Goal: Task Accomplishment & Management: Complete application form

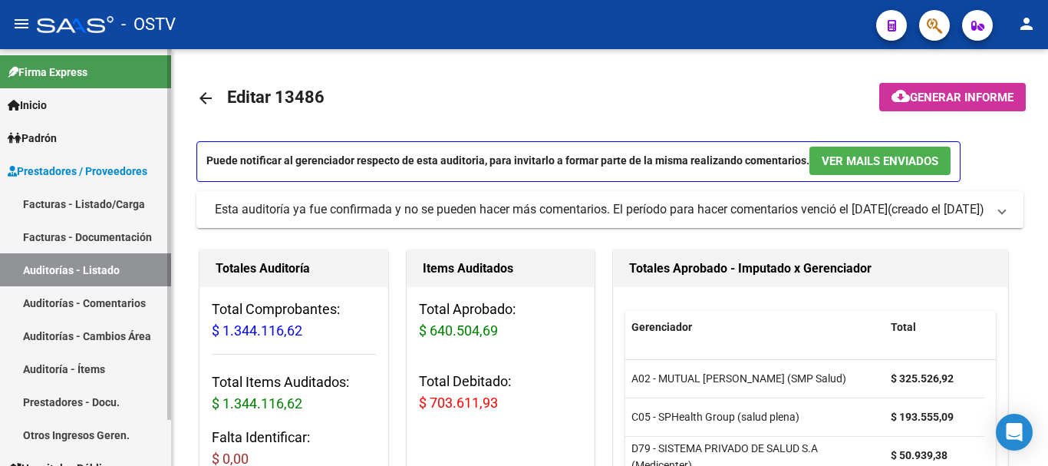
click at [88, 268] on link "Auditorías - Listado" at bounding box center [85, 269] width 171 height 33
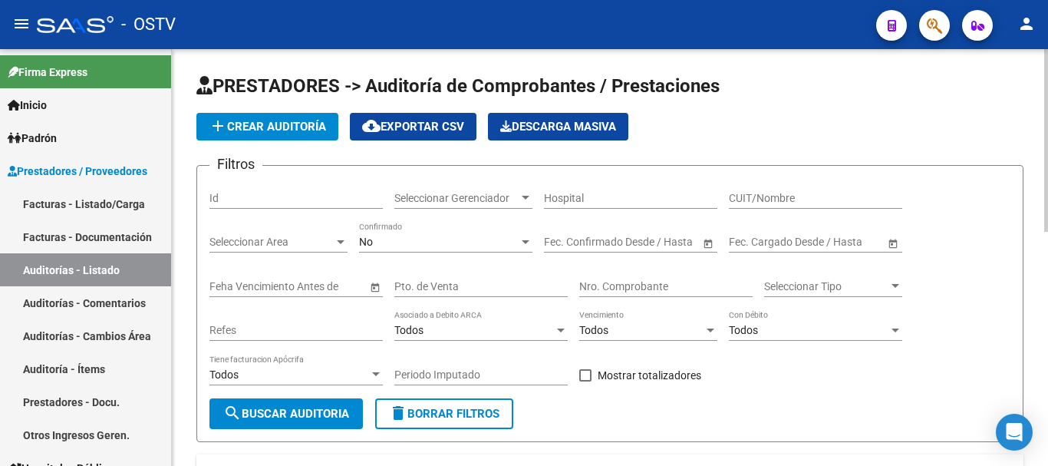
click at [268, 121] on span "add Crear Auditoría" at bounding box center [267, 127] width 117 height 14
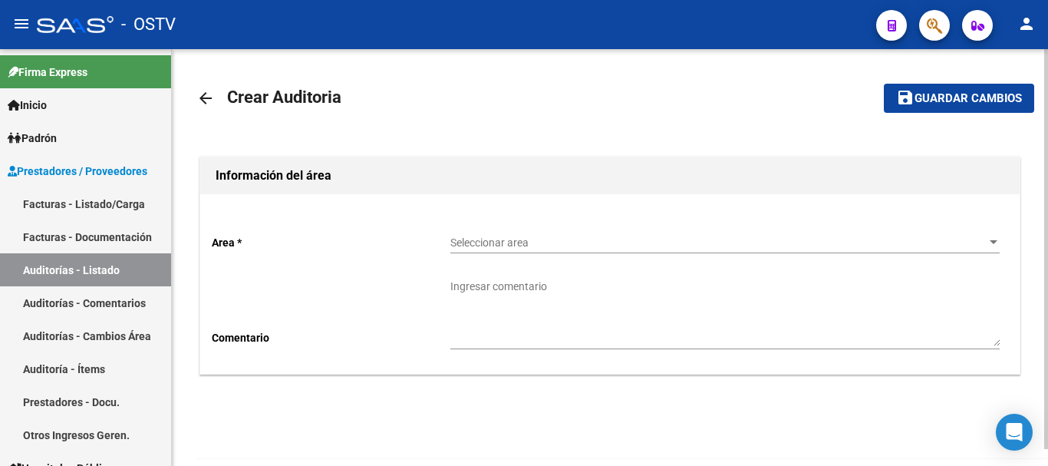
click at [526, 233] on div "Seleccionar area Seleccionar area" at bounding box center [724, 237] width 549 height 31
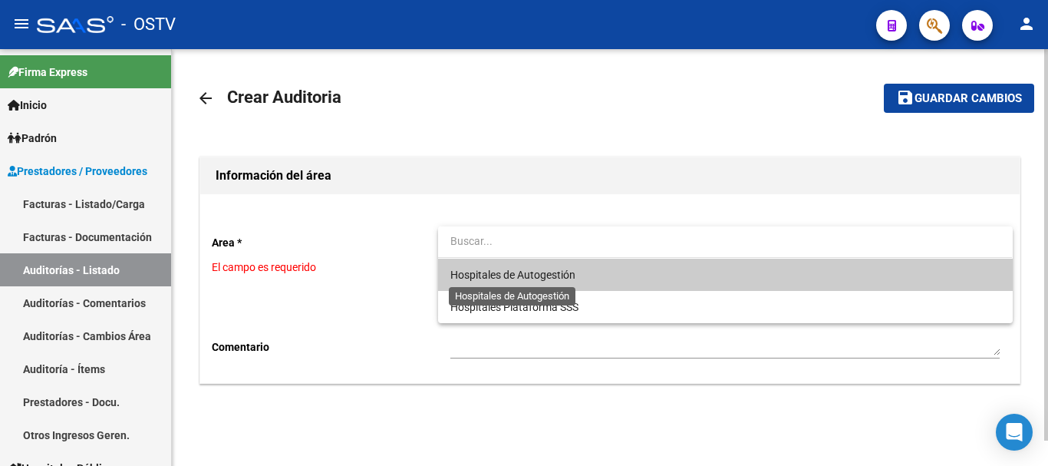
click at [505, 272] on span "Hospitales de Autogestión" at bounding box center [512, 274] width 125 height 12
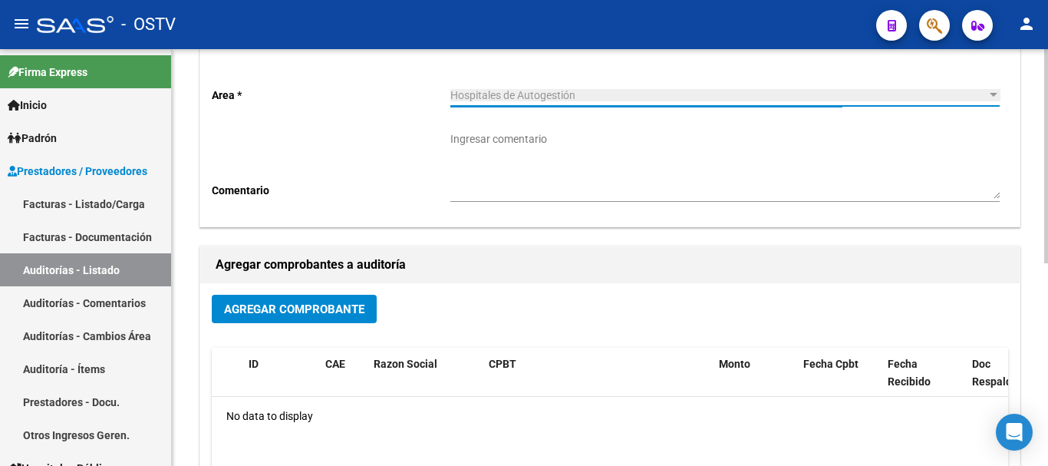
scroll to position [153, 0]
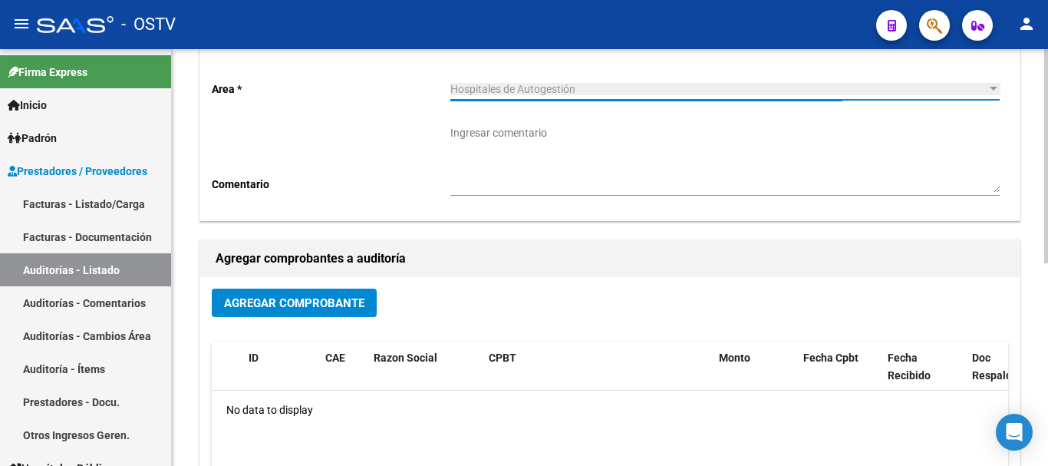
click at [311, 309] on span "Agregar Comprobante" at bounding box center [294, 303] width 140 height 14
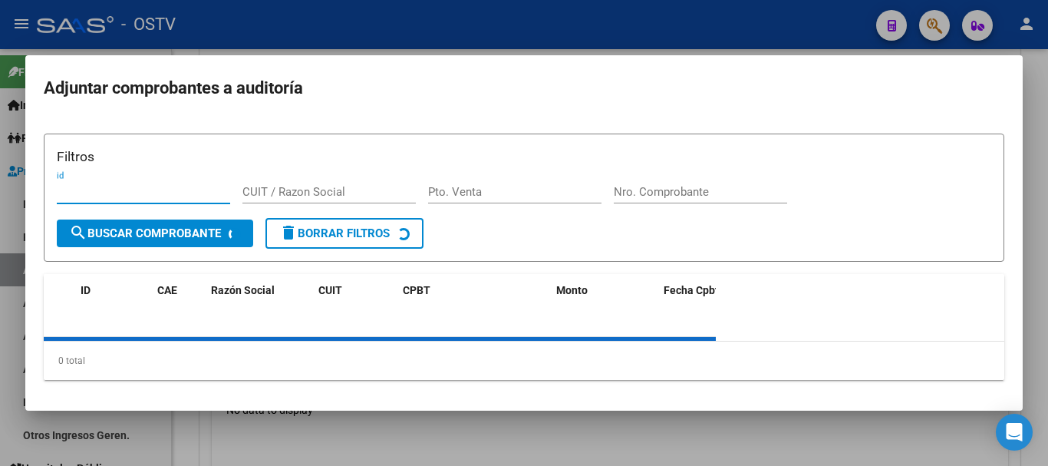
click at [711, 185] on input "Nro. Comprobante" at bounding box center [700, 192] width 173 height 14
paste input "38560"
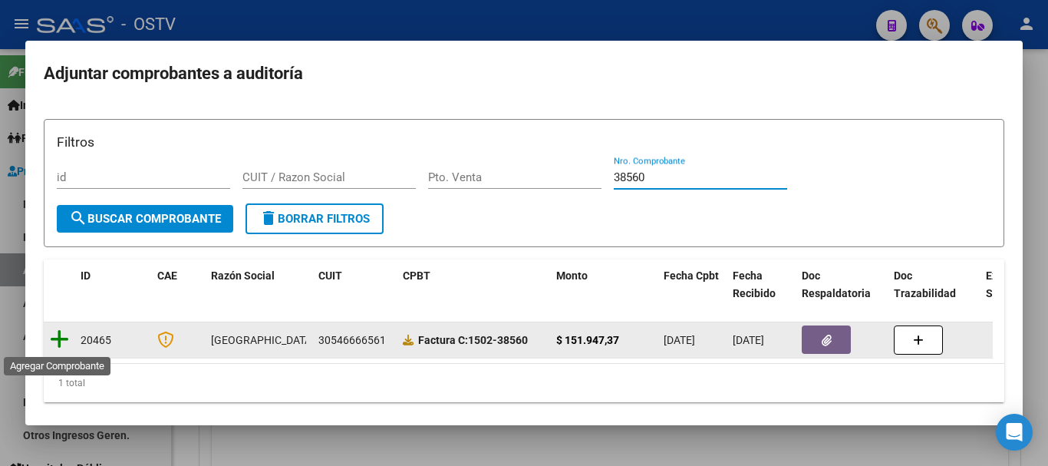
type input "38560"
click at [58, 339] on icon at bounding box center [59, 338] width 19 height 21
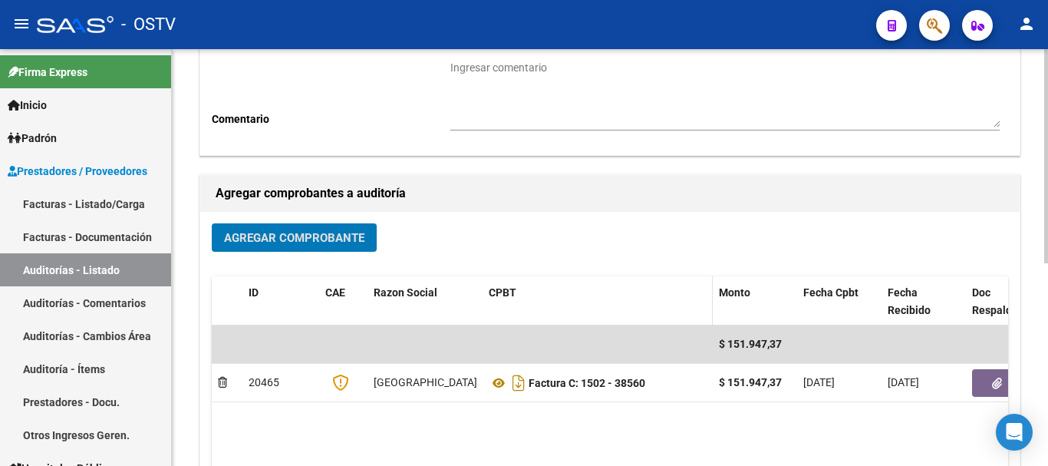
scroll to position [307, 0]
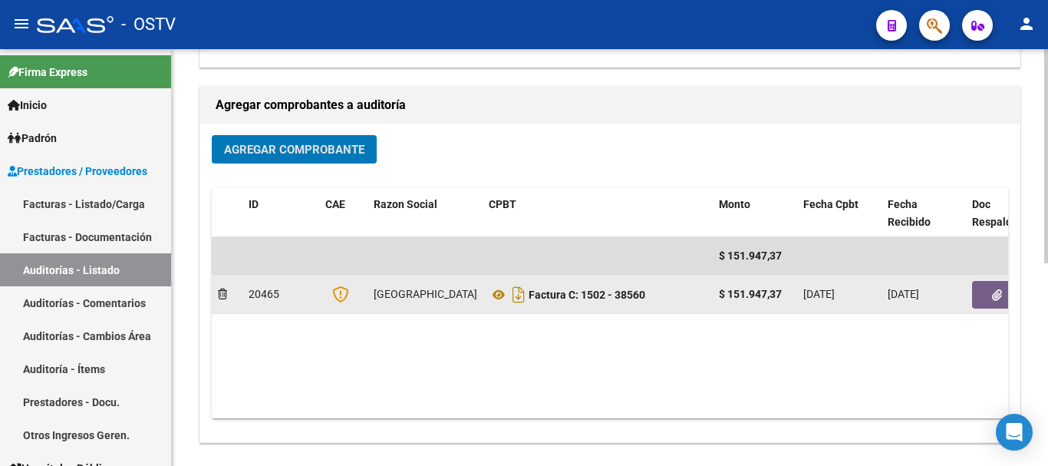
click at [993, 288] on span "button" at bounding box center [997, 295] width 10 height 14
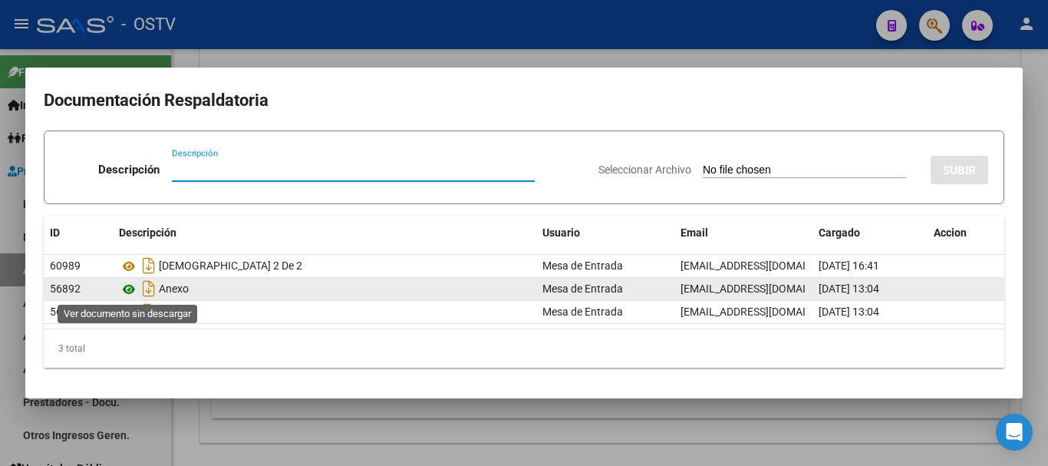
click at [130, 287] on icon at bounding box center [129, 289] width 20 height 18
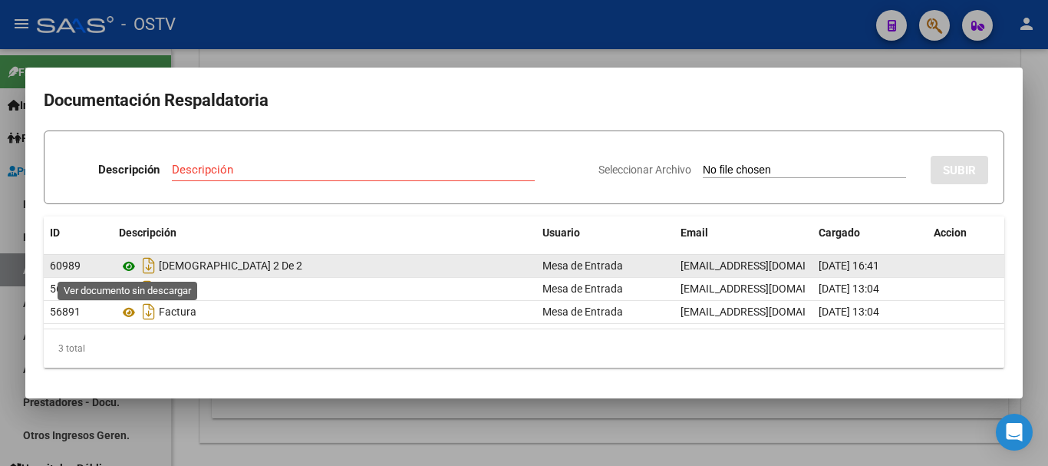
click at [124, 266] on icon at bounding box center [129, 266] width 20 height 18
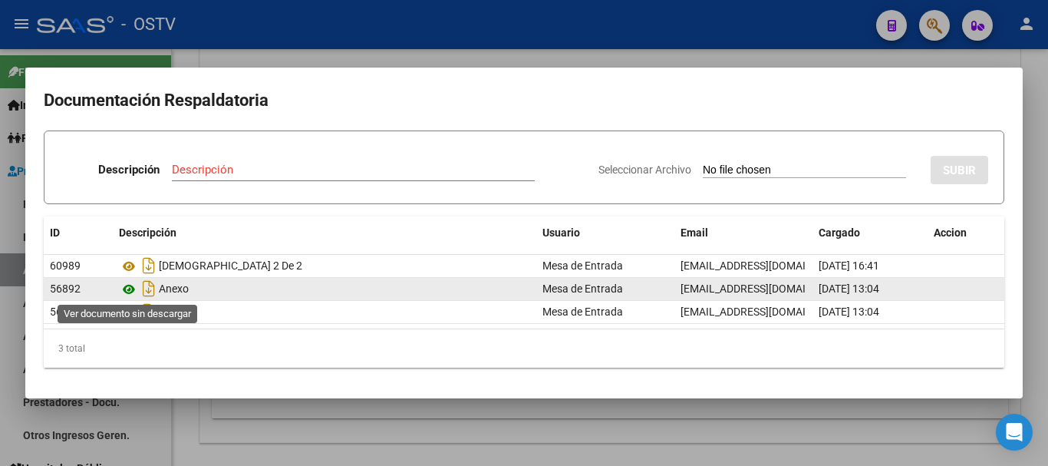
click at [130, 291] on icon at bounding box center [129, 289] width 20 height 18
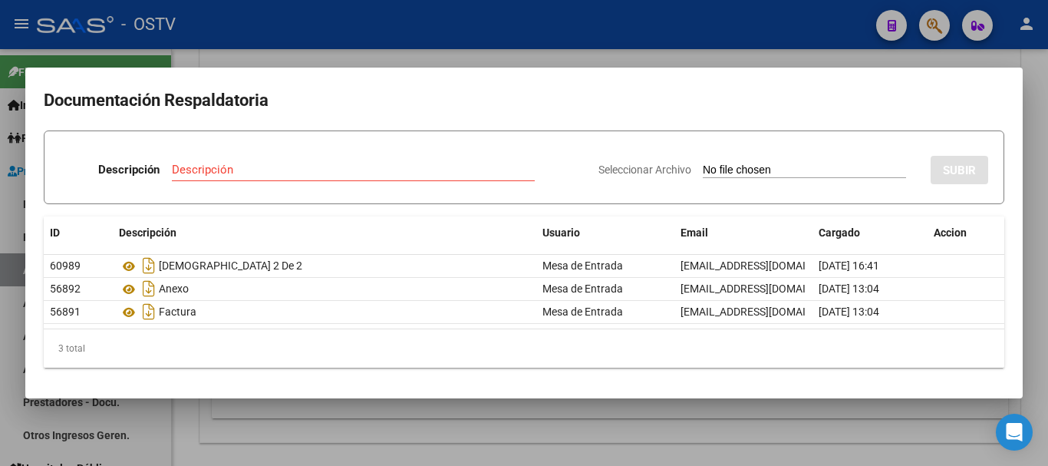
click at [297, 44] on div at bounding box center [524, 233] width 1048 height 466
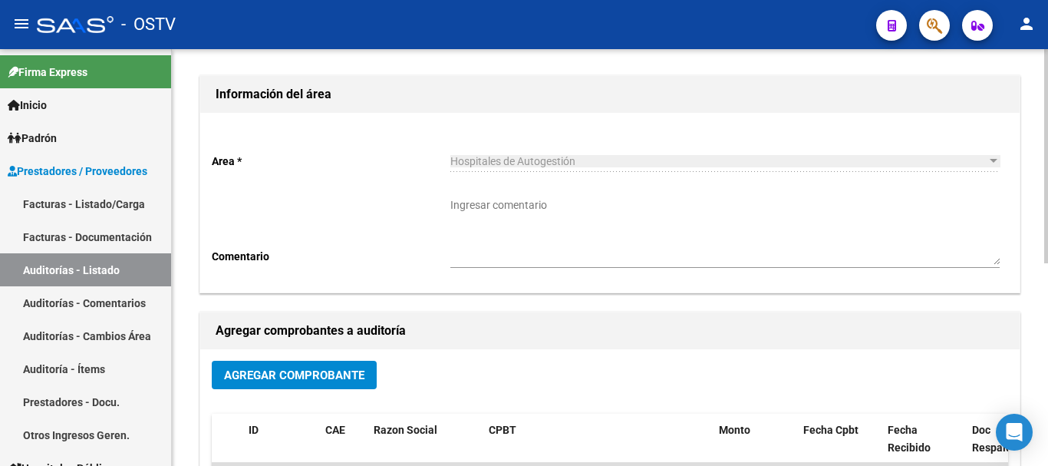
scroll to position [0, 0]
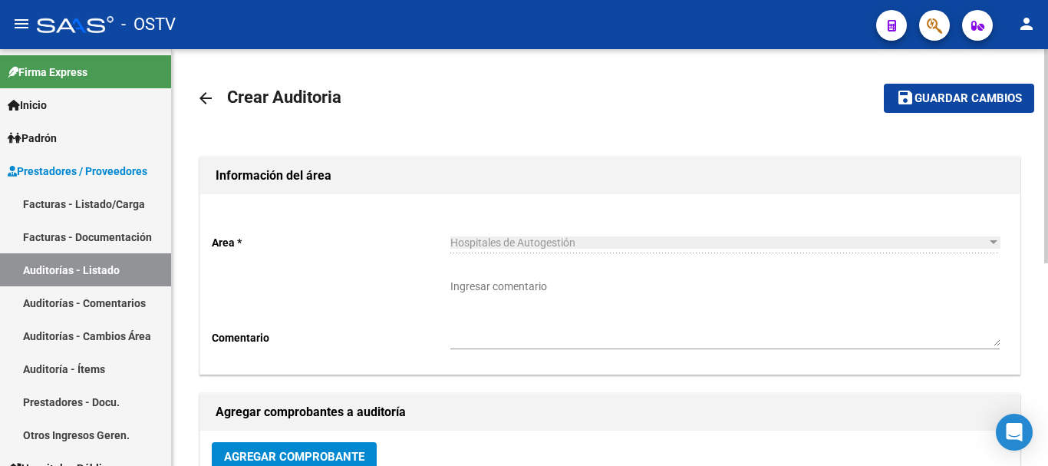
click at [933, 97] on span "Guardar cambios" at bounding box center [967, 99] width 107 height 14
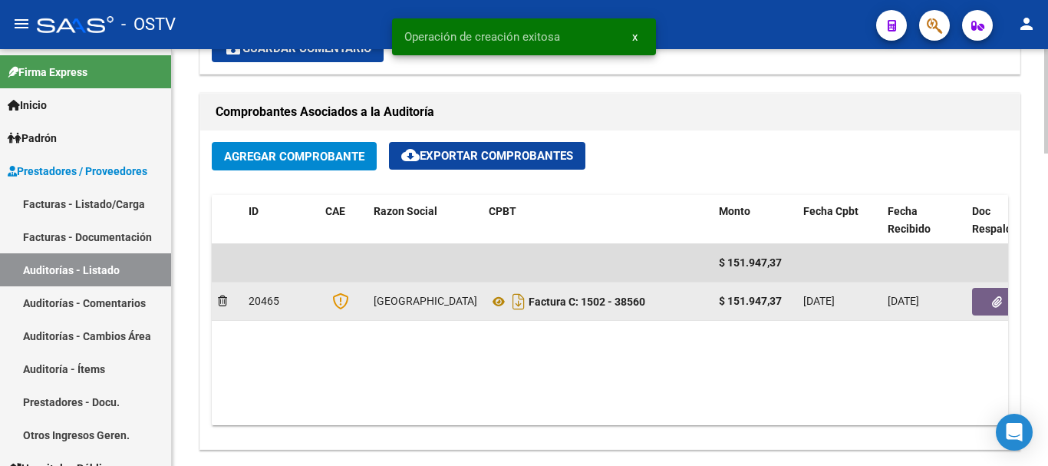
scroll to position [920, 0]
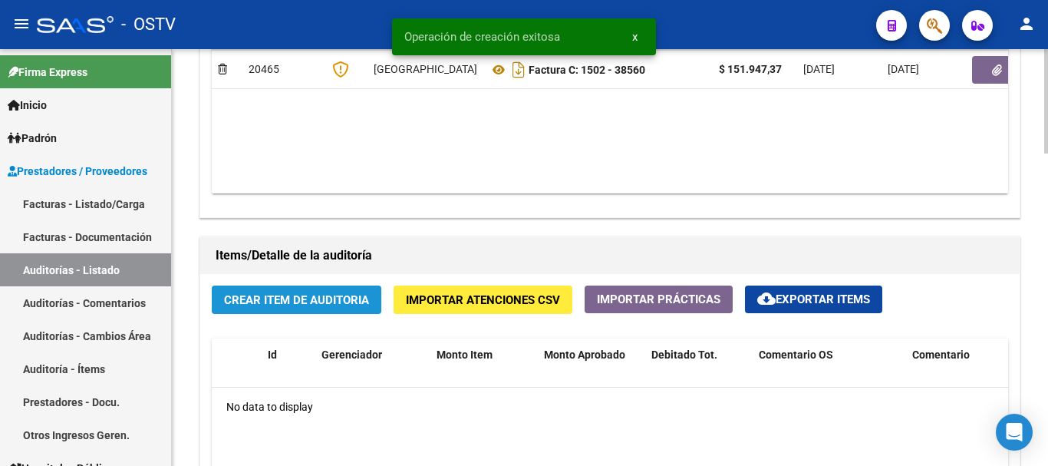
click at [308, 301] on span "Crear Item de Auditoria" at bounding box center [296, 300] width 145 height 14
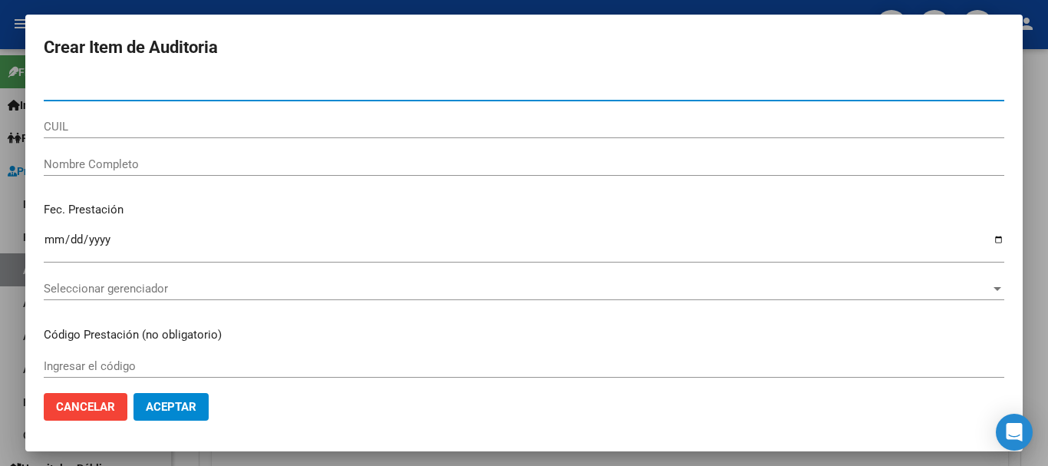
paste input "94642633"
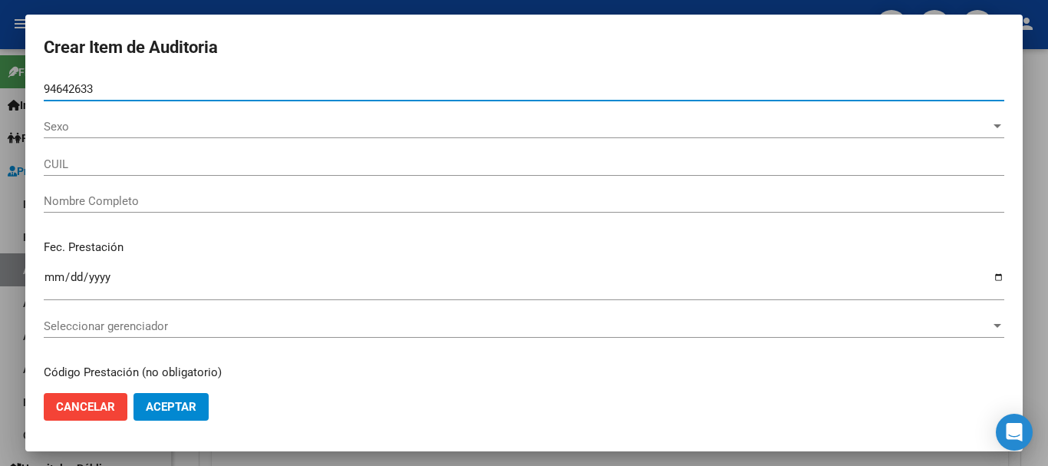
type input "94642633"
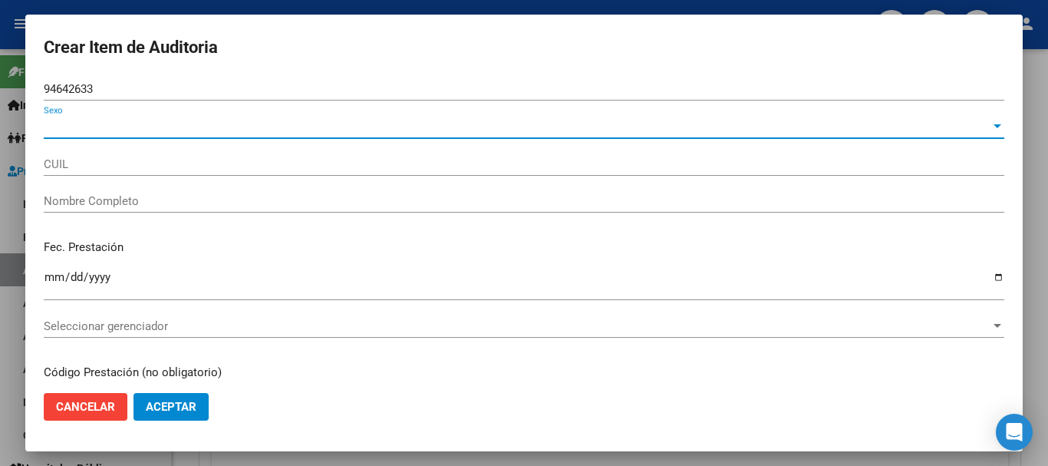
type input "23946426334"
type input "[PERSON_NAME]"
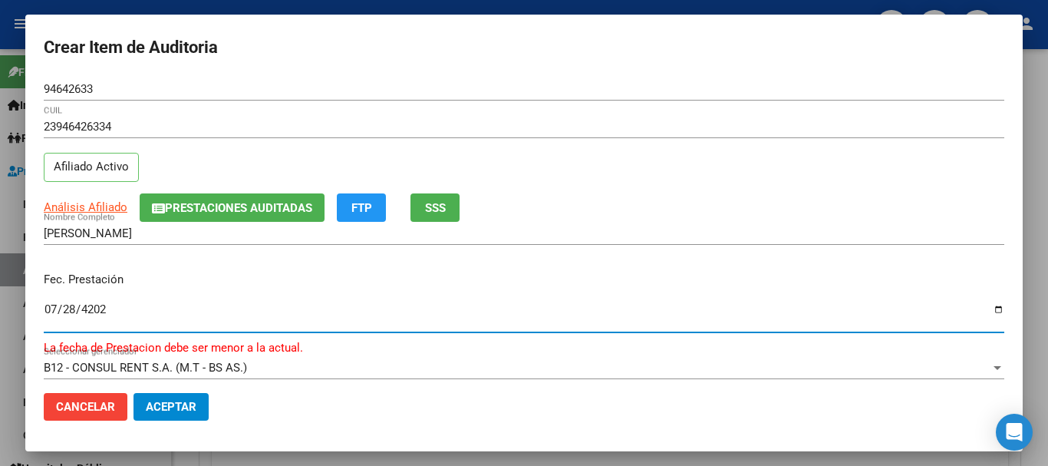
type input "[DATE]"
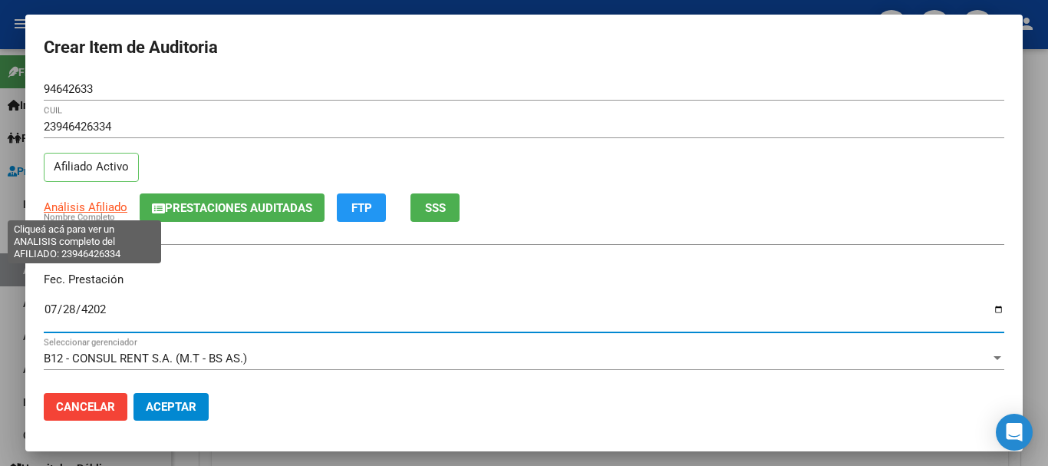
click at [99, 210] on span "Análisis Afiliado" at bounding box center [86, 207] width 84 height 14
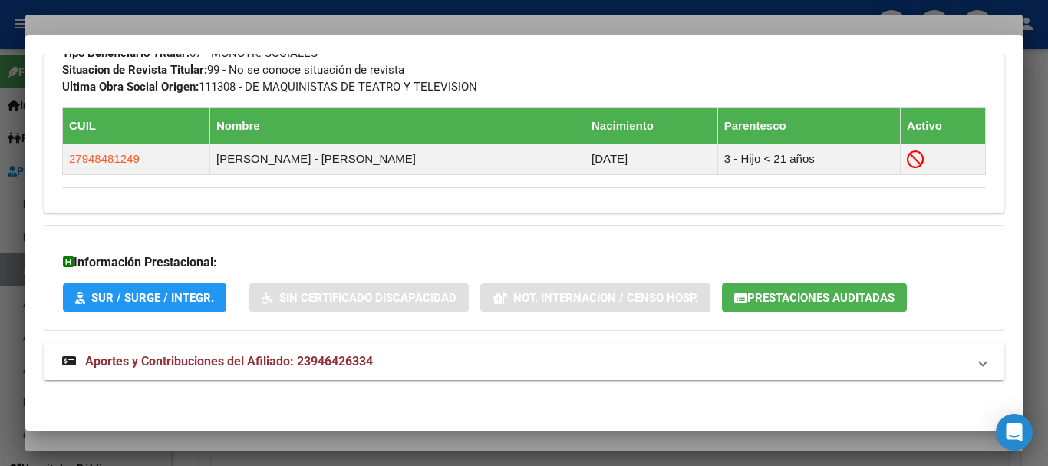
scroll to position [824, 0]
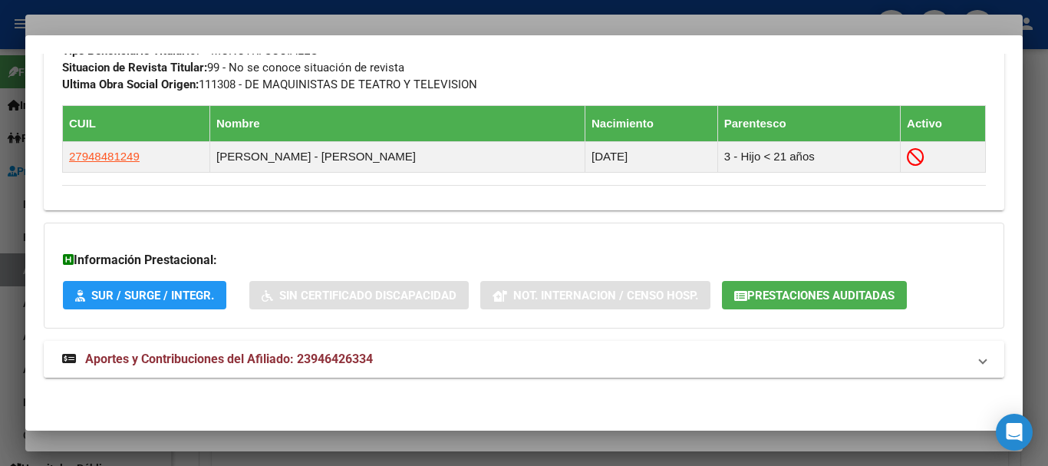
click at [224, 360] on span "Aportes y Contribuciones del Afiliado: 23946426334" at bounding box center [229, 358] width 288 height 15
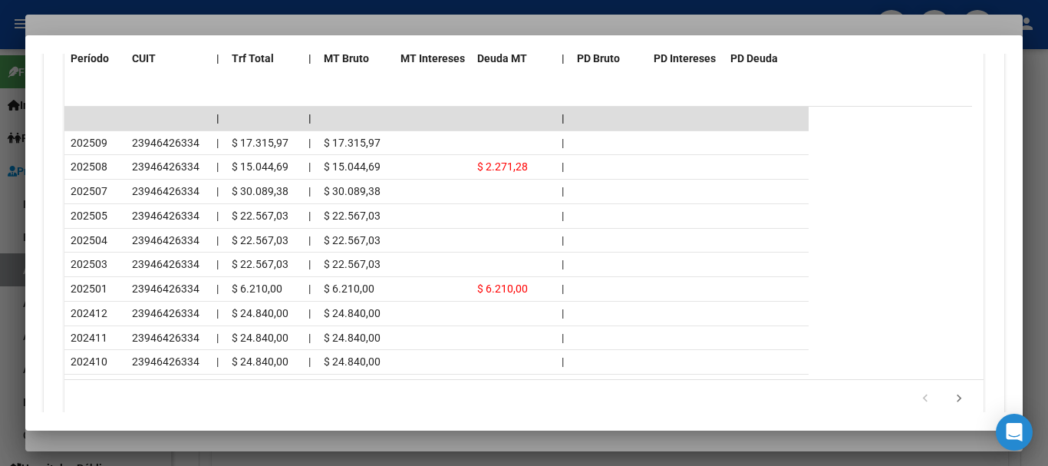
scroll to position [1513, 0]
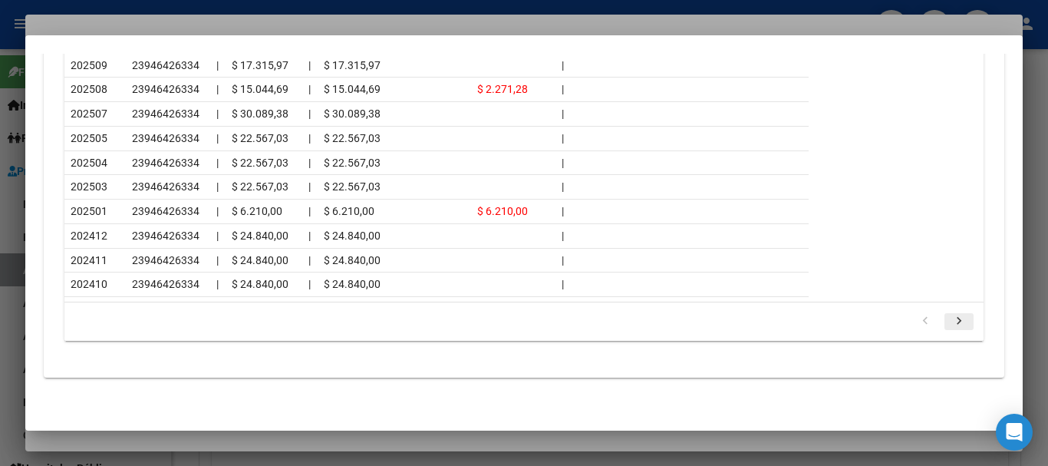
click at [949, 324] on icon "go to next page" at bounding box center [959, 323] width 20 height 18
click at [181, 21] on div at bounding box center [524, 233] width 1048 height 466
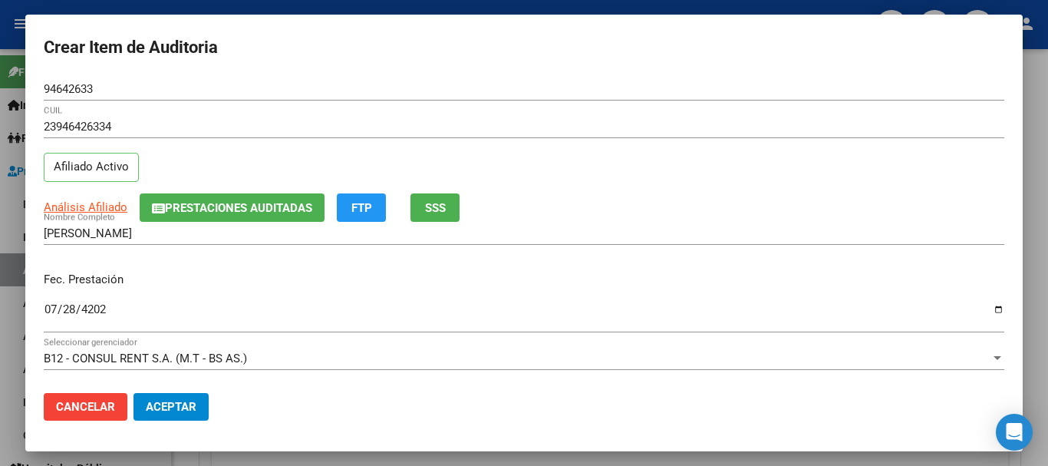
click at [483, 134] on div "23946426334 CUIL" at bounding box center [524, 126] width 960 height 23
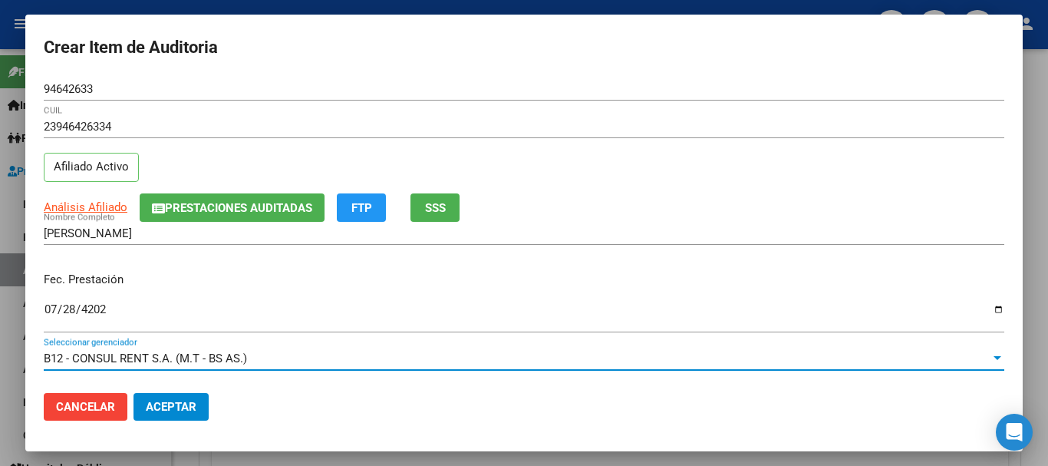
scroll to position [207, 0]
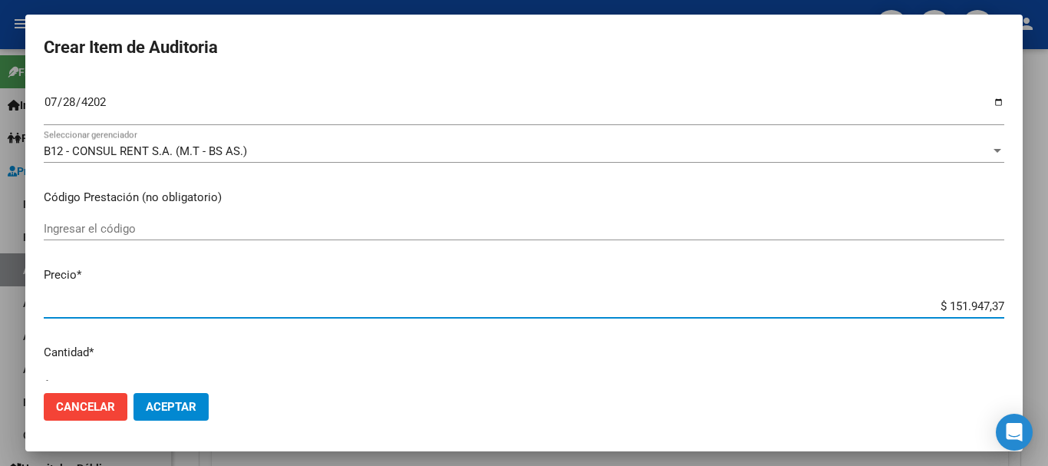
type input "$ 0,07"
type input "$ 0,78"
type input "$ 7,88"
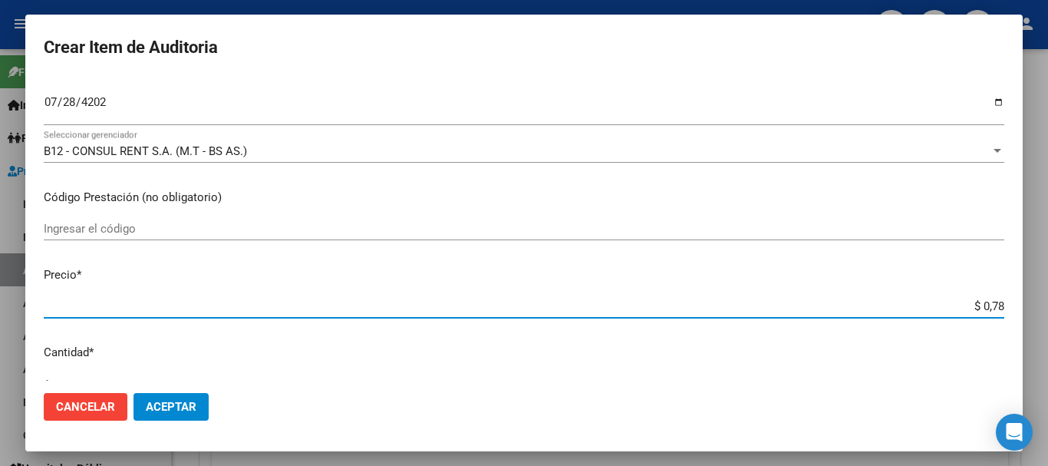
type input "$ 7,88"
type input "$ 78,89"
type input "$ 788,90"
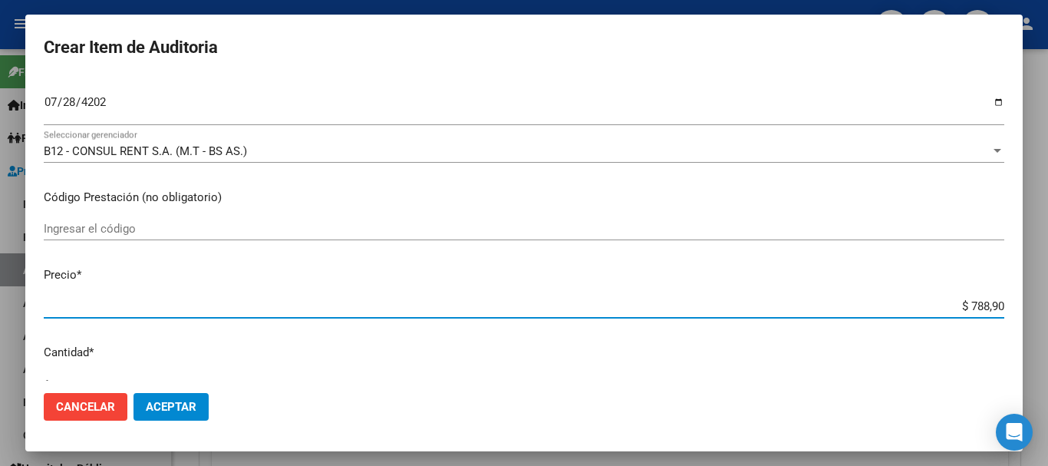
type input "$ 7.889,00"
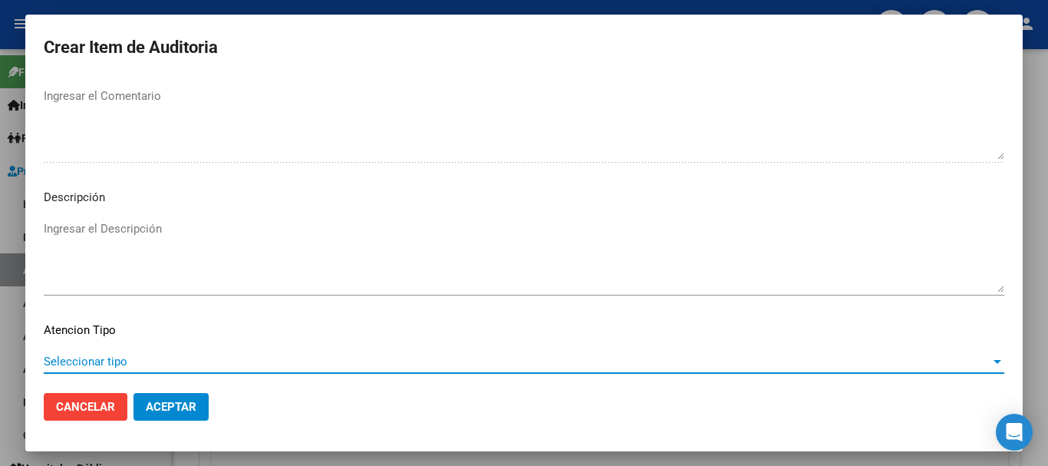
scroll to position [1078, 0]
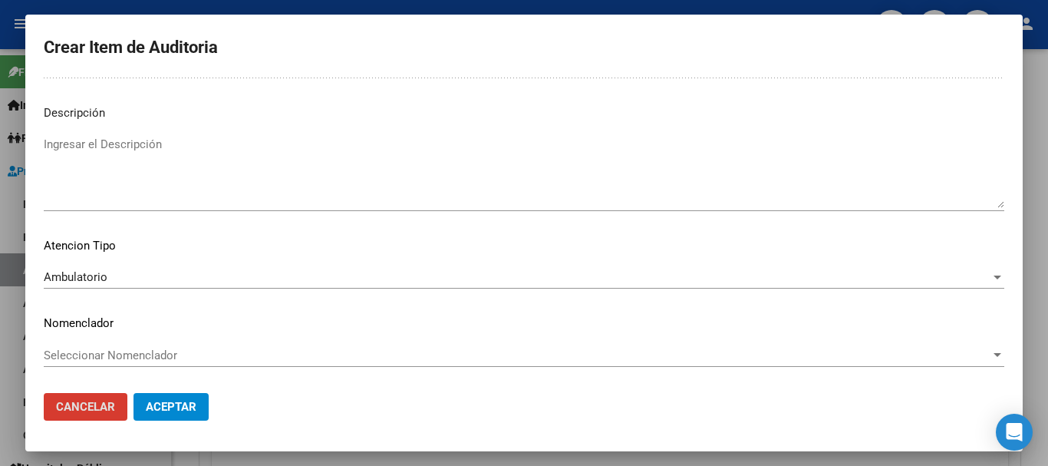
click at [133, 393] on button "Aceptar" at bounding box center [170, 407] width 75 height 28
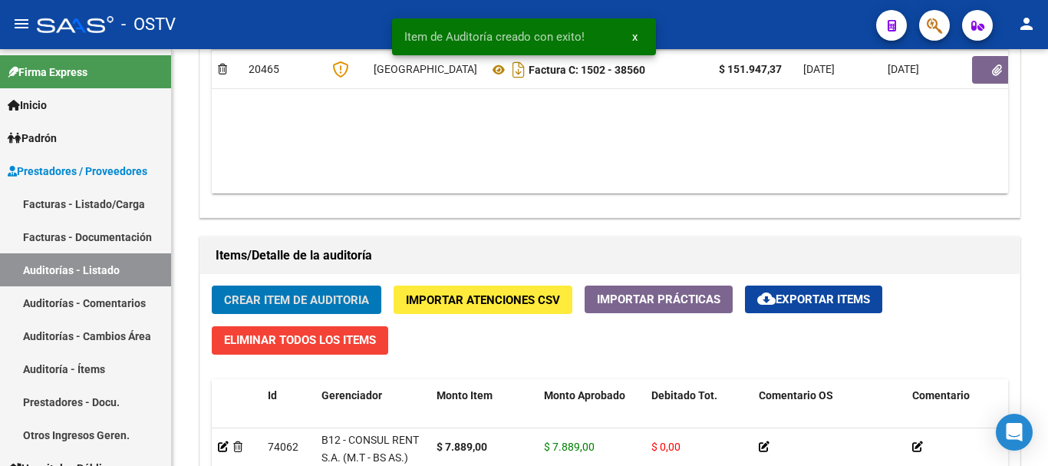
click at [212, 285] on button "Crear Item de Auditoria" at bounding box center [297, 299] width 170 height 28
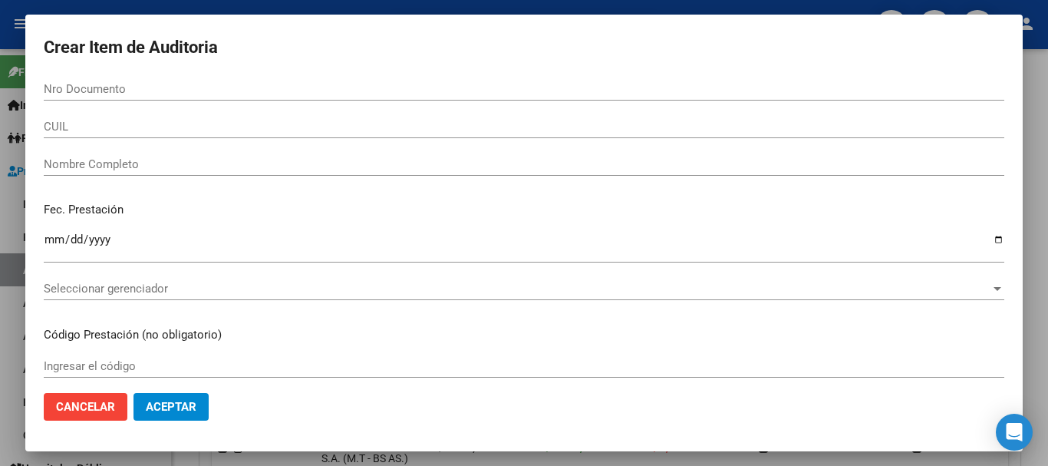
scroll to position [921, 0]
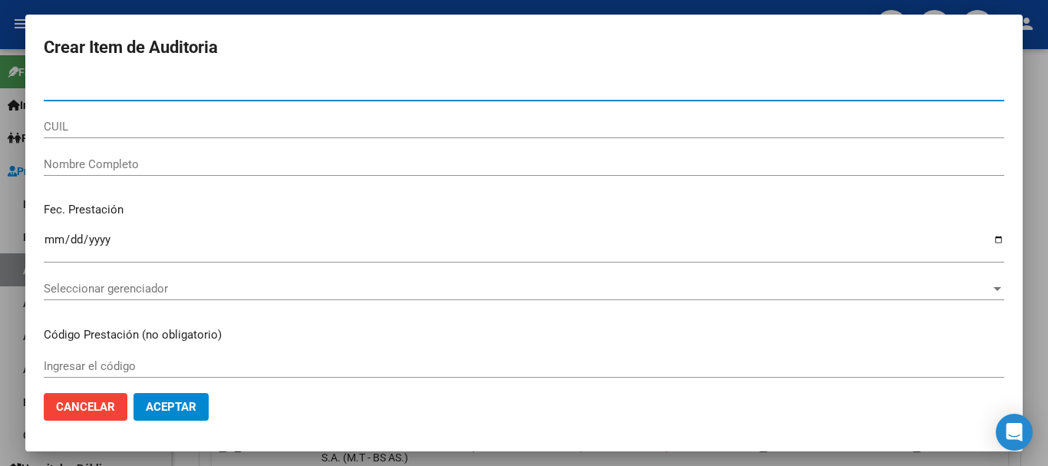
paste input "48714814"
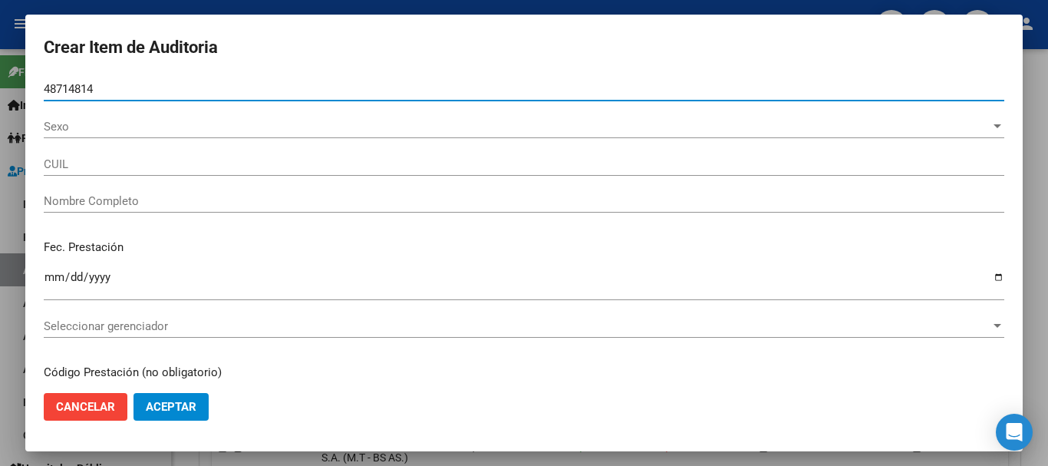
type input "48714814"
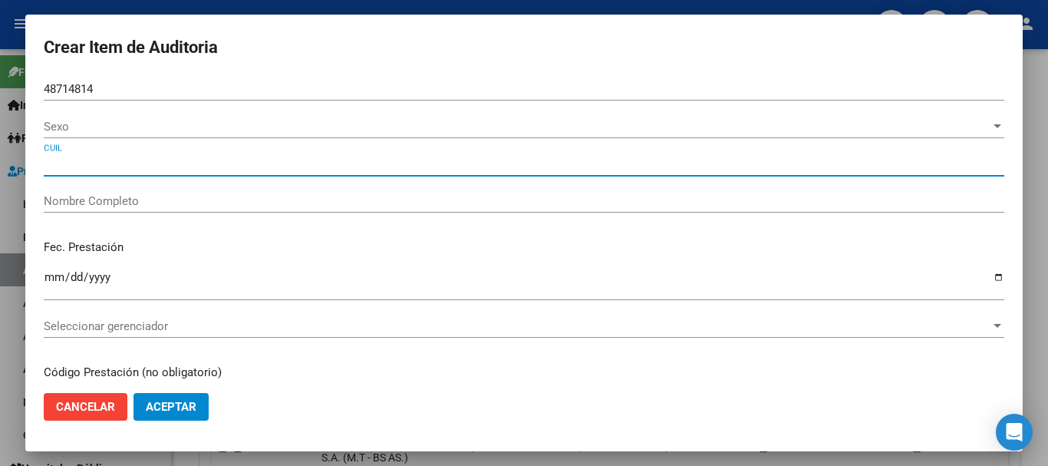
type input "27487148143"
type input "[PERSON_NAME] [PERSON_NAME]"
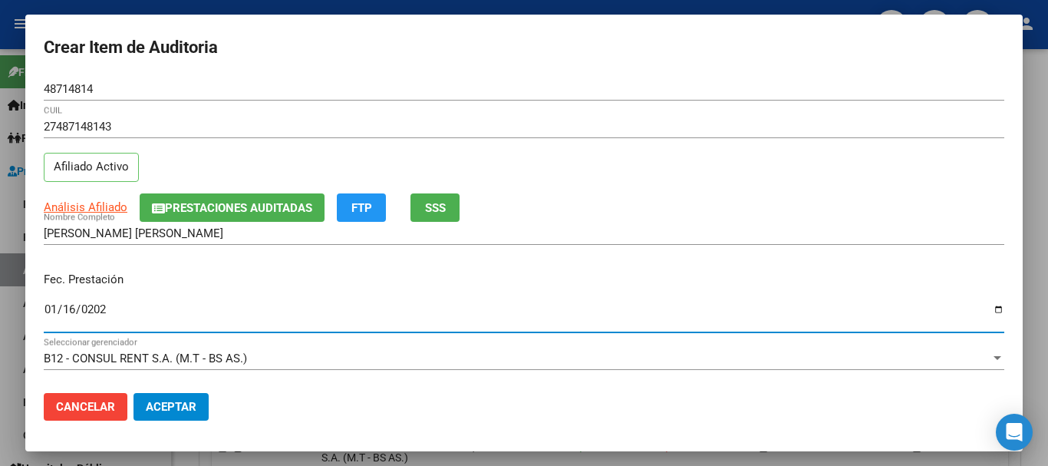
type input "[DATE]"
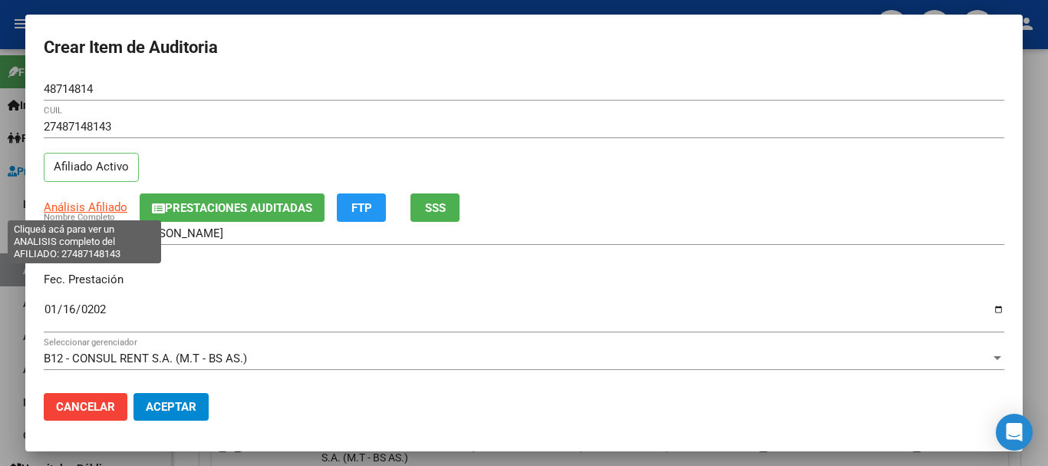
click at [77, 213] on span "Análisis Afiliado" at bounding box center [86, 207] width 84 height 14
type textarea "27487148143"
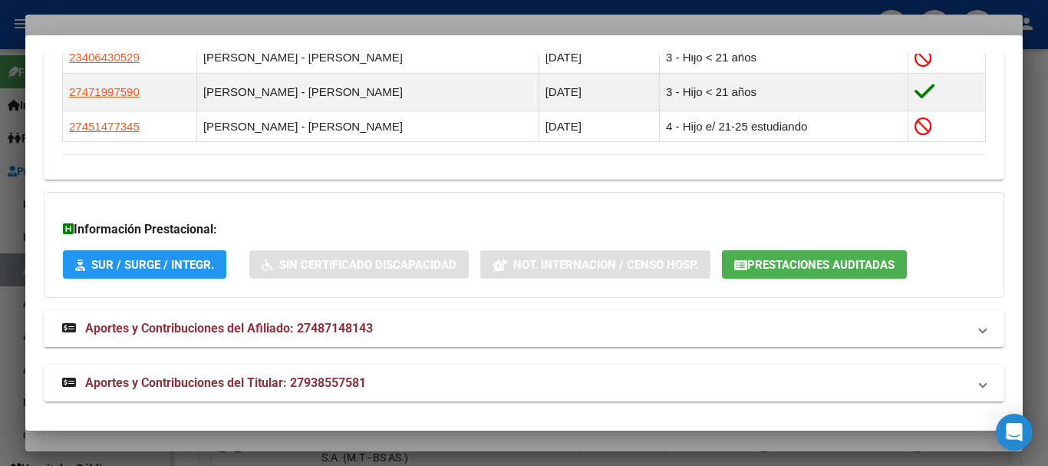
scroll to position [983, 0]
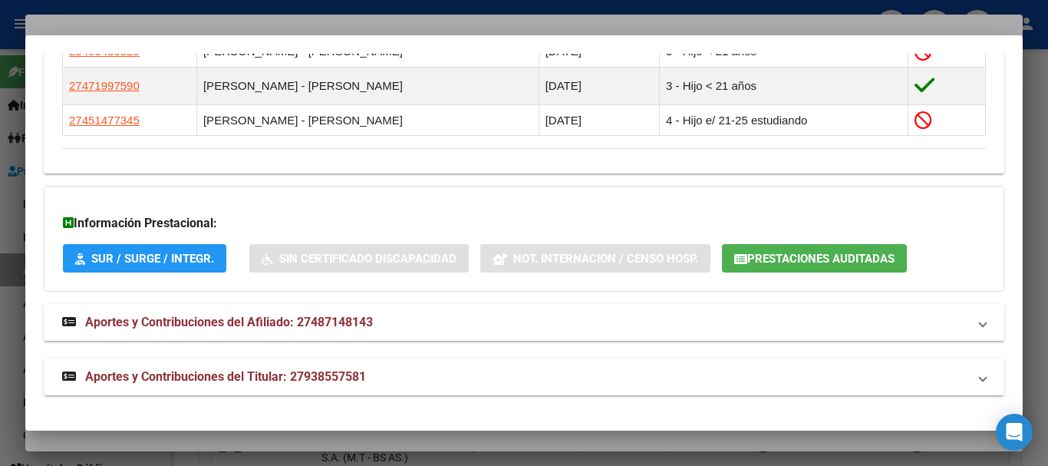
click at [364, 381] on span "Aportes y Contribuciones del Titular: 27938557581" at bounding box center [225, 376] width 281 height 15
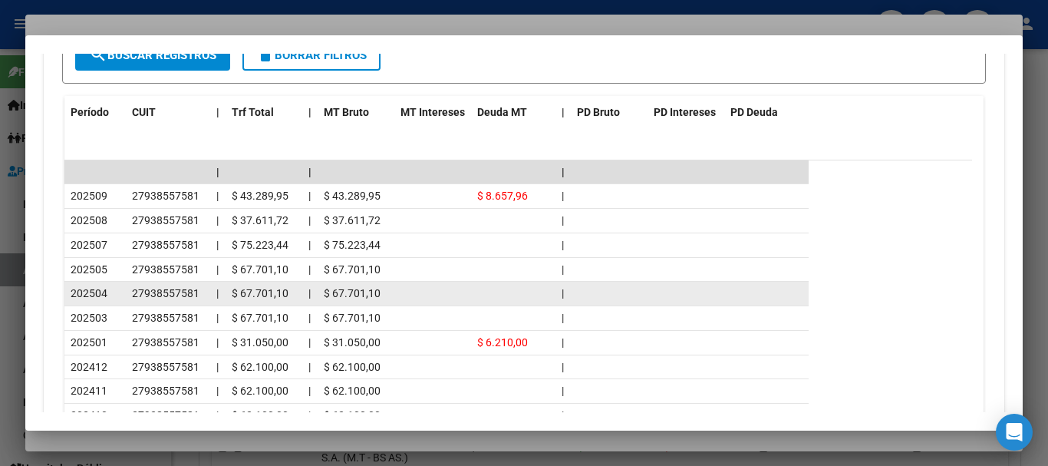
scroll to position [1634, 0]
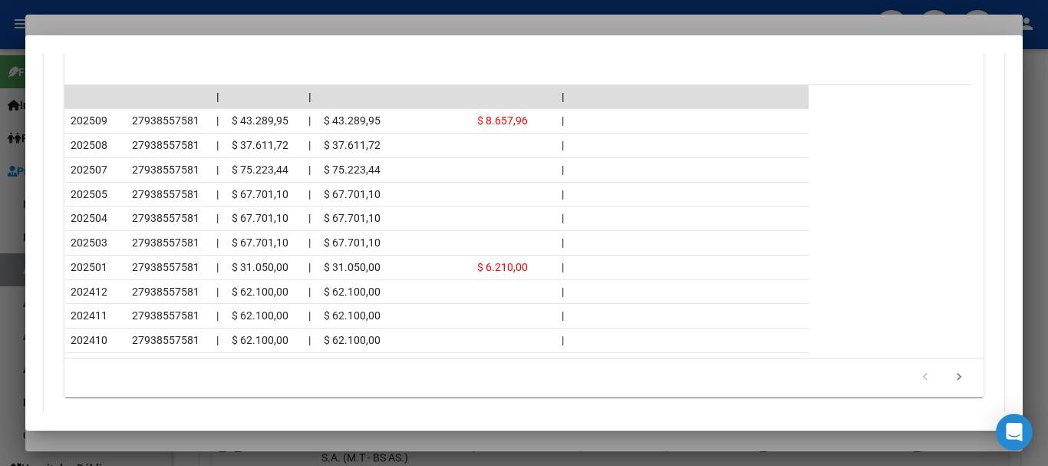
click at [180, 18] on div at bounding box center [524, 233] width 1048 height 466
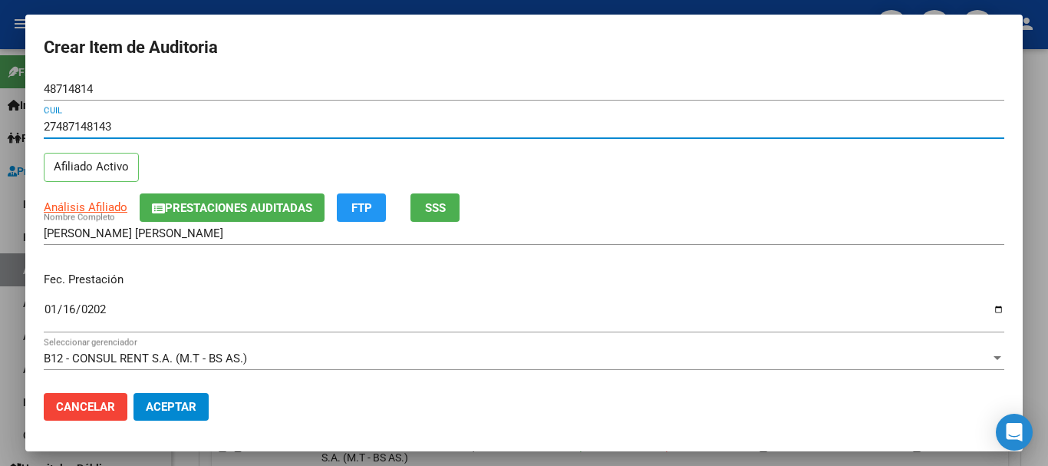
click at [600, 136] on div "27487148143 CUIL" at bounding box center [524, 126] width 960 height 23
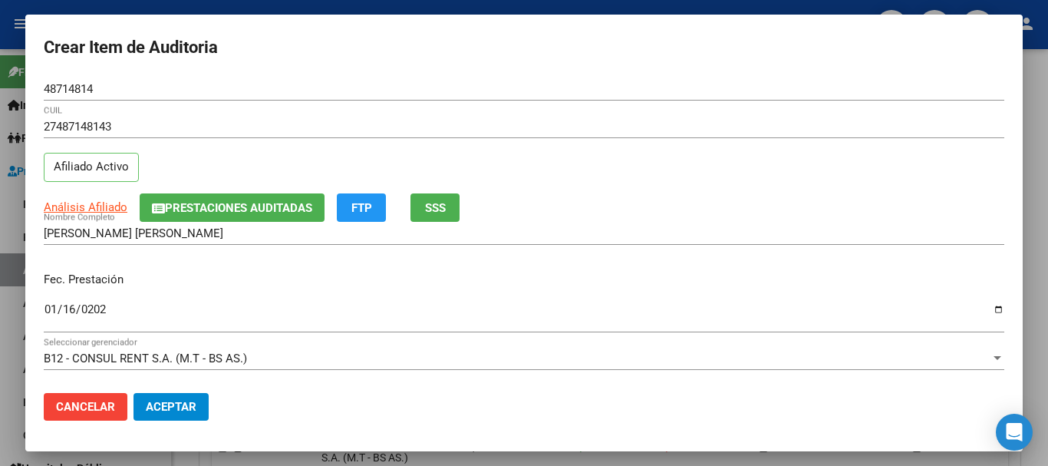
scroll to position [207, 0]
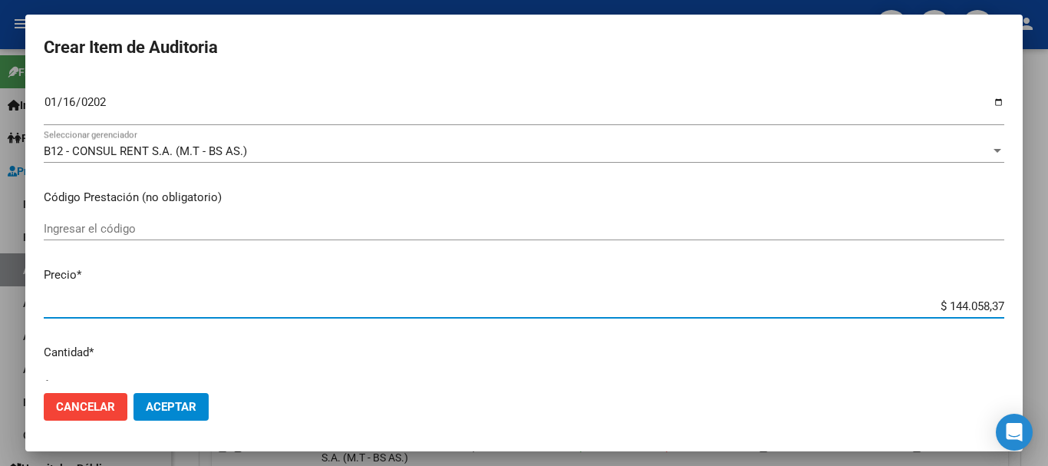
type input "$ 0,09"
type input "$ 0,95"
type input "$ 9,52"
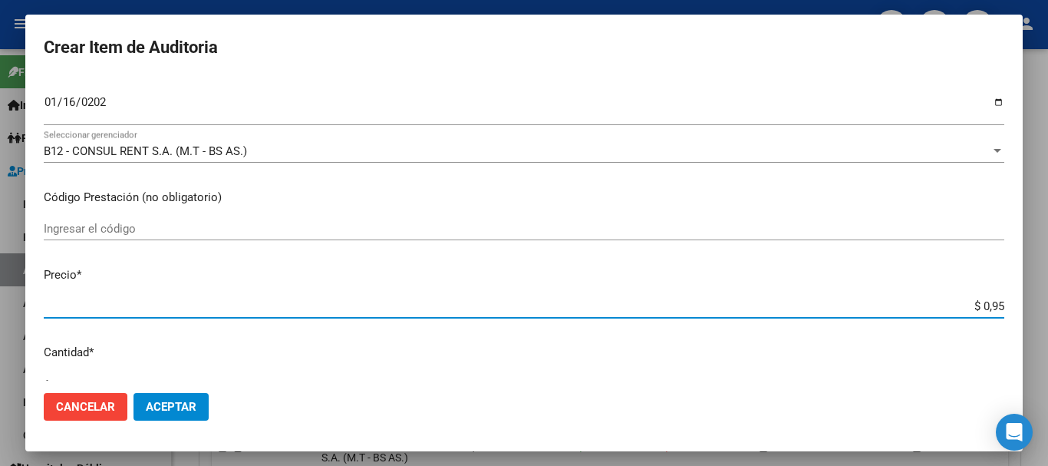
type input "$ 9,52"
type input "$ 95,28"
type input "$ 952,84"
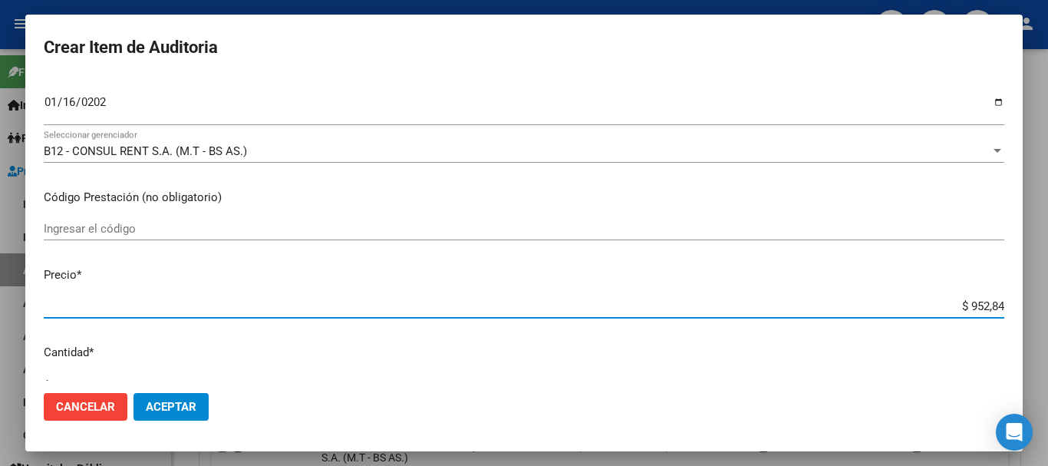
type input "$ 9.528,41"
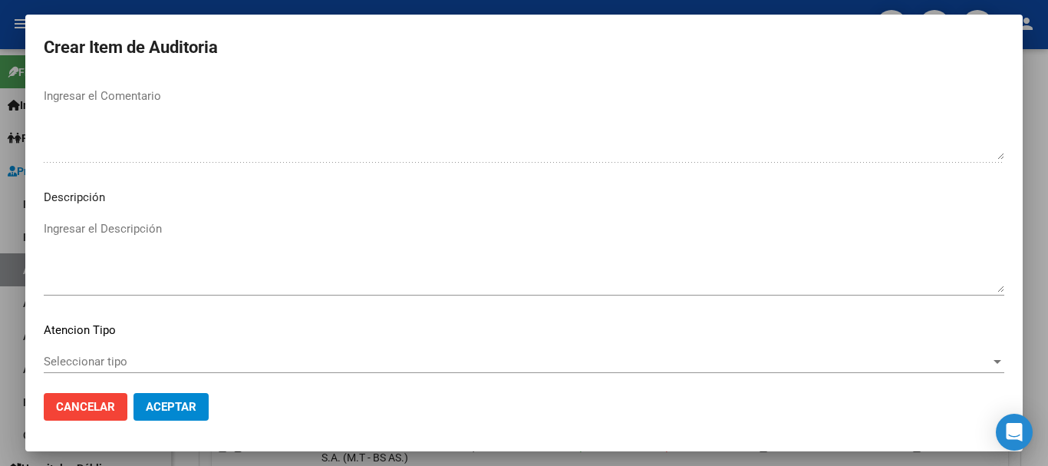
scroll to position [1078, 0]
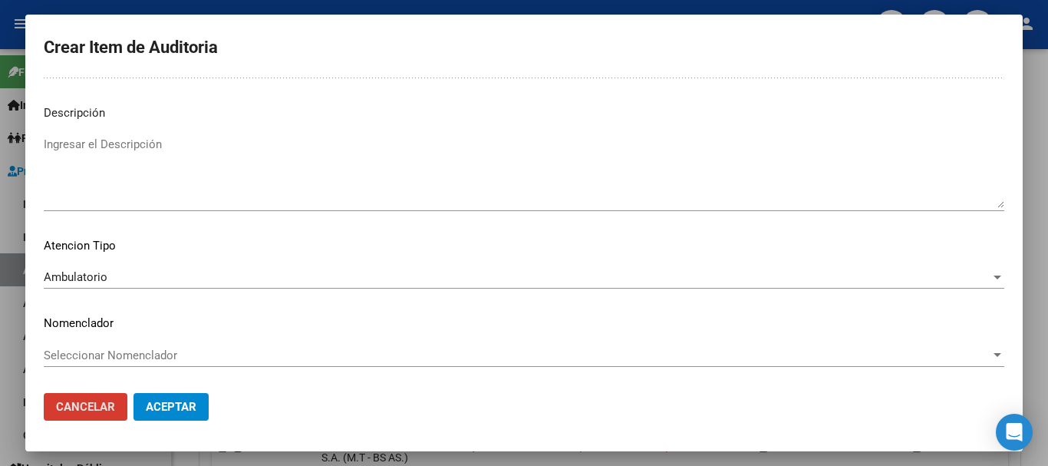
click at [133, 393] on button "Aceptar" at bounding box center [170, 407] width 75 height 28
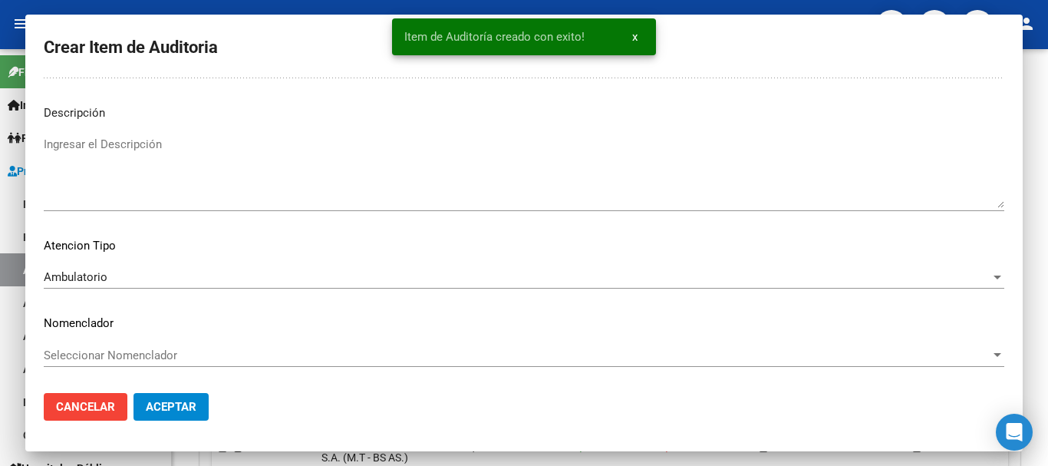
click at [212, 285] on button "Crear Item de Auditoria" at bounding box center [297, 299] width 170 height 28
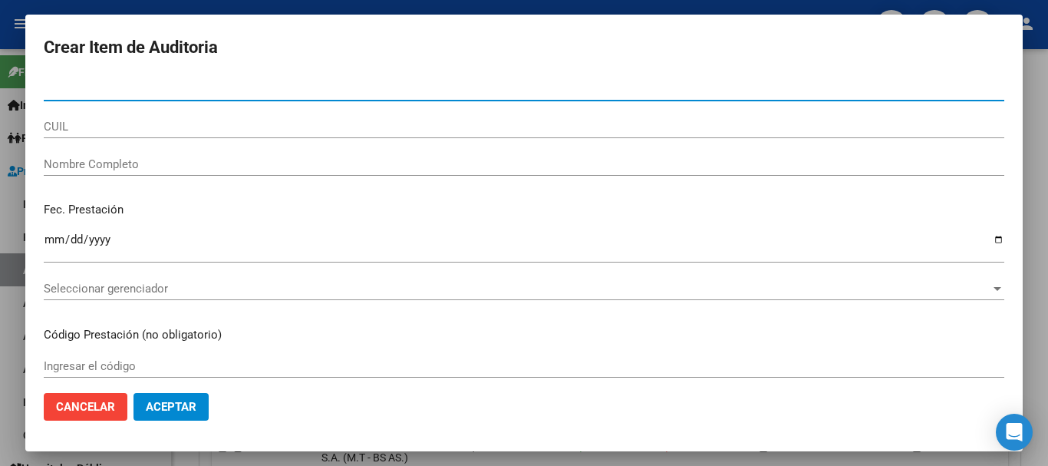
paste input "34930462"
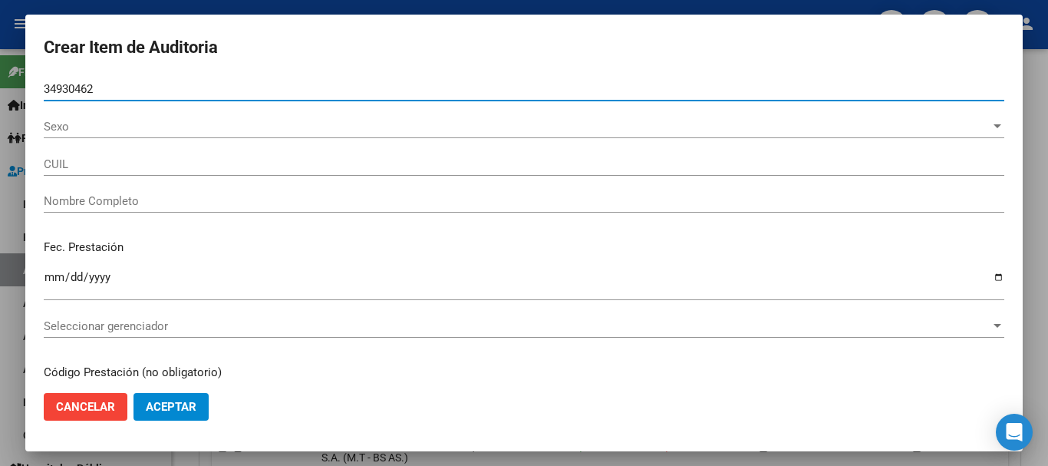
type input "34930462"
type input "27349304622"
type input "MINEIRO [PERSON_NAME]"
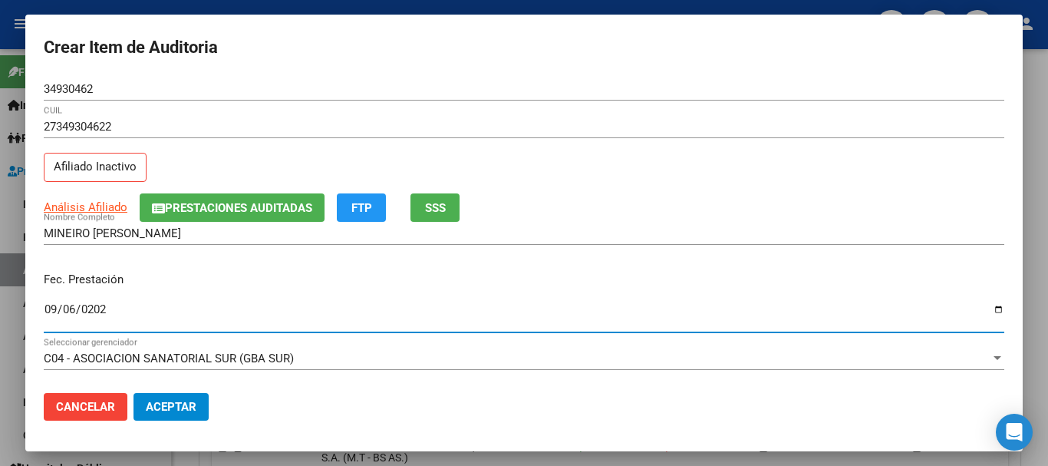
type input "[DATE]"
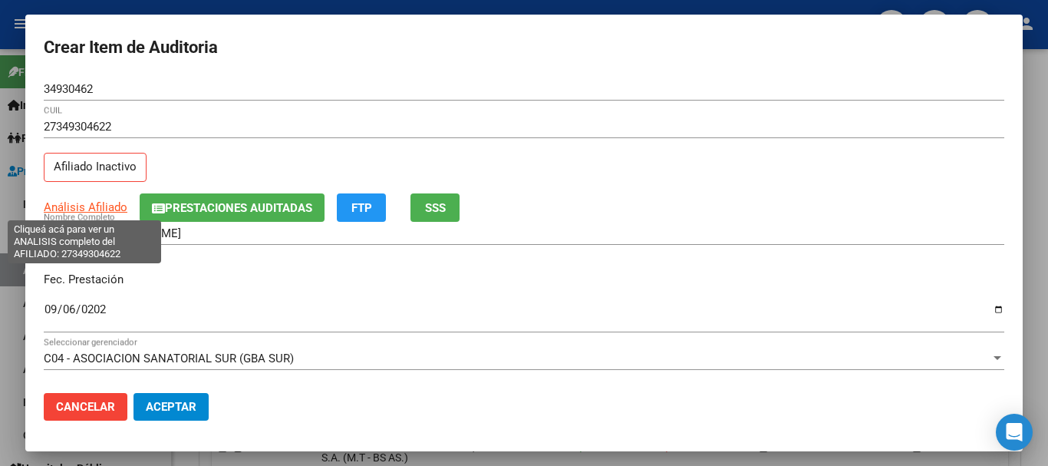
click at [100, 205] on span "Análisis Afiliado" at bounding box center [86, 207] width 84 height 14
type textarea "27349304622"
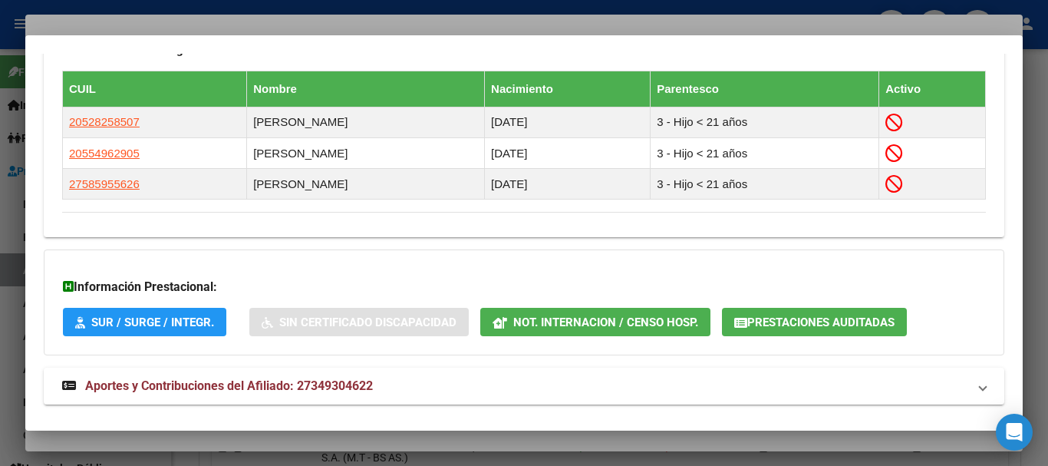
scroll to position [919, 0]
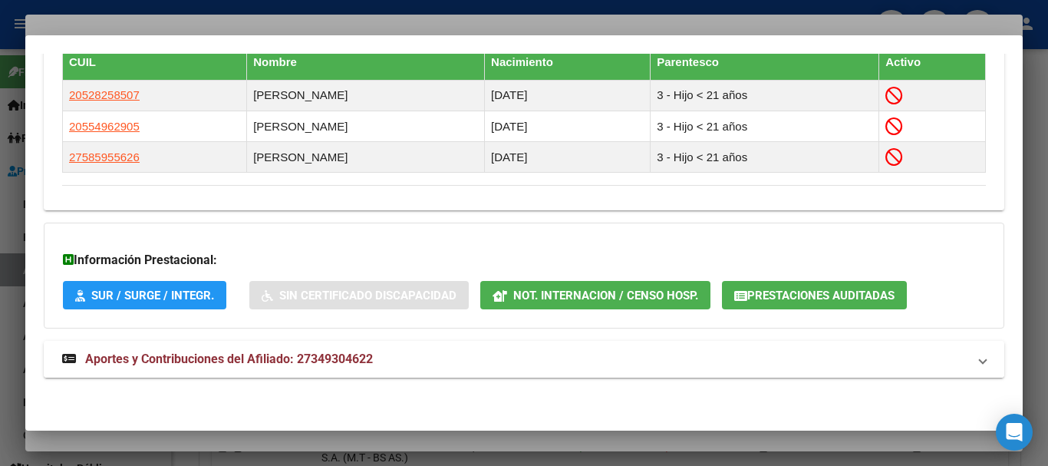
click at [347, 374] on mat-expansion-panel-header "Aportes y Contribuciones del Afiliado: 27349304622" at bounding box center [524, 359] width 960 height 37
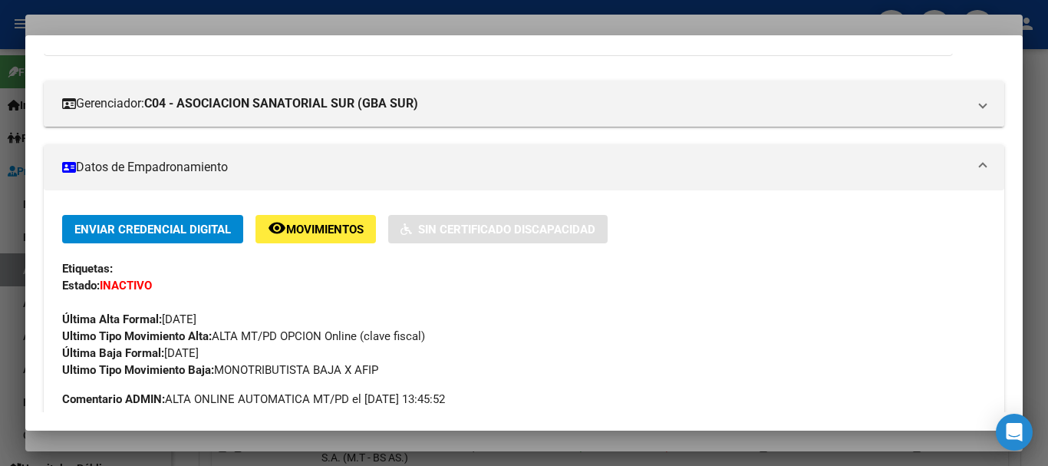
scroll to position [0, 0]
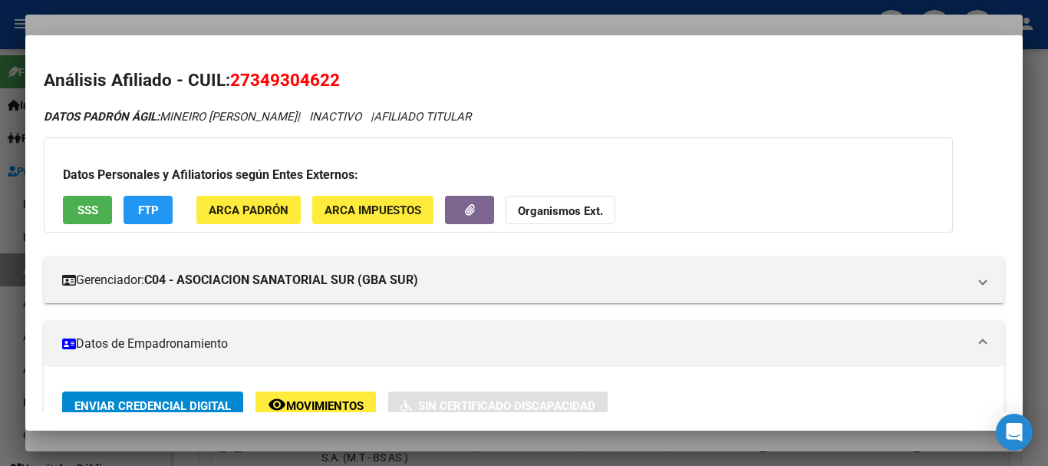
click at [595, 212] on strong "Organismos Ext." at bounding box center [560, 211] width 85 height 14
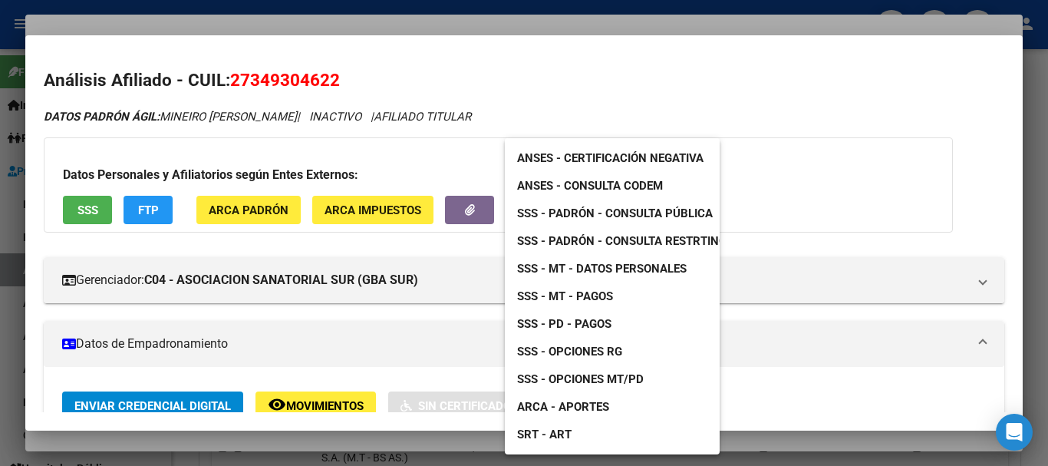
click at [623, 269] on span "SSS - MT - Datos Personales" at bounding box center [602, 269] width 170 height 14
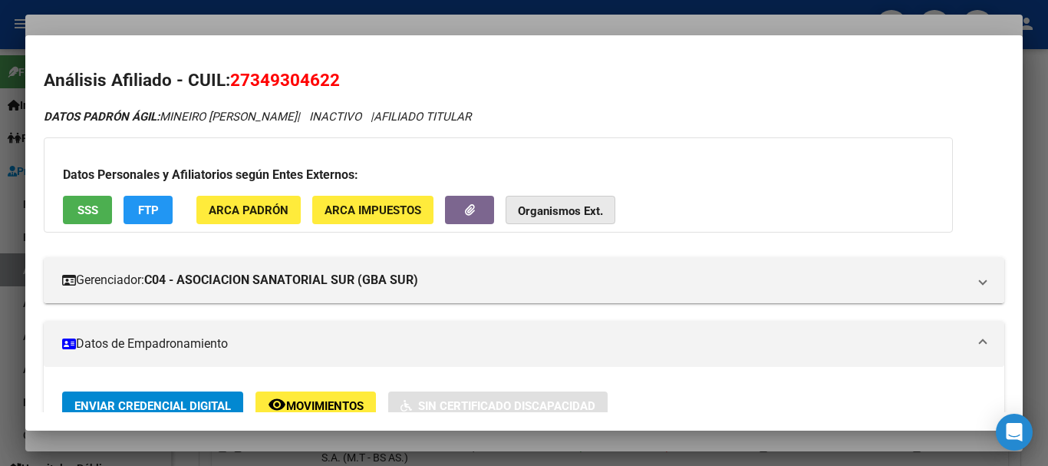
click at [557, 213] on strong "Organismos Ext." at bounding box center [560, 211] width 85 height 14
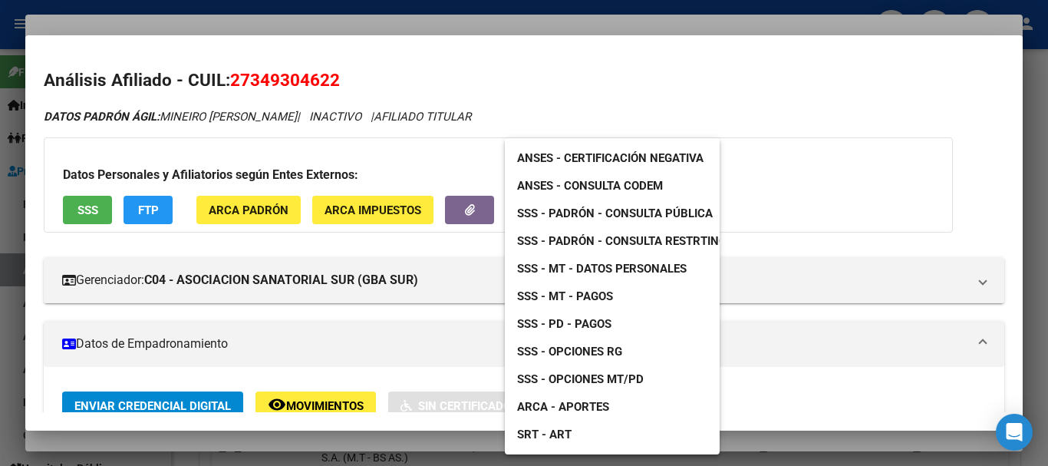
click at [447, 15] on div at bounding box center [524, 233] width 1048 height 466
drag, startPoint x: 687, startPoint y: 176, endPoint x: 691, endPoint y: 185, distance: 10.0
click at [689, 181] on h3 "Datos Personales y Afiliatorios según Entes Externos:" at bounding box center [498, 175] width 871 height 18
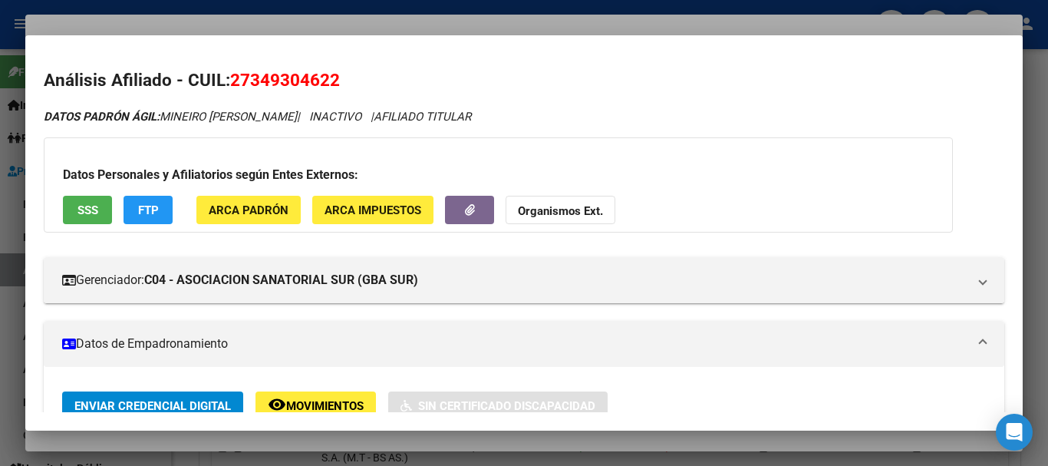
click at [614, 24] on div at bounding box center [524, 233] width 1048 height 466
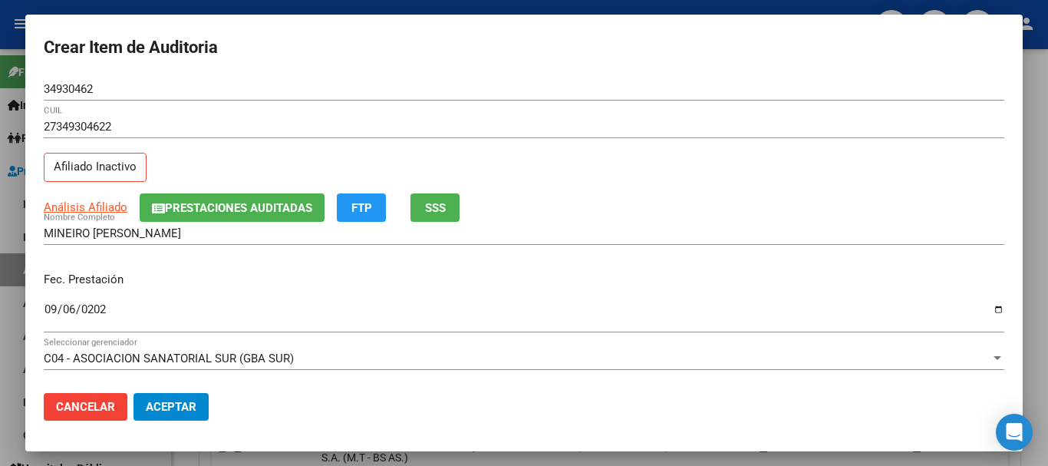
drag, startPoint x: 735, startPoint y: 115, endPoint x: 737, endPoint y: 123, distance: 8.0
click at [737, 117] on div "27349304622 CUIL" at bounding box center [524, 126] width 960 height 23
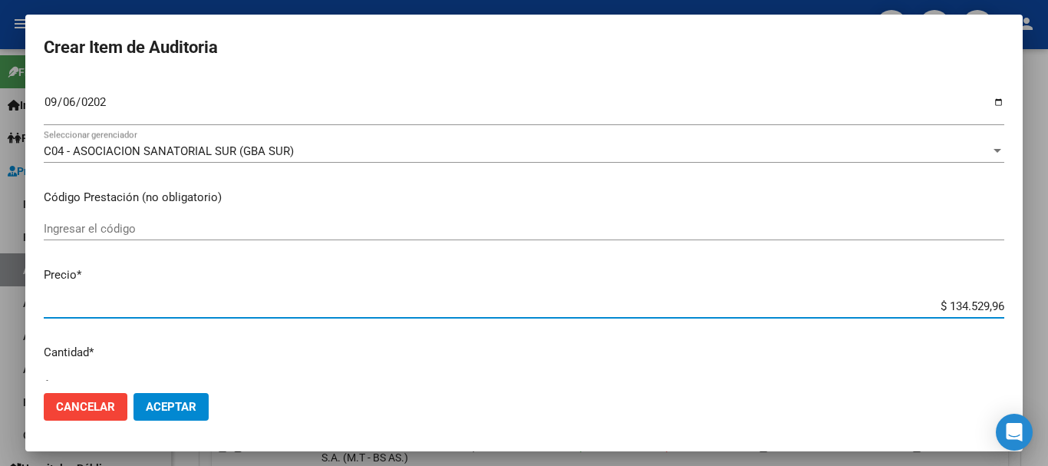
type input "$ 0,08"
type input "$ 0,81"
type input "$ 8,18"
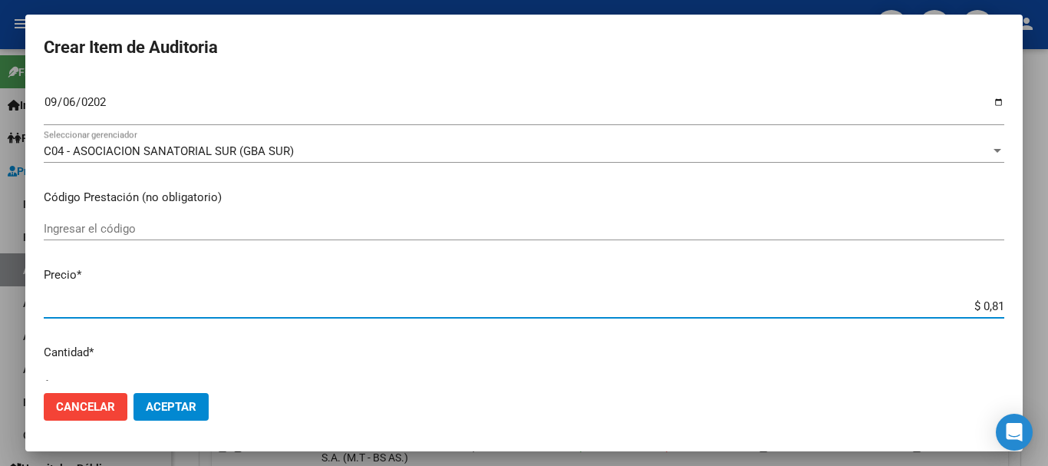
type input "$ 8,18"
type input "$ 81,88"
type input "$ 818,87"
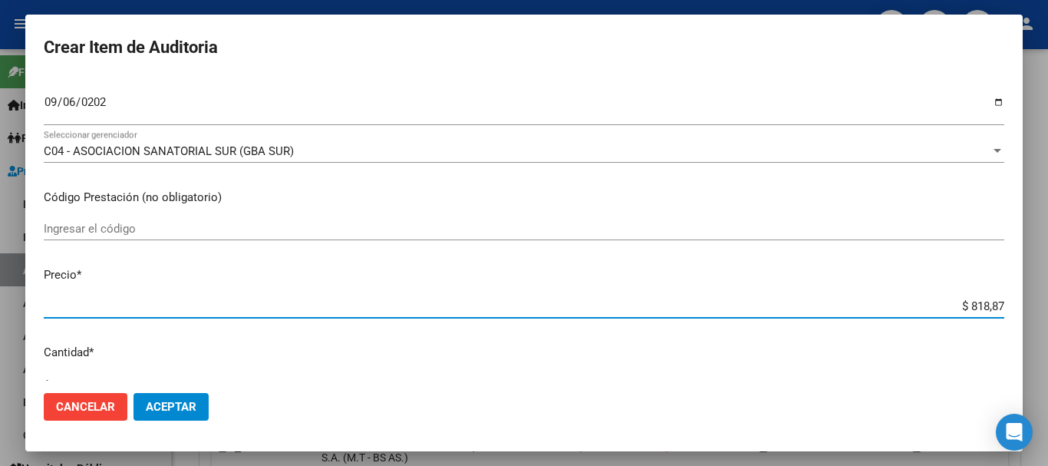
type input "$ 8.188,78"
type input "$ 81.887,80"
type input "$ 818.878,00"
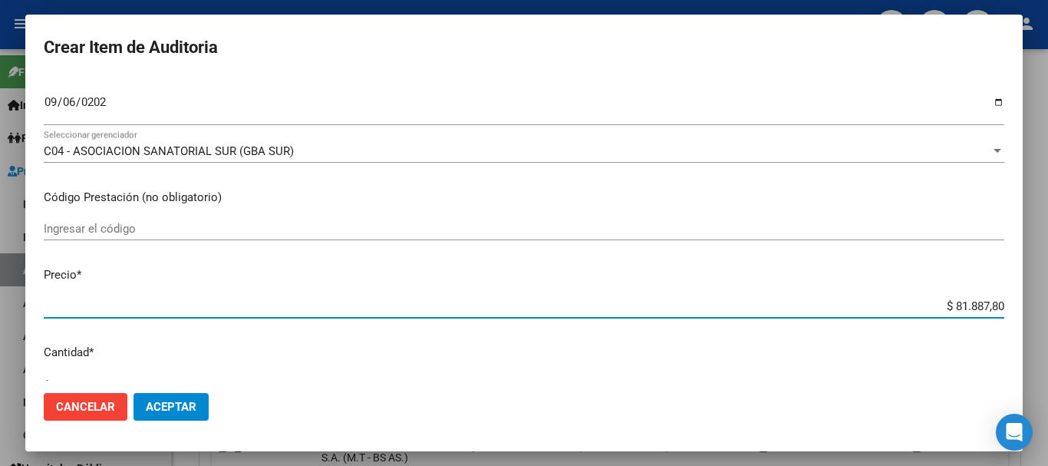
type input "$ 818.878,00"
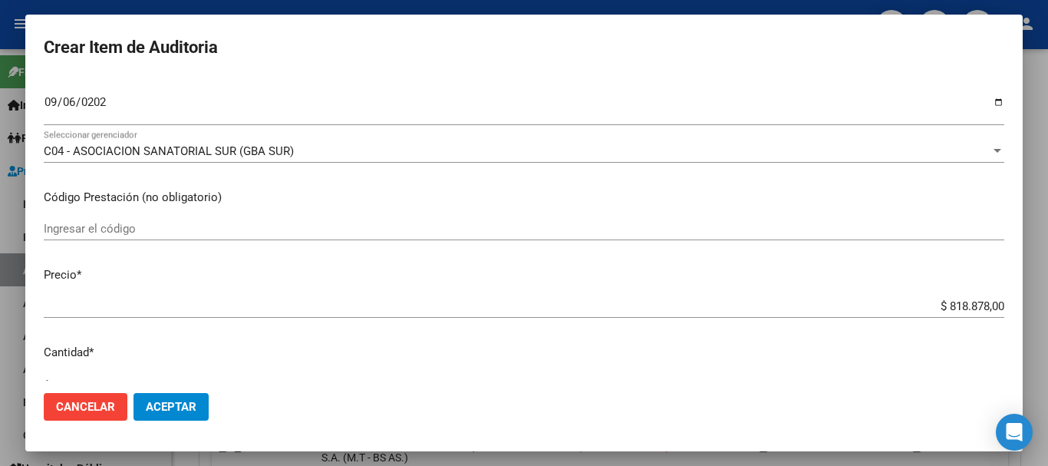
scroll to position [518, 0]
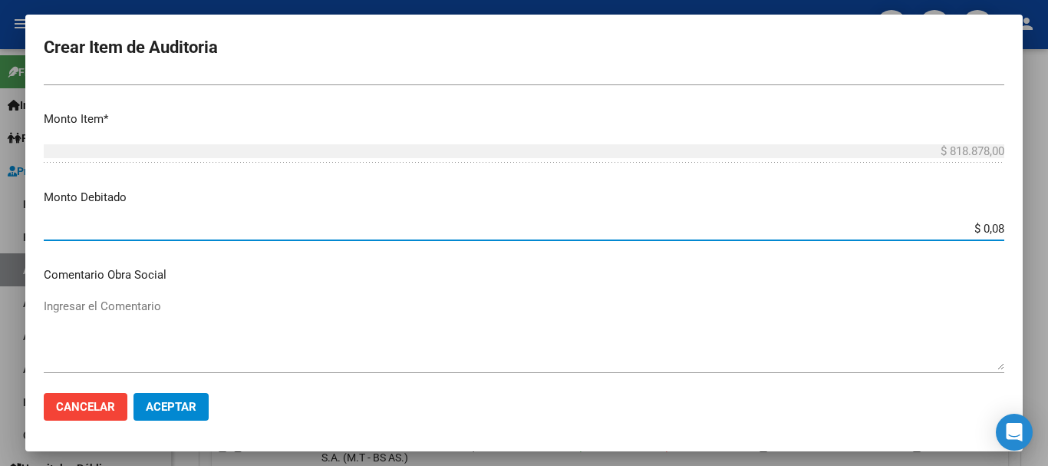
type input "$ 0,81"
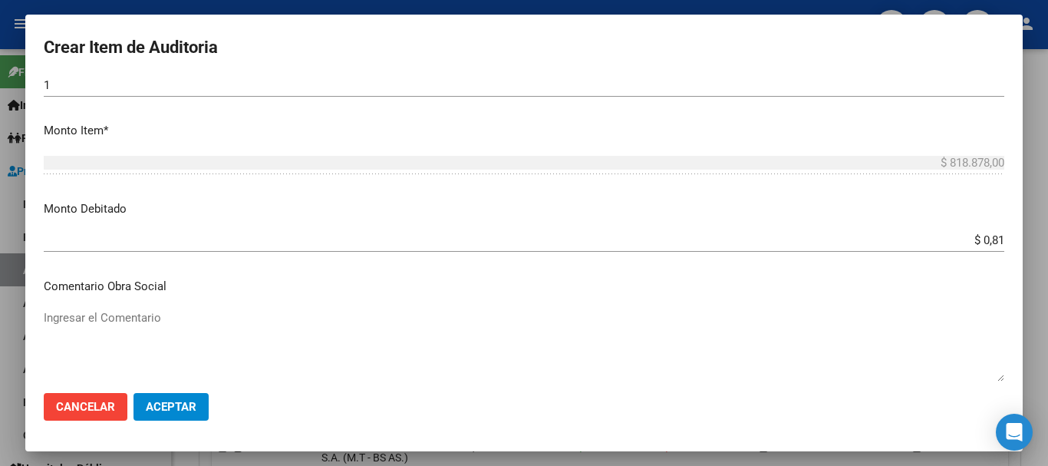
scroll to position [285, 0]
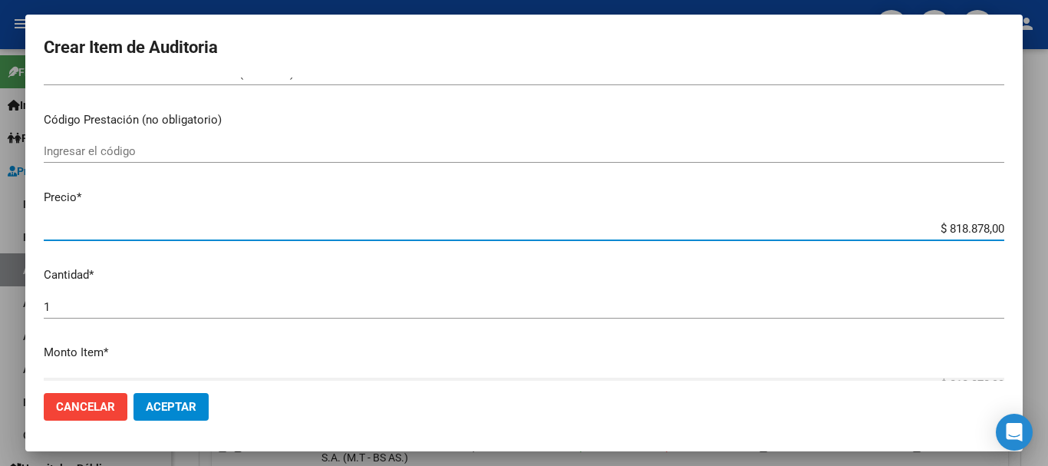
type input "$ 0,08"
type input "$ 0,81"
type input "$ 8,18"
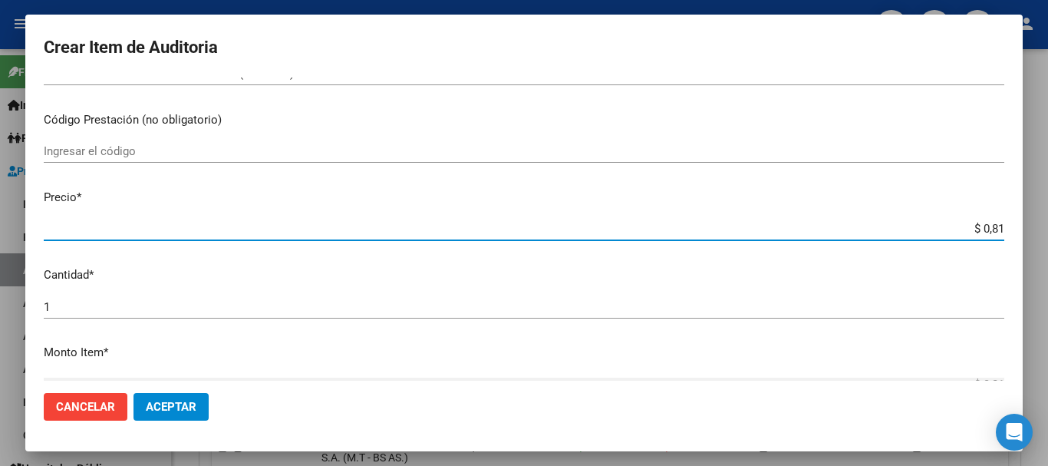
type input "$ 8,18"
type input "$ 81,88"
type input "$ 818,87"
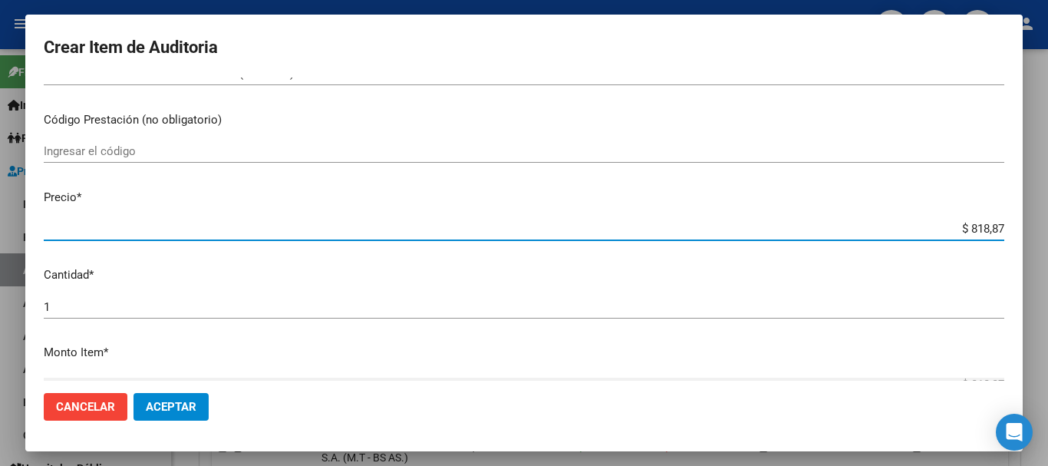
type input "$ 8.188,78"
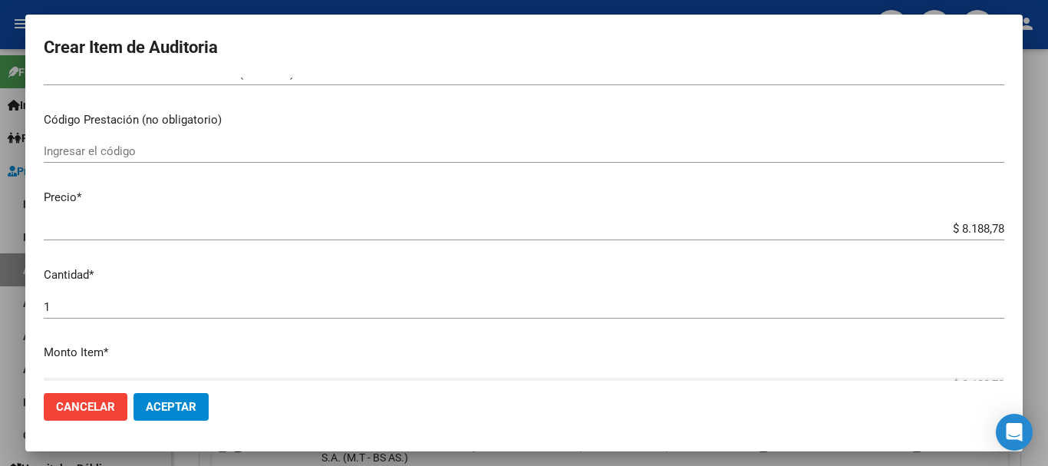
scroll to position [518, 0]
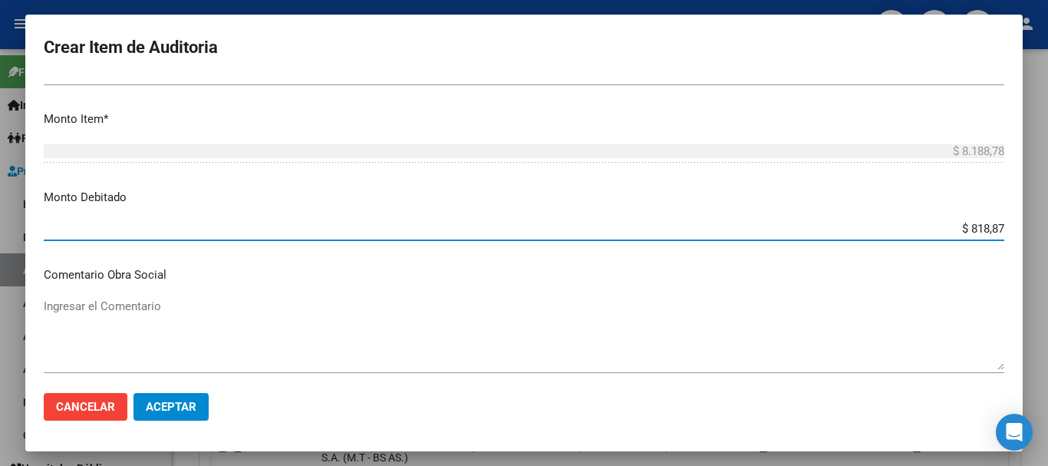
type input "$ 8.188,78"
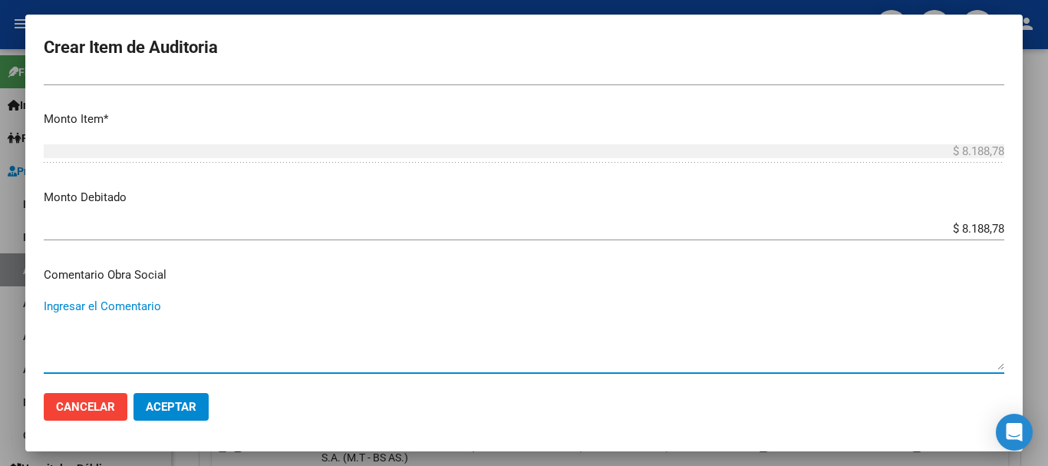
scroll to position [728, 0]
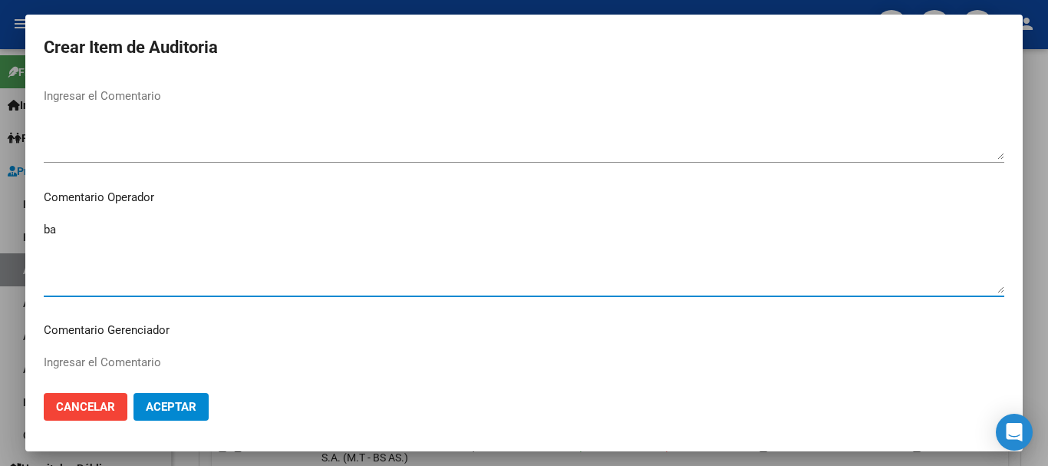
type textarea "b"
type textarea "BAJA [PERSON_NAME] DE LA SSSALUD AL 08/2024"
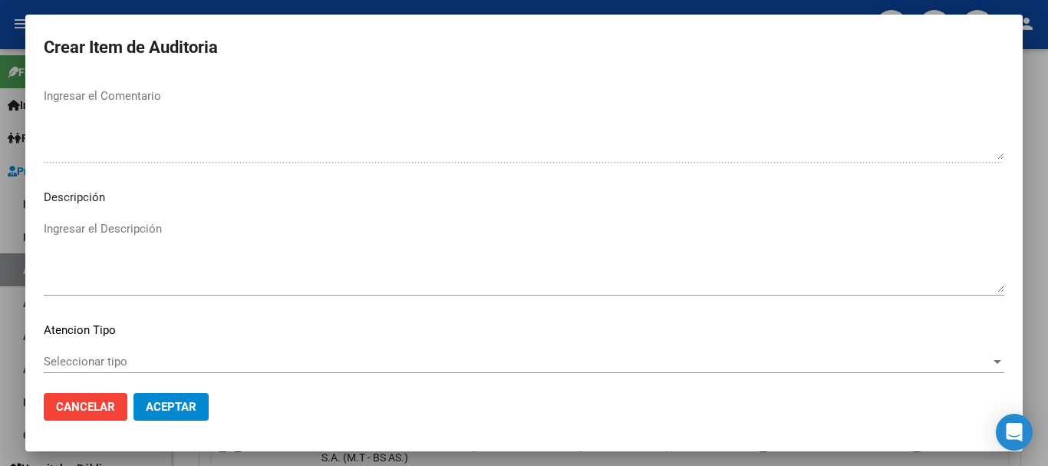
scroll to position [1078, 0]
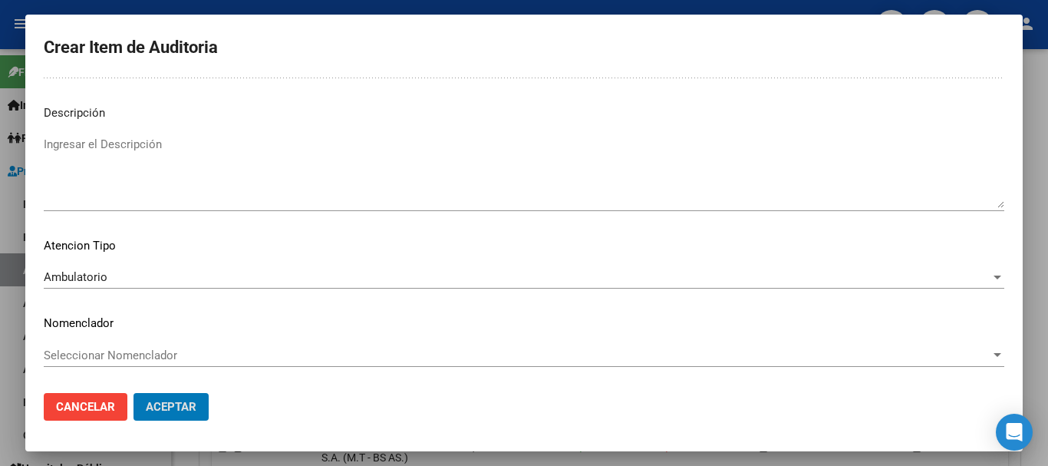
click at [133, 393] on button "Aceptar" at bounding box center [170, 407] width 75 height 28
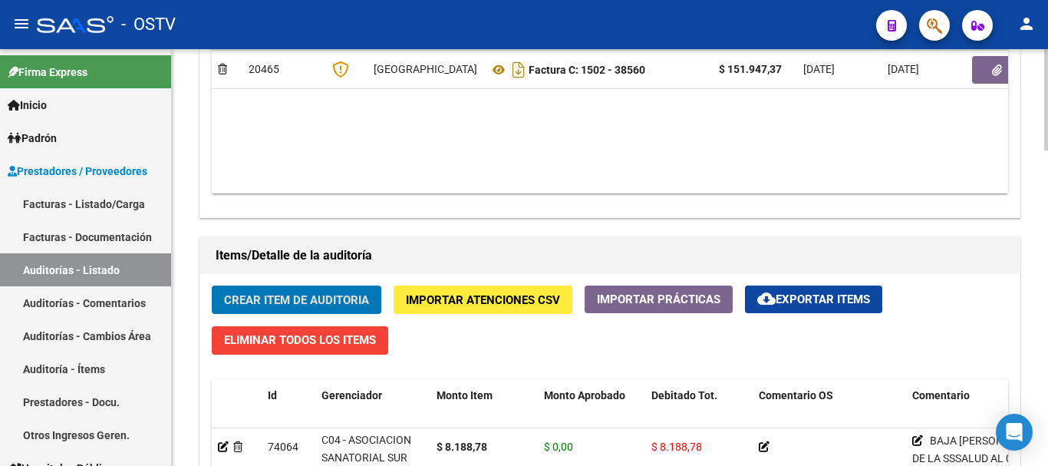
click at [307, 298] on span "Crear Item de Auditoria" at bounding box center [296, 300] width 145 height 14
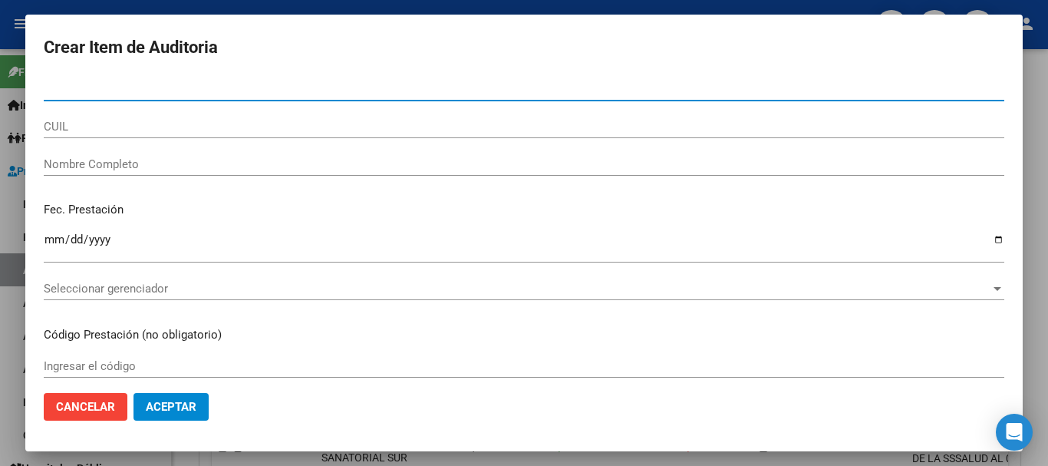
paste input "14662686"
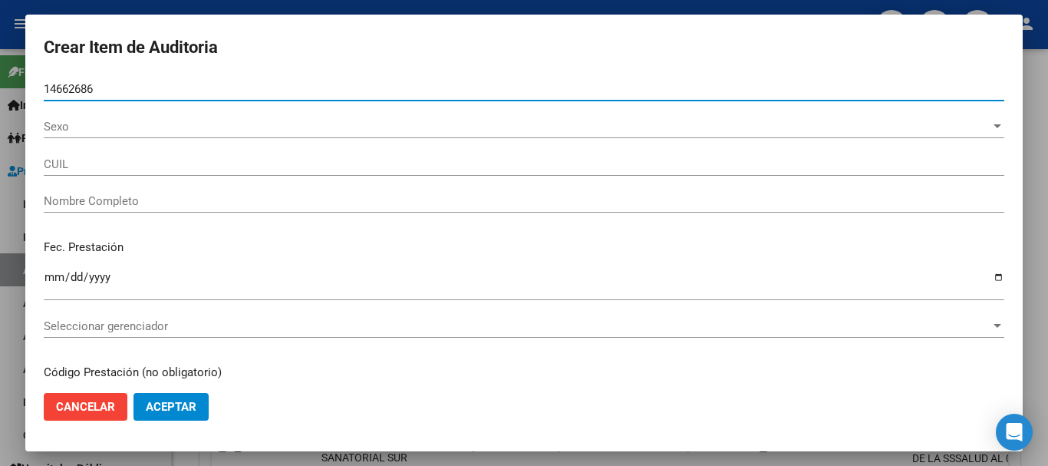
type input "14662686"
type input "20146626867"
type input "[PERSON_NAME] DE [PERSON_NAME]"
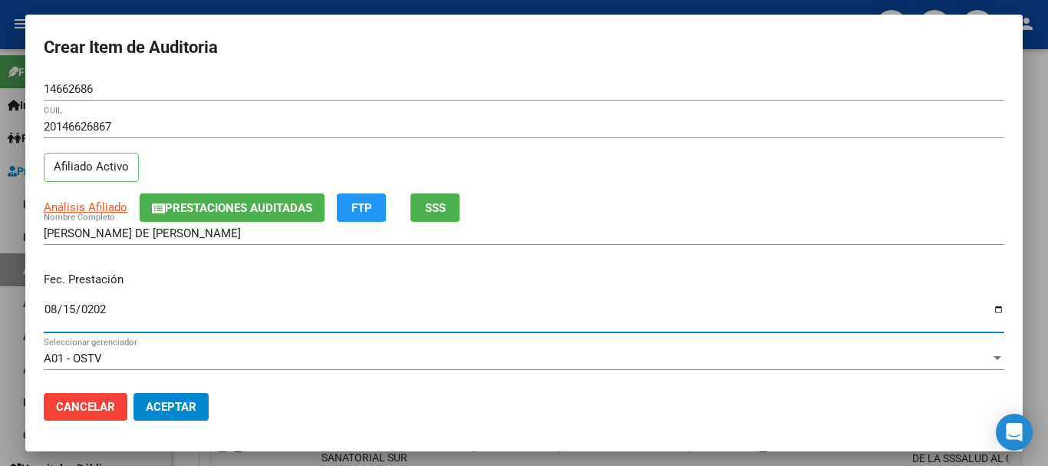
type input "[DATE]"
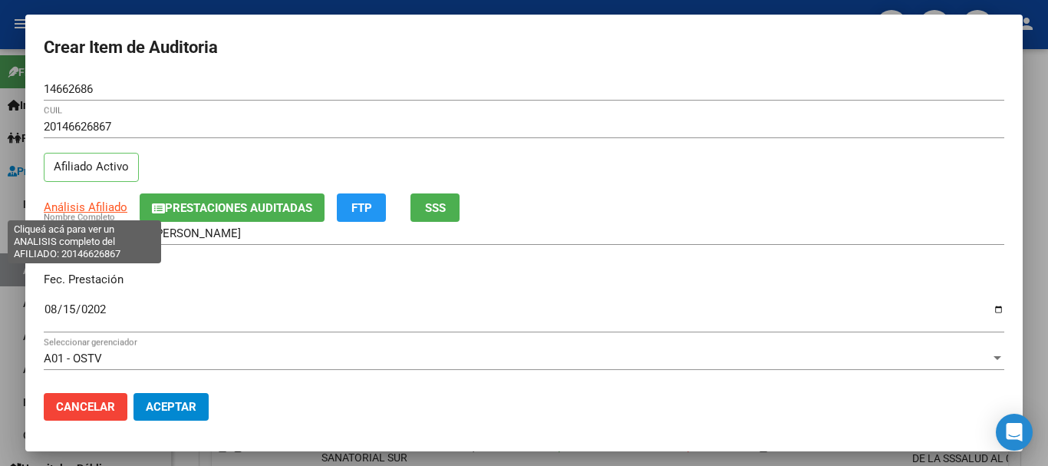
click at [102, 204] on span "Análisis Afiliado" at bounding box center [86, 207] width 84 height 14
type textarea "20146626867"
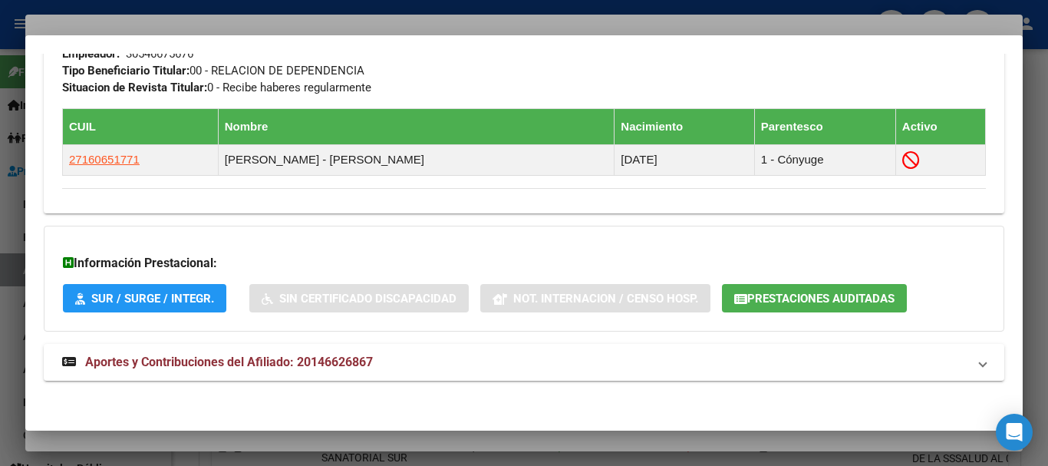
scroll to position [807, 0]
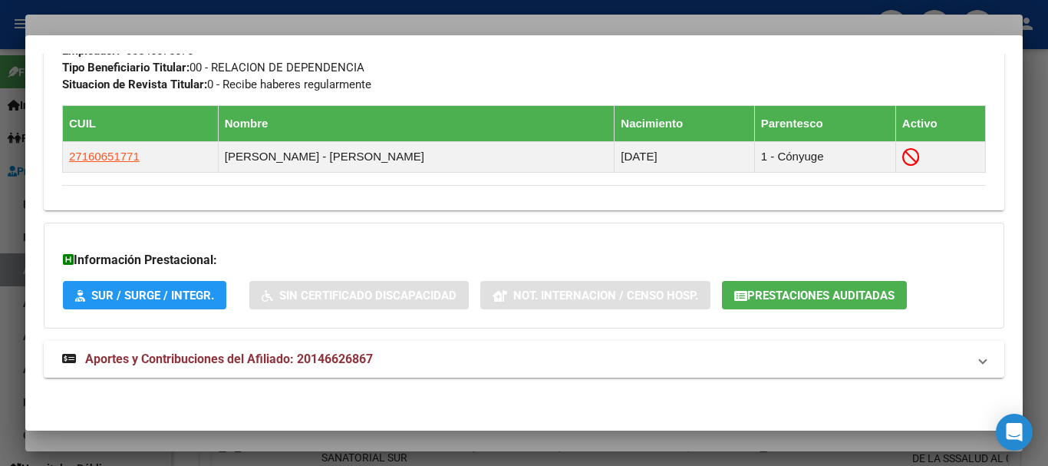
click at [348, 362] on span "Aportes y Contribuciones del Afiliado: 20146626867" at bounding box center [229, 358] width 288 height 15
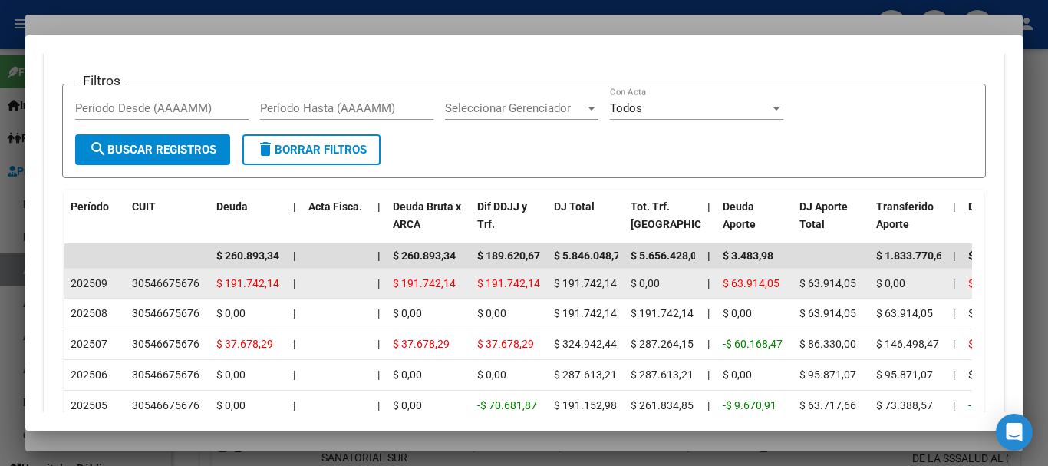
scroll to position [1565, 0]
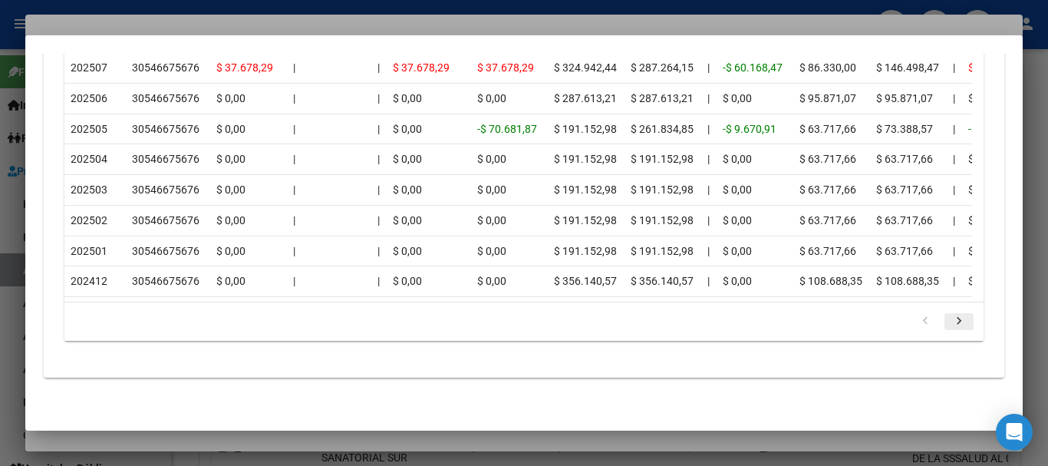
click at [954, 318] on icon "go to next page" at bounding box center [959, 323] width 20 height 18
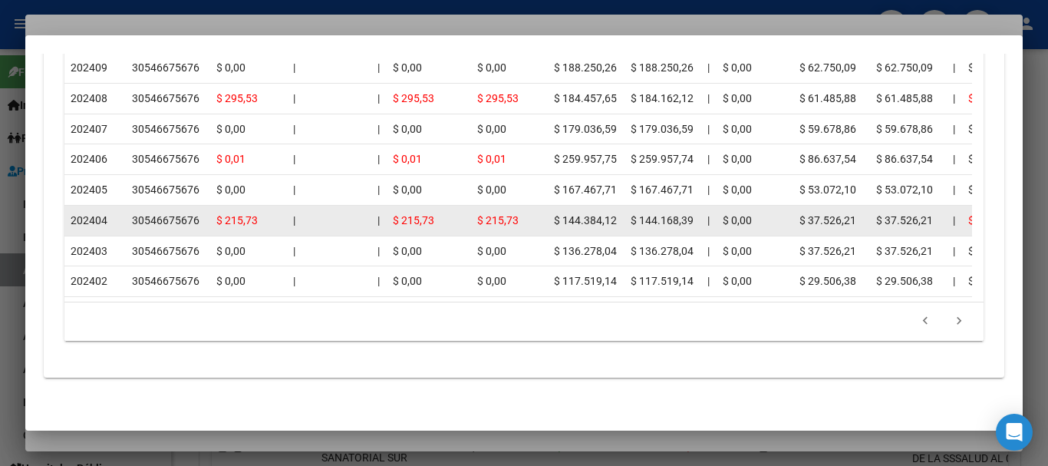
scroll to position [1335, 0]
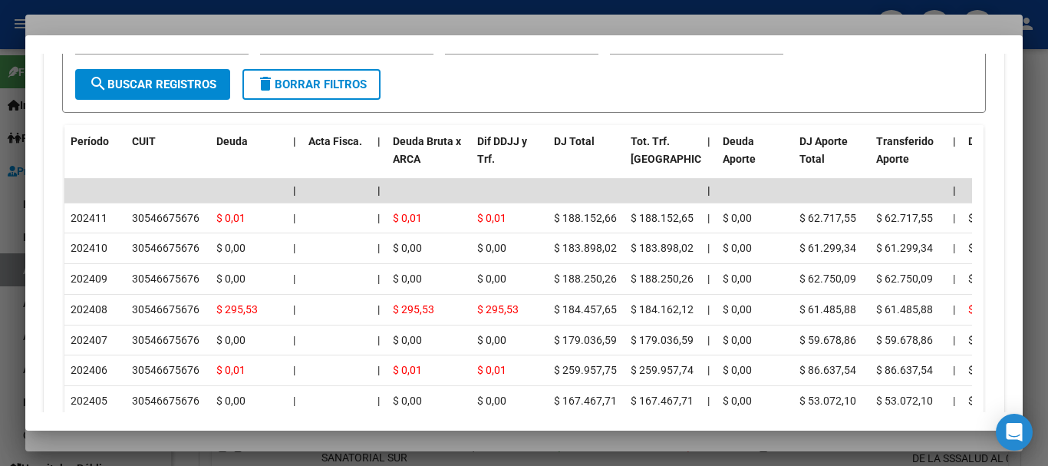
click at [215, 16] on div at bounding box center [524, 233] width 1048 height 466
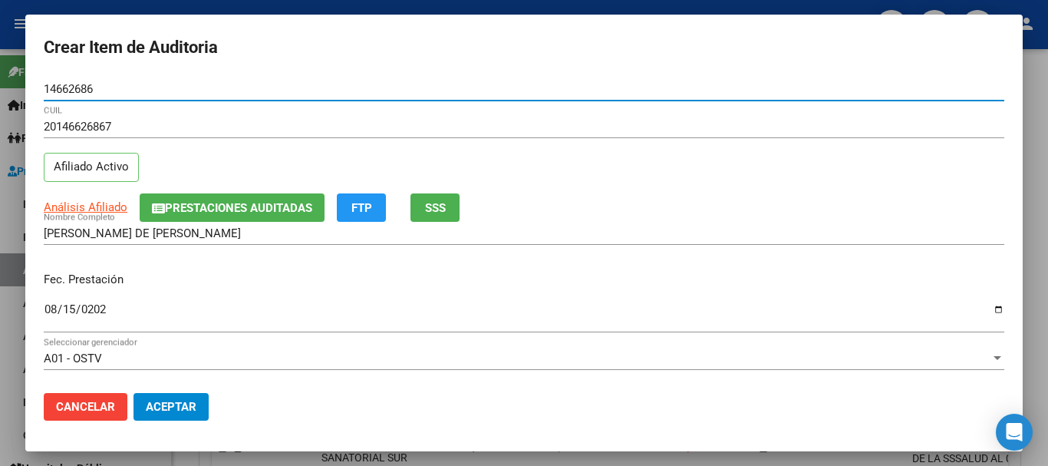
drag, startPoint x: 505, startPoint y: 100, endPoint x: 509, endPoint y: 109, distance: 9.3
click at [506, 108] on div "14662686 Nro Documento" at bounding box center [524, 96] width 960 height 38
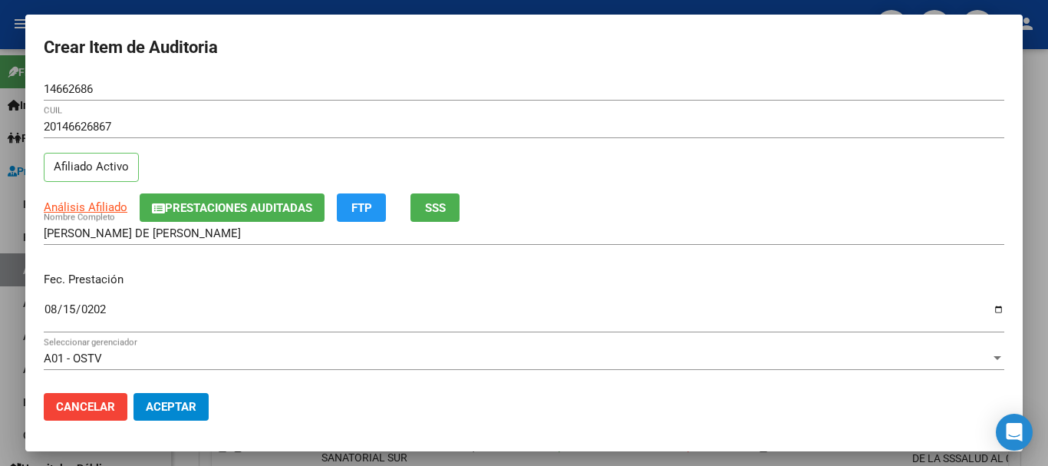
scroll to position [207, 0]
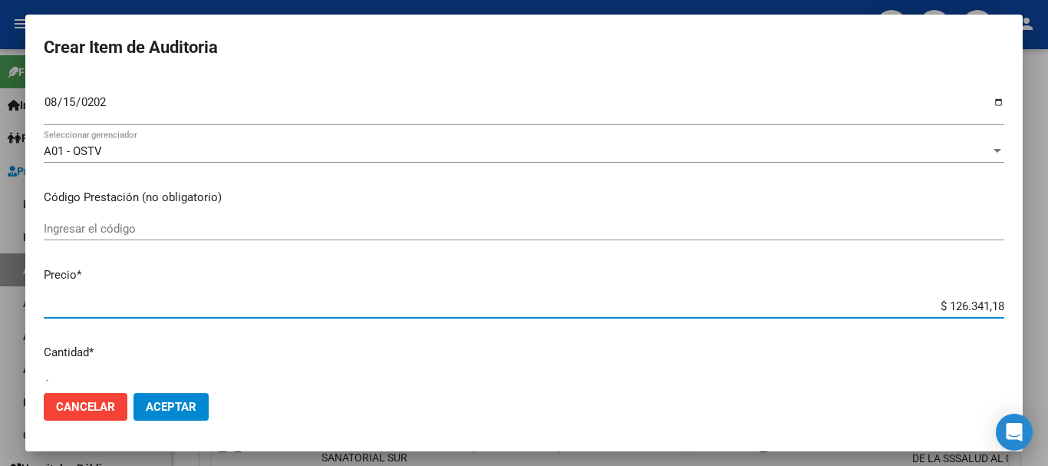
type input "$ 0,08"
type input "$ 0,81"
type input "$ 8,18"
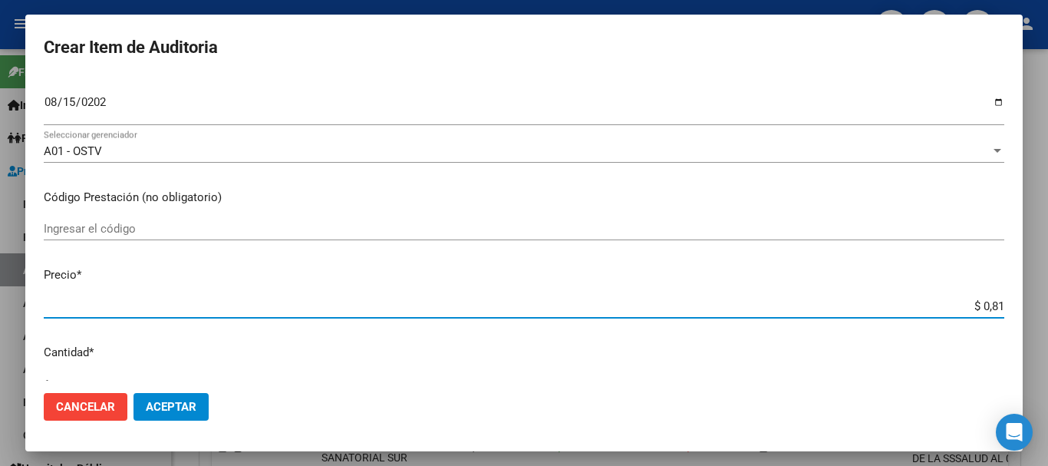
type input "$ 8,18"
type input "$ 81,88"
type input "$ 818,87"
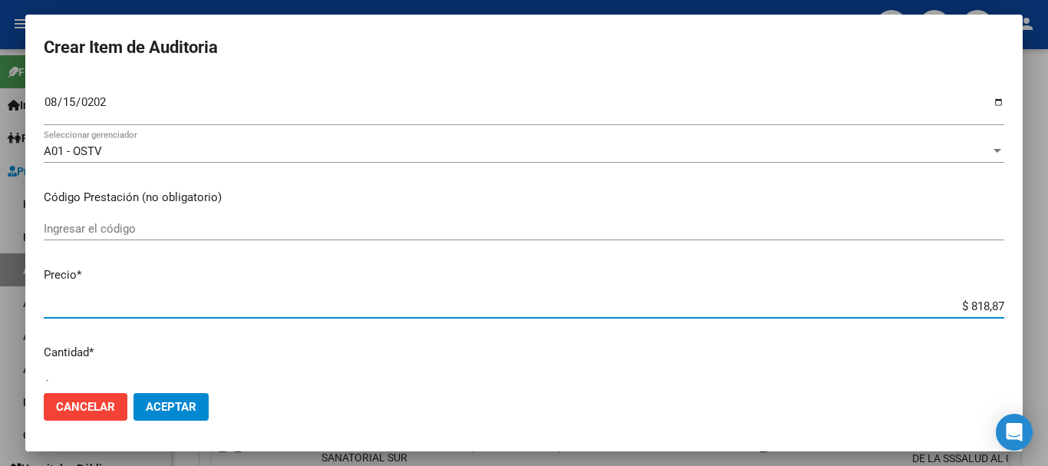
type input "$ 8.188,78"
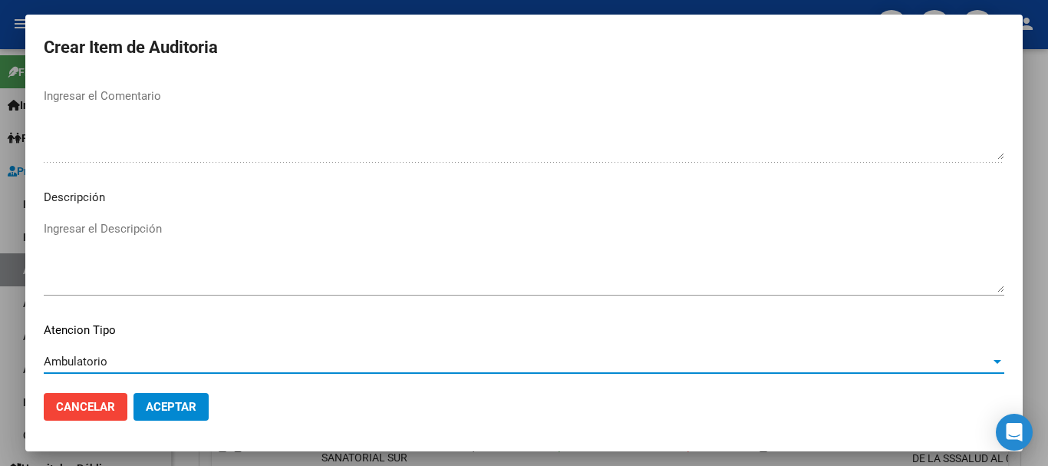
scroll to position [1078, 0]
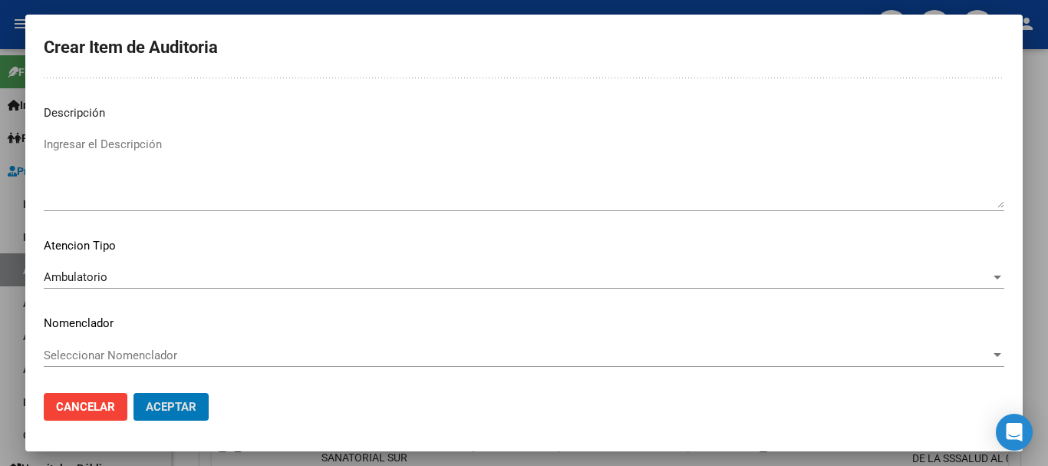
click at [133, 393] on button "Aceptar" at bounding box center [170, 407] width 75 height 28
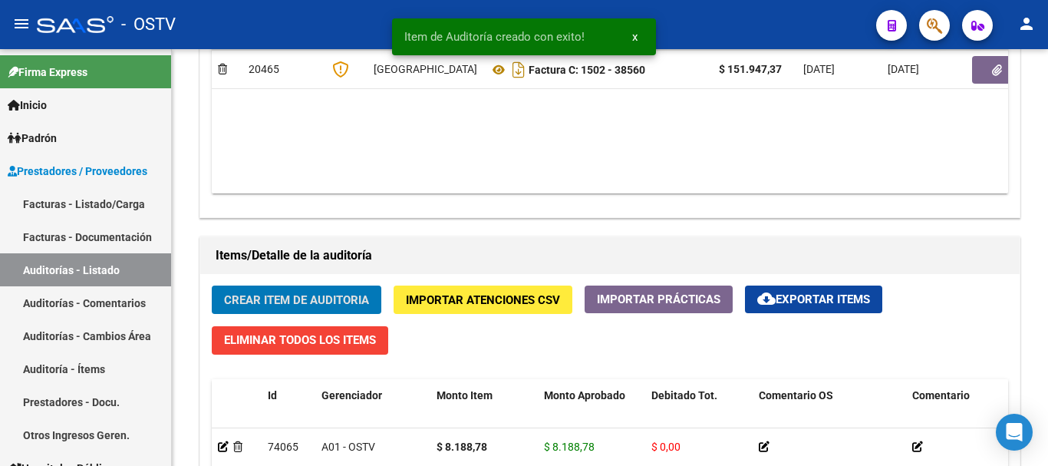
click at [212, 285] on button "Crear Item de Auditoria" at bounding box center [297, 299] width 170 height 28
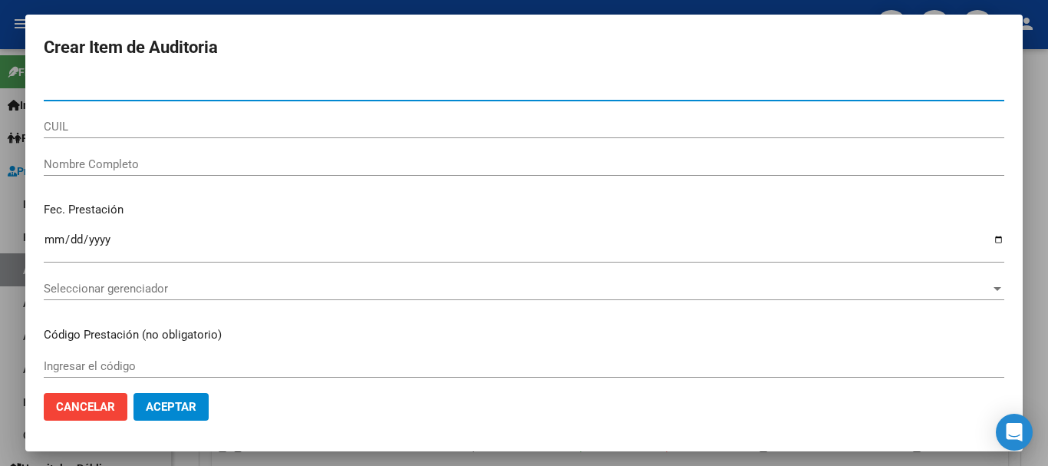
paste input "43036649"
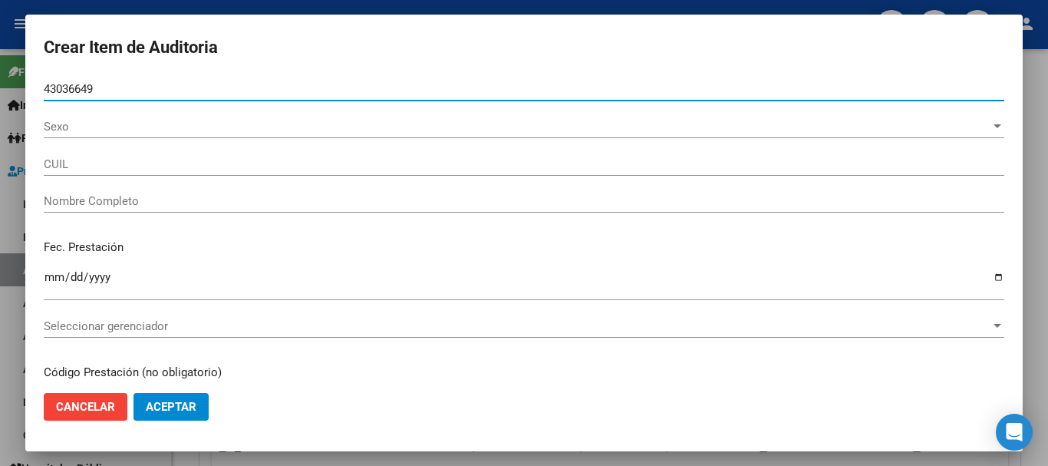
type input "43036649"
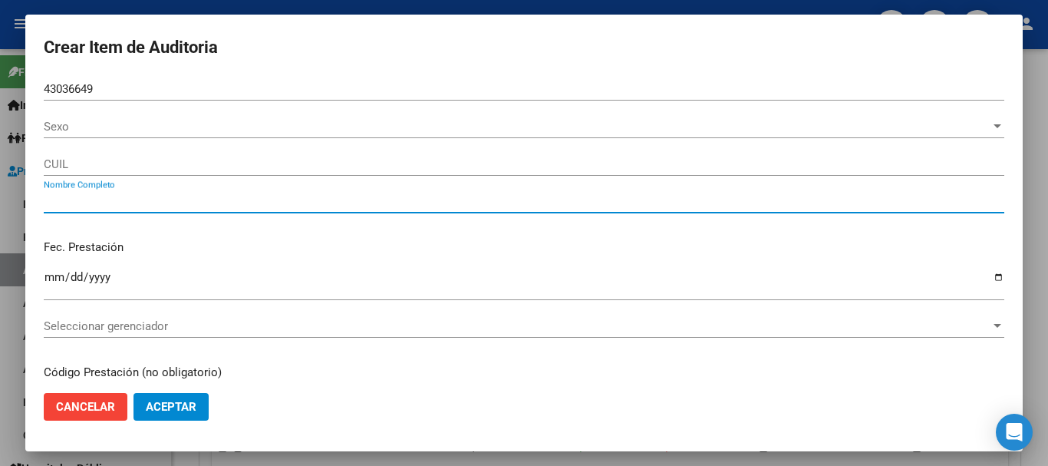
type input "20430366492"
type input "[PERSON_NAME]"
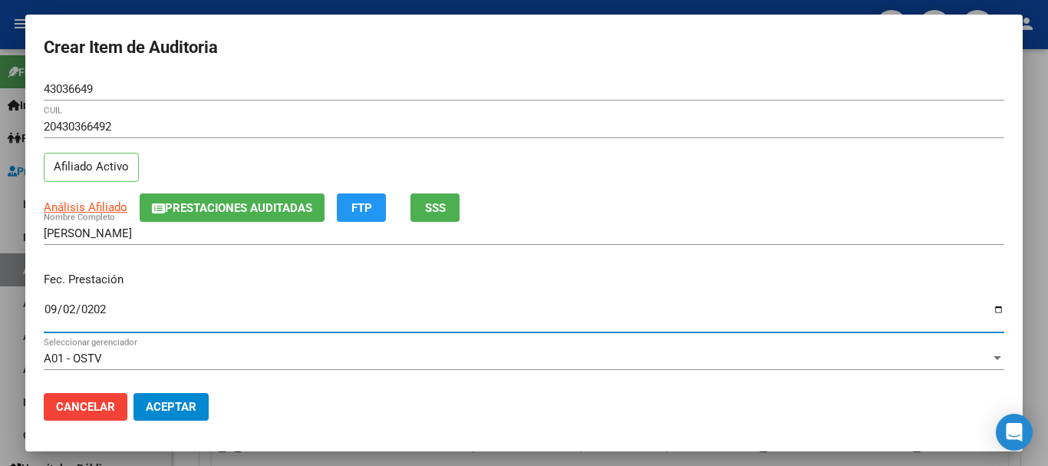
type input "[DATE]"
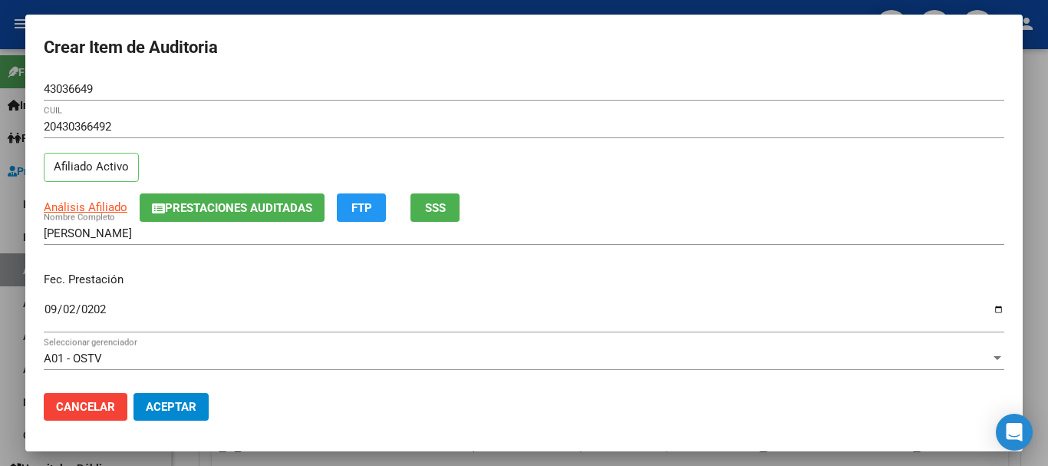
click at [107, 199] on app-link-go-to "Análisis Afiliado" at bounding box center [86, 208] width 84 height 18
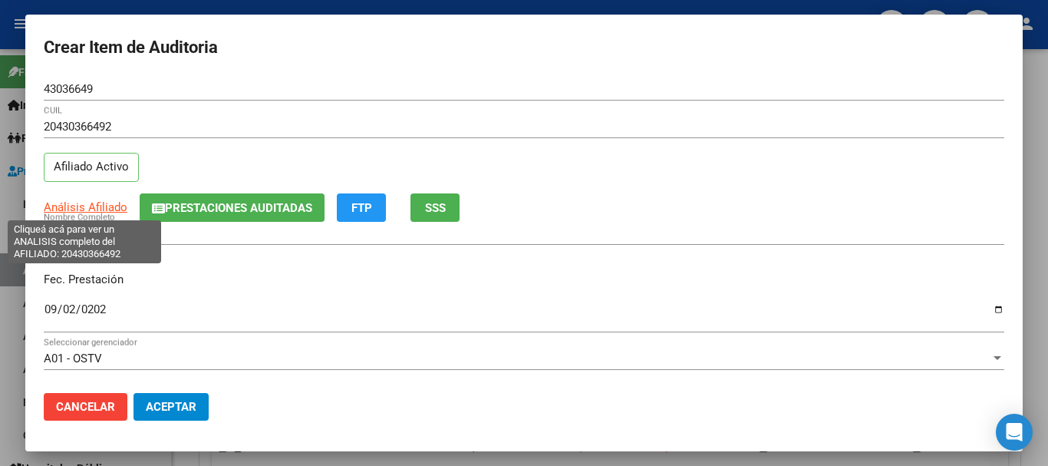
click at [107, 202] on span "Análisis Afiliado" at bounding box center [86, 207] width 84 height 14
type textarea "20430366492"
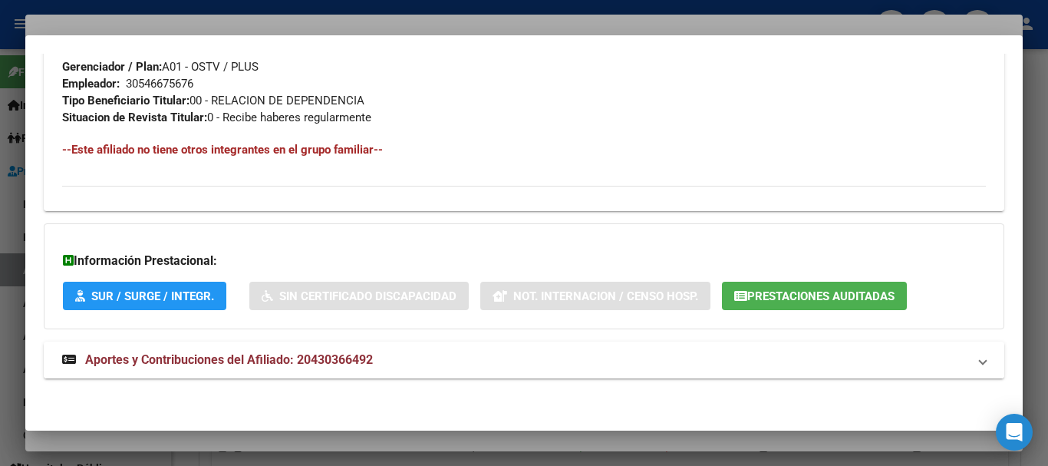
click at [387, 358] on mat-panel-title "Aportes y Contribuciones del Afiliado: 20430366492" at bounding box center [514, 360] width 905 height 18
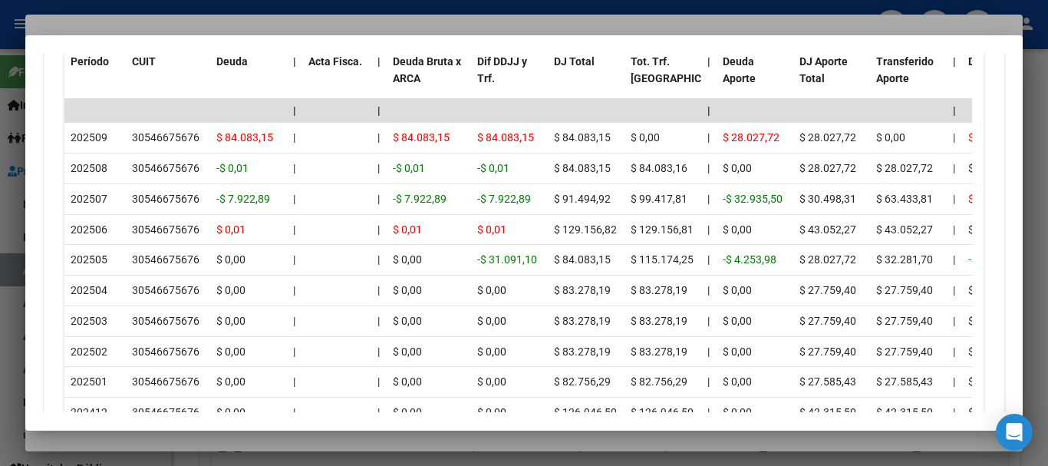
scroll to position [1503, 0]
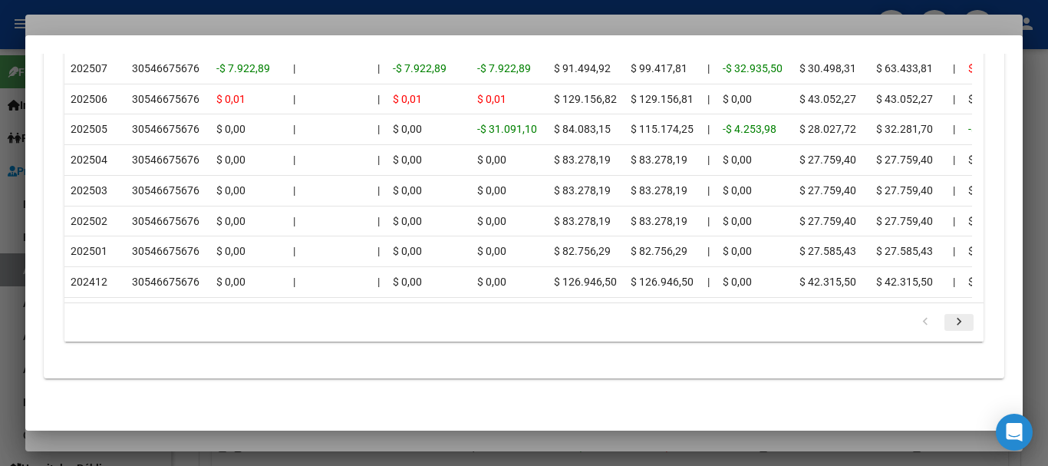
click at [954, 321] on icon "go to next page" at bounding box center [959, 323] width 20 height 18
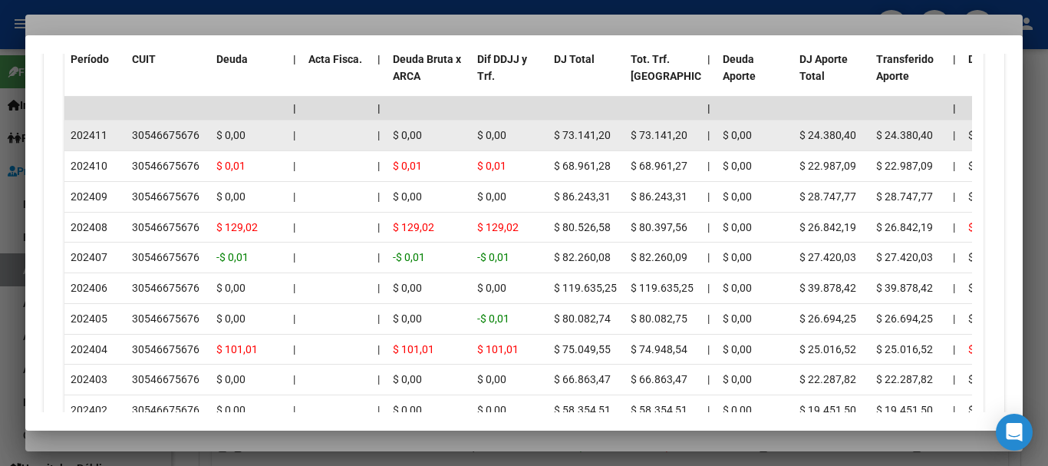
scroll to position [1350, 0]
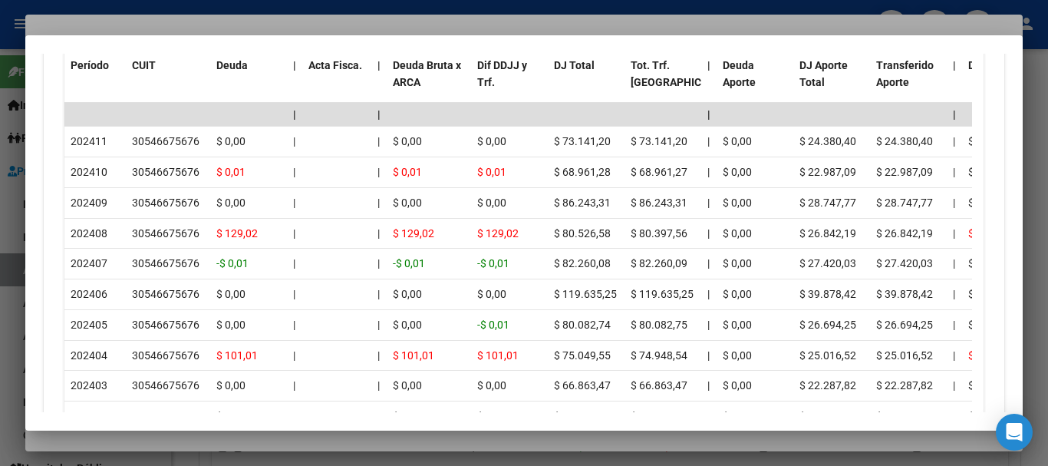
drag, startPoint x: 192, startPoint y: 30, endPoint x: 206, endPoint y: 34, distance: 14.3
click at [193, 29] on div at bounding box center [524, 233] width 1048 height 466
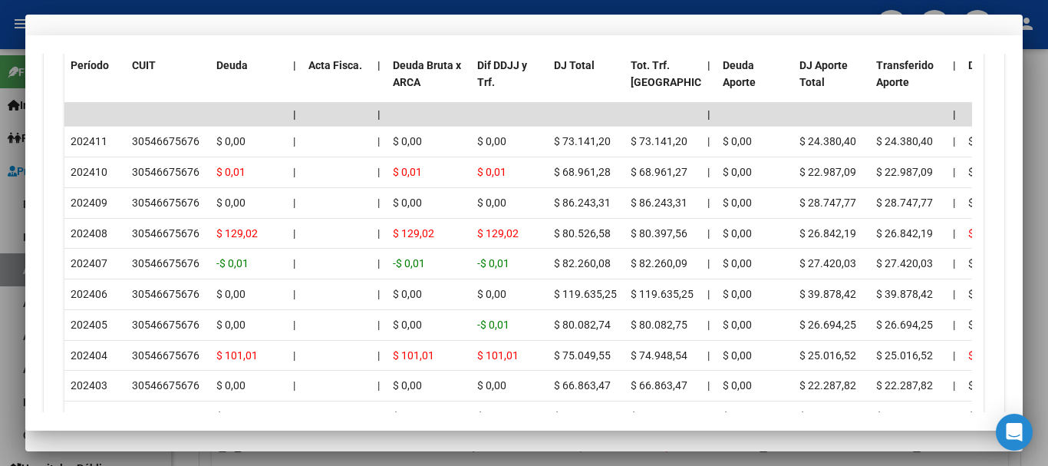
click at [520, 143] on div "20430366492 CUIL" at bounding box center [524, 134] width 960 height 38
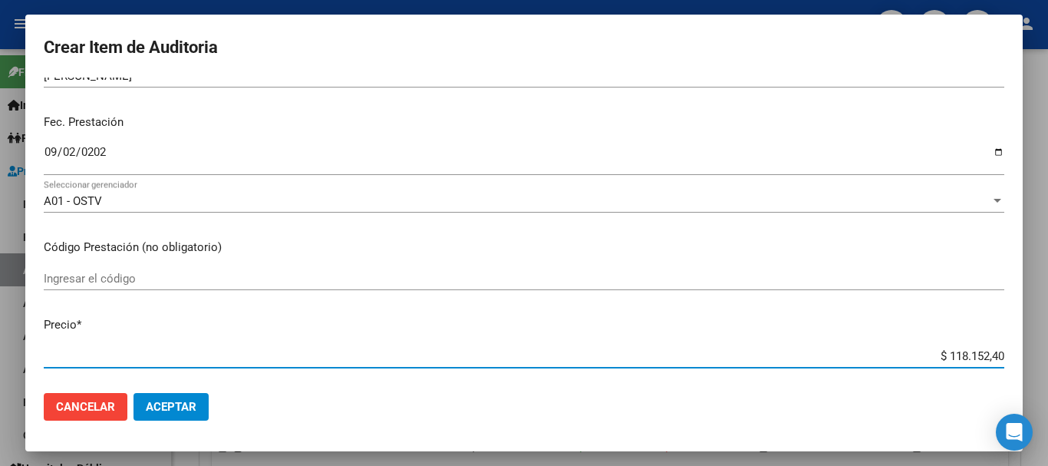
scroll to position [130, 0]
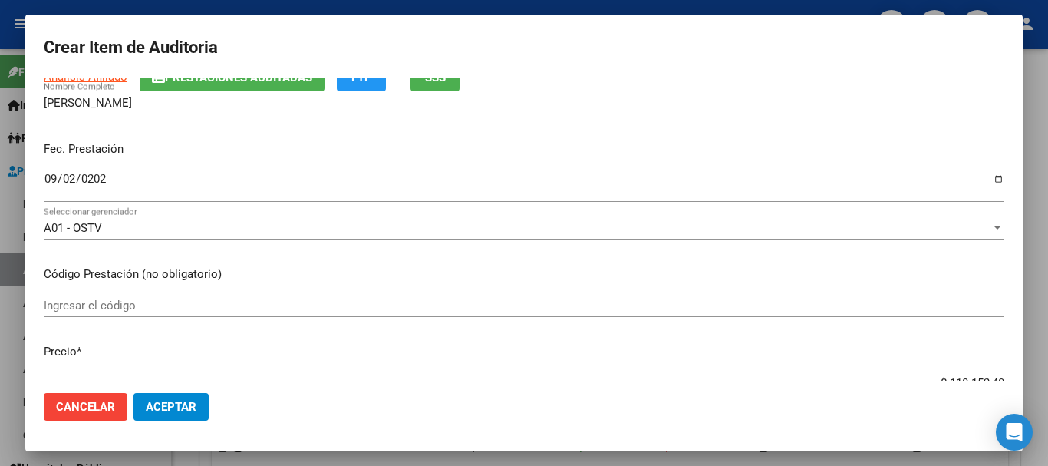
type input "$ 0,08"
type input "$ 0,81"
type input "$ 8,18"
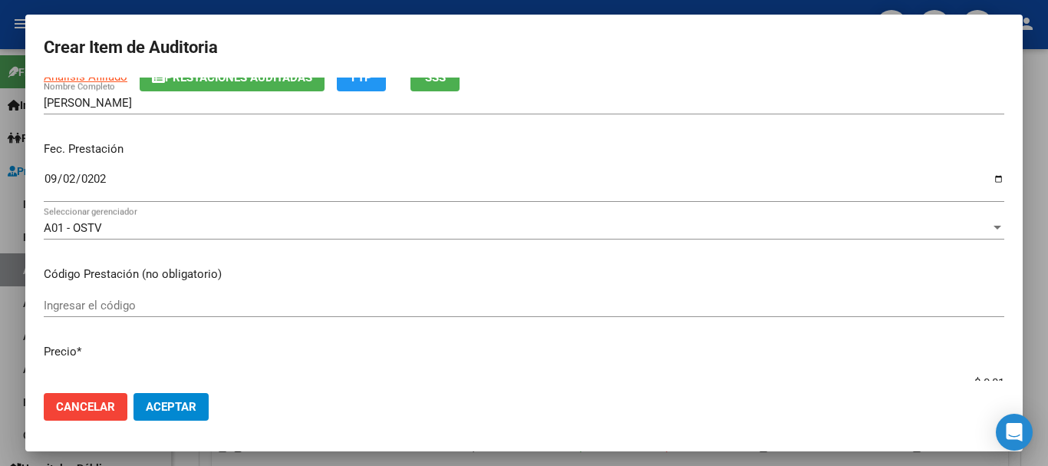
type input "$ 8,18"
type input "$ 81,88"
type input "$ 818,87"
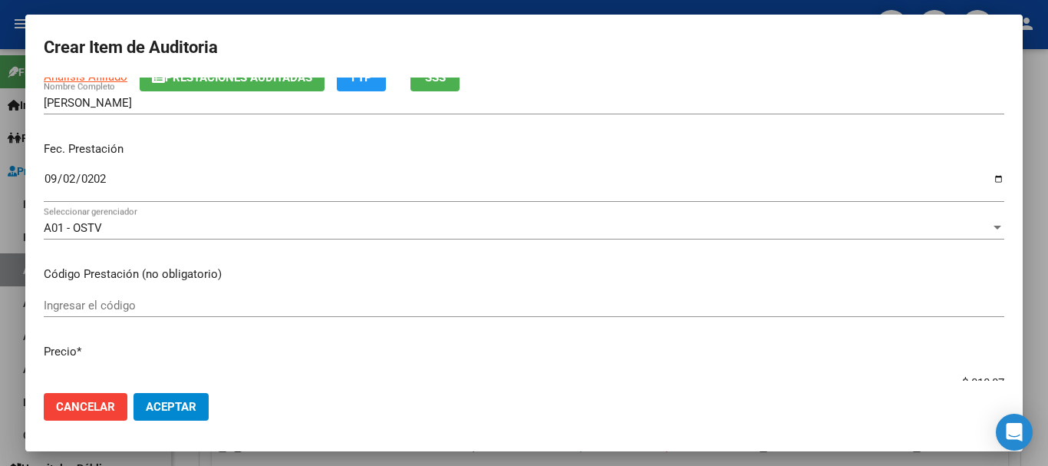
type input "$ 8.188,78"
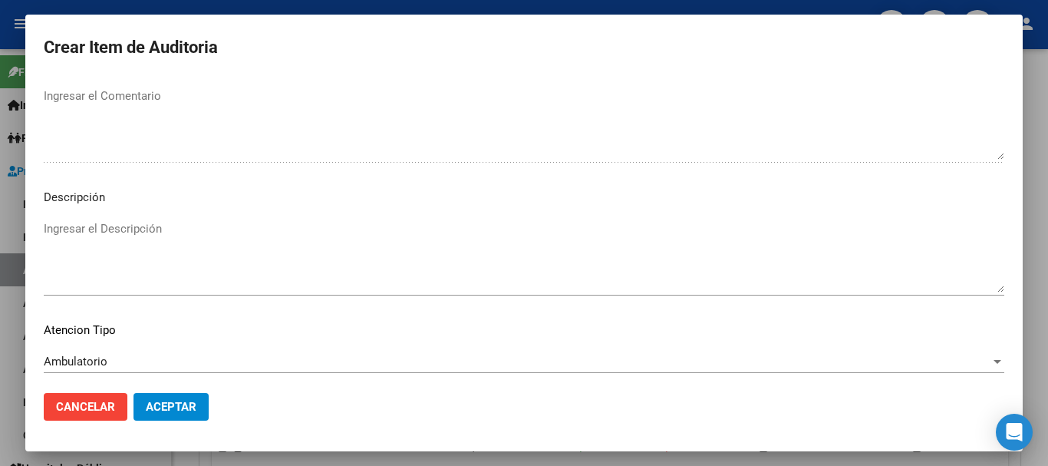
scroll to position [1078, 0]
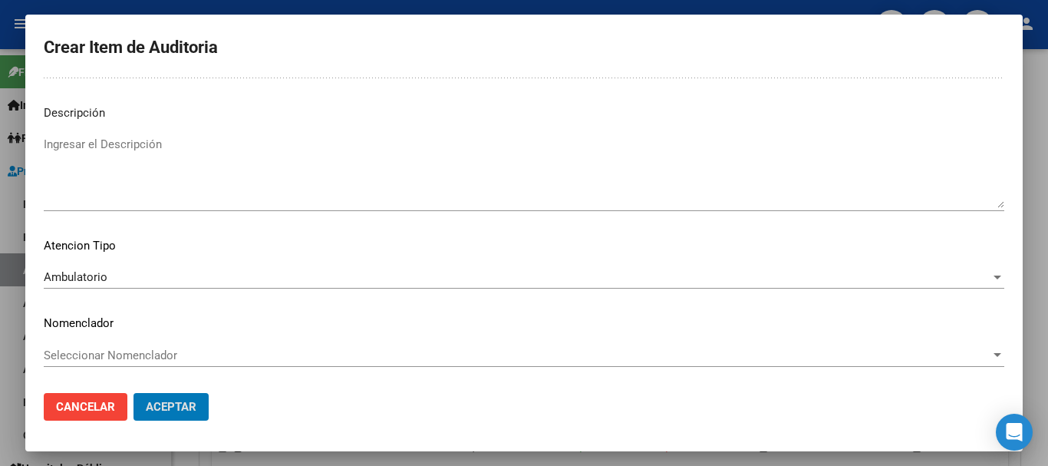
click at [133, 393] on button "Aceptar" at bounding box center [170, 407] width 75 height 28
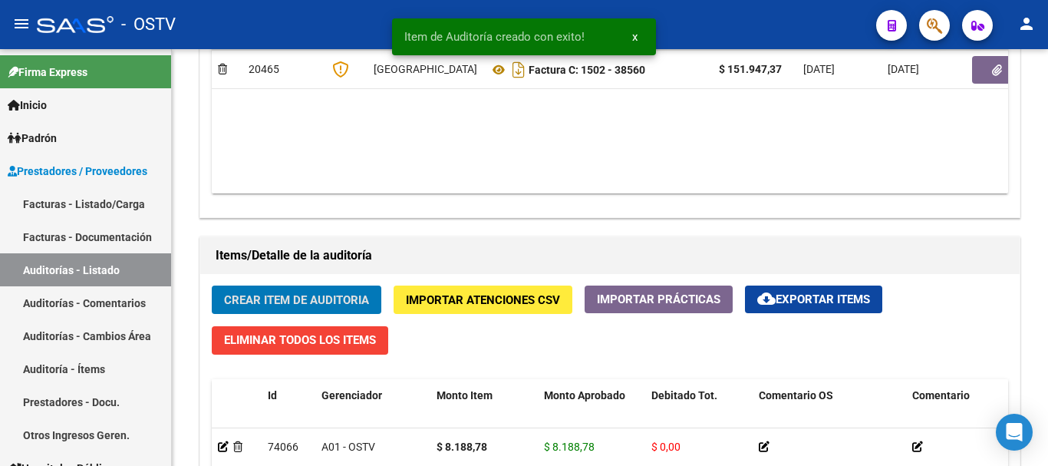
click at [212, 285] on button "Crear Item de Auditoria" at bounding box center [297, 299] width 170 height 28
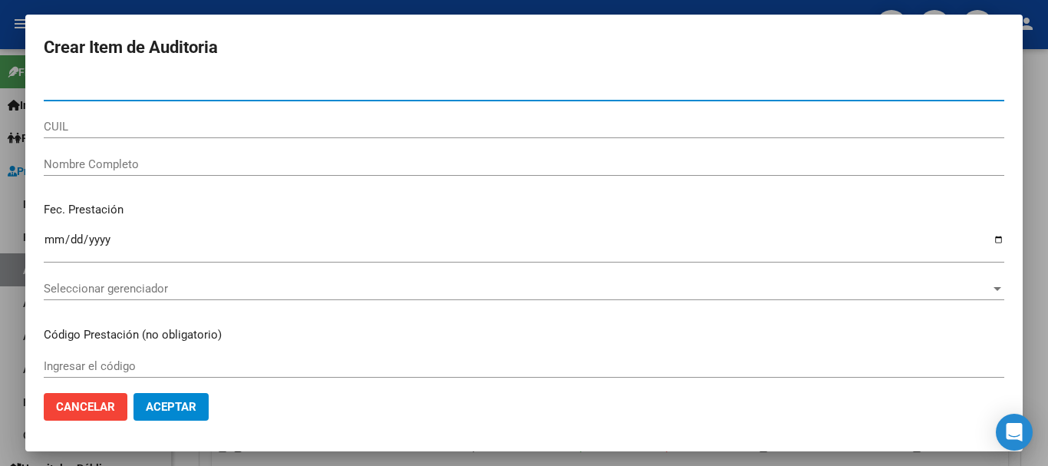
paste input "34930462"
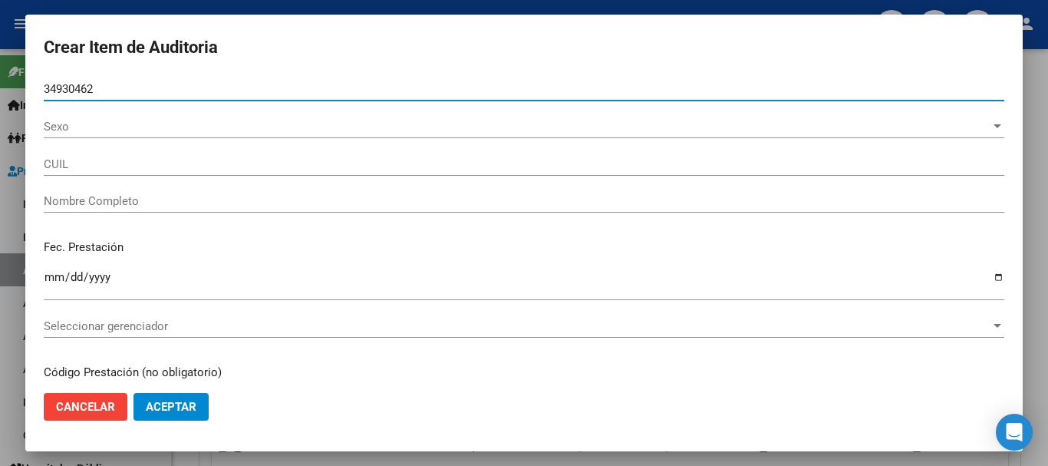
type input "34930462"
type input "27349304622"
type input "MINEIRO [PERSON_NAME]"
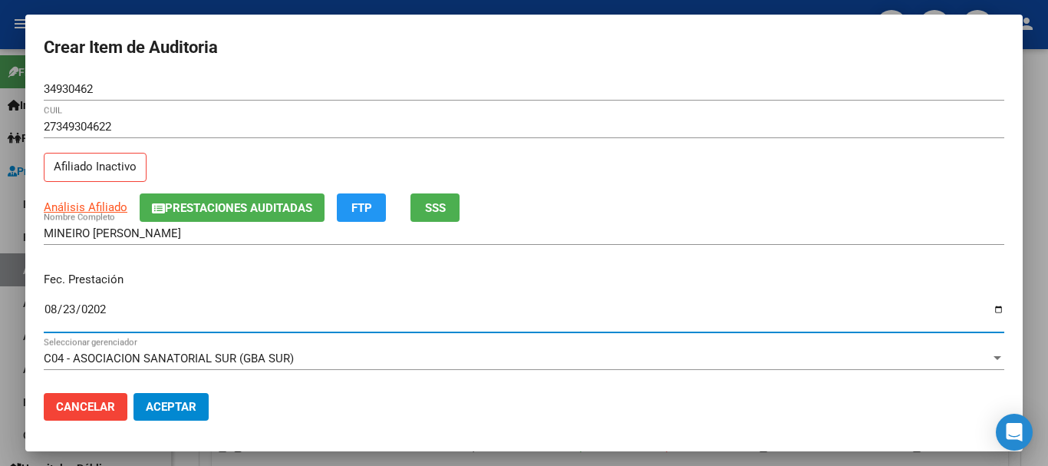
type input "[DATE]"
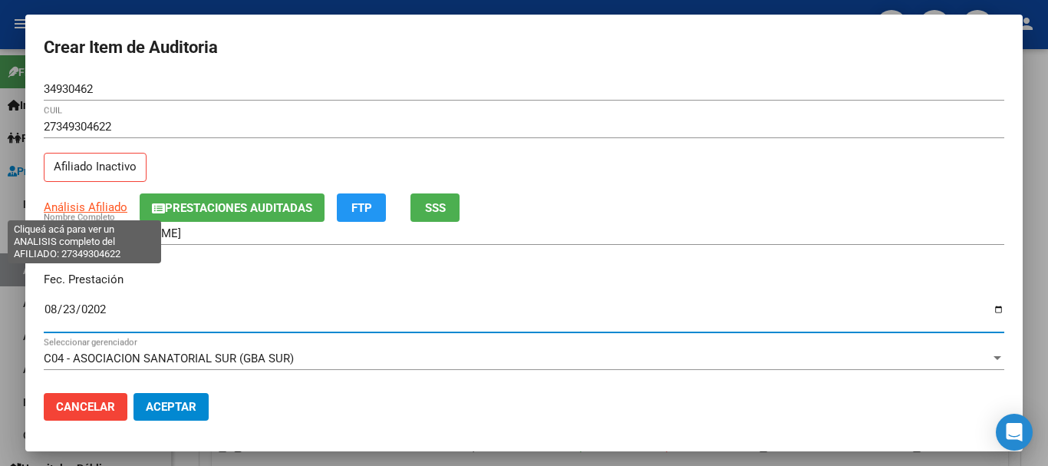
click at [93, 211] on span "Análisis Afiliado" at bounding box center [86, 207] width 84 height 14
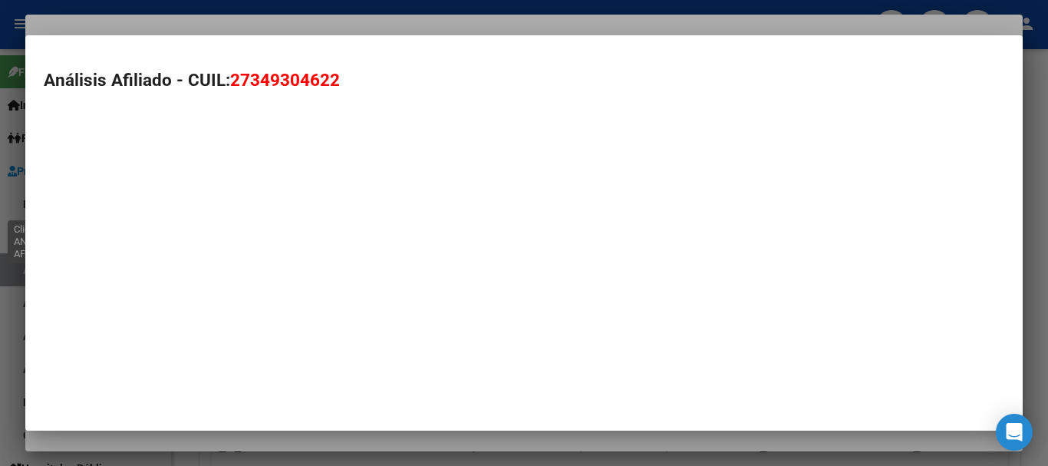
type textarea "27349304622"
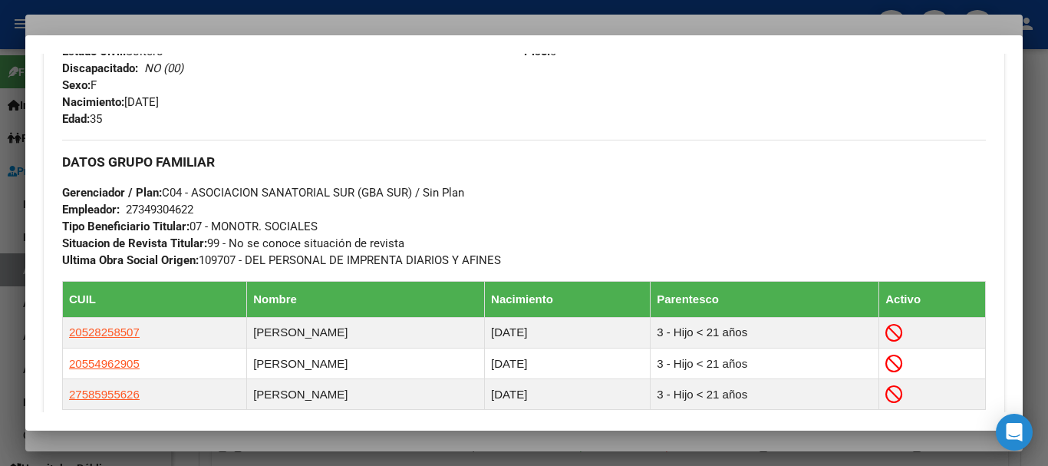
scroll to position [919, 0]
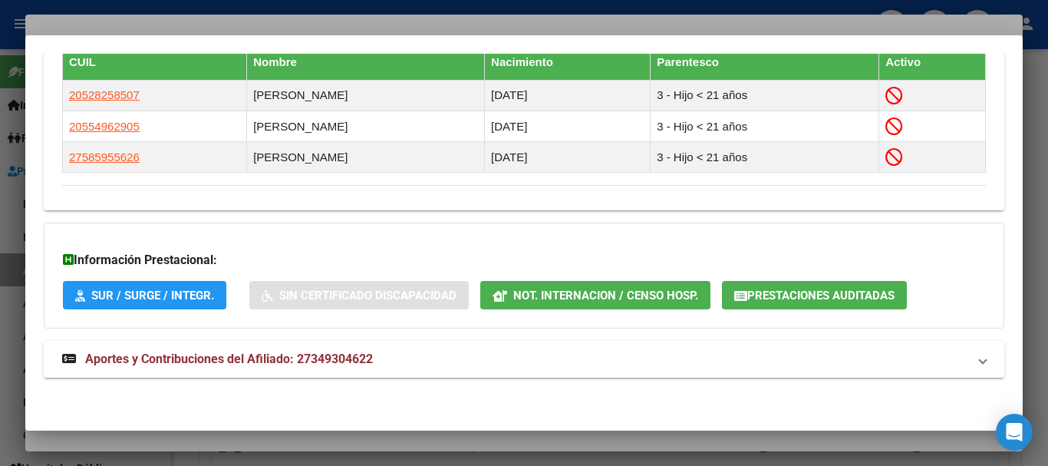
click at [344, 347] on mat-expansion-panel-header "Aportes y Contribuciones del Afiliado: 27349304622" at bounding box center [524, 359] width 960 height 37
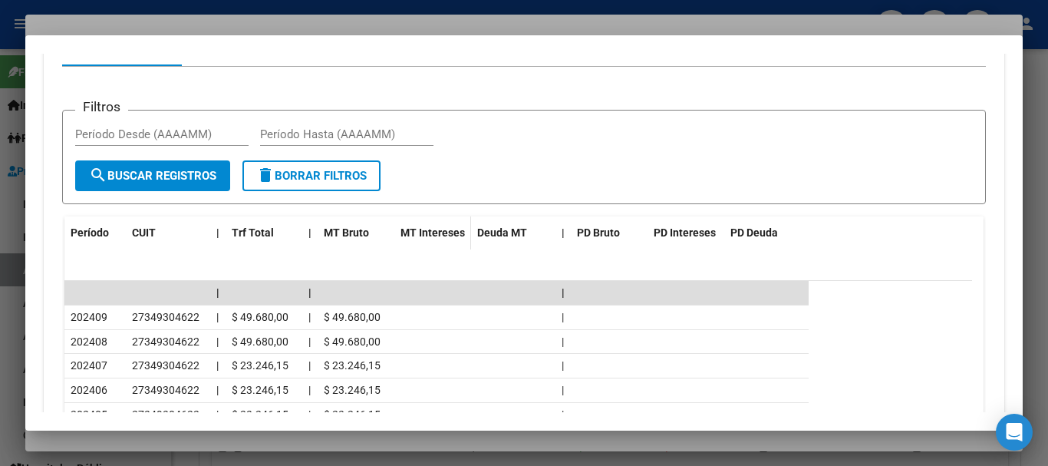
scroll to position [1391, 0]
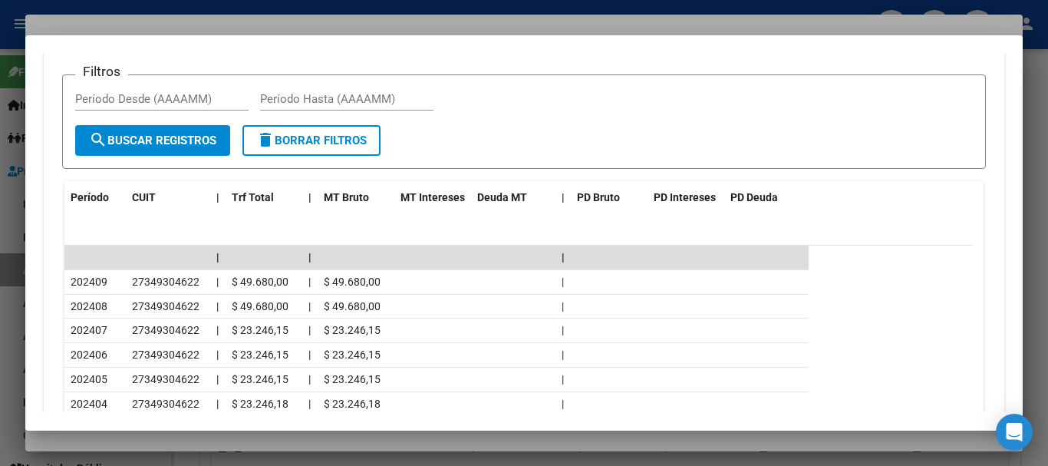
click at [247, 22] on div at bounding box center [524, 233] width 1048 height 466
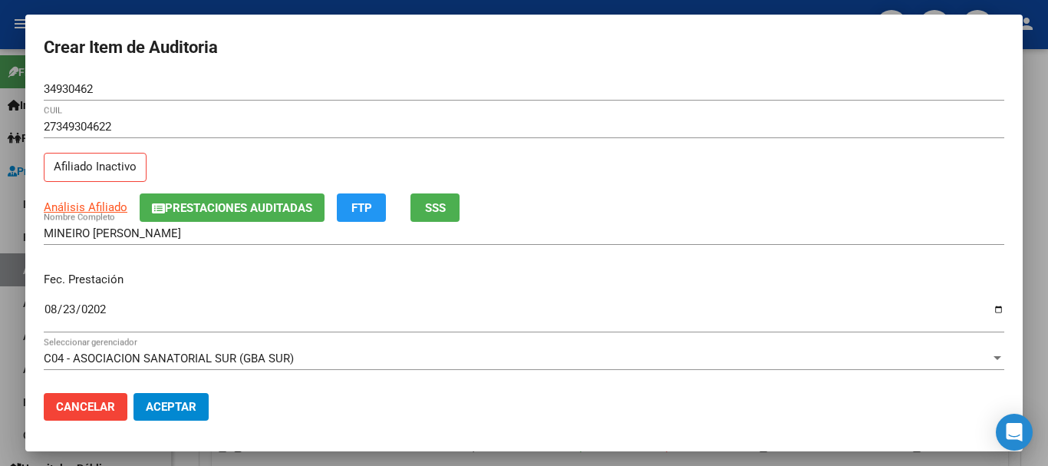
click at [615, 123] on input "27349304622" at bounding box center [524, 127] width 960 height 14
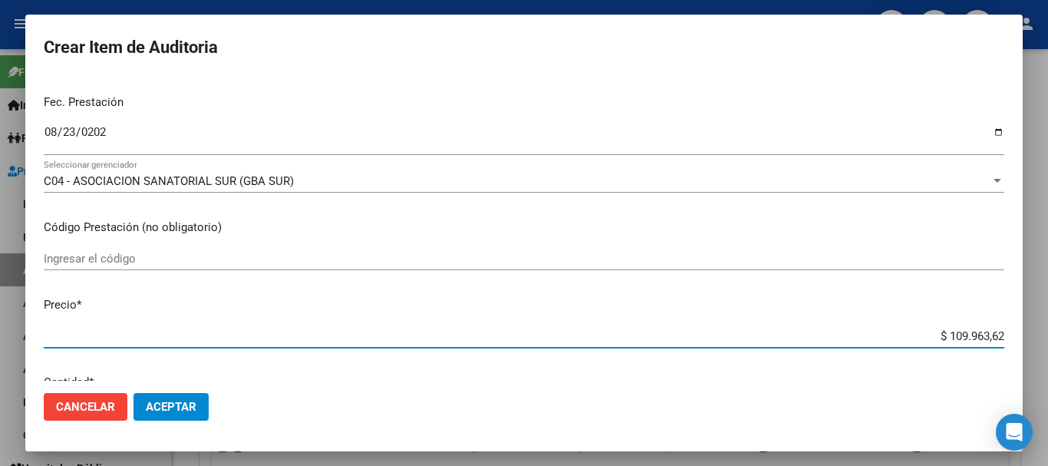
scroll to position [130, 0]
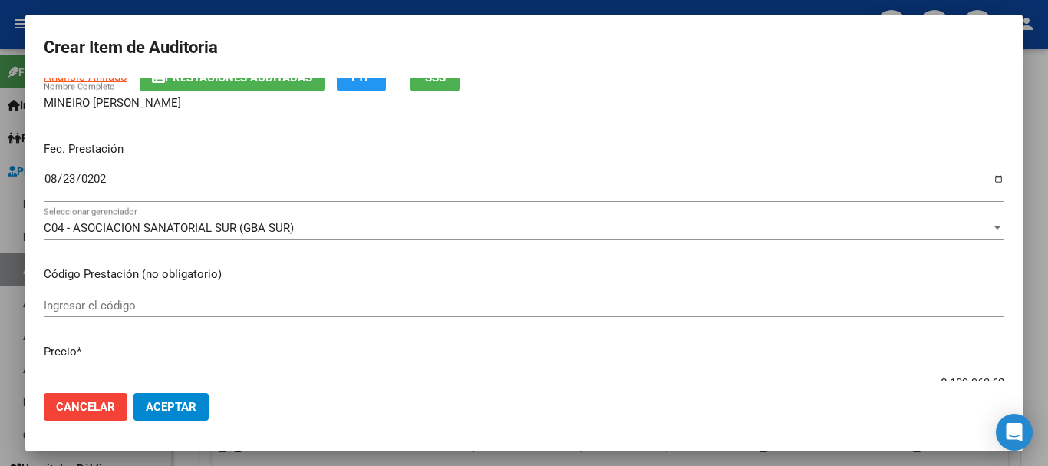
type input "$ 0,08"
type input "$ 0,81"
type input "$ 8,18"
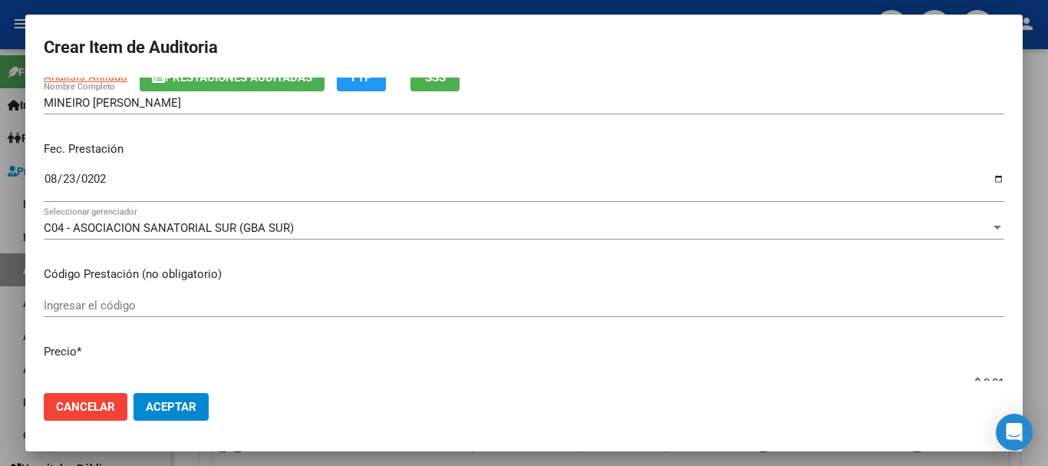
type input "$ 8,18"
type input "$ 81,88"
type input "$ 818,87"
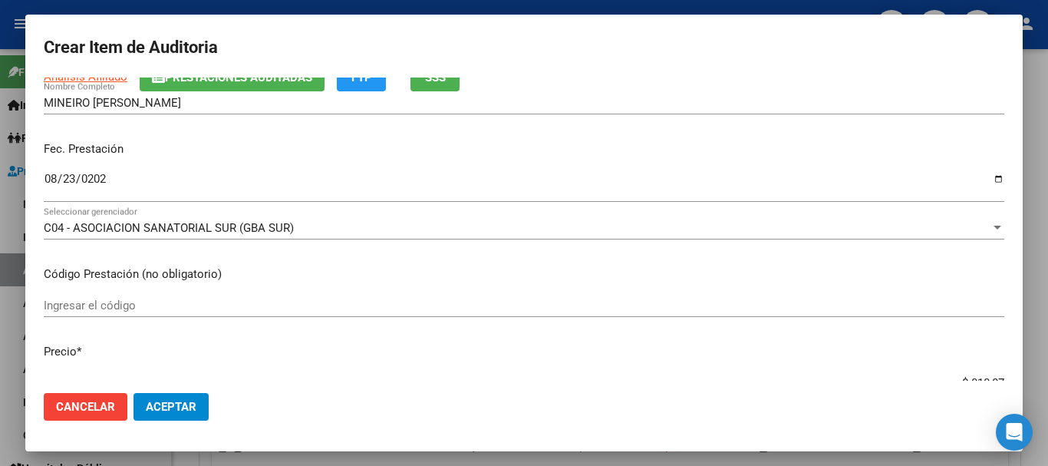
type input "$ 8.188,78"
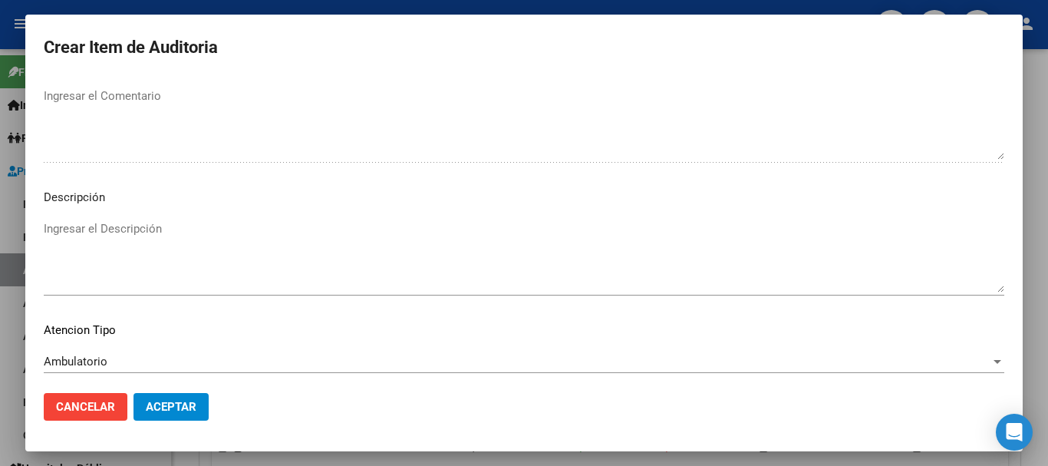
scroll to position [1078, 0]
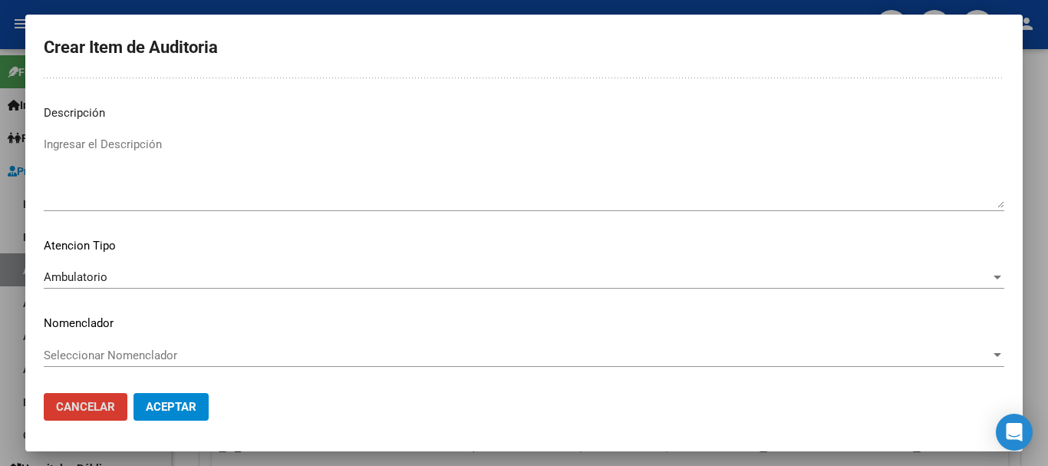
click at [133, 393] on button "Aceptar" at bounding box center [170, 407] width 75 height 28
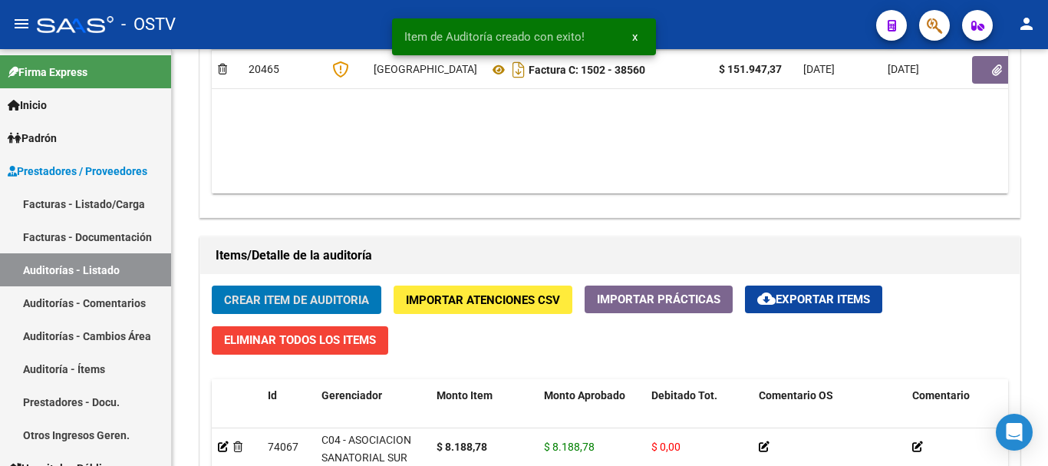
click at [212, 285] on button "Crear Item de Auditoria" at bounding box center [297, 299] width 170 height 28
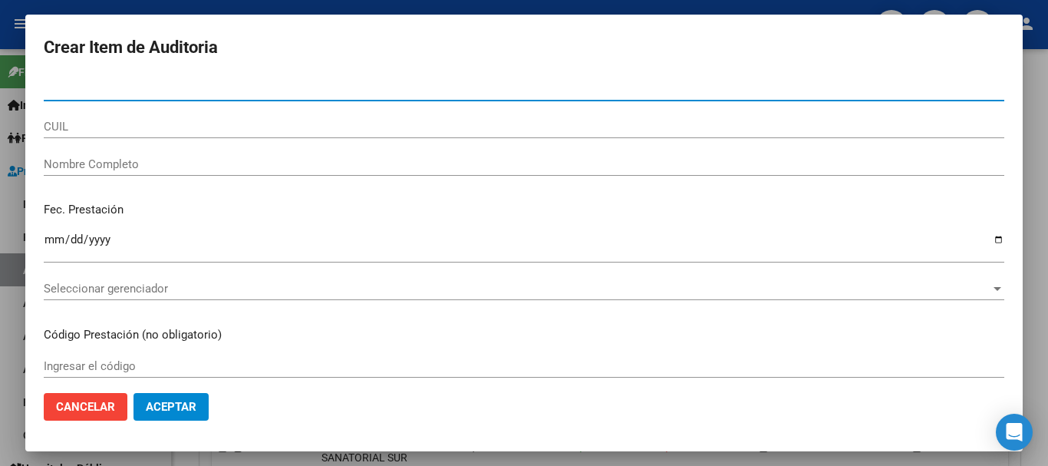
paste input "34930462"
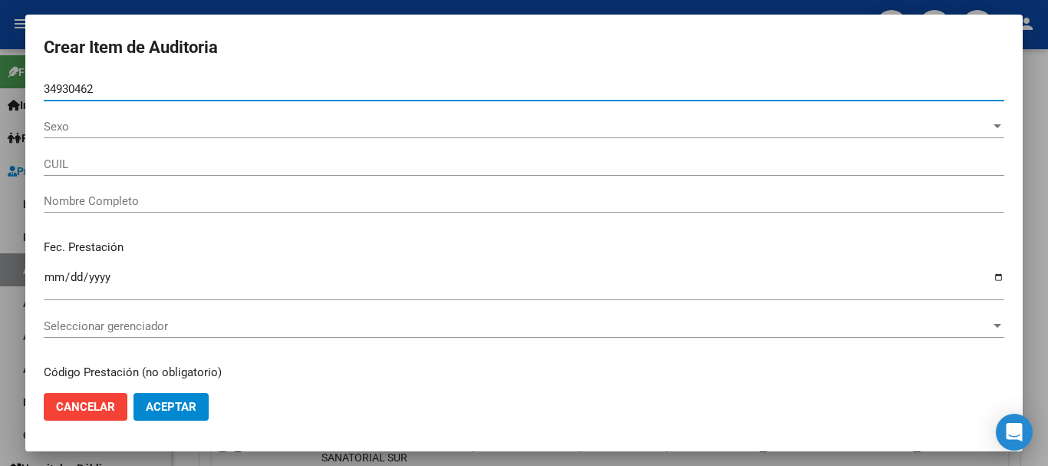
type input "34930462"
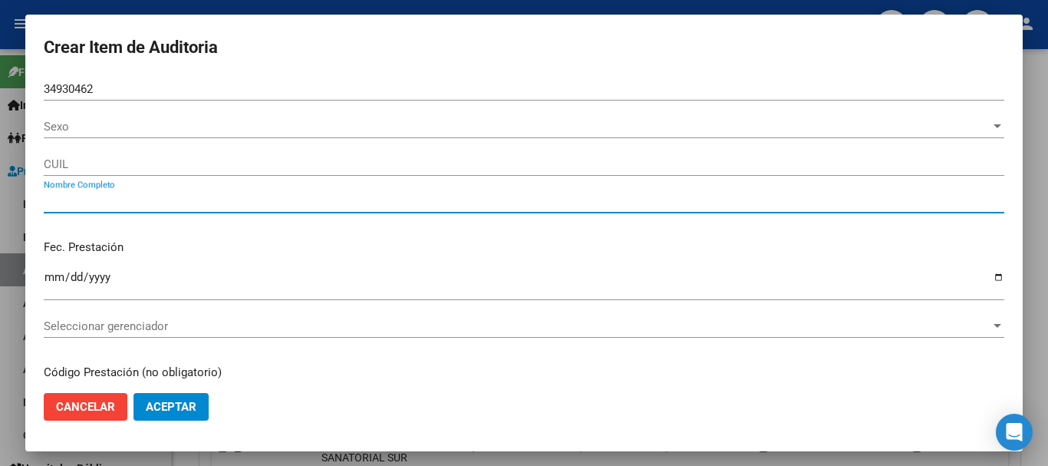
type input "27349304622"
type input "MINEIRO [PERSON_NAME]"
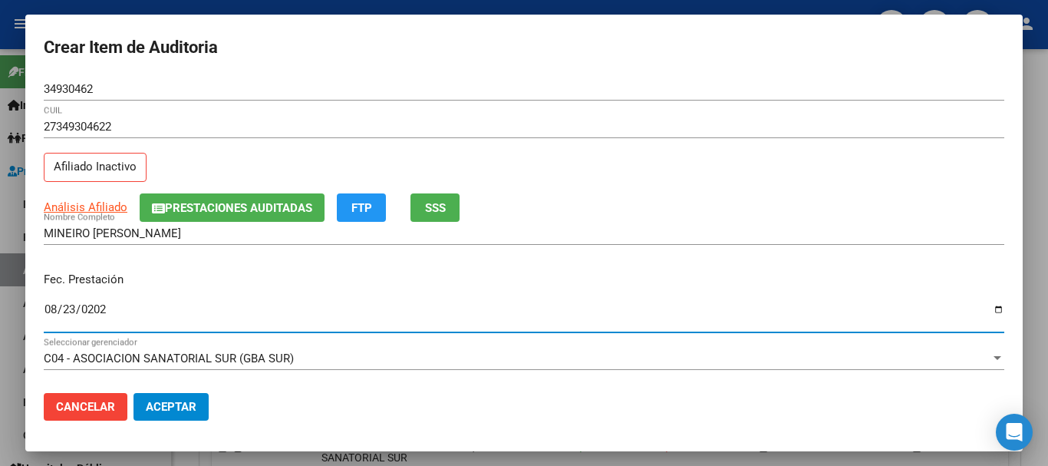
type input "[DATE]"
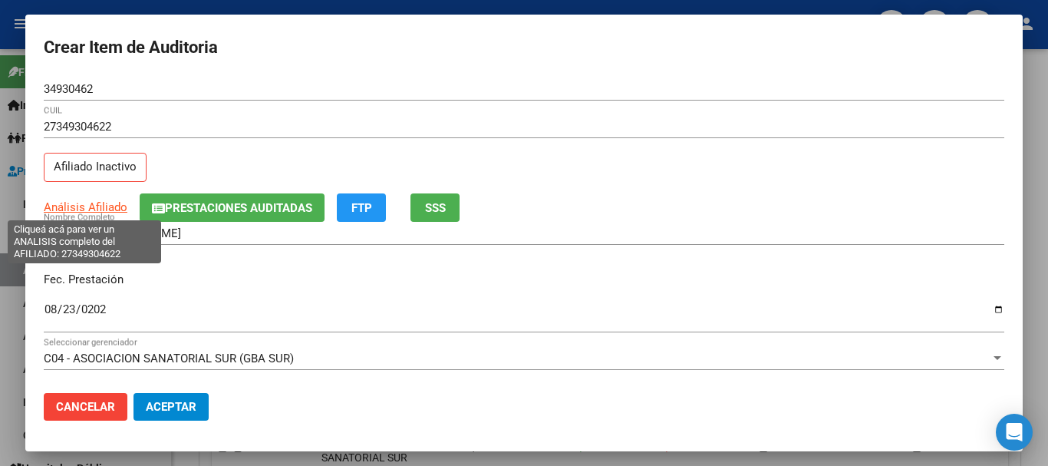
click at [82, 207] on span "Análisis Afiliado" at bounding box center [86, 207] width 84 height 14
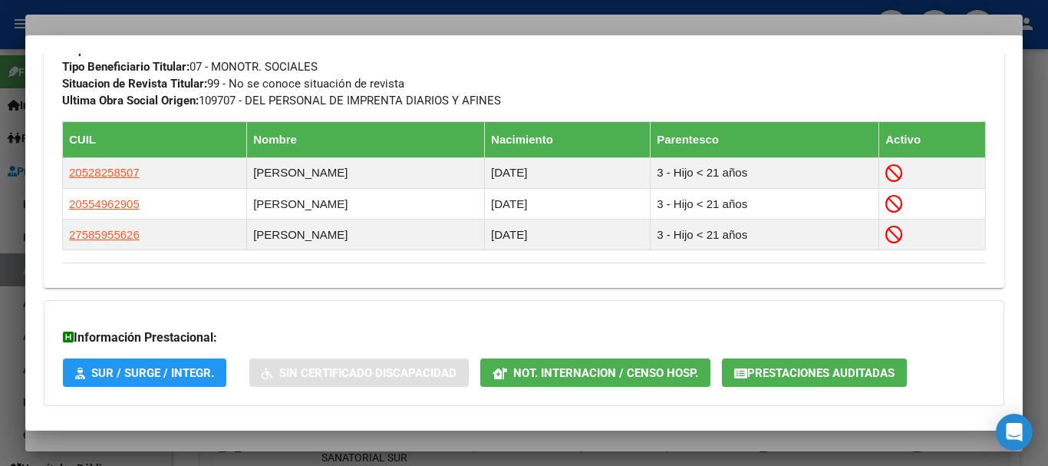
scroll to position [919, 0]
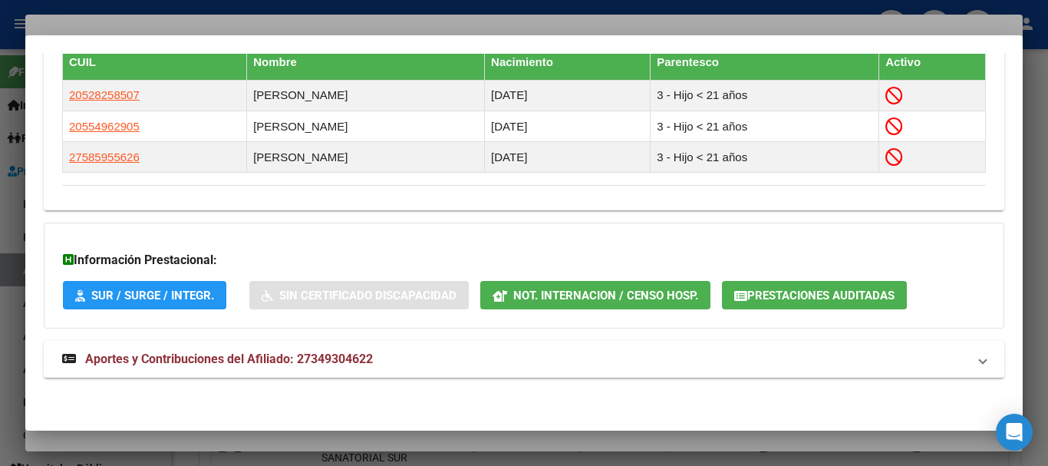
click at [313, 370] on mat-expansion-panel-header "Aportes y Contribuciones del Afiliado: 27349304622" at bounding box center [524, 359] width 960 height 37
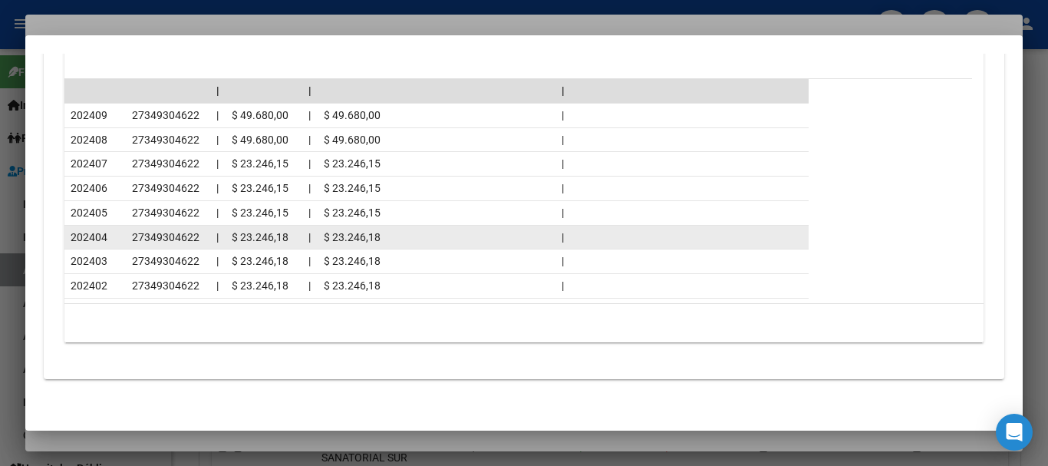
scroll to position [1559, 0]
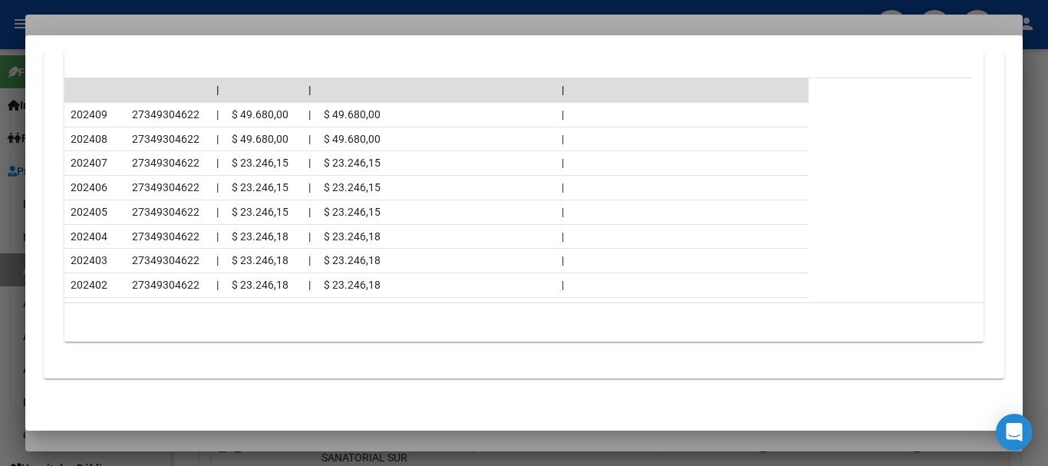
click at [232, 27] on div at bounding box center [524, 233] width 1048 height 466
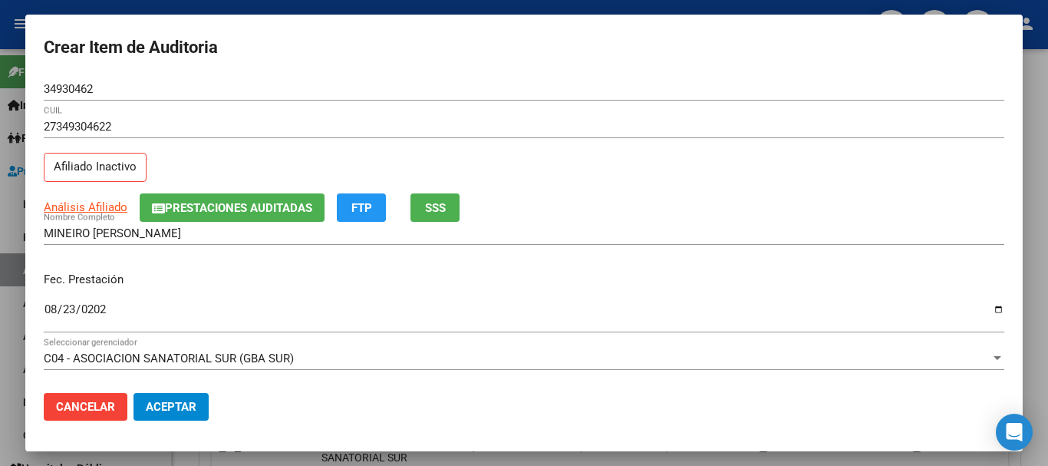
click at [686, 161] on div "27349304622 CUIL Afiliado Inactivo" at bounding box center [524, 154] width 960 height 78
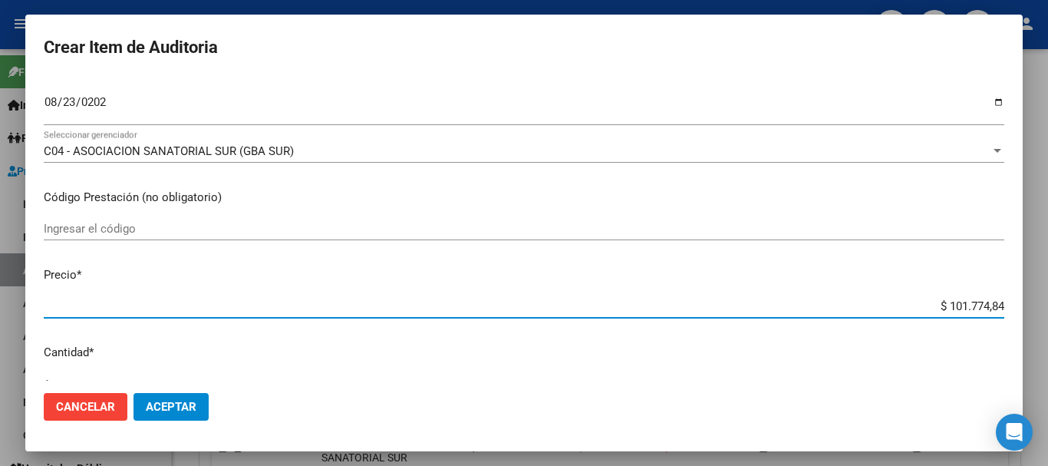
type input "$ 0,08"
type input "$ 0,81"
type input "$ 8,18"
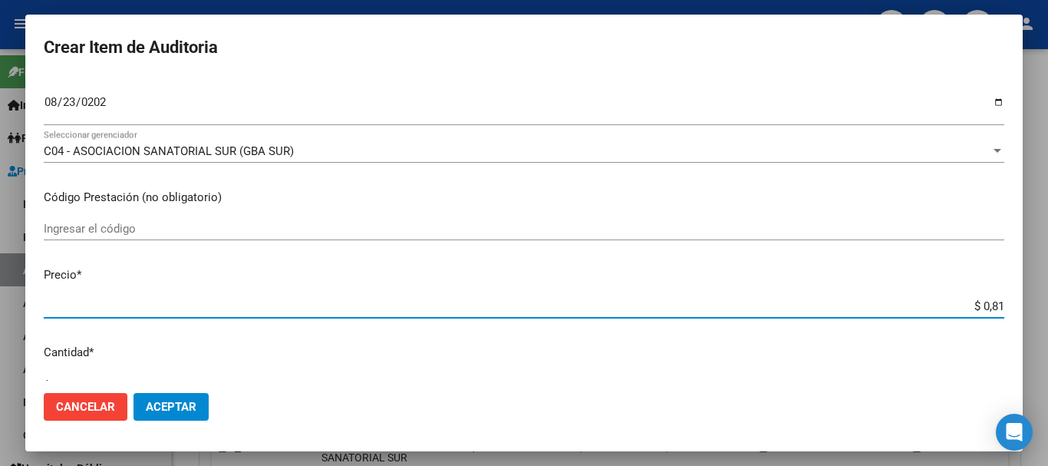
type input "$ 8,18"
type input "$ 81,88"
type input "$ 818,87"
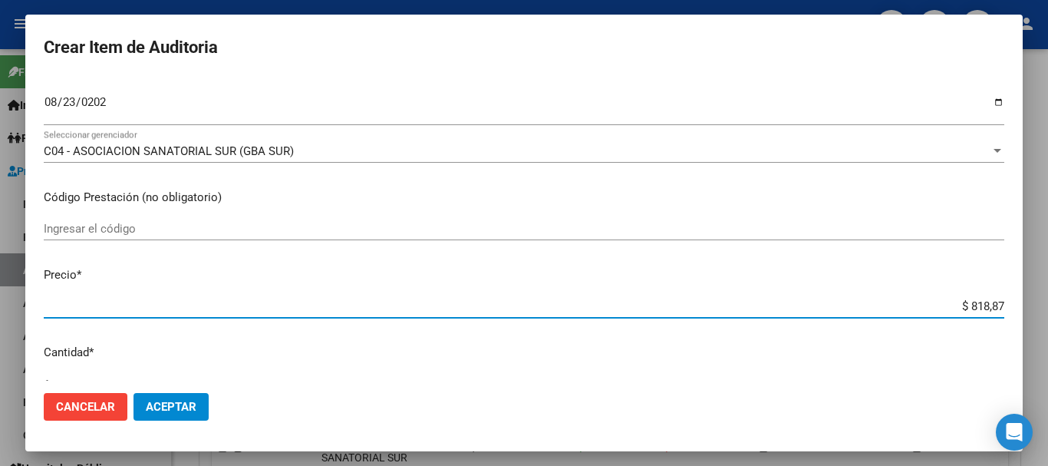
type input "$ 8.188,74"
type input "$ 818,87"
type input "$ 8.188,78"
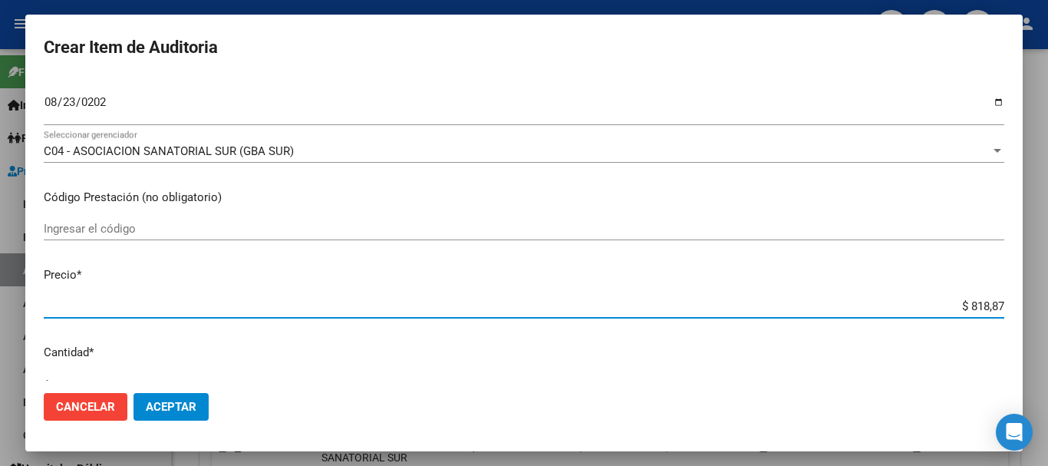
type input "$ 8.188,78"
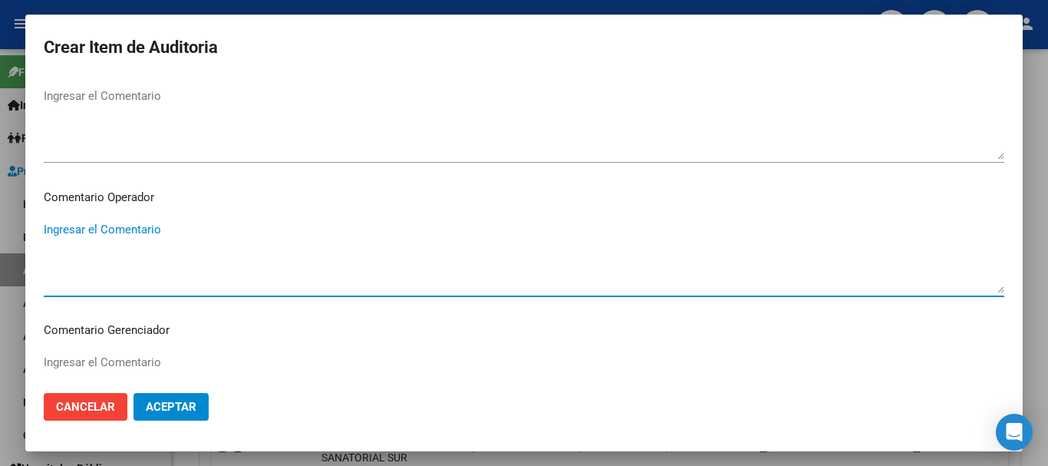
scroll to position [994, 0]
type textarea "A"
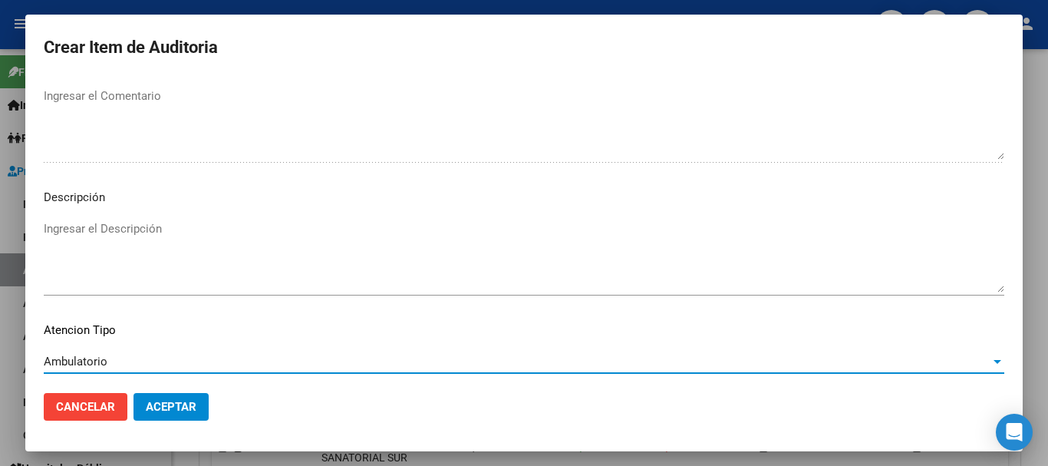
scroll to position [1078, 0]
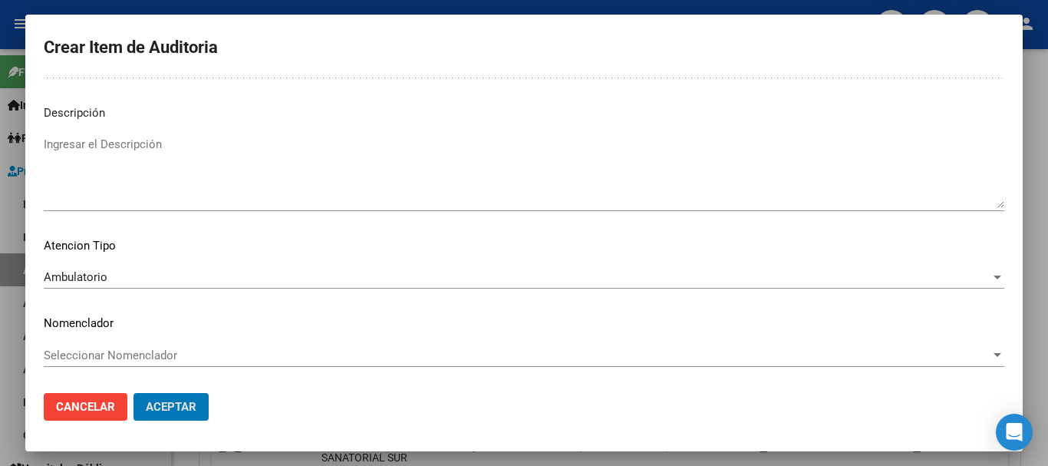
click at [133, 393] on button "Aceptar" at bounding box center [170, 407] width 75 height 28
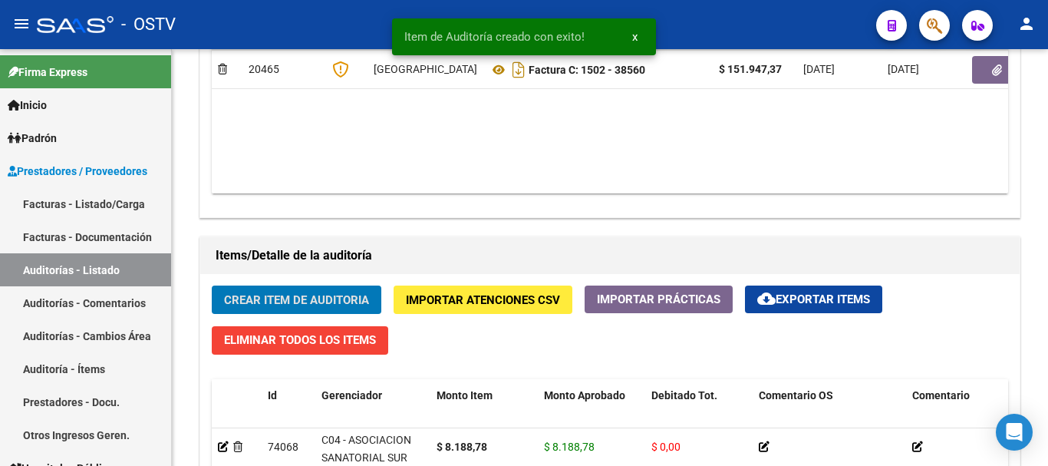
click at [212, 285] on button "Crear Item de Auditoria" at bounding box center [297, 299] width 170 height 28
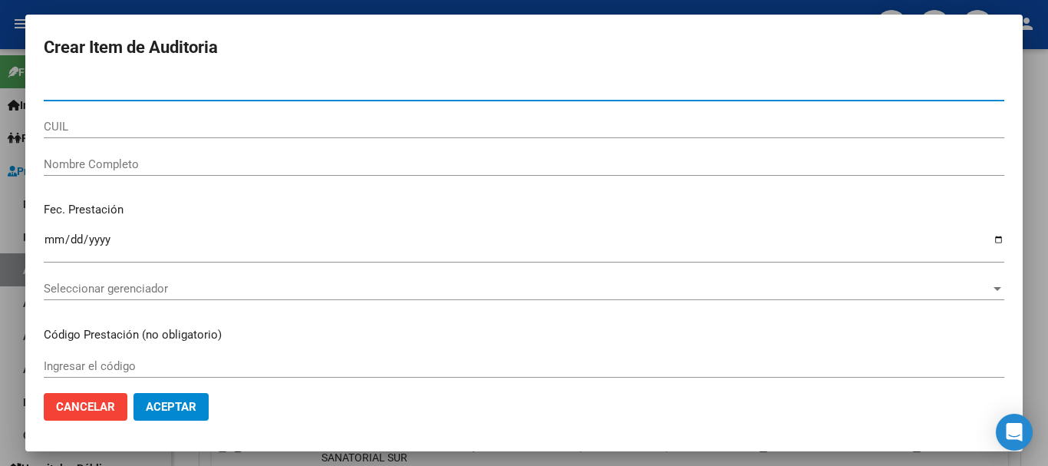
paste input "48714814"
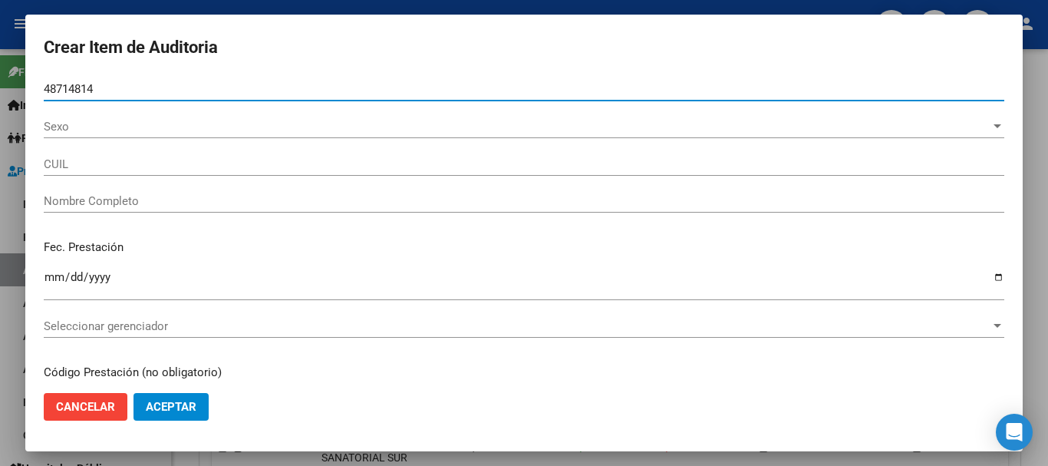
type input "48714814"
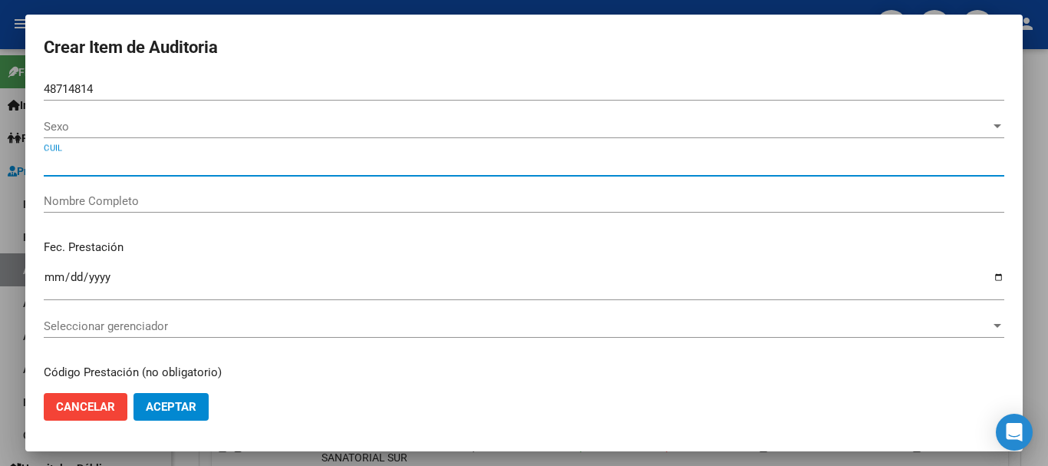
type input "27487148143"
type input "[PERSON_NAME] [PERSON_NAME]"
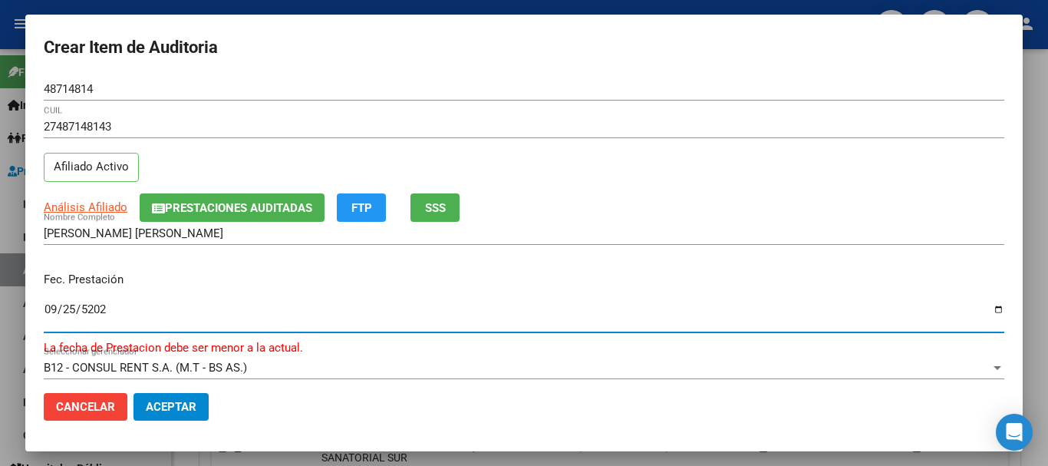
type input "[DATE]"
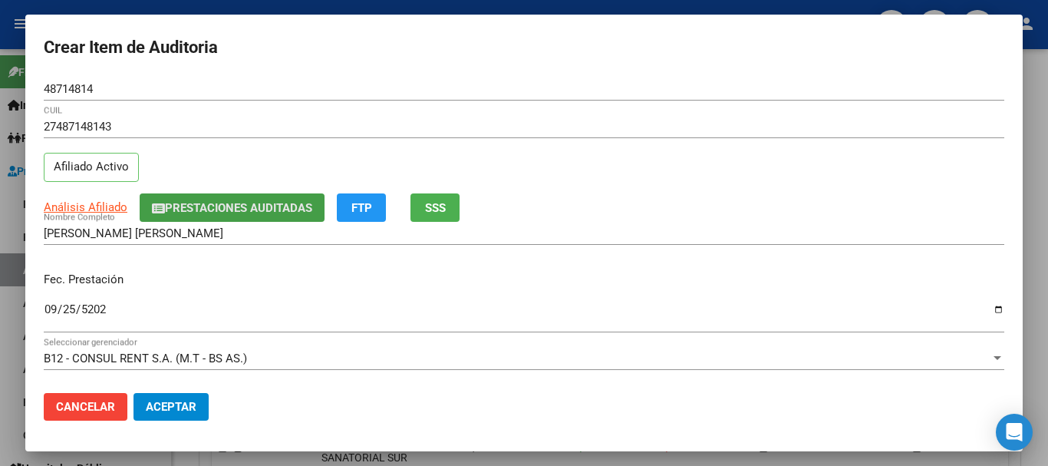
click at [272, 199] on button "Prestaciones Auditadas" at bounding box center [232, 207] width 185 height 28
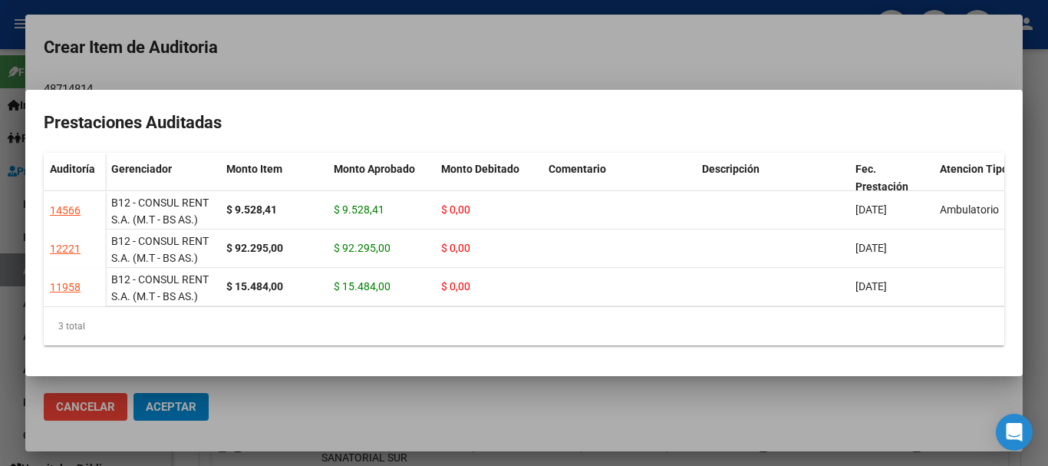
click at [331, 48] on div at bounding box center [524, 233] width 1048 height 466
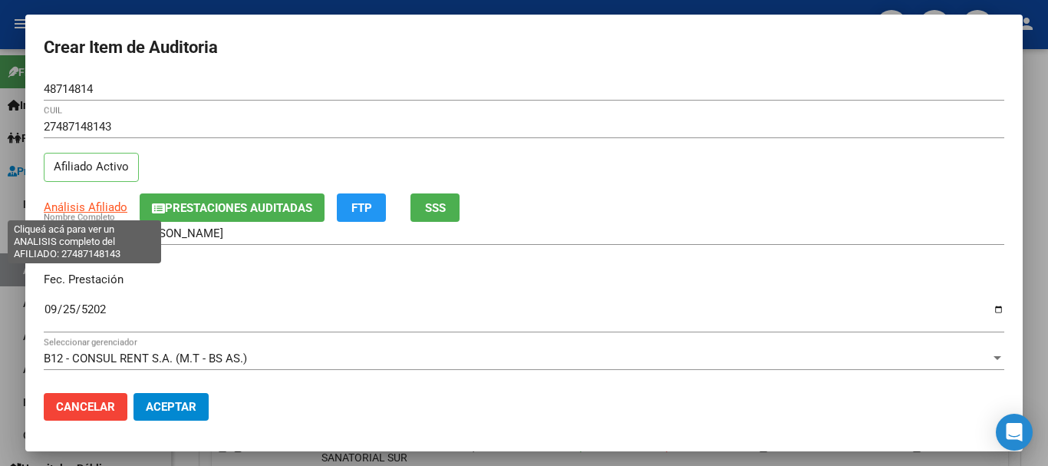
click at [61, 208] on span "Análisis Afiliado" at bounding box center [86, 207] width 84 height 14
type textarea "27487148143"
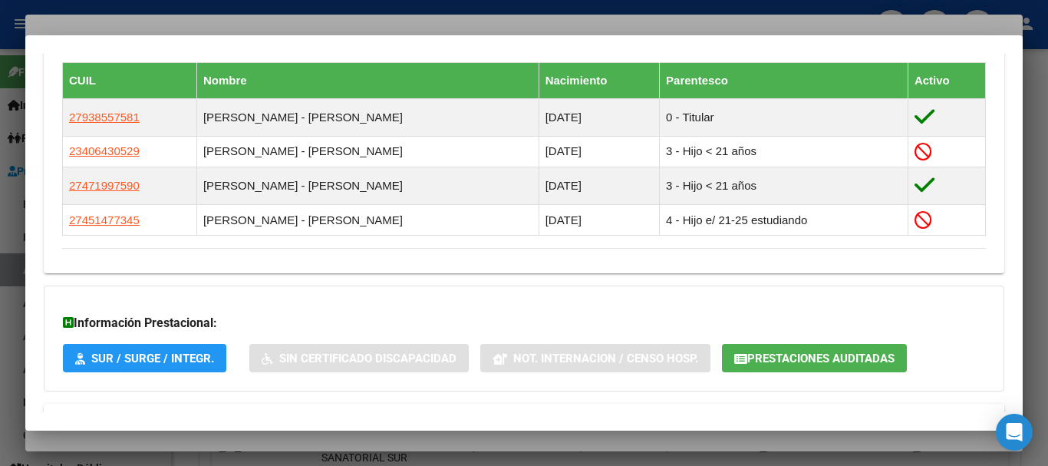
scroll to position [983, 0]
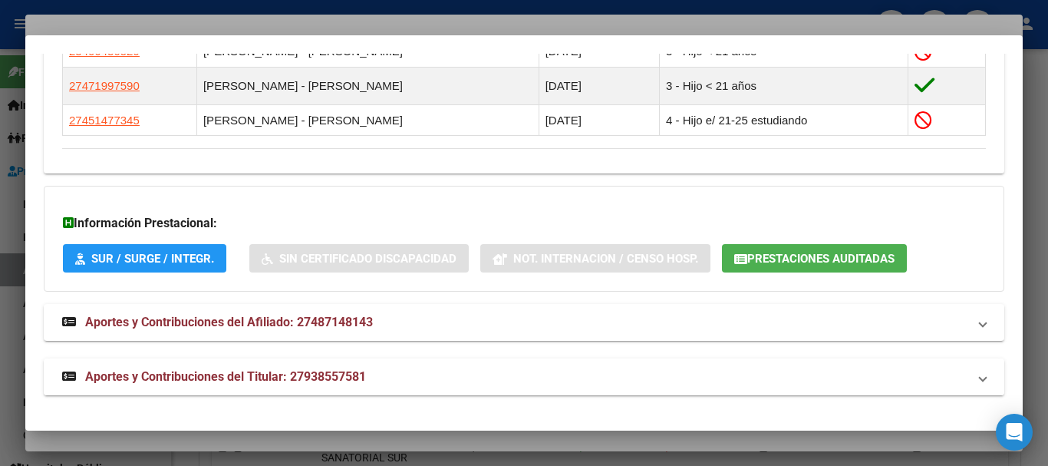
click at [314, 375] on span "Aportes y Contribuciones del Titular: 27938557581" at bounding box center [225, 376] width 281 height 15
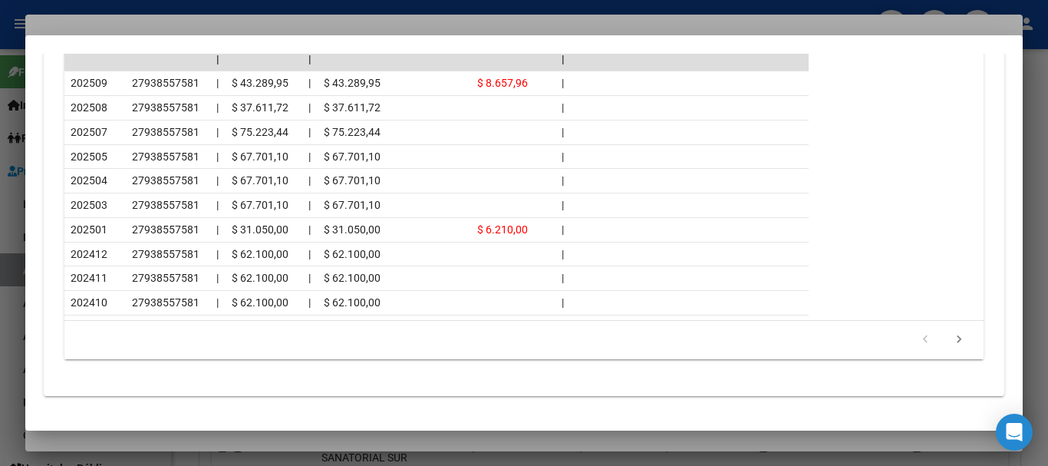
scroll to position [1672, 0]
click at [949, 344] on icon "go to next page" at bounding box center [959, 340] width 20 height 18
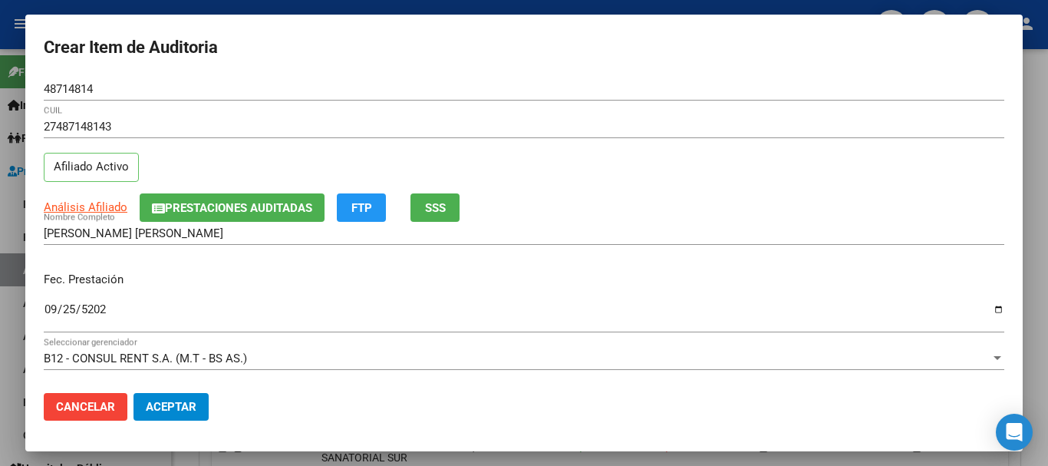
click at [374, 127] on input "27487148143" at bounding box center [524, 127] width 960 height 14
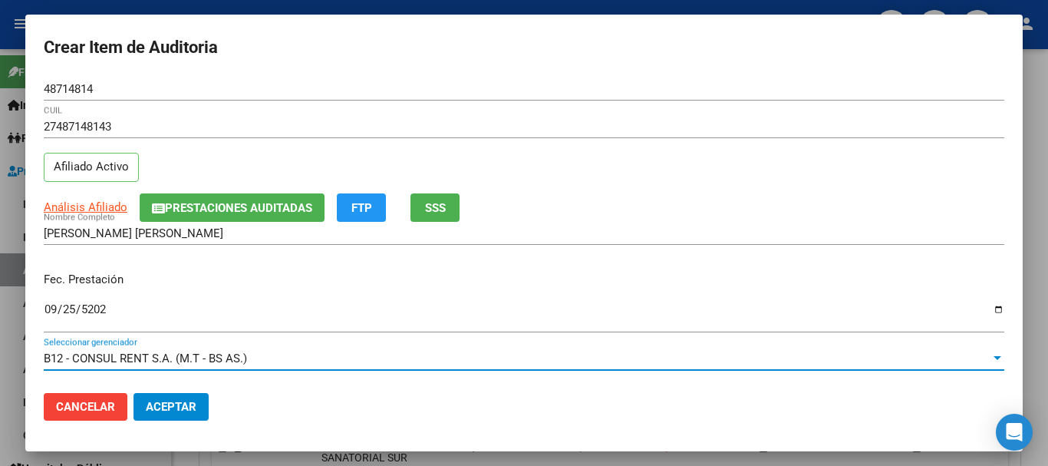
scroll to position [207, 0]
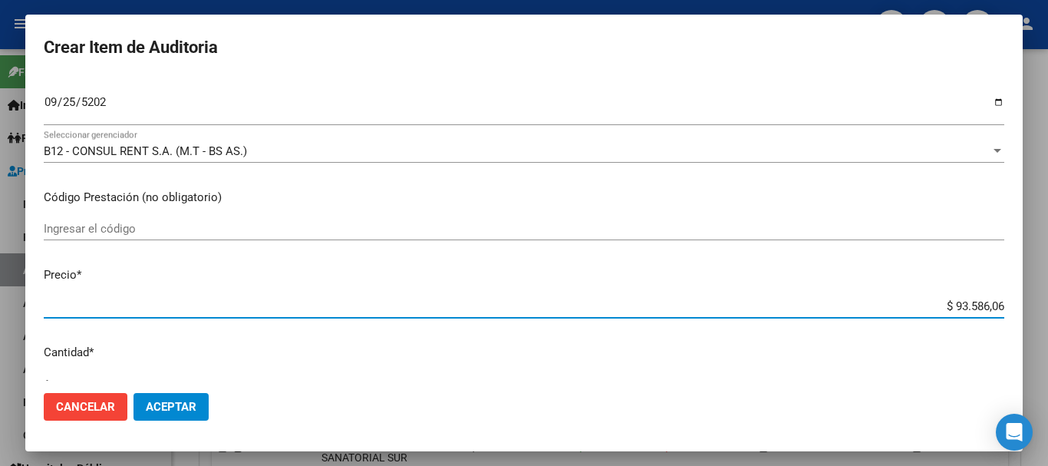
type input "$ 0,08"
type input "$ 0,81"
type input "$ 8,18"
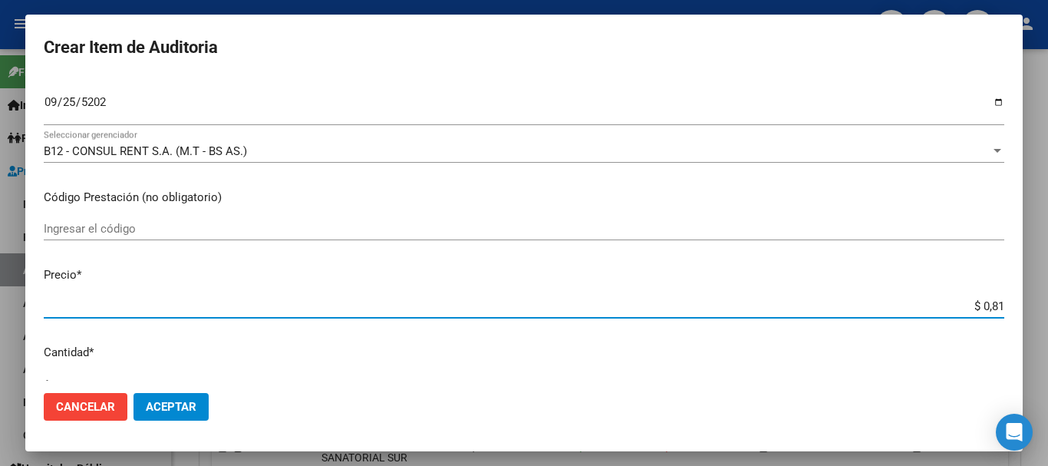
type input "$ 8,18"
type input "$ 81,88"
type input "$ 818,87"
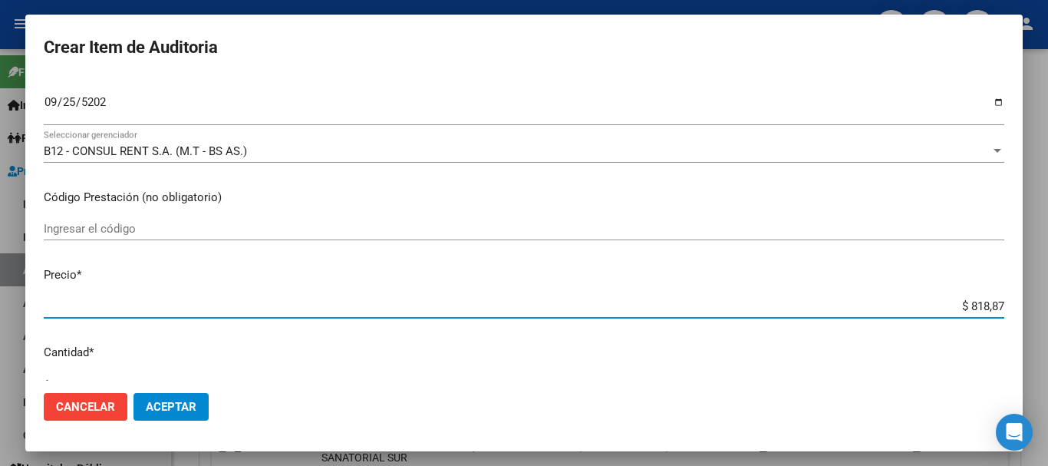
type input "$ 8.188,78"
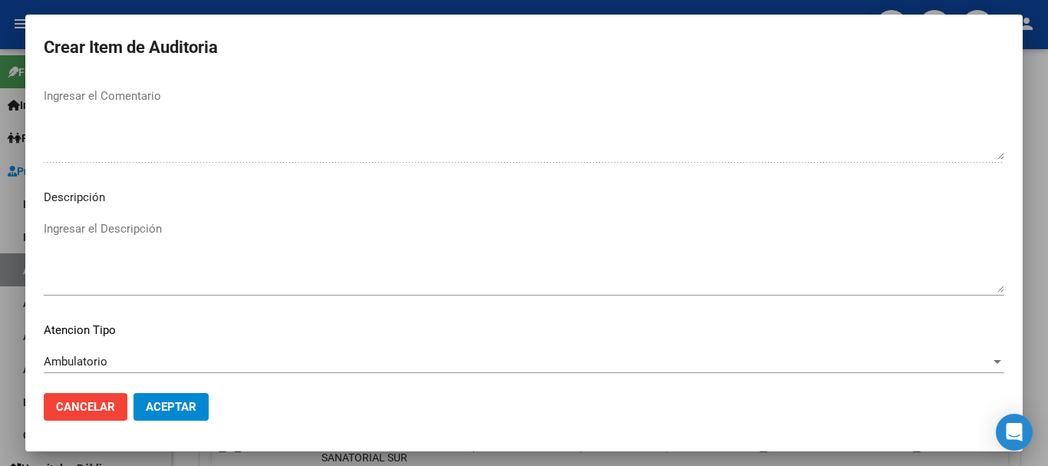
scroll to position [1078, 0]
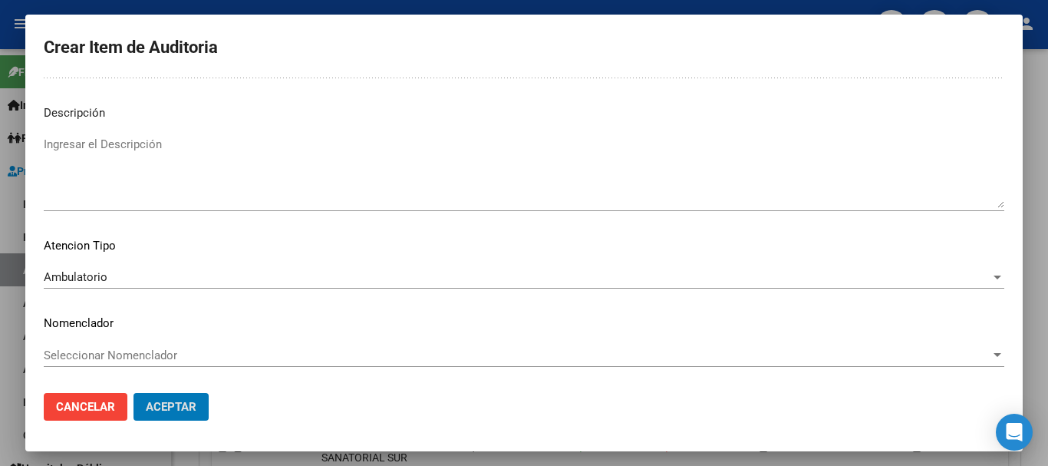
click at [133, 393] on button "Aceptar" at bounding box center [170, 407] width 75 height 28
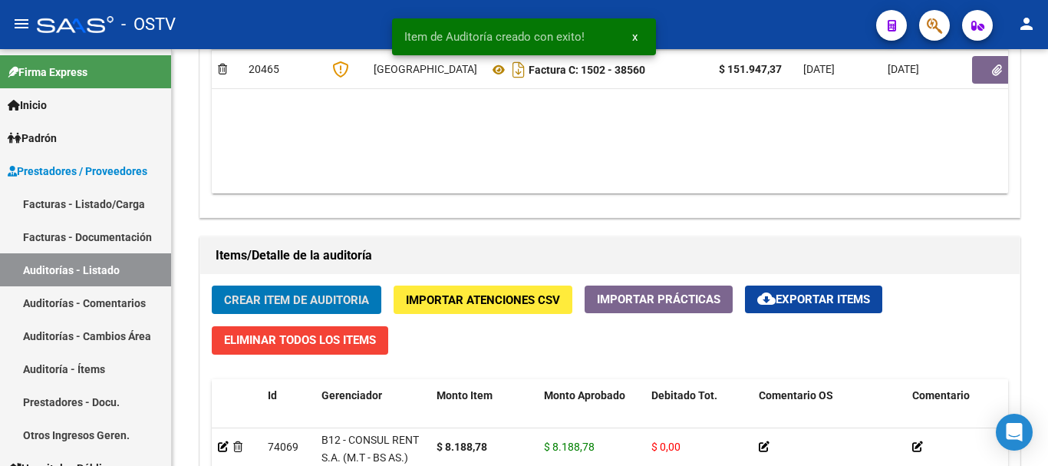
click at [212, 285] on button "Crear Item de Auditoria" at bounding box center [297, 299] width 170 height 28
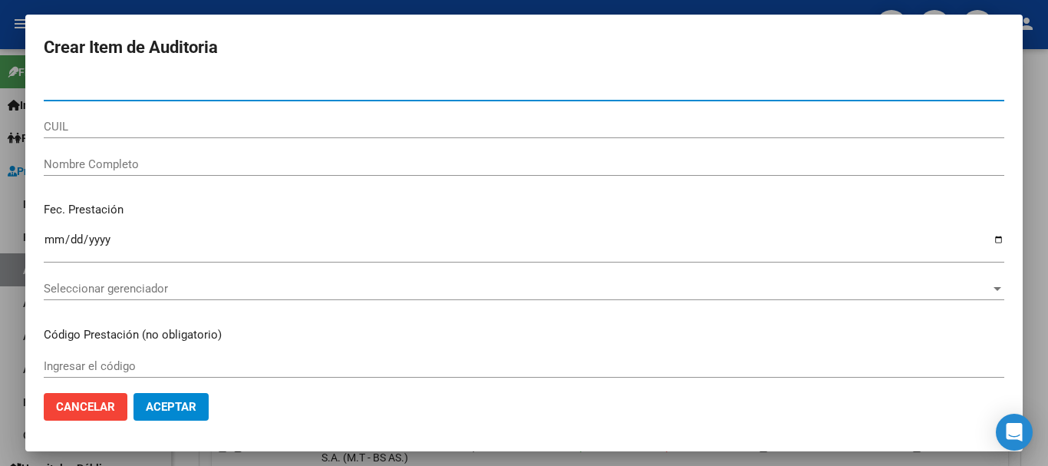
paste input "45009236"
type input "45009236"
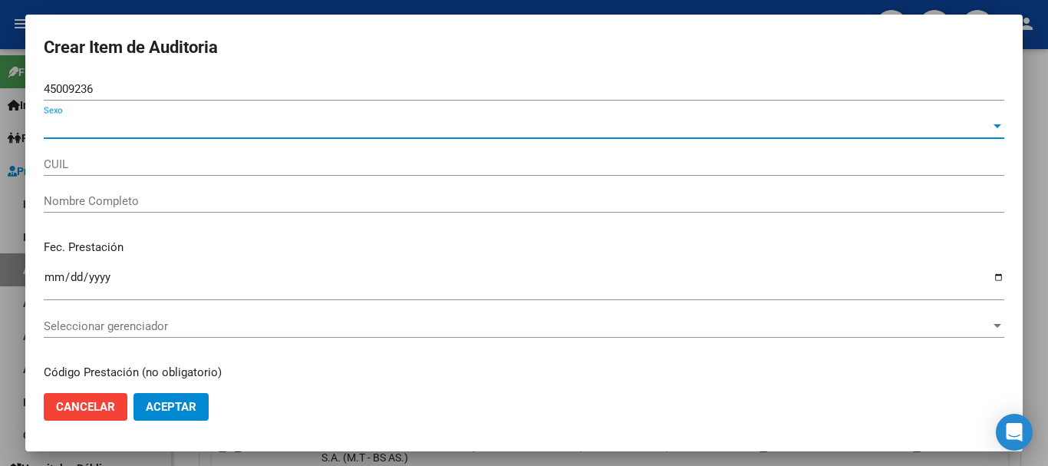
type input "27450092369"
type input "[PERSON_NAME]"
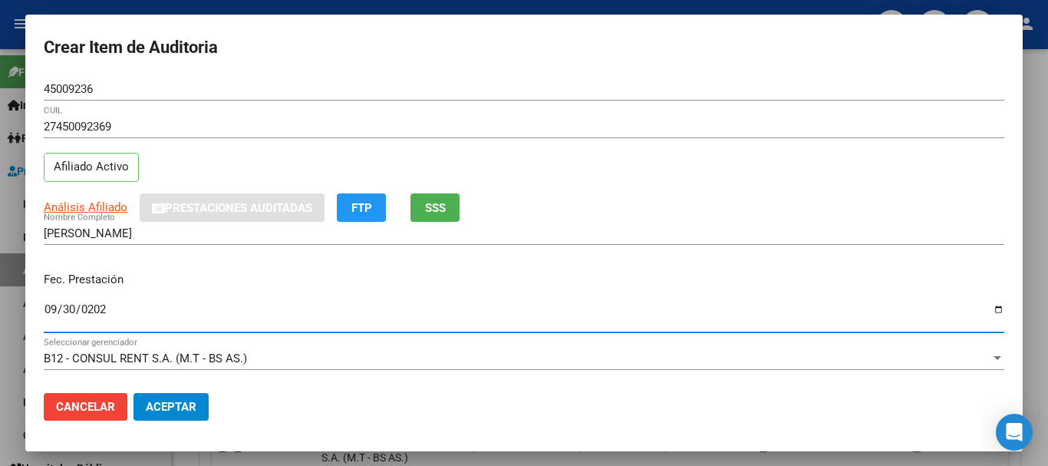
type input "[DATE]"
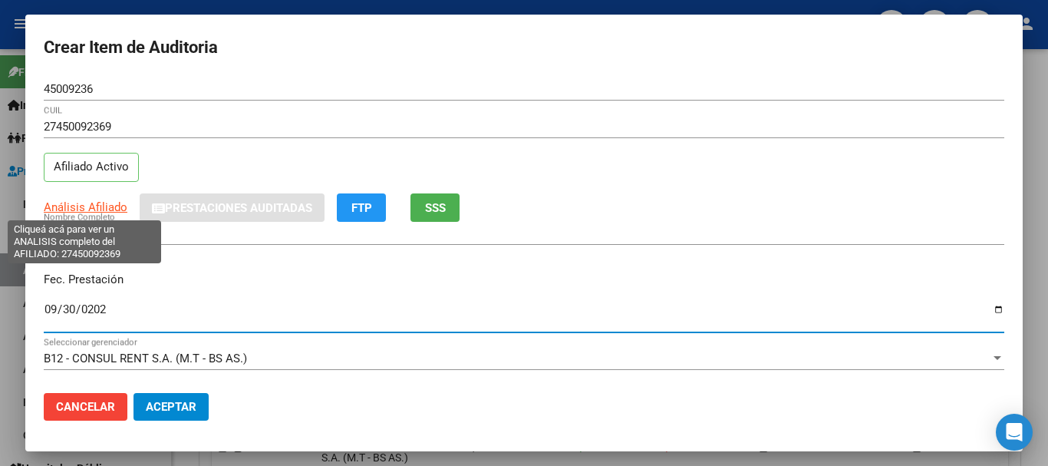
click at [58, 202] on span "Análisis Afiliado" at bounding box center [86, 207] width 84 height 14
type textarea "27450092369"
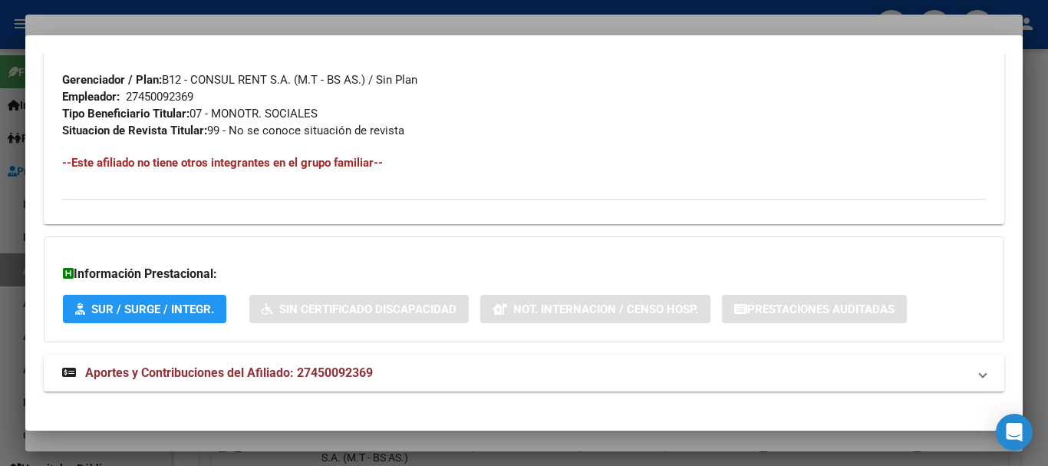
scroll to position [774, 0]
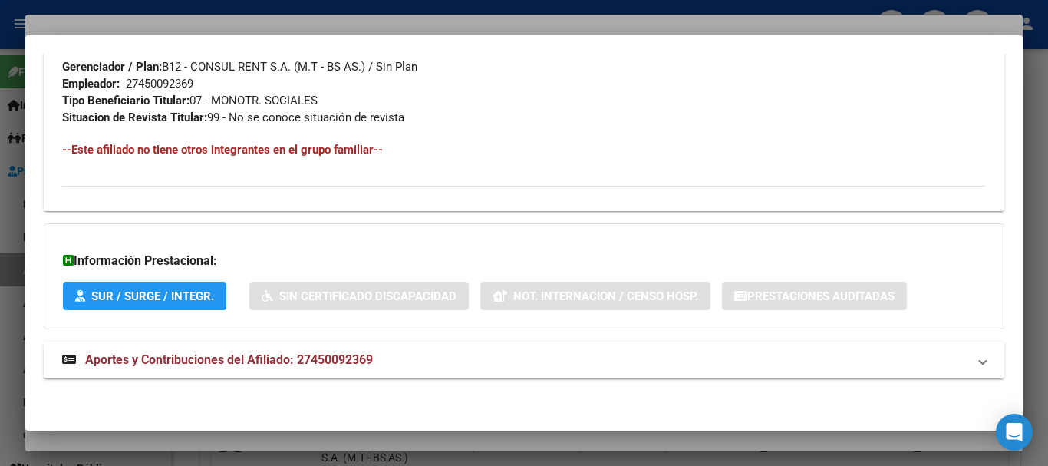
click at [360, 347] on mat-expansion-panel-header "Aportes y Contribuciones del Afiliado: 27450092369" at bounding box center [524, 359] width 960 height 37
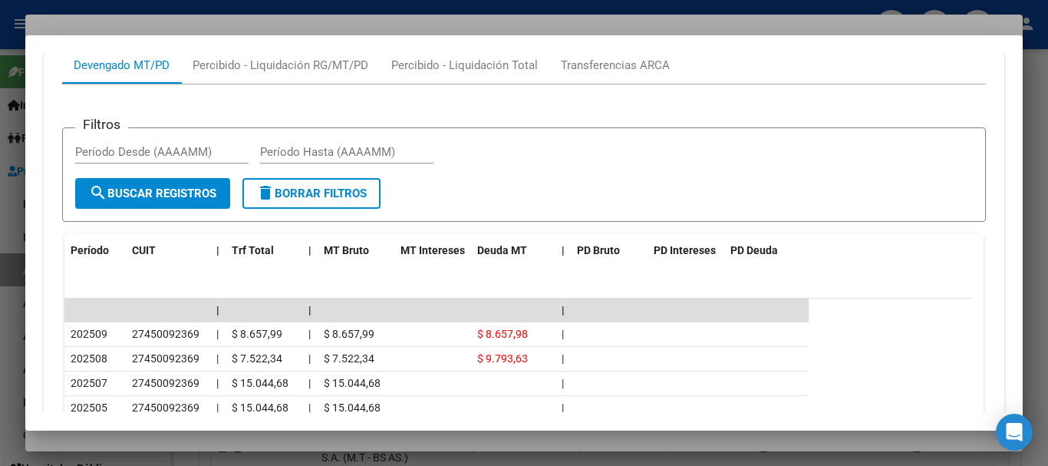
scroll to position [1463, 0]
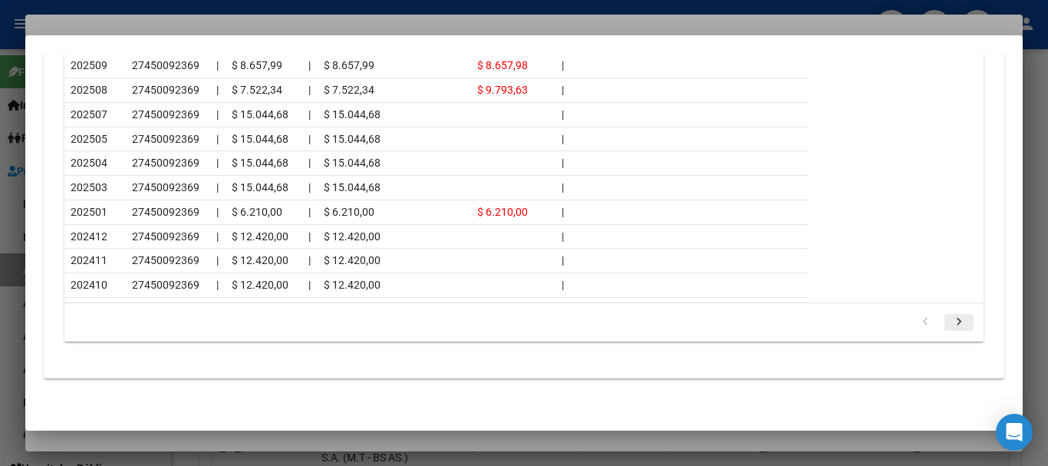
click at [958, 324] on link "go to next page" at bounding box center [958, 322] width 29 height 17
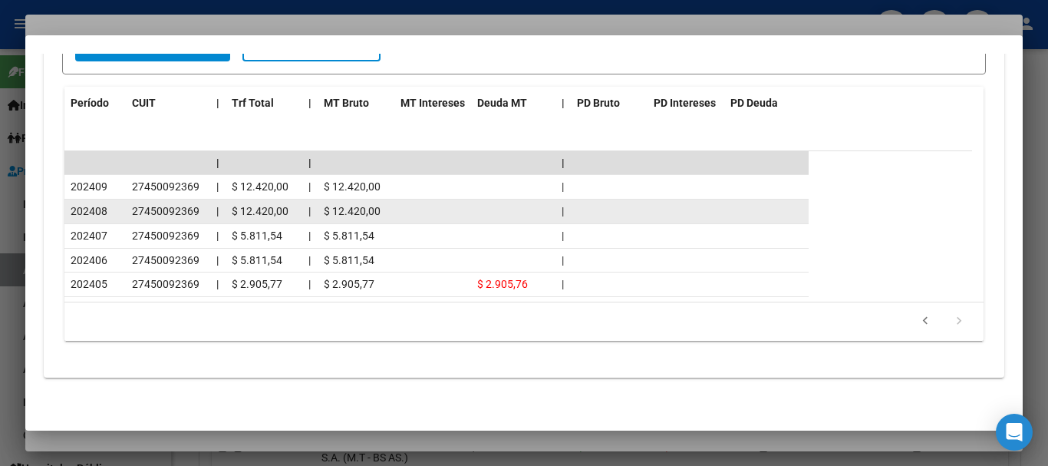
scroll to position [1342, 0]
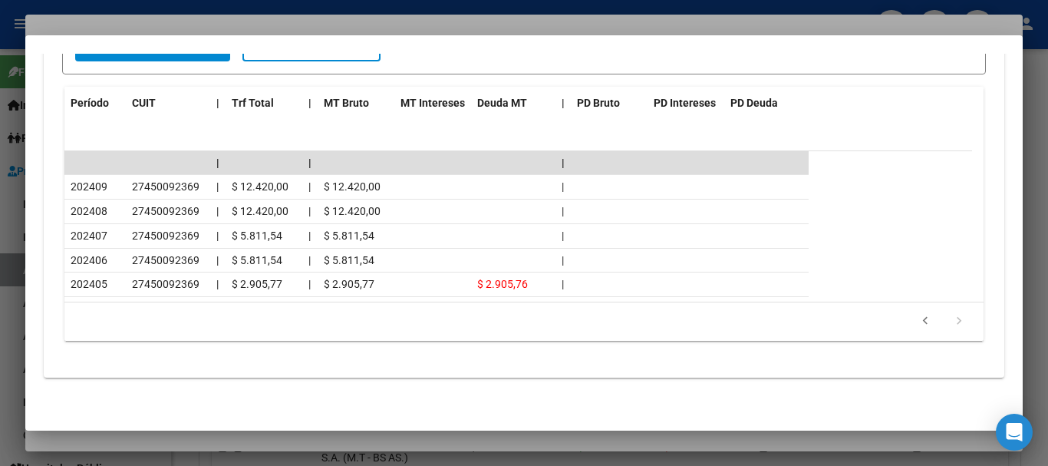
click at [243, 23] on div at bounding box center [524, 233] width 1048 height 466
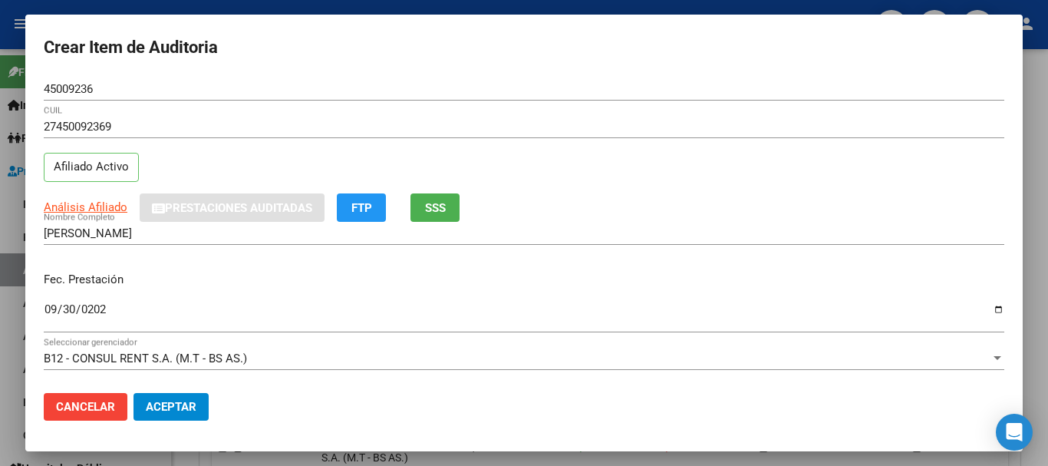
click at [723, 138] on div "27450092369 CUIL" at bounding box center [524, 134] width 960 height 38
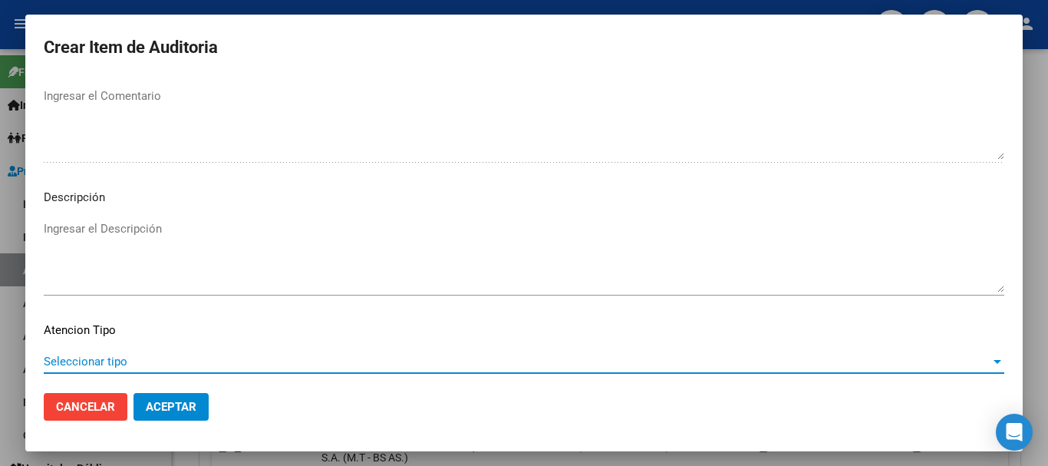
scroll to position [1078, 0]
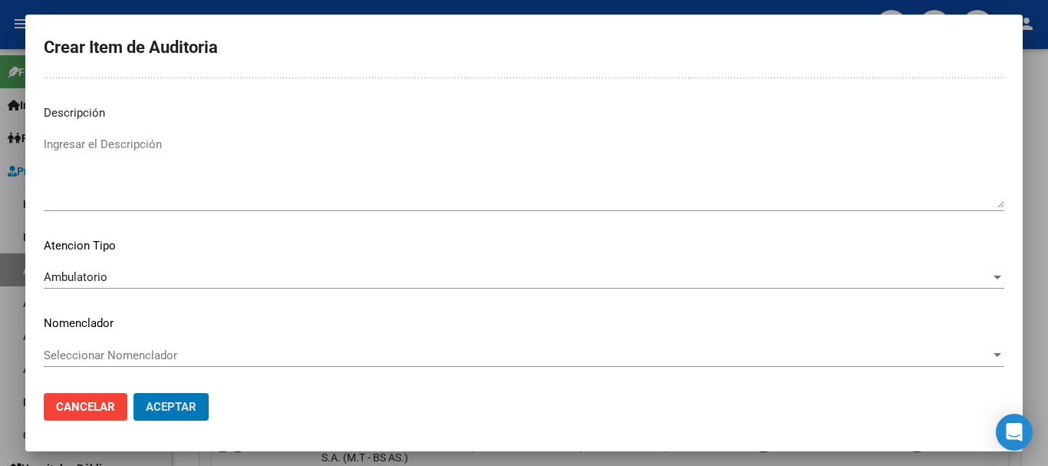
click at [133, 393] on button "Aceptar" at bounding box center [170, 407] width 75 height 28
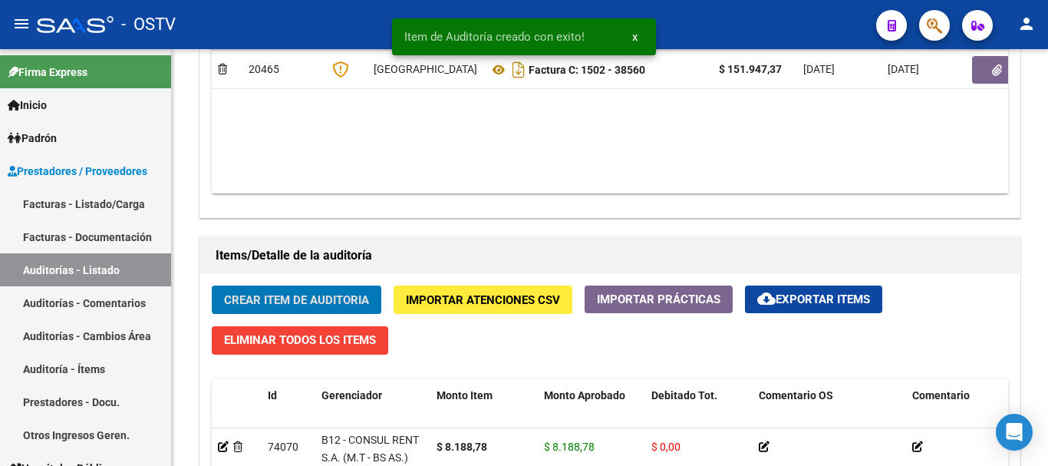
click at [212, 285] on button "Crear Item de Auditoria" at bounding box center [297, 299] width 170 height 28
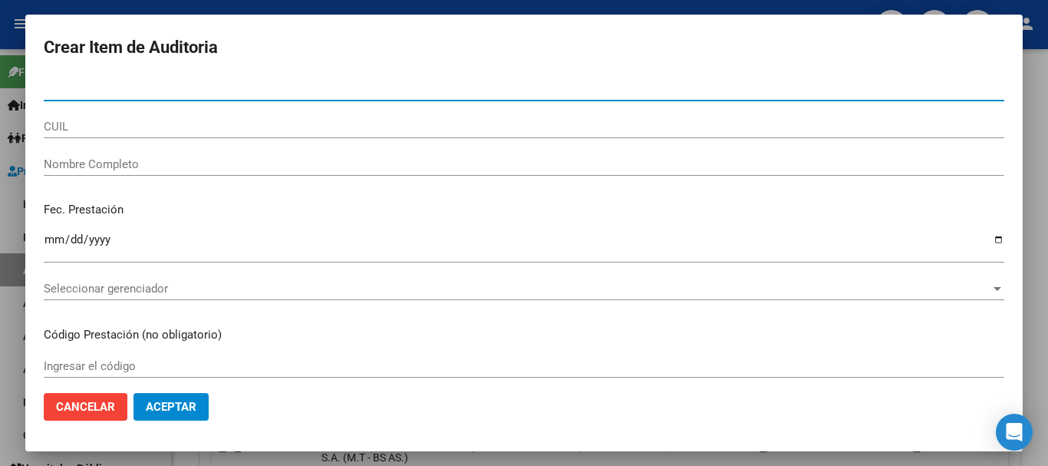
paste input "56875133"
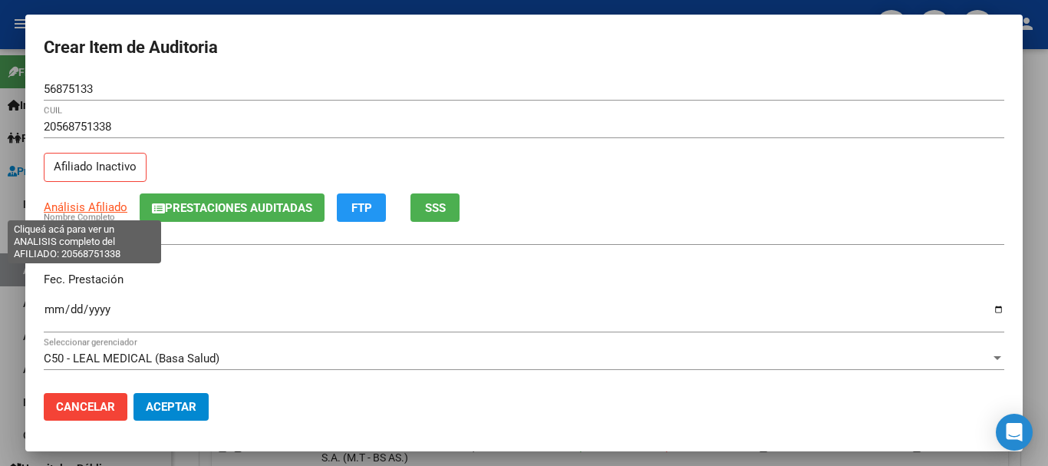
click at [120, 208] on span "Análisis Afiliado" at bounding box center [86, 207] width 84 height 14
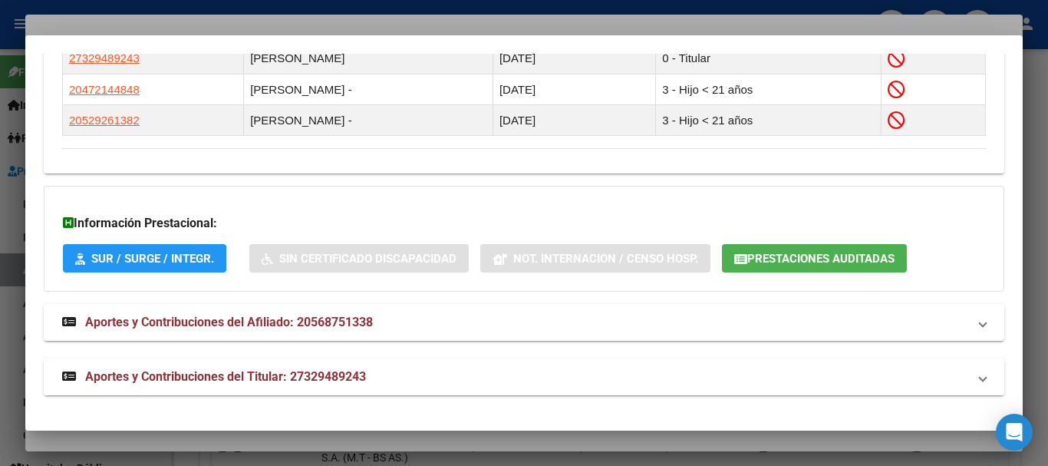
click at [349, 377] on span "Aportes y Contribuciones del Titular: 27329489243" at bounding box center [225, 376] width 281 height 15
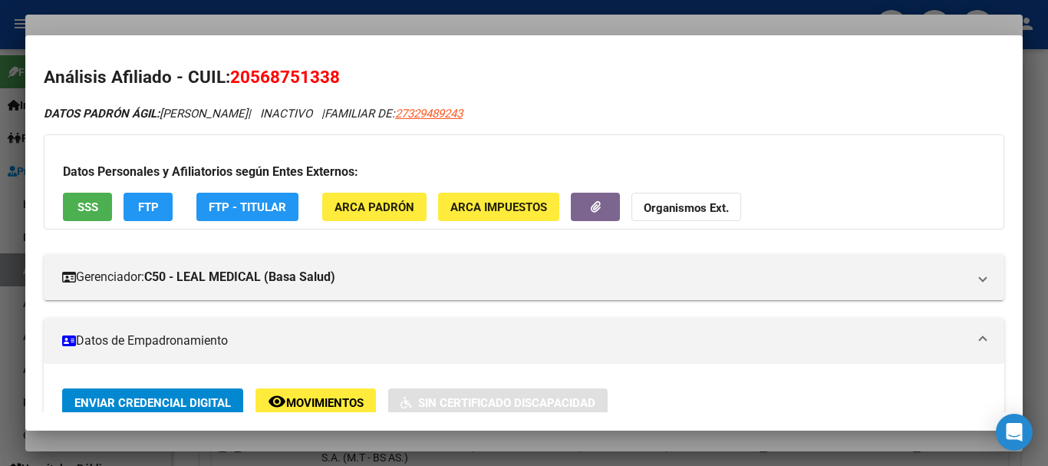
scroll to position [0, 0]
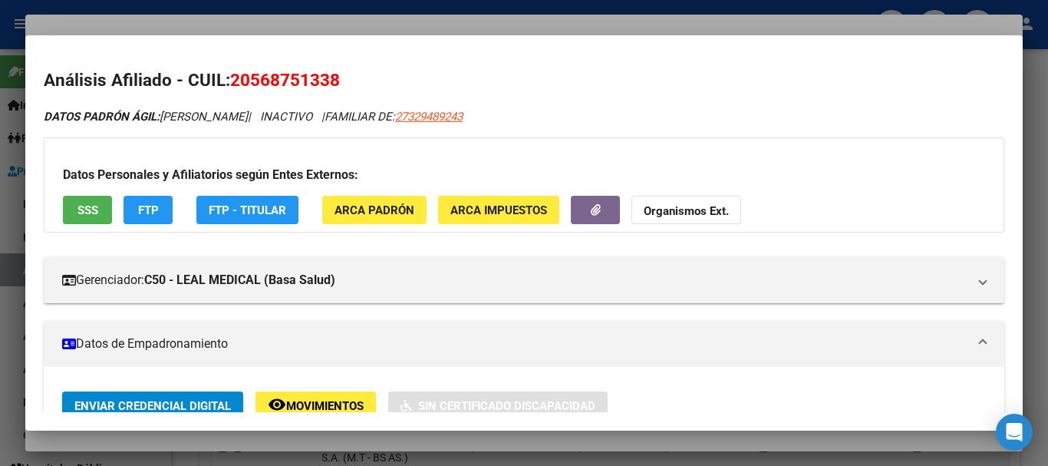
click at [694, 200] on button "Organismos Ext." at bounding box center [686, 210] width 110 height 28
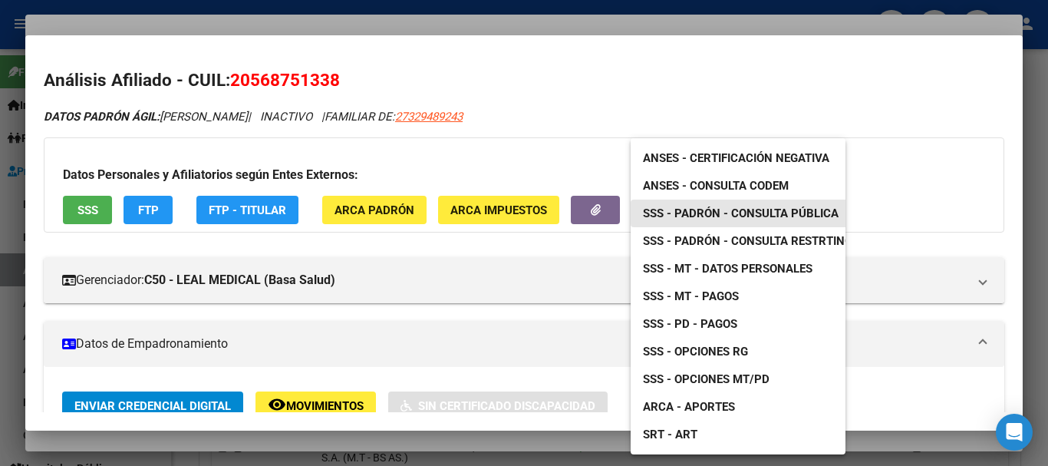
click at [750, 219] on span "SSS - Padrón - Consulta Pública" at bounding box center [741, 213] width 196 height 14
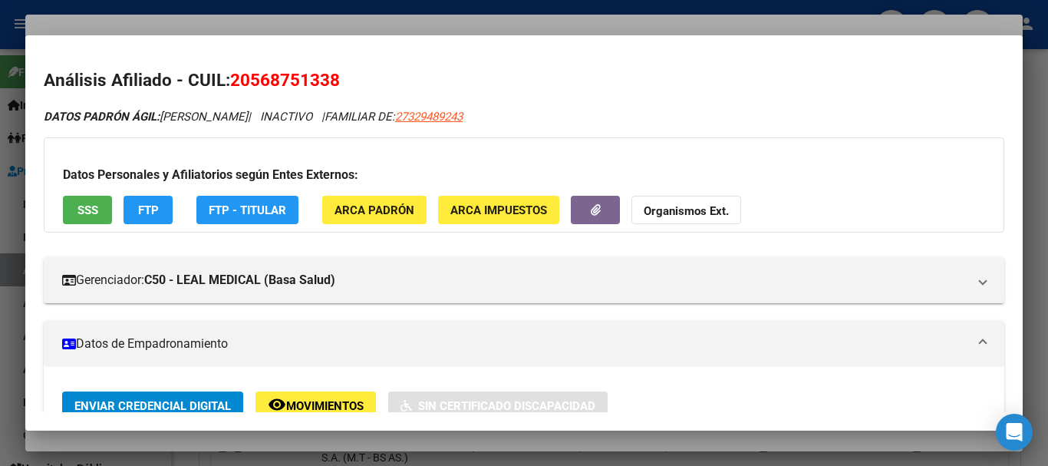
click at [377, 27] on div at bounding box center [524, 233] width 1048 height 466
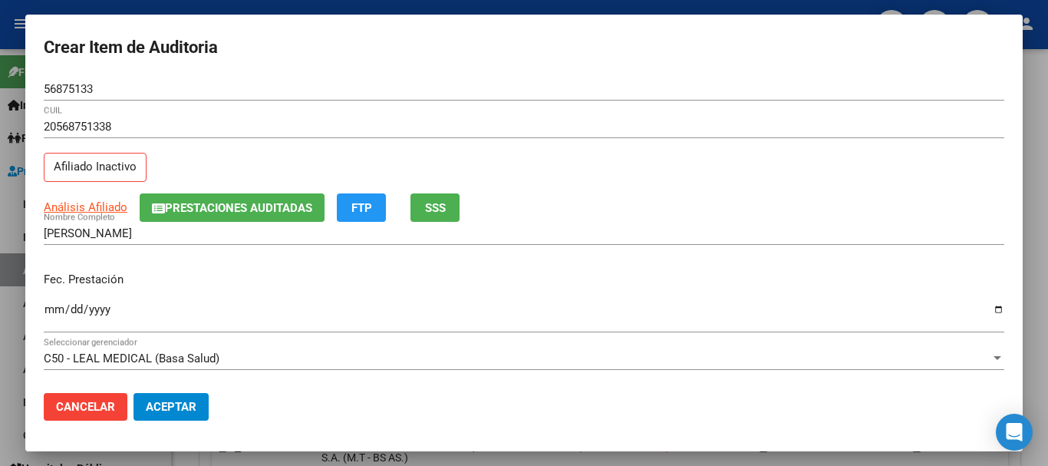
click at [258, 203] on span "Prestaciones Auditadas" at bounding box center [238, 208] width 147 height 14
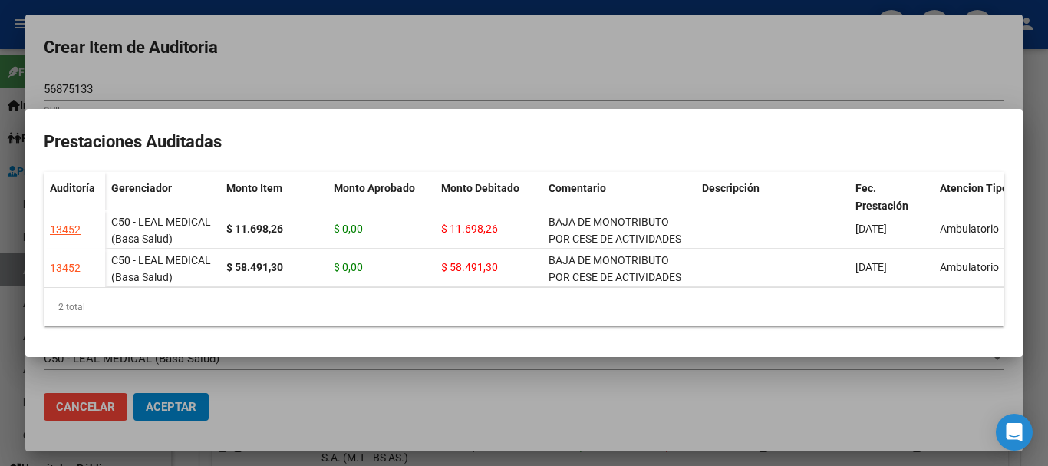
click at [406, 71] on div at bounding box center [524, 233] width 1048 height 466
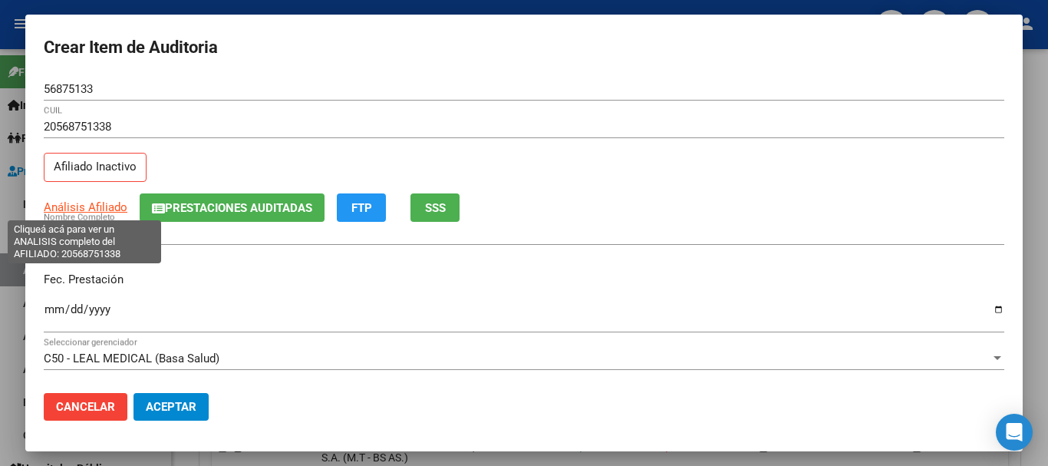
click at [84, 202] on span "Análisis Afiliado" at bounding box center [86, 207] width 84 height 14
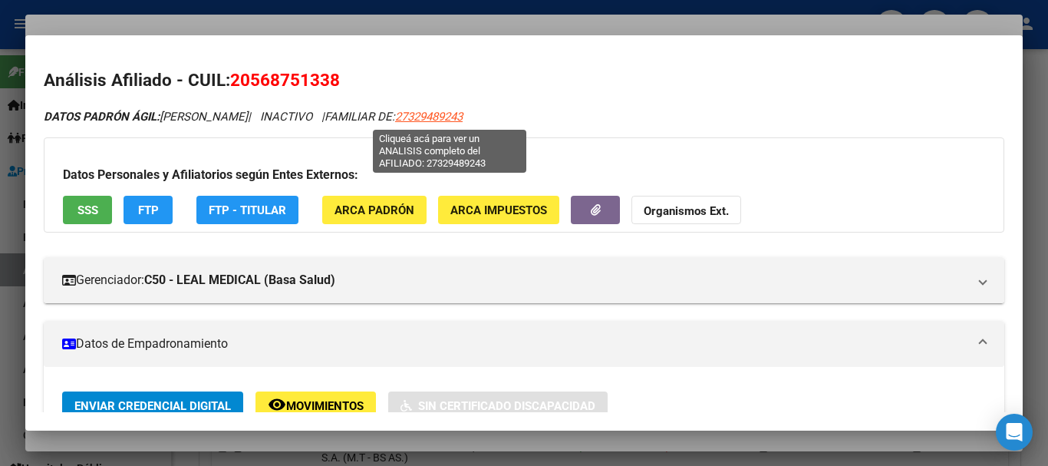
click at [463, 116] on span "27329489243" at bounding box center [428, 117] width 67 height 14
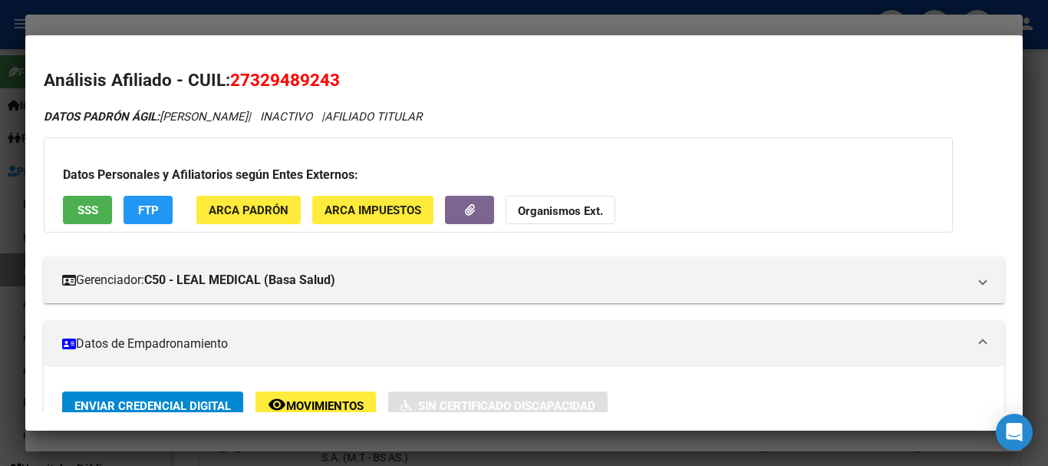
click at [561, 212] on strong "Organismos Ext." at bounding box center [560, 211] width 85 height 14
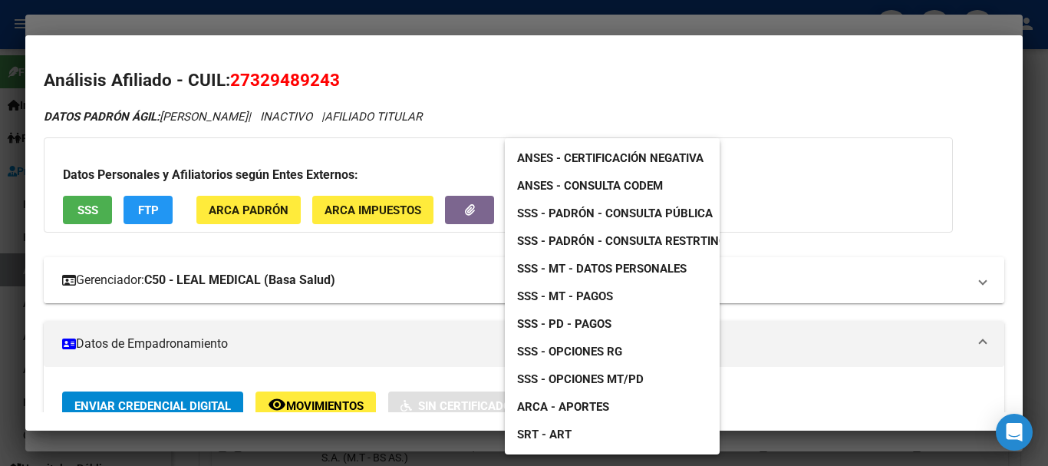
click at [611, 269] on span "SSS - MT - Datos Personales" at bounding box center [602, 269] width 170 height 14
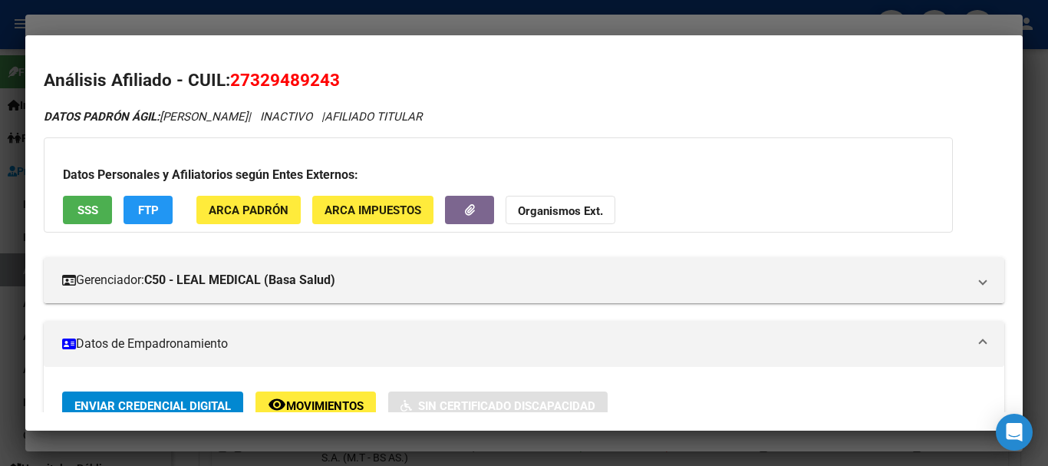
click at [211, 27] on div at bounding box center [524, 233] width 1048 height 466
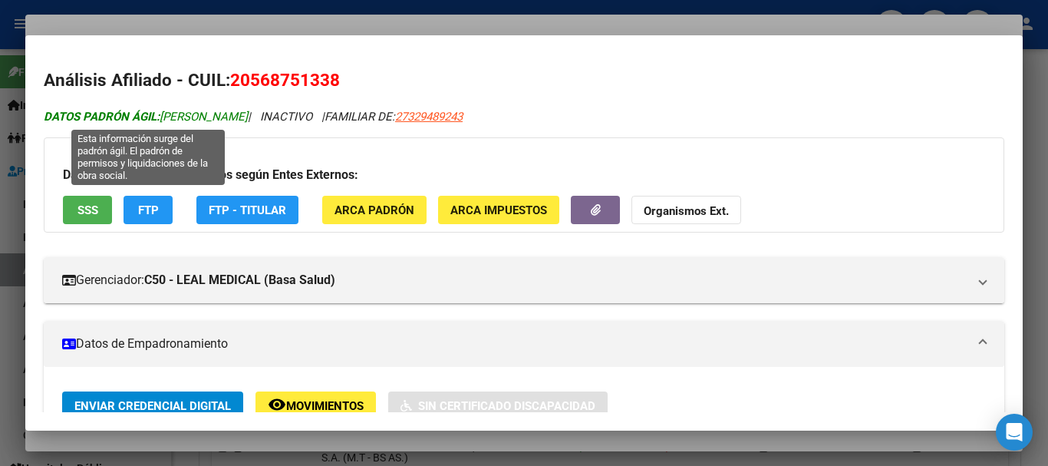
drag, startPoint x: 254, startPoint y: 118, endPoint x: 164, endPoint y: 114, distance: 89.9
click at [164, 114] on icon "DATOS PADRÓN ÁGIL: [PERSON_NAME] | INACTIVO | FAMILIAR DE: 27329489243" at bounding box center [253, 117] width 419 height 14
copy span "[PERSON_NAME]"
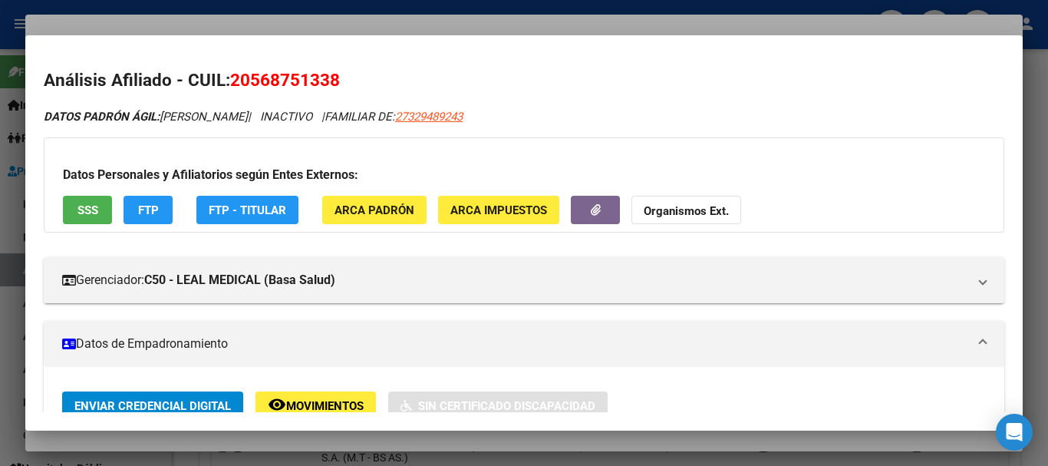
click at [432, 27] on div at bounding box center [524, 233] width 1048 height 466
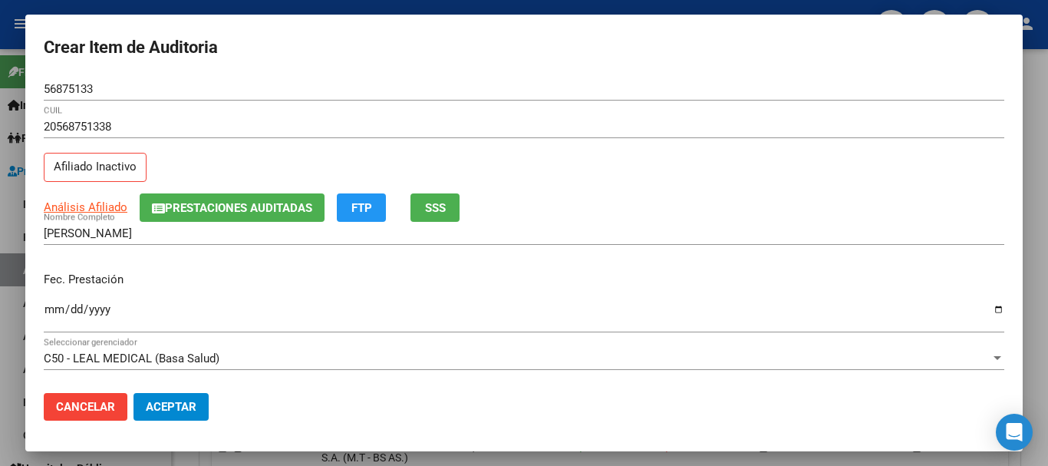
click at [597, 67] on form "Crear Item de Auditoria 56875133 Nro Documento 20568751338 CUIL Afiliado Inacti…" at bounding box center [524, 233] width 960 height 400
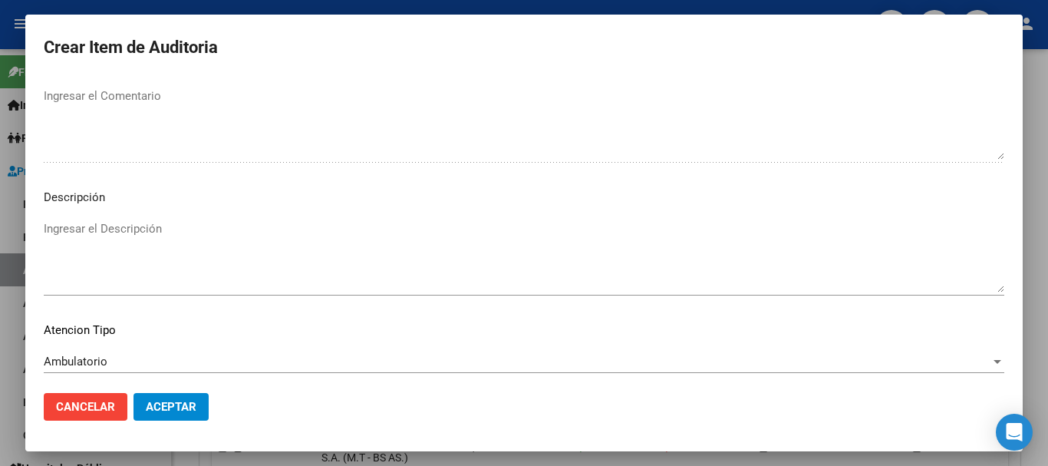
scroll to position [1078, 0]
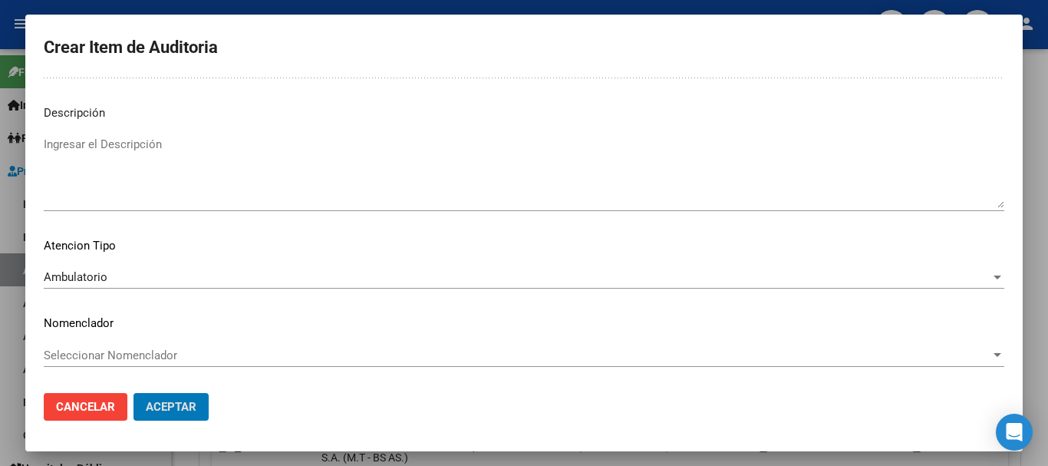
click at [133, 393] on button "Aceptar" at bounding box center [170, 407] width 75 height 28
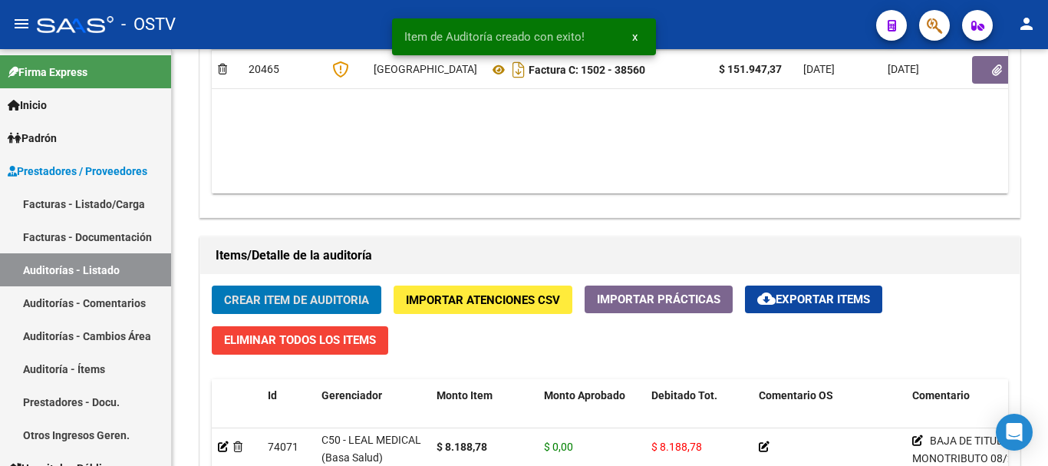
click at [212, 285] on button "Crear Item de Auditoria" at bounding box center [297, 299] width 170 height 28
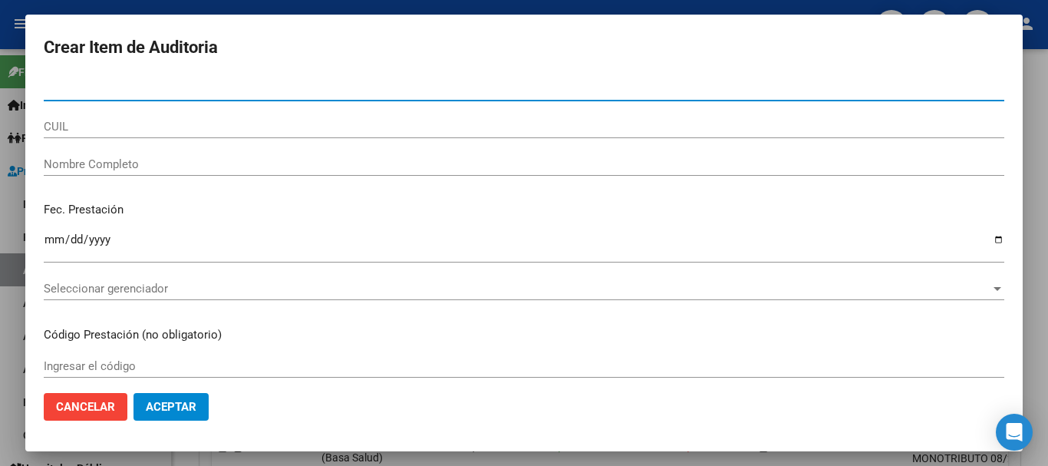
paste input "34930462"
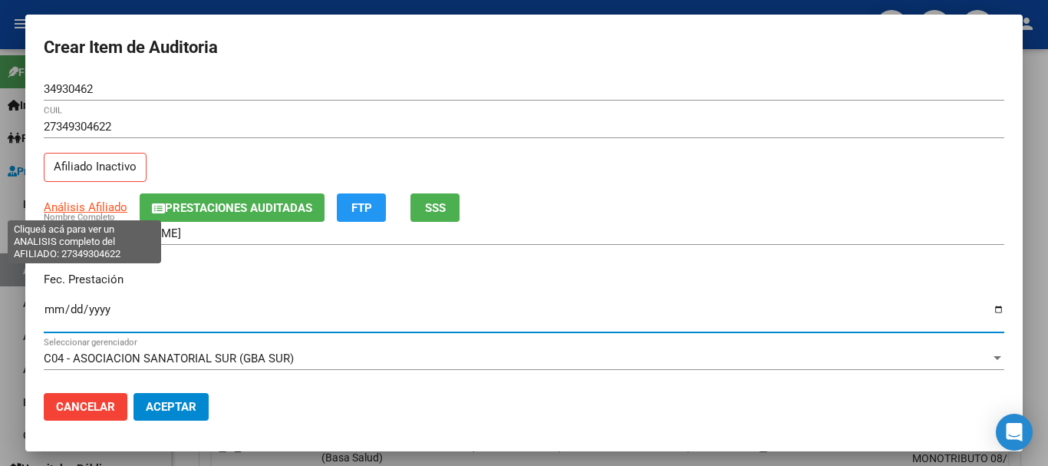
click at [101, 207] on span "Análisis Afiliado" at bounding box center [86, 207] width 84 height 14
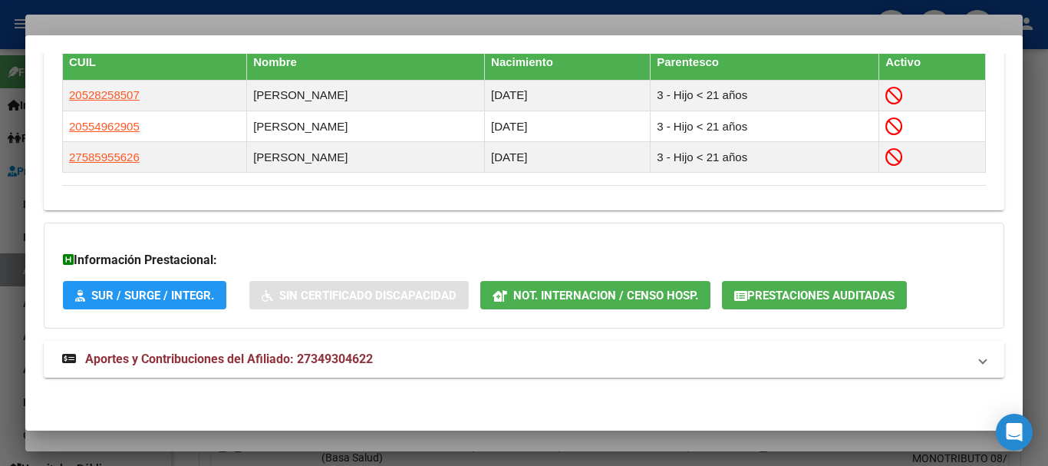
click at [377, 359] on mat-panel-title "Aportes y Contribuciones del Afiliado: 27349304622" at bounding box center [514, 359] width 905 height 18
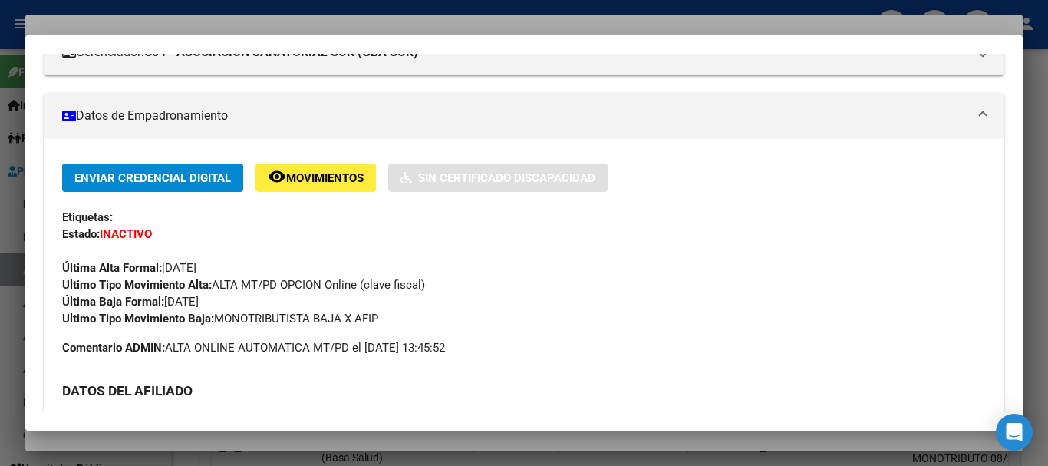
scroll to position [0, 0]
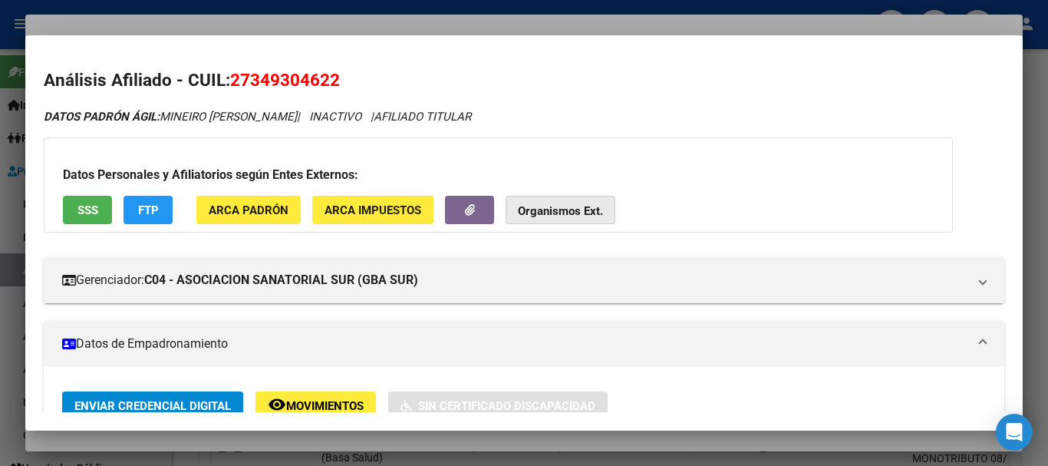
click at [568, 212] on strong "Organismos Ext." at bounding box center [560, 211] width 85 height 14
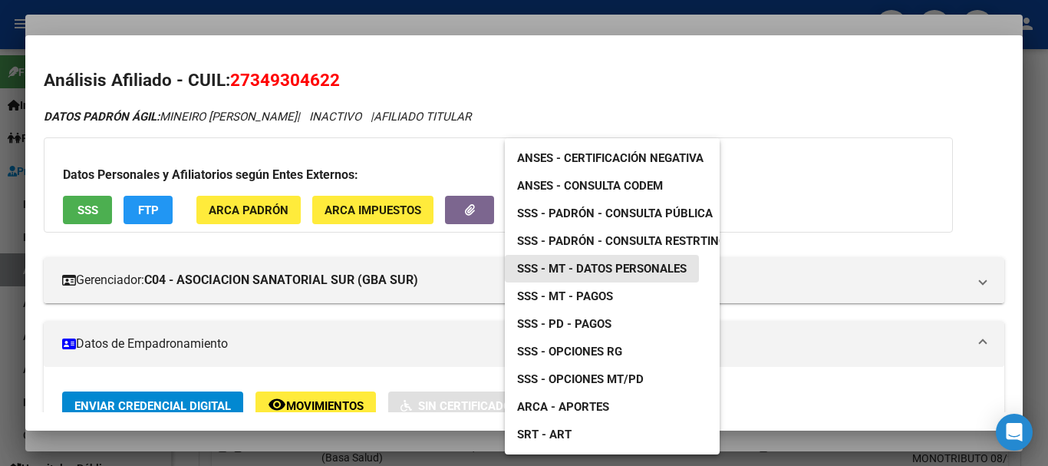
click at [660, 260] on link "SSS - MT - Datos Personales" at bounding box center [602, 269] width 194 height 28
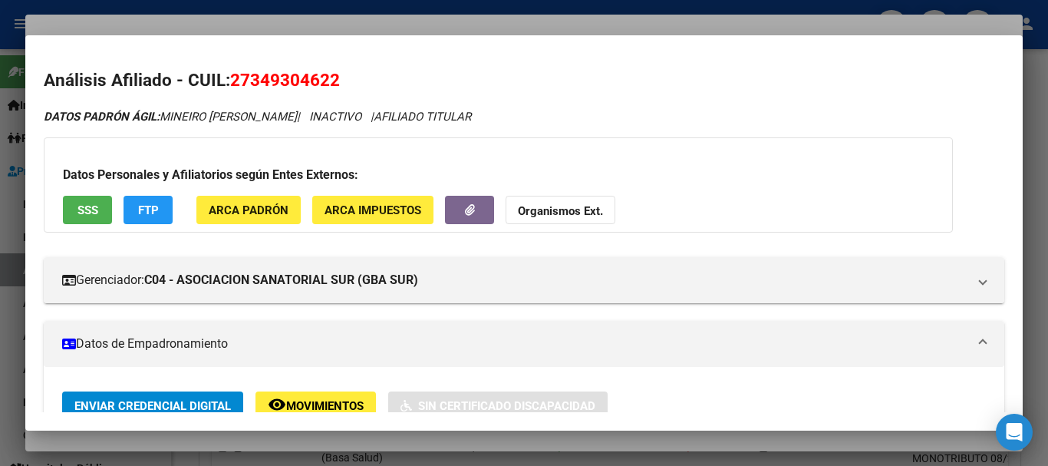
click at [402, 19] on div at bounding box center [524, 233] width 1048 height 466
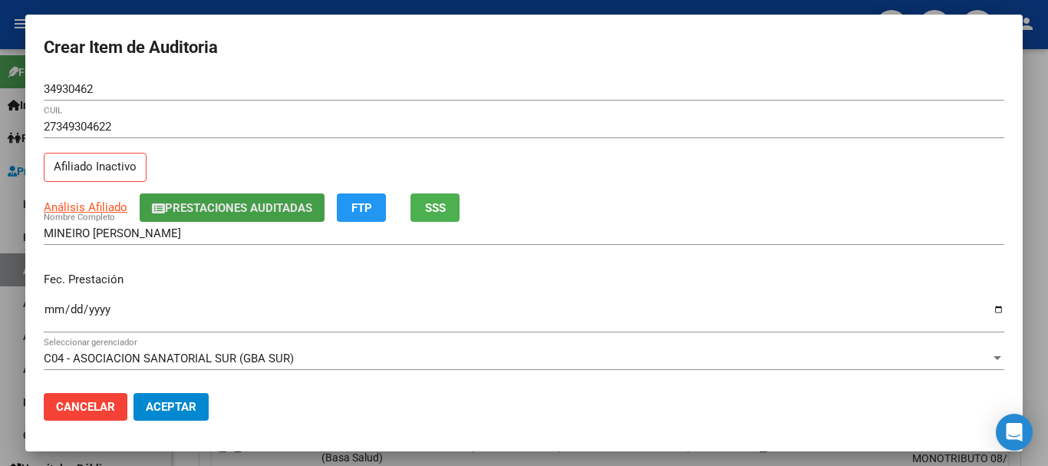
click at [257, 198] on button "Prestaciones Auditadas" at bounding box center [232, 207] width 185 height 28
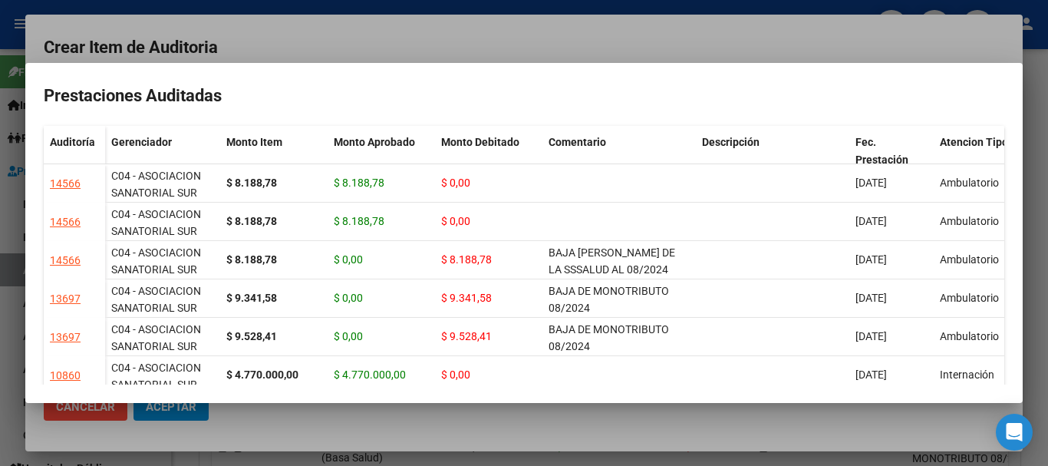
click at [358, 38] on div at bounding box center [524, 233] width 1048 height 466
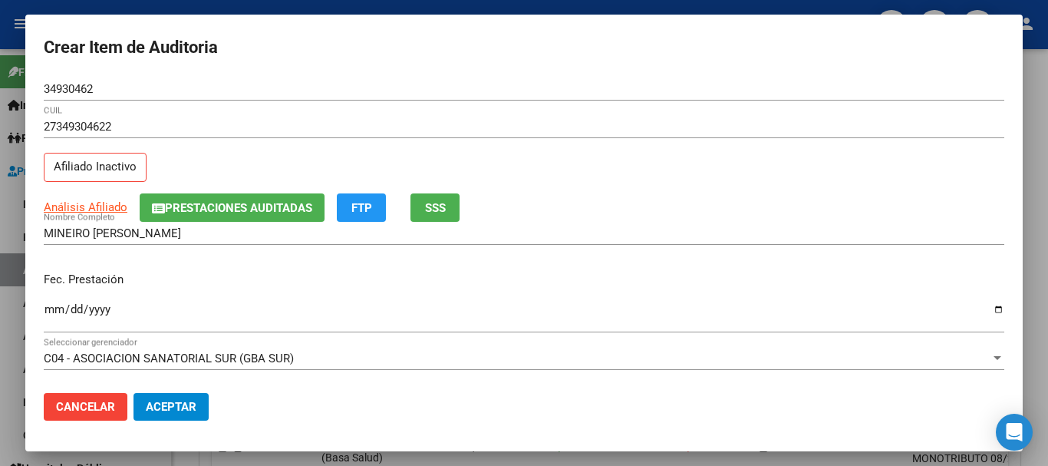
click at [260, 210] on span "Prestaciones Auditadas" at bounding box center [238, 208] width 147 height 14
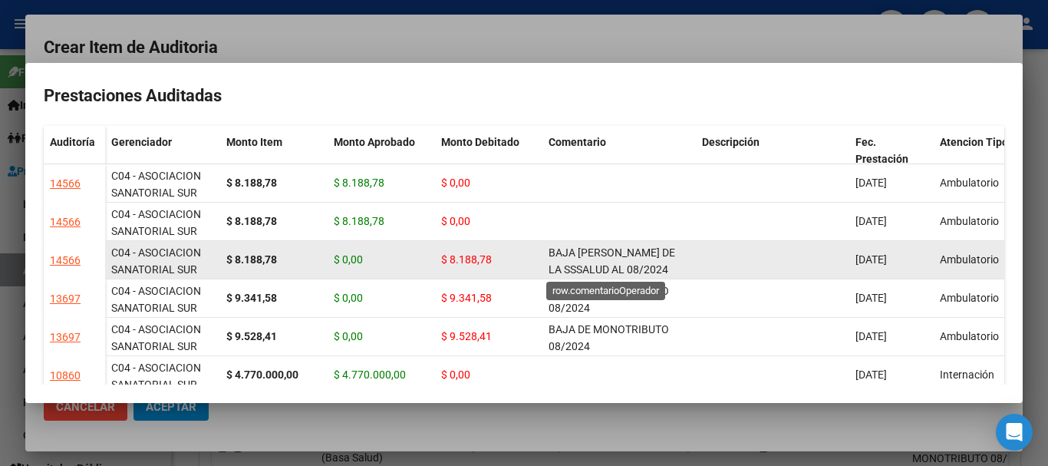
click at [595, 268] on span "BAJA [PERSON_NAME] DE LA SSSALUD AL 08/2024" at bounding box center [611, 261] width 127 height 30
click at [597, 268] on span "BAJA [PERSON_NAME] DE LA SSSALUD AL 08/2024" at bounding box center [611, 261] width 127 height 30
click at [597, 268] on span "BAJA [PERSON_NAME] DE LA SSSALUD AL 08/2024" at bounding box center [611, 257] width 127 height 30
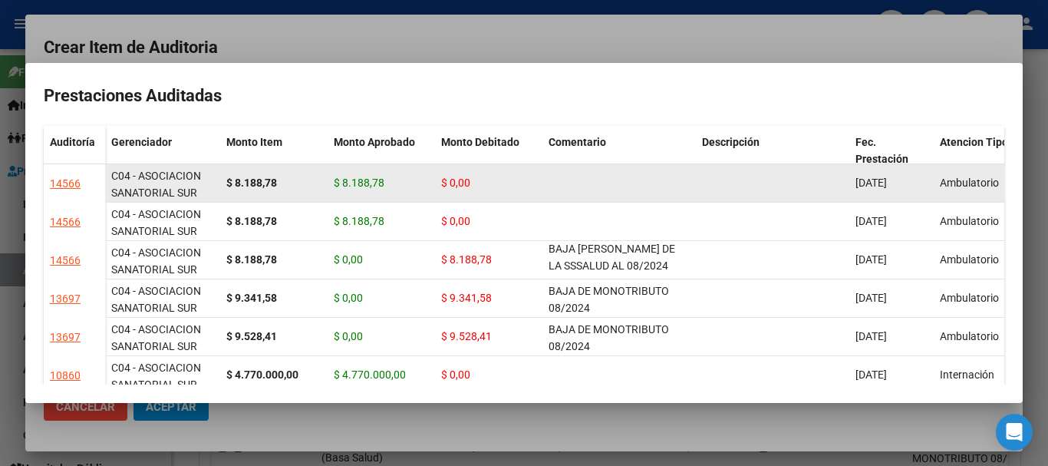
copy span "BAJA [PERSON_NAME] DE LA SSSALUD AL 08/2024"
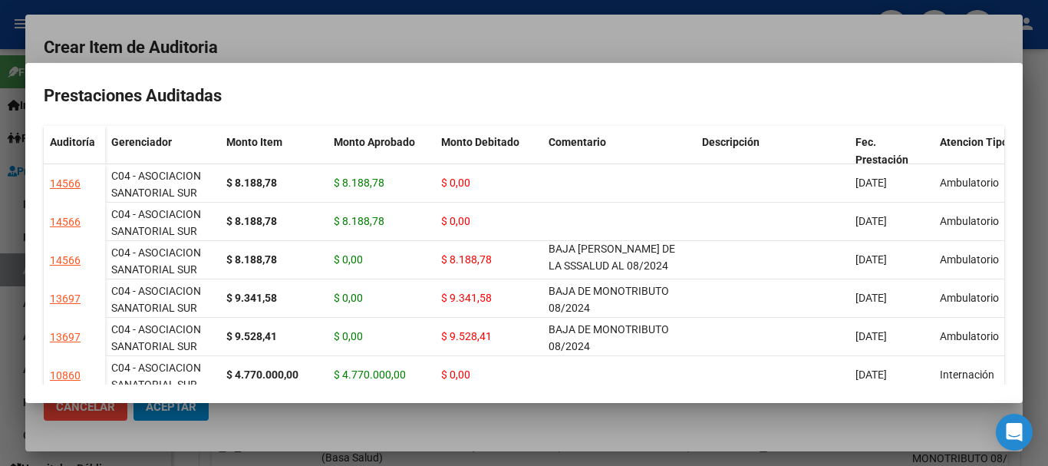
click at [419, 39] on div at bounding box center [524, 233] width 1048 height 466
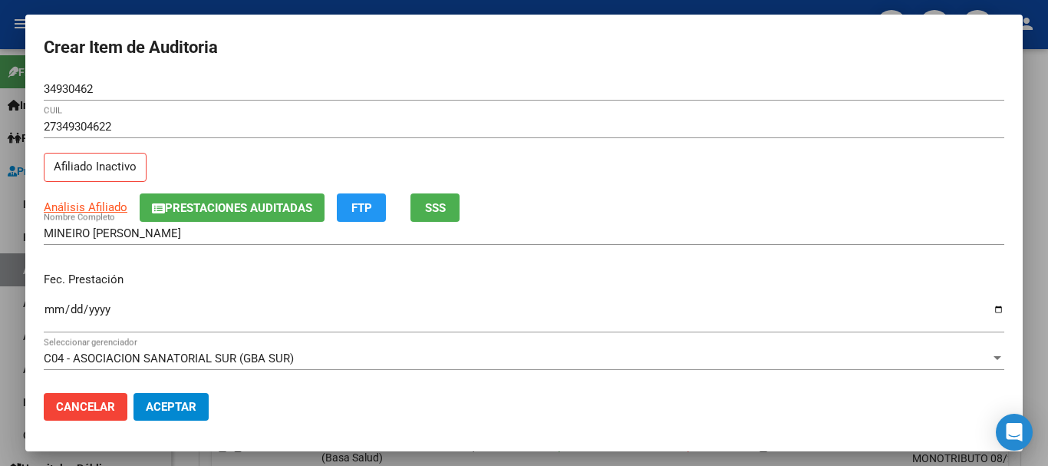
click at [561, 124] on input "27349304622" at bounding box center [524, 127] width 960 height 14
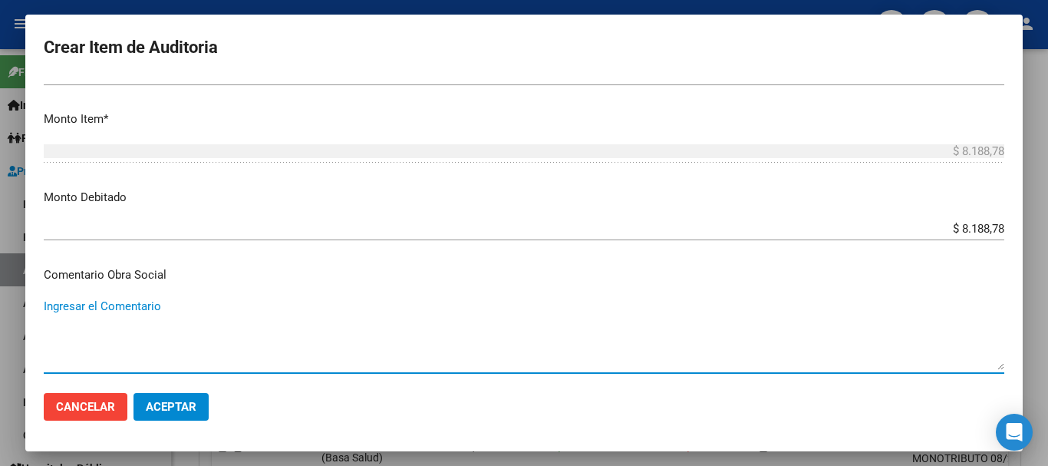
scroll to position [728, 0]
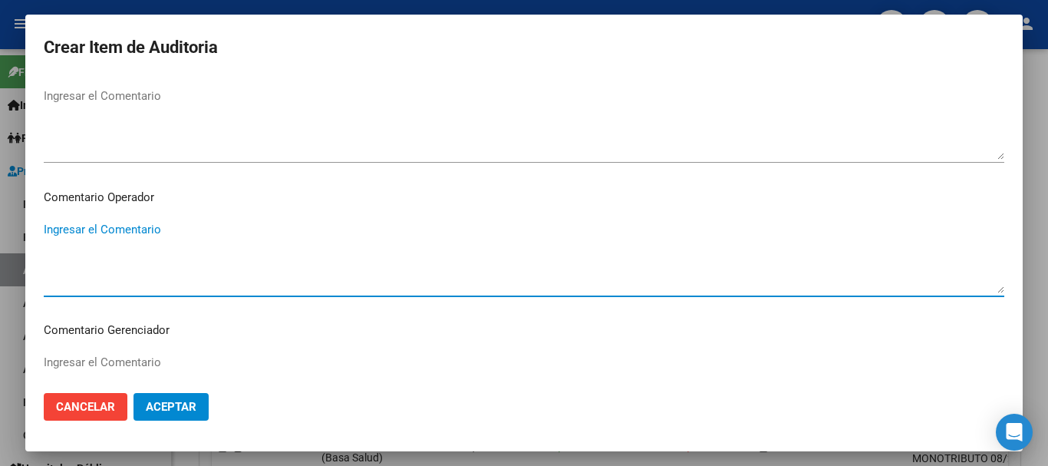
paste textarea "BAJA [PERSON_NAME] DE LA SSSALUD AL 08/2024"
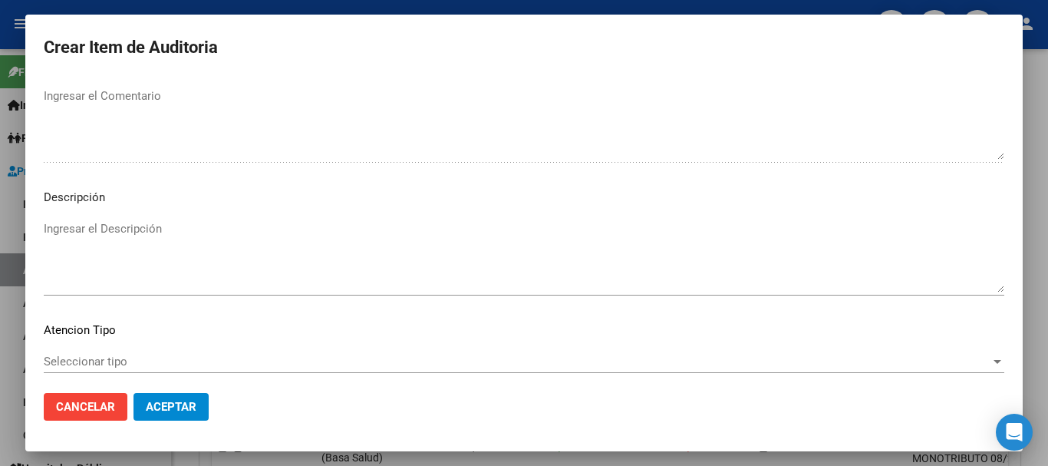
scroll to position [1078, 0]
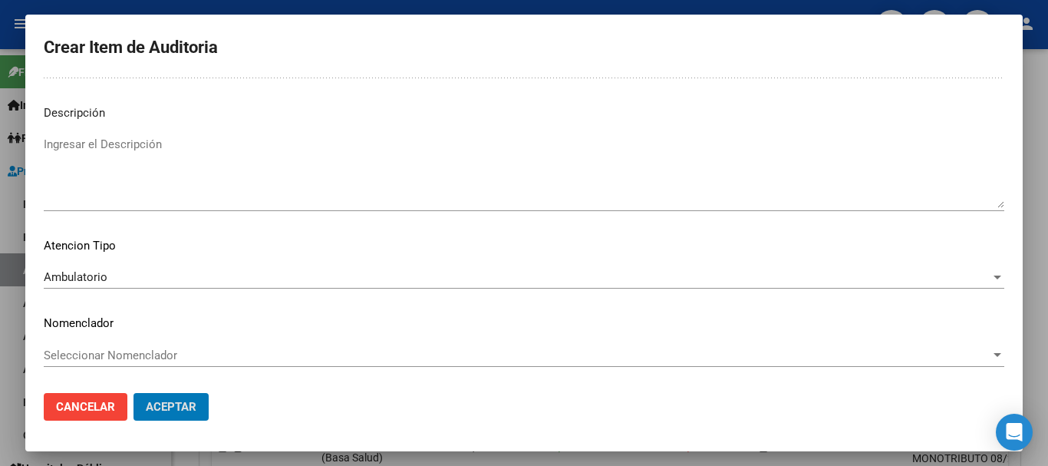
click at [133, 393] on button "Aceptar" at bounding box center [170, 407] width 75 height 28
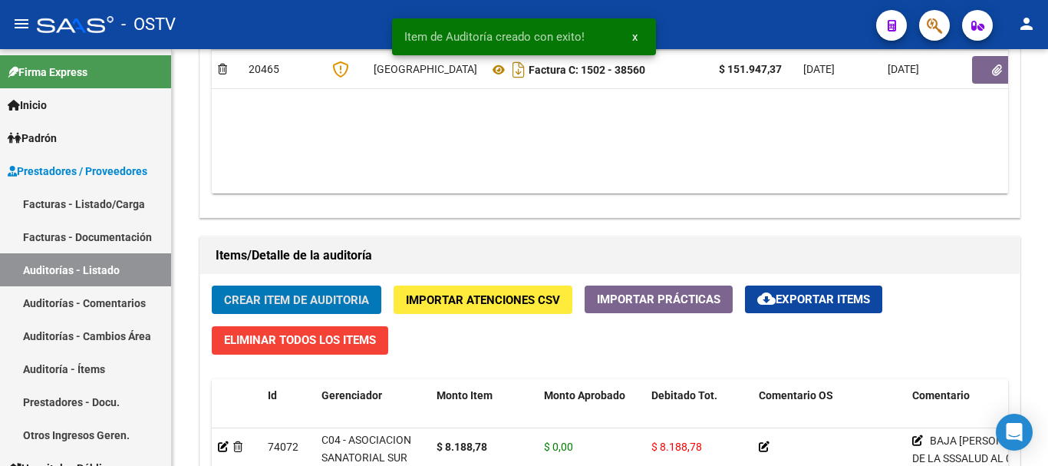
click at [212, 285] on button "Crear Item de Auditoria" at bounding box center [297, 299] width 170 height 28
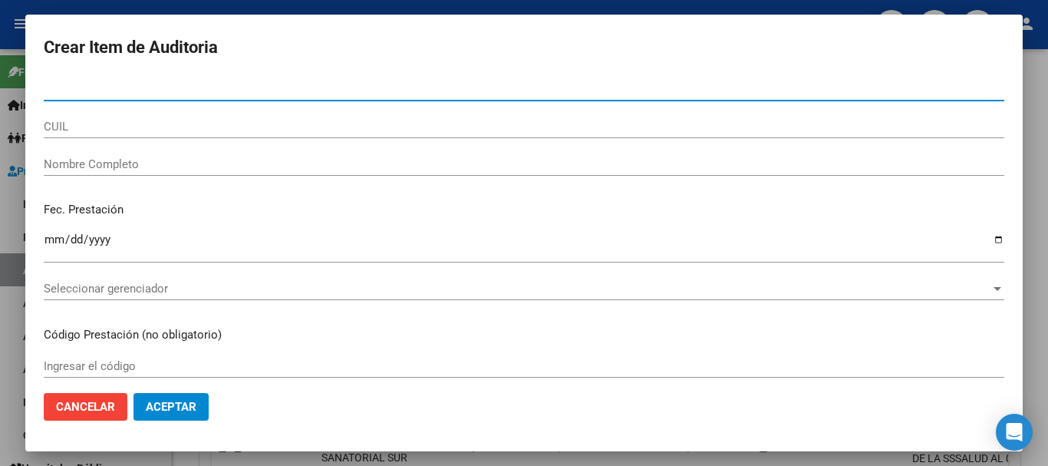
paste input "29332139"
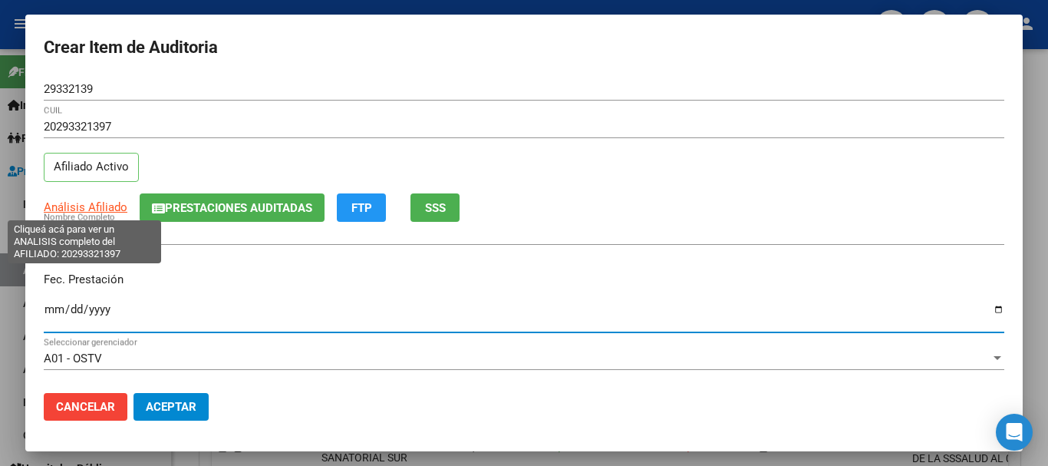
click at [100, 204] on span "Análisis Afiliado" at bounding box center [86, 207] width 84 height 14
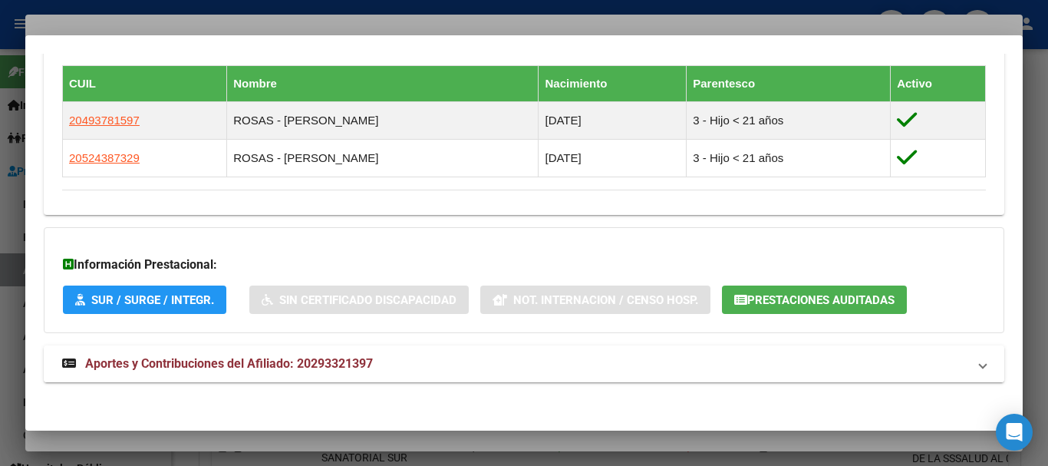
scroll to position [851, 0]
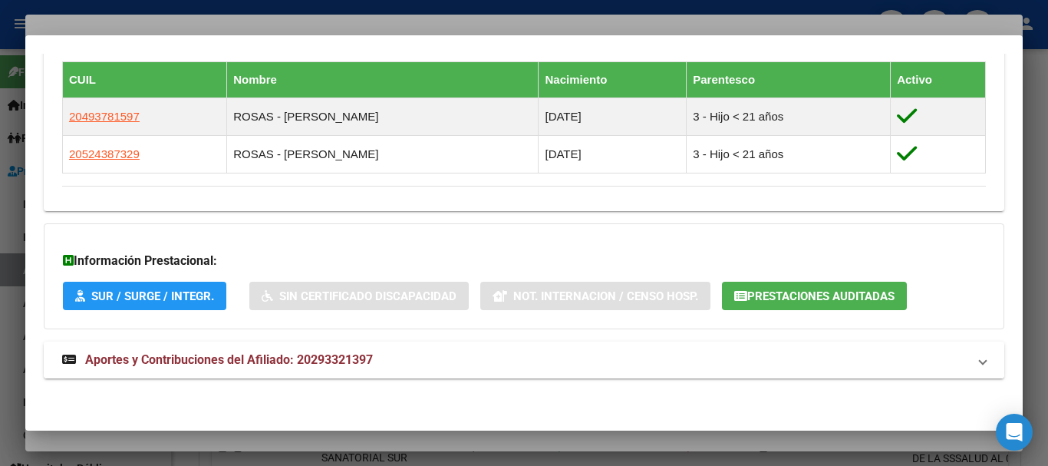
click at [316, 364] on span "Aportes y Contribuciones del Afiliado: 20293321397" at bounding box center [229, 359] width 288 height 15
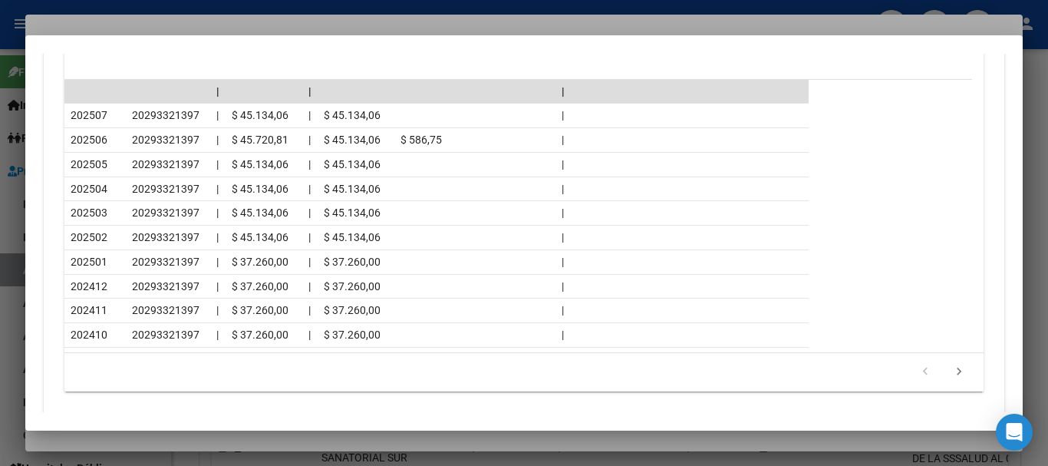
scroll to position [1501, 0]
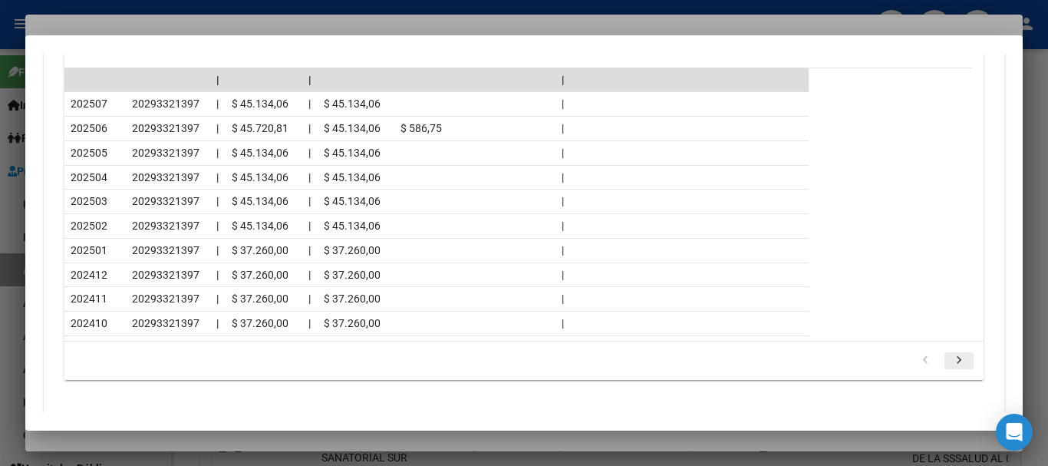
click at [954, 362] on icon "go to next page" at bounding box center [959, 362] width 20 height 18
click at [219, 27] on div at bounding box center [524, 233] width 1048 height 466
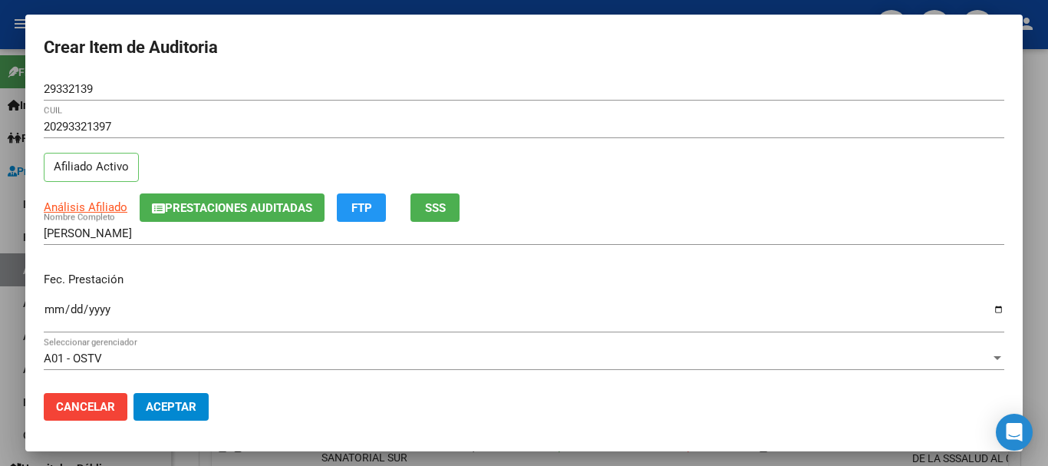
click at [537, 134] on div "20293321397 CUIL" at bounding box center [524, 126] width 960 height 23
click at [194, 203] on span "Prestaciones Auditadas" at bounding box center [238, 208] width 147 height 14
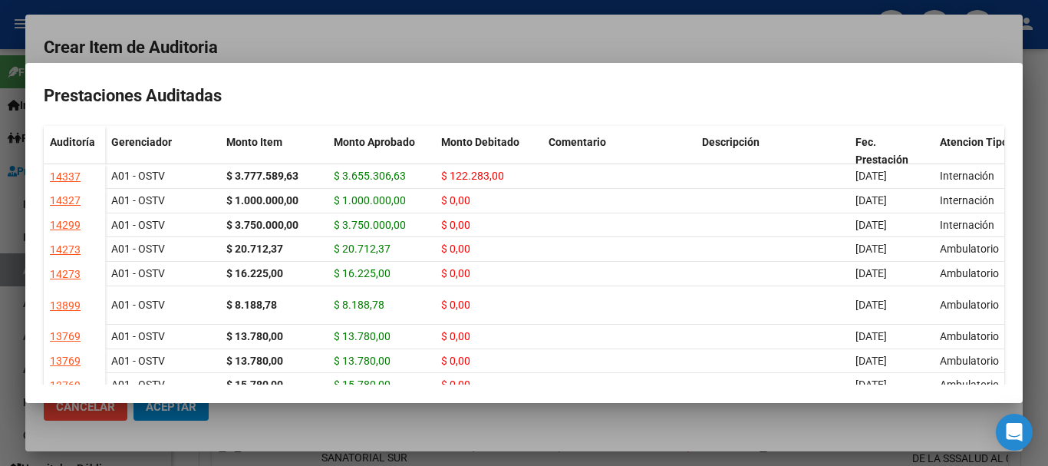
click at [351, 38] on div at bounding box center [524, 233] width 1048 height 466
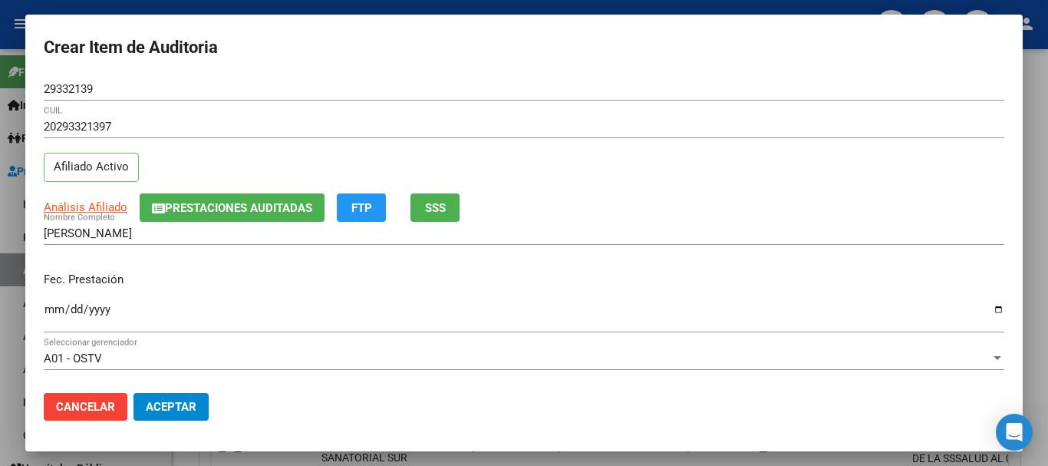
click at [677, 282] on p "Fec. Prestación" at bounding box center [524, 280] width 960 height 18
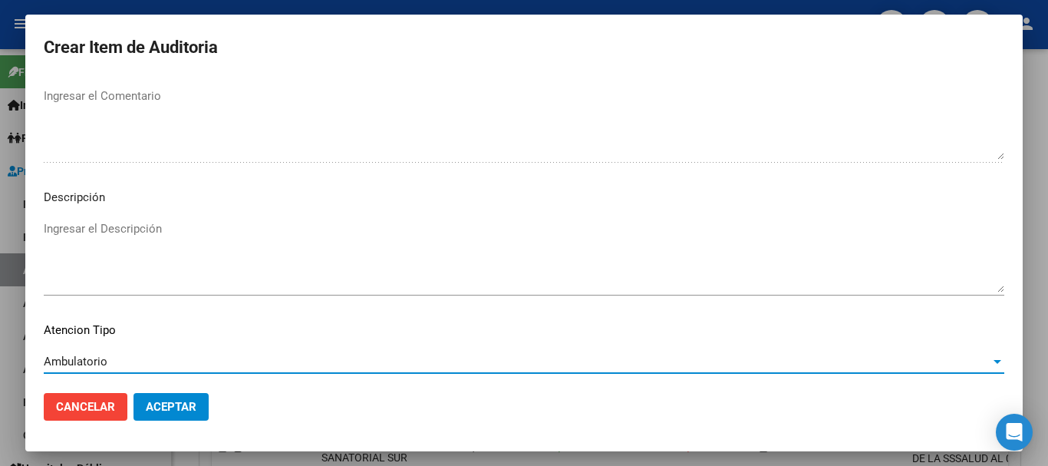
scroll to position [1078, 0]
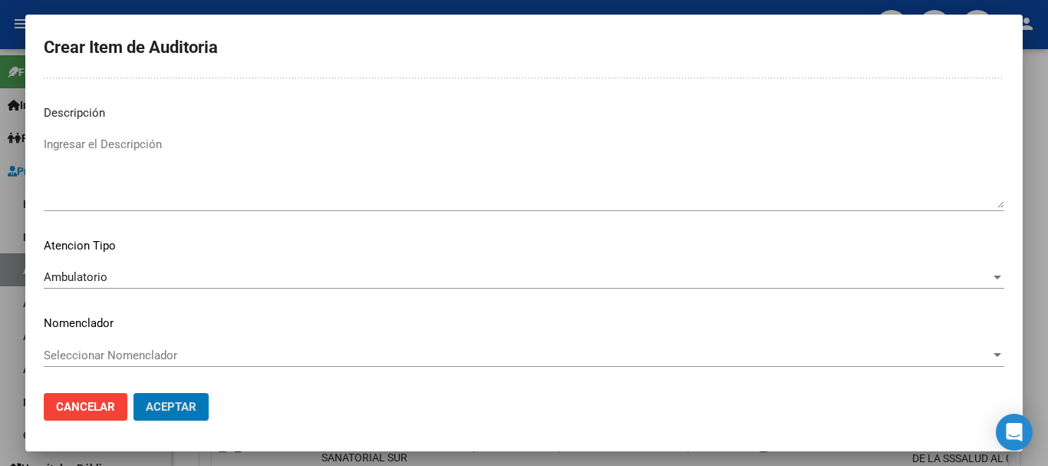
click at [133, 393] on button "Aceptar" at bounding box center [170, 407] width 75 height 28
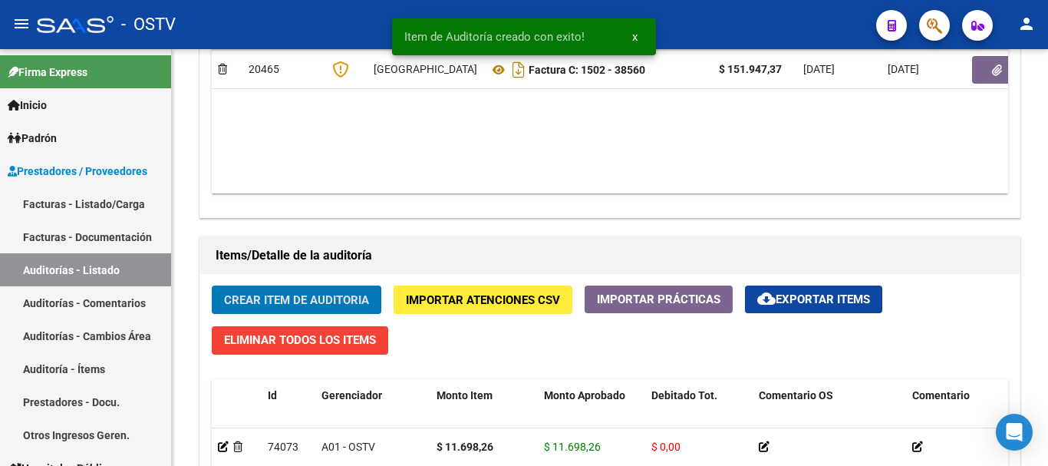
click at [212, 285] on button "Crear Item de Auditoria" at bounding box center [297, 299] width 170 height 28
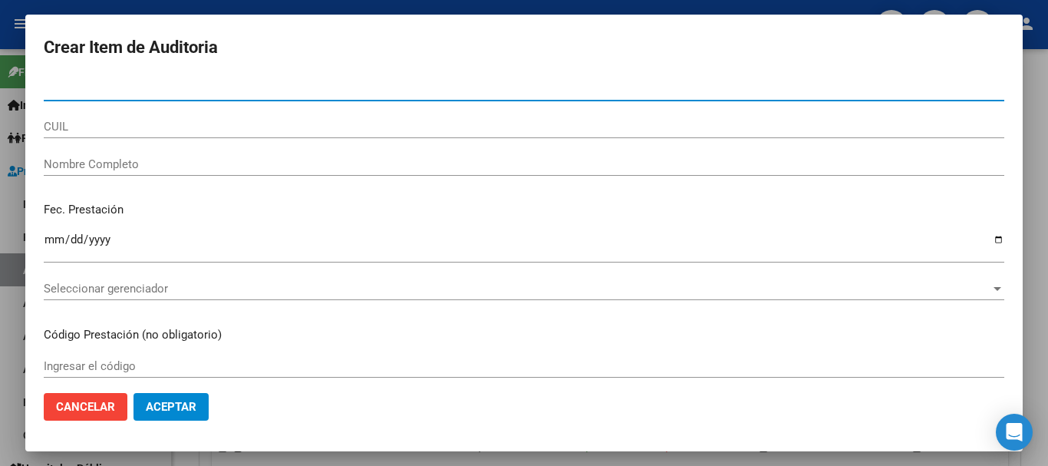
paste input "25721183"
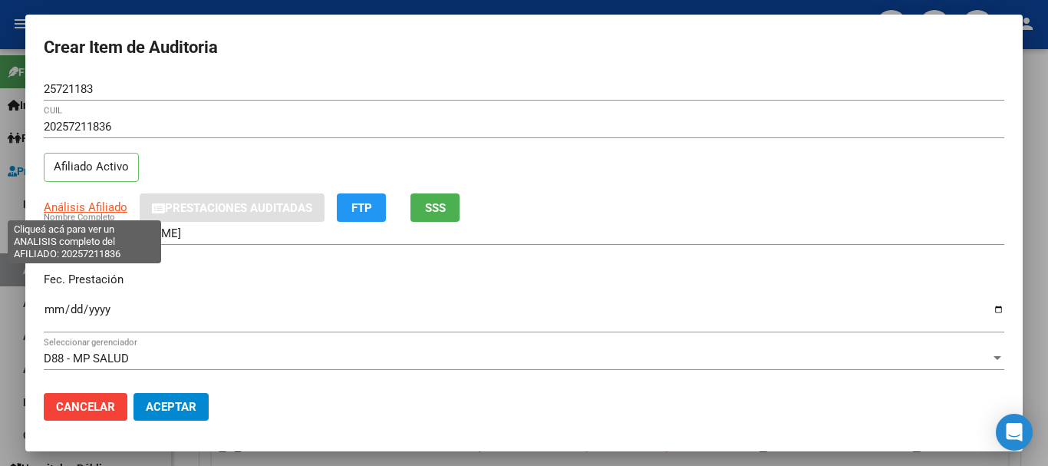
click at [87, 202] on span "Análisis Afiliado" at bounding box center [86, 207] width 84 height 14
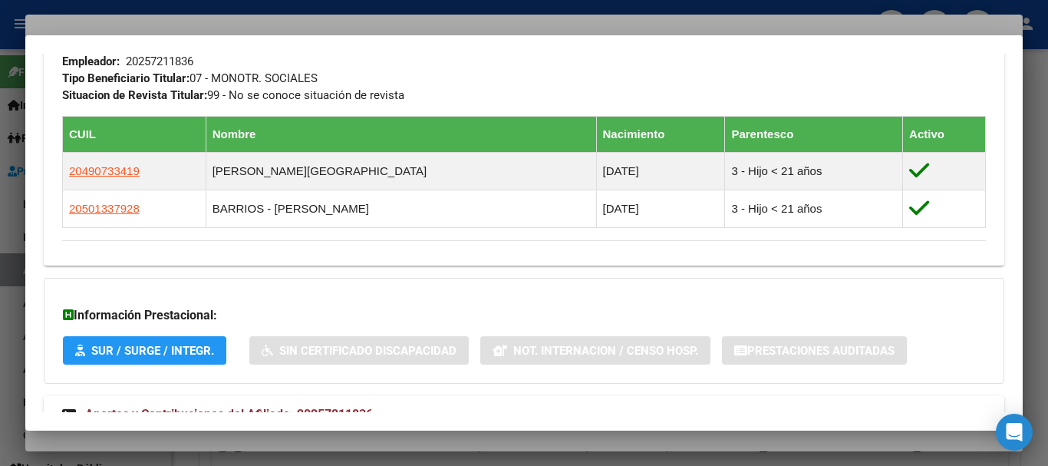
scroll to position [867, 0]
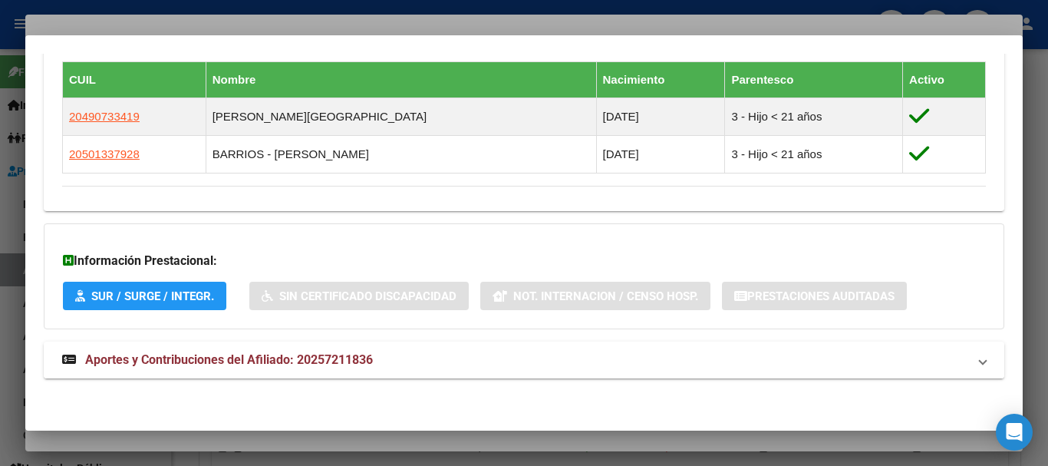
click at [292, 360] on span "Aportes y Contribuciones del Afiliado: 20257211836" at bounding box center [229, 359] width 288 height 15
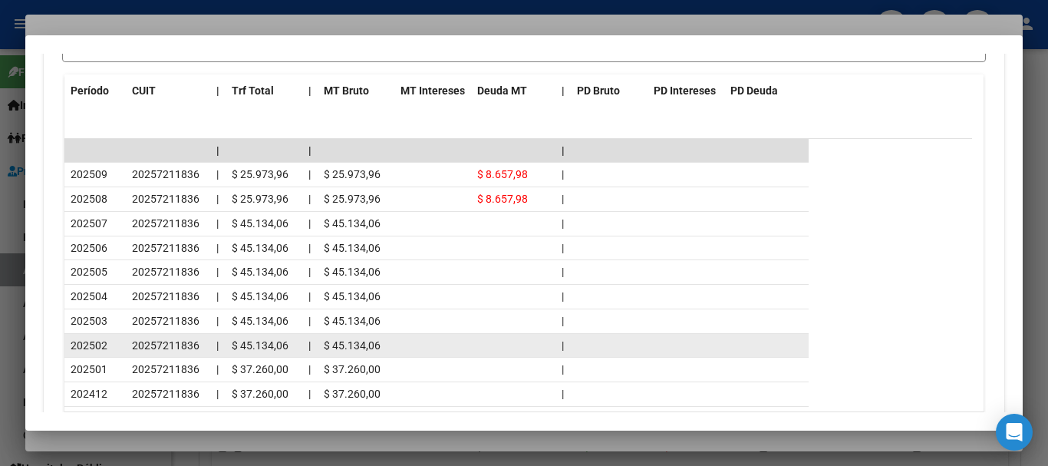
scroll to position [1556, 0]
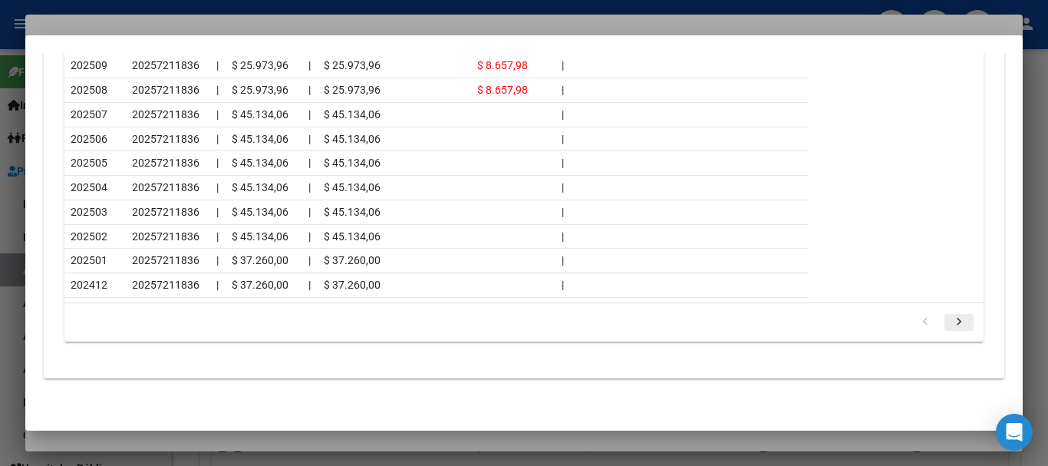
click at [949, 322] on icon "go to next page" at bounding box center [959, 323] width 20 height 18
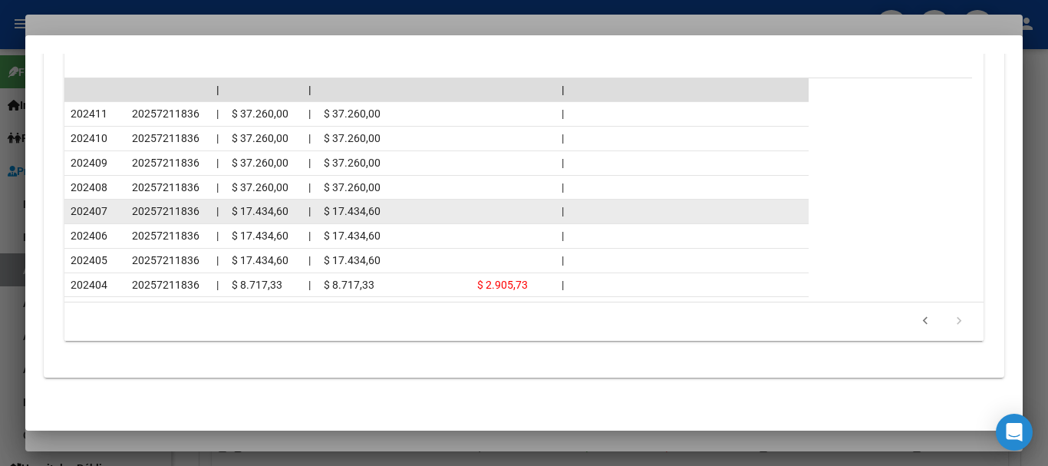
scroll to position [1508, 0]
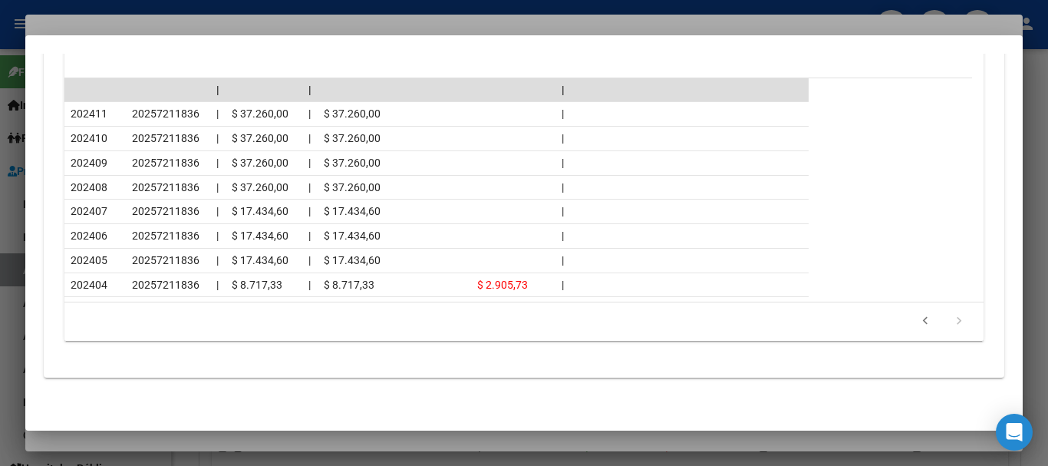
click at [238, 28] on div at bounding box center [524, 233] width 1048 height 466
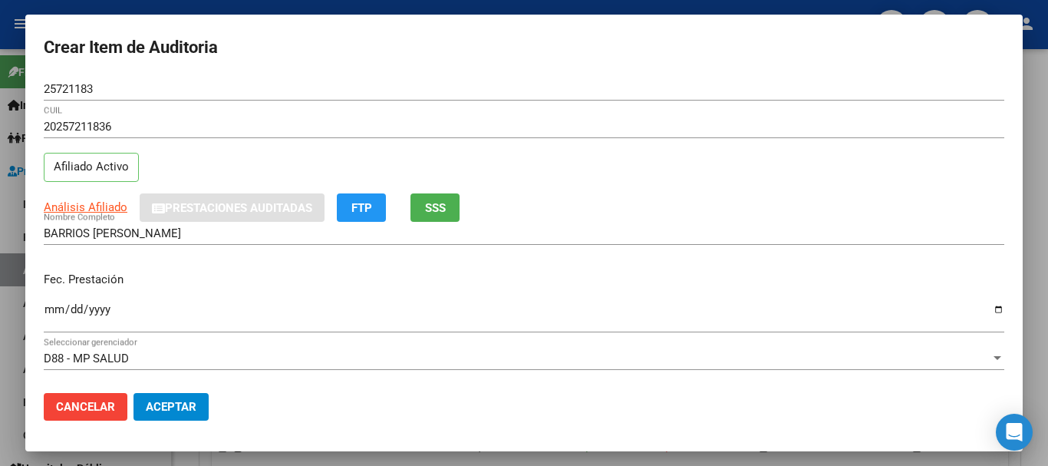
click at [736, 156] on div "20257211836 CUIL Afiliado Activo" at bounding box center [524, 154] width 960 height 78
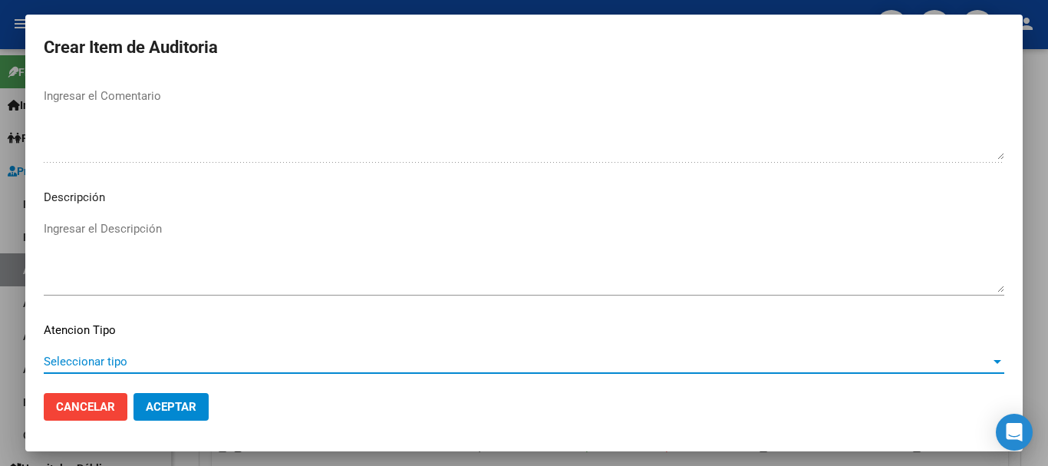
scroll to position [1078, 0]
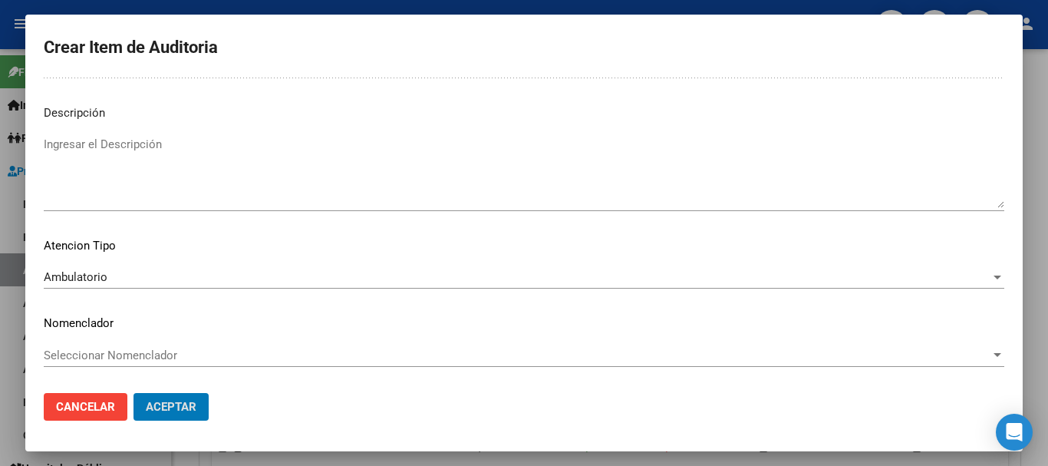
click at [133, 393] on button "Aceptar" at bounding box center [170, 407] width 75 height 28
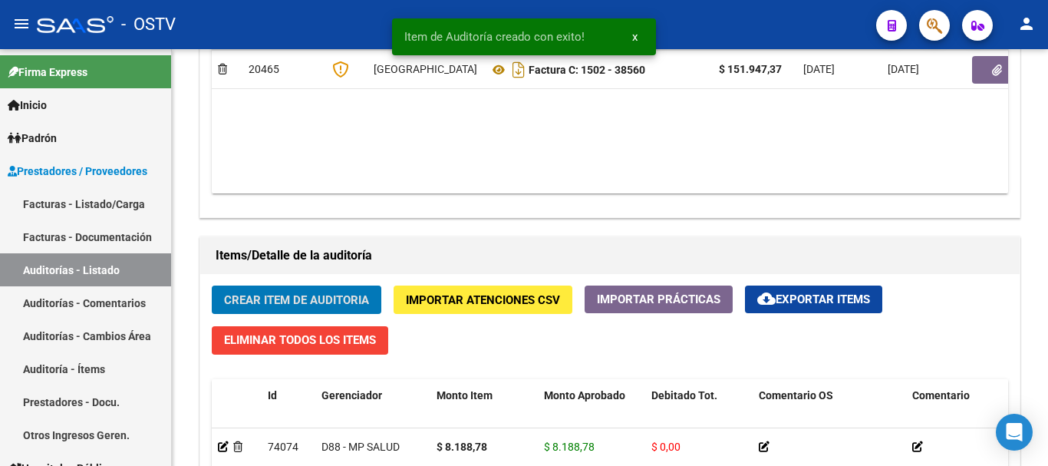
click at [212, 285] on button "Crear Item de Auditoria" at bounding box center [297, 299] width 170 height 28
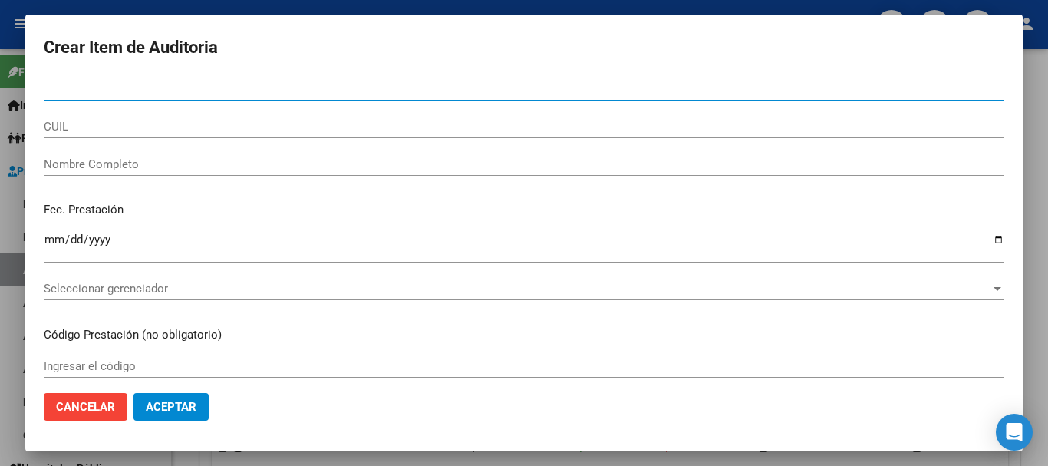
paste input "53858295"
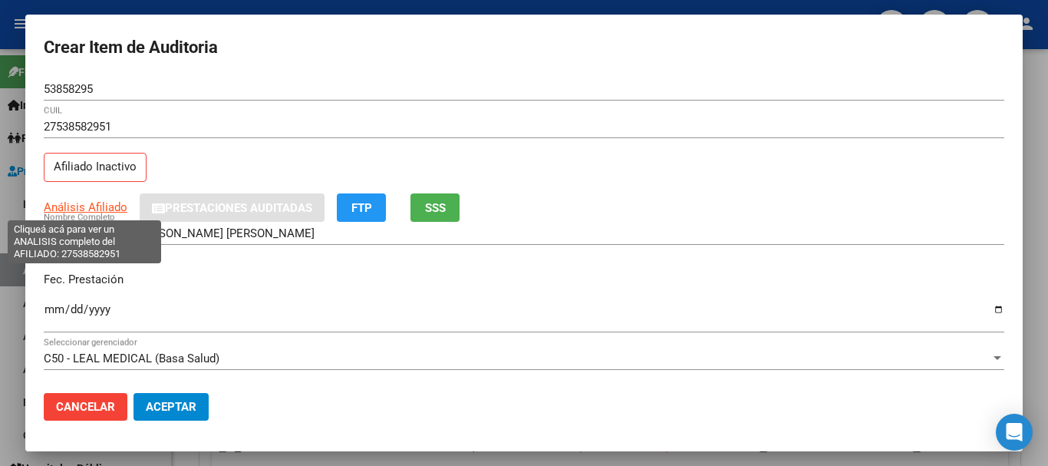
click at [94, 206] on span "Análisis Afiliado" at bounding box center [86, 207] width 84 height 14
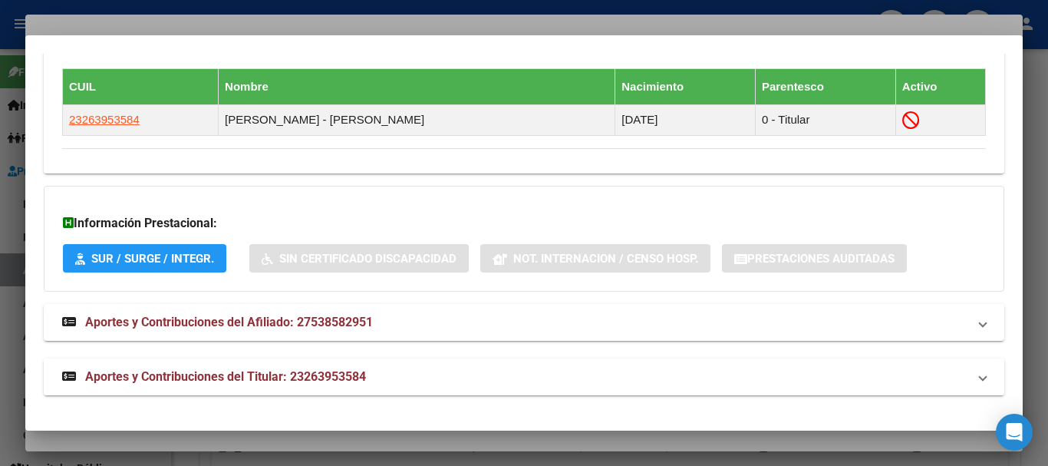
click at [289, 376] on span "Aportes y Contribuciones del Titular: 23263953584" at bounding box center [225, 376] width 281 height 15
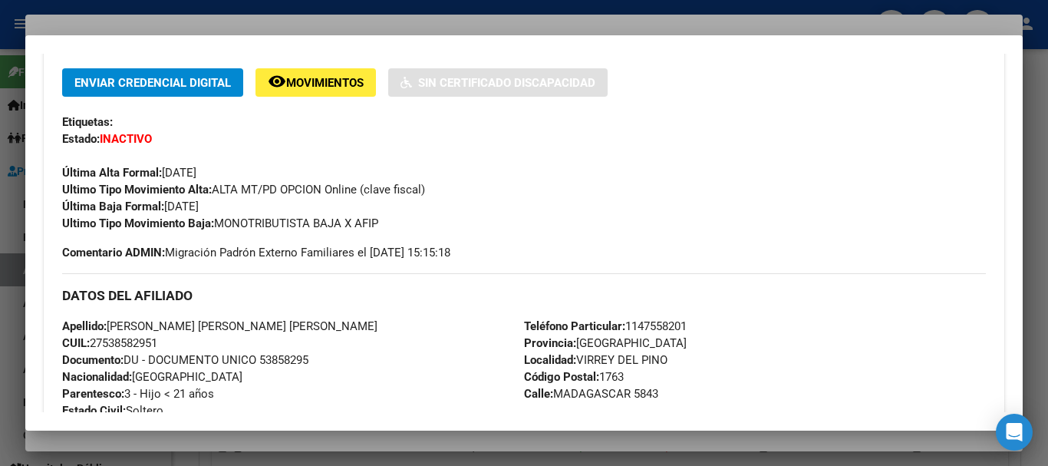
scroll to position [104, 0]
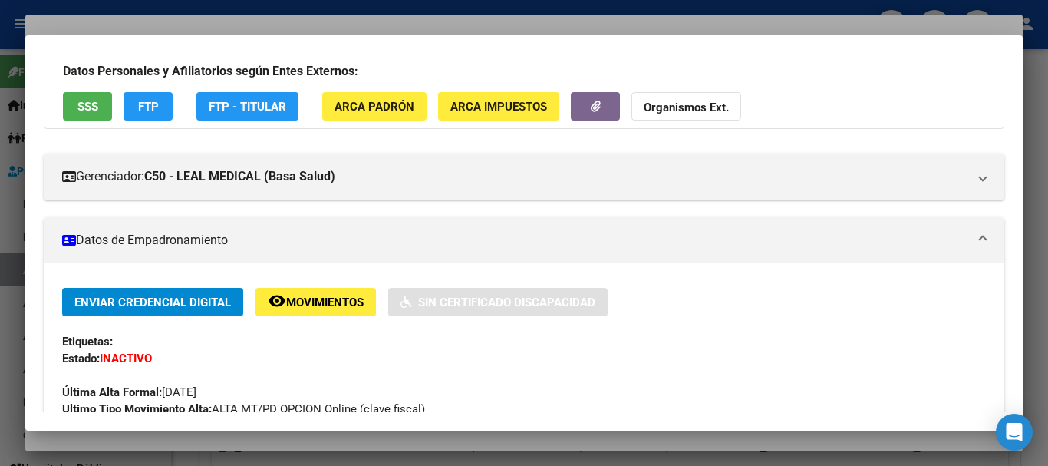
click at [675, 108] on strong "Organismos Ext." at bounding box center [686, 107] width 85 height 14
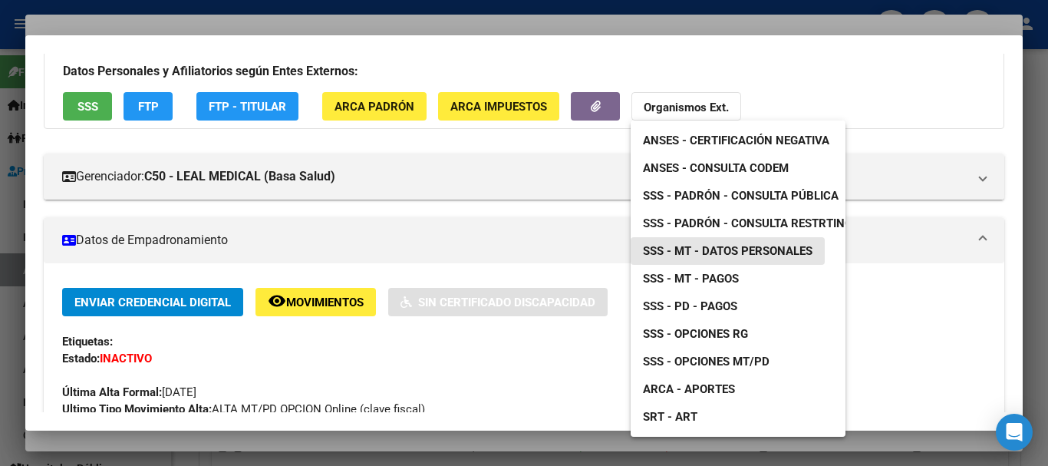
click at [713, 255] on span "SSS - MT - Datos Personales" at bounding box center [728, 251] width 170 height 14
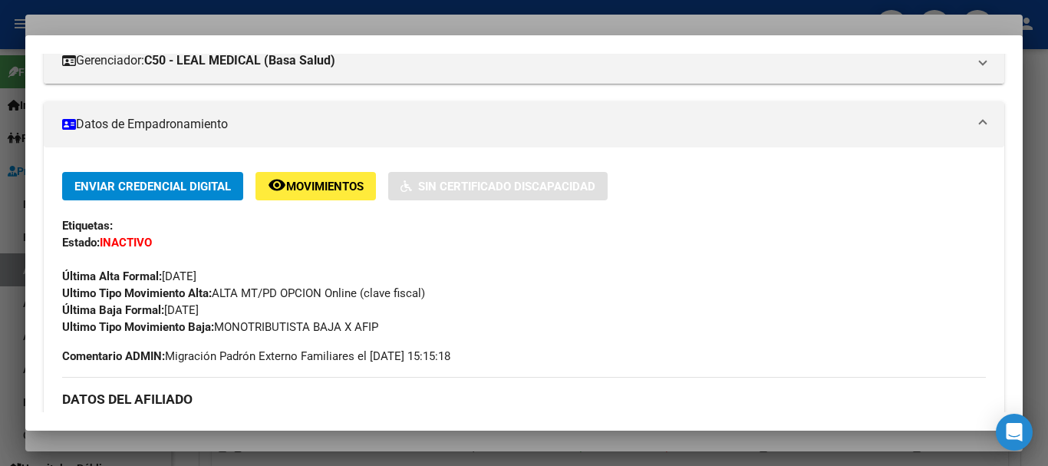
scroll to position [0, 0]
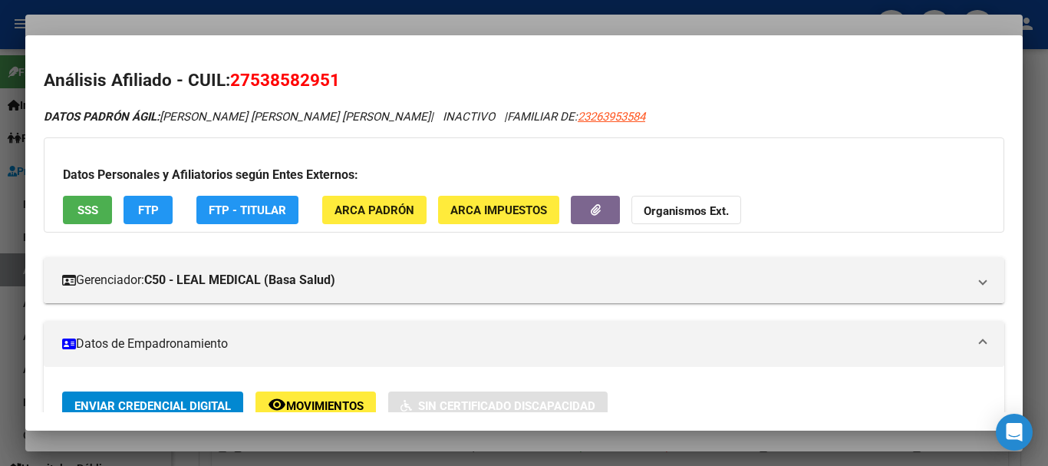
click at [645, 123] on app-link-go-to "23263953584" at bounding box center [611, 117] width 67 height 18
click at [645, 116] on span "23263953584" at bounding box center [611, 117] width 67 height 14
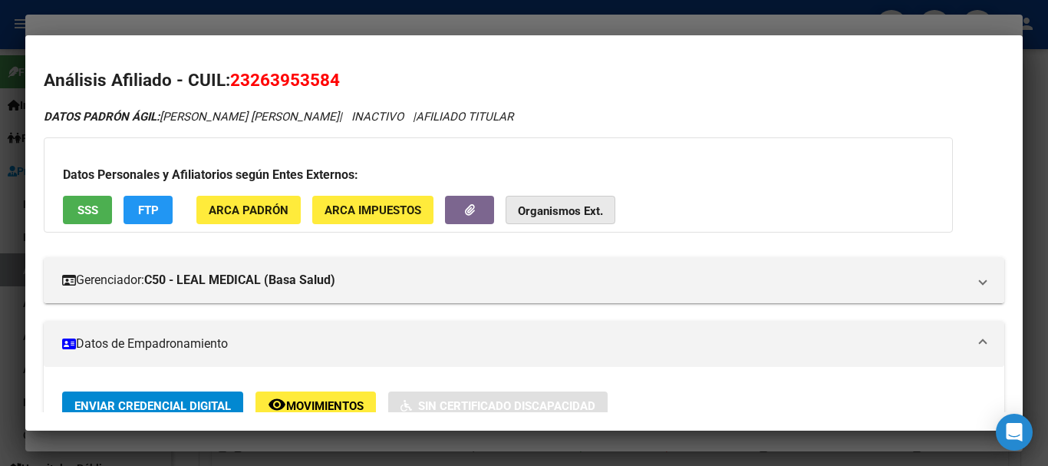
click at [538, 220] on button "Organismos Ext." at bounding box center [560, 210] width 110 height 28
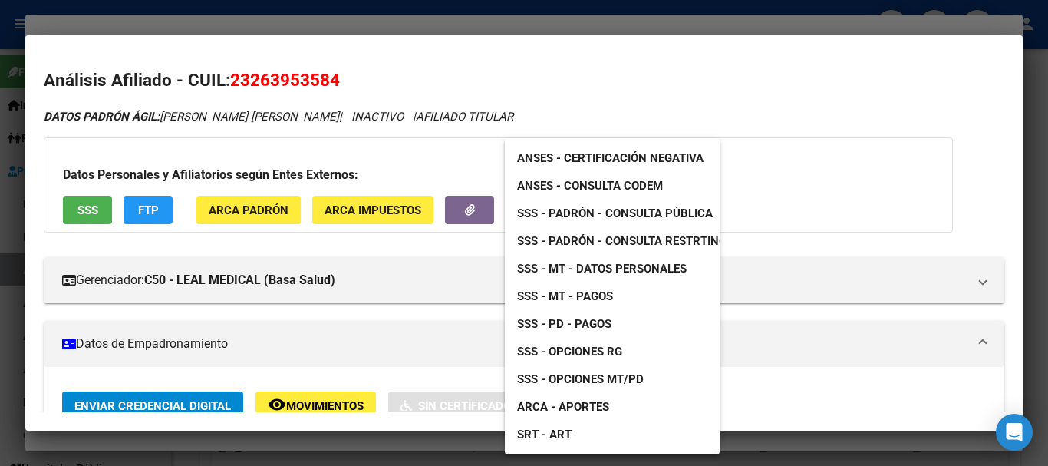
click at [344, 28] on div at bounding box center [524, 233] width 1048 height 466
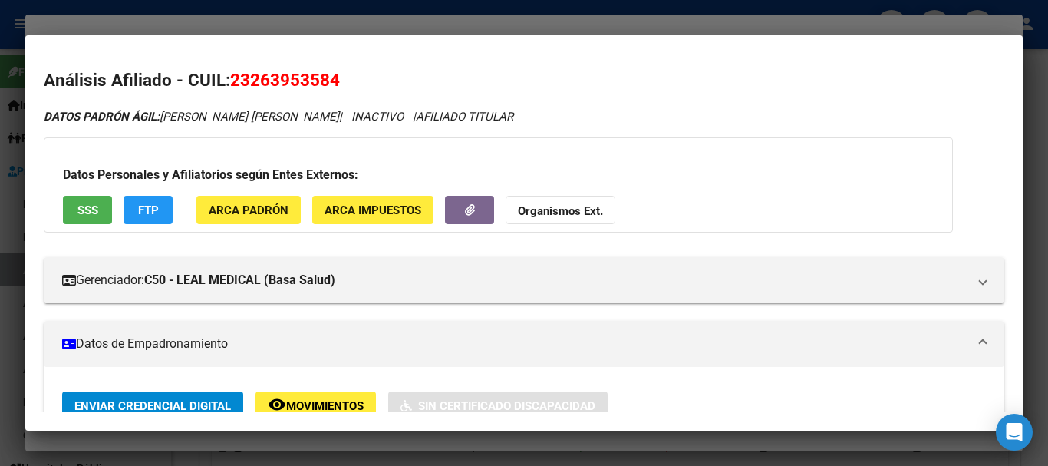
click at [375, 25] on div at bounding box center [524, 233] width 1048 height 466
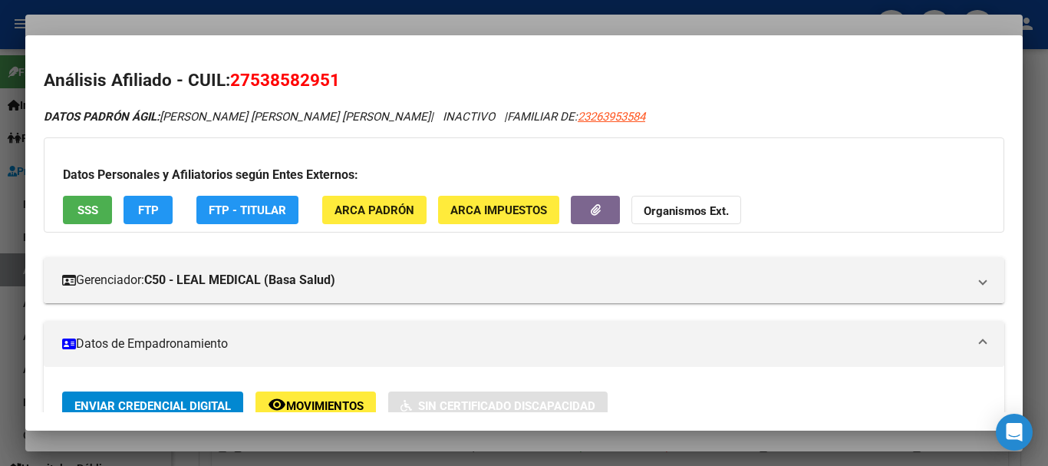
click at [547, 22] on div at bounding box center [524, 233] width 1048 height 466
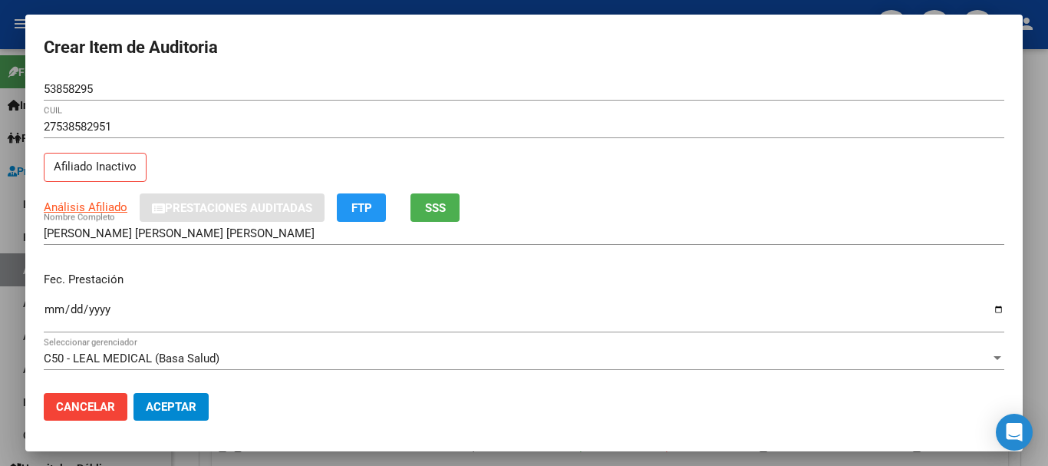
click at [722, 123] on input "27538582951" at bounding box center [524, 127] width 960 height 14
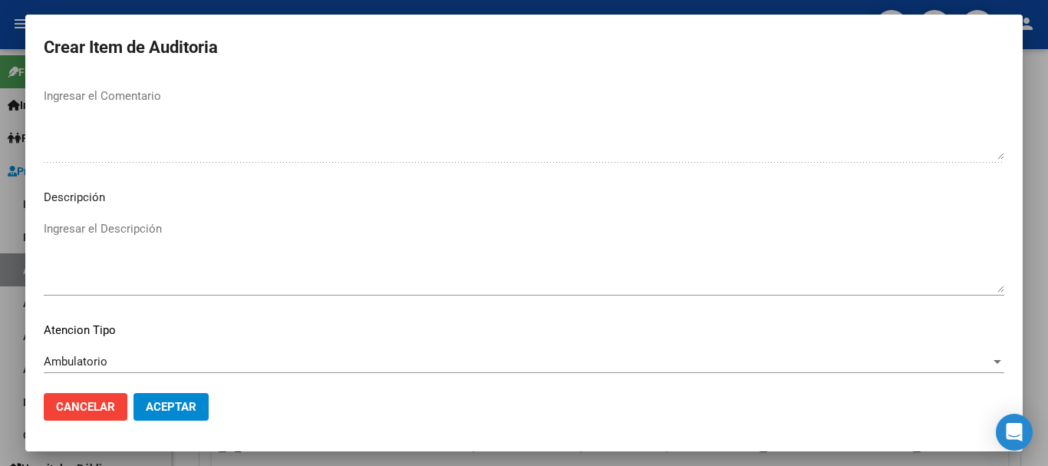
scroll to position [1078, 0]
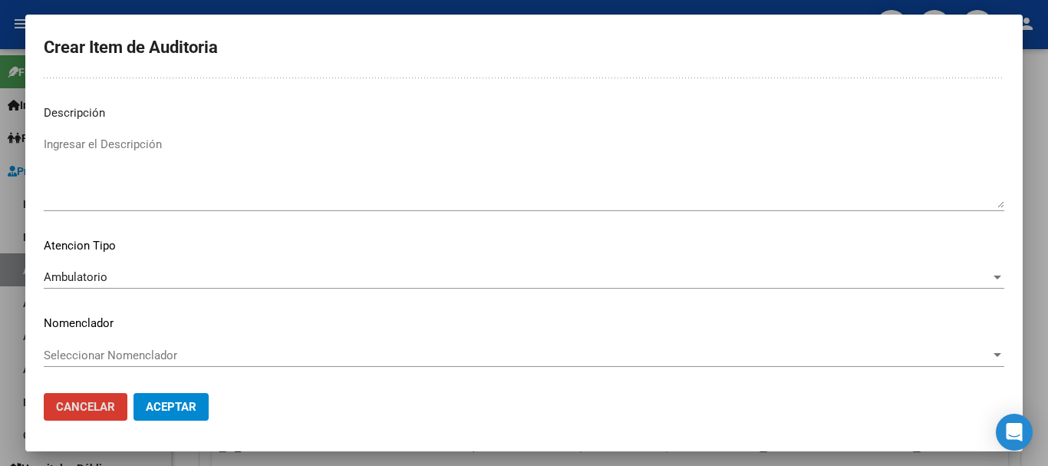
click at [133, 393] on button "Aceptar" at bounding box center [170, 407] width 75 height 28
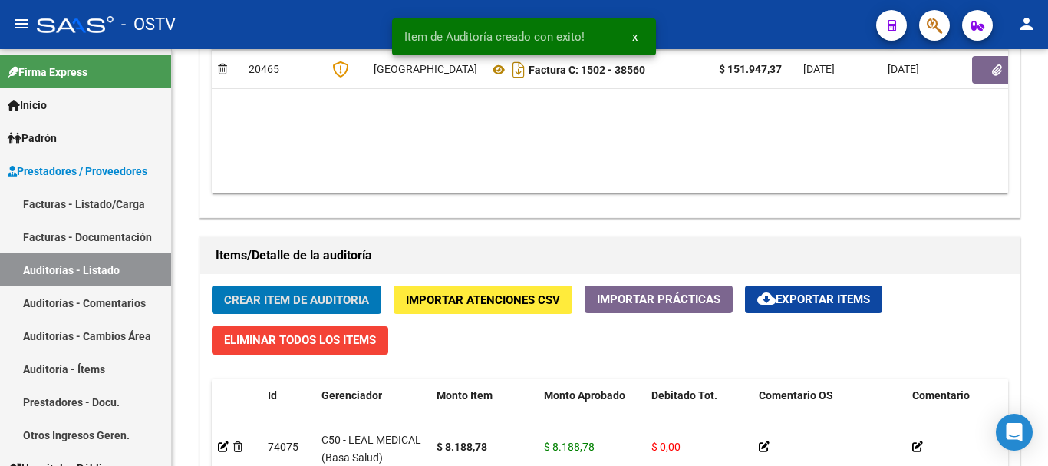
click at [212, 285] on button "Crear Item de Auditoria" at bounding box center [297, 299] width 170 height 28
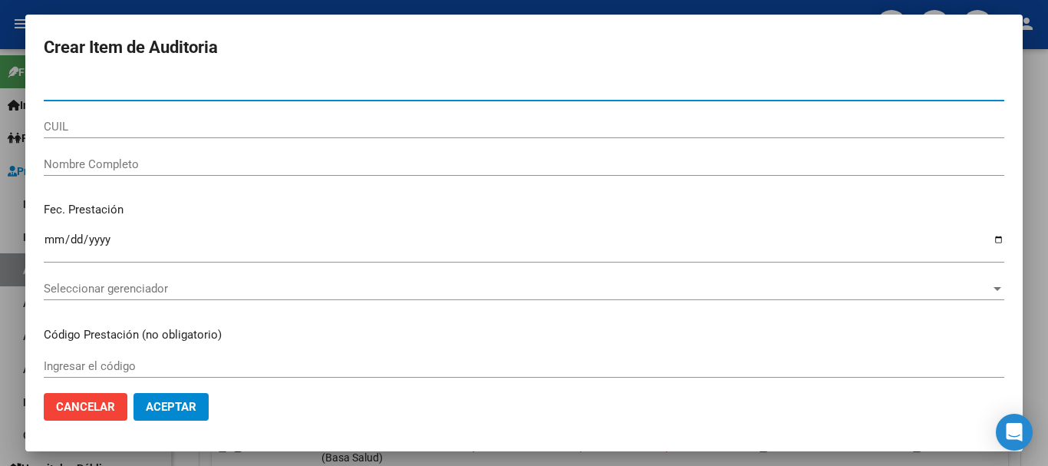
paste input "53858295"
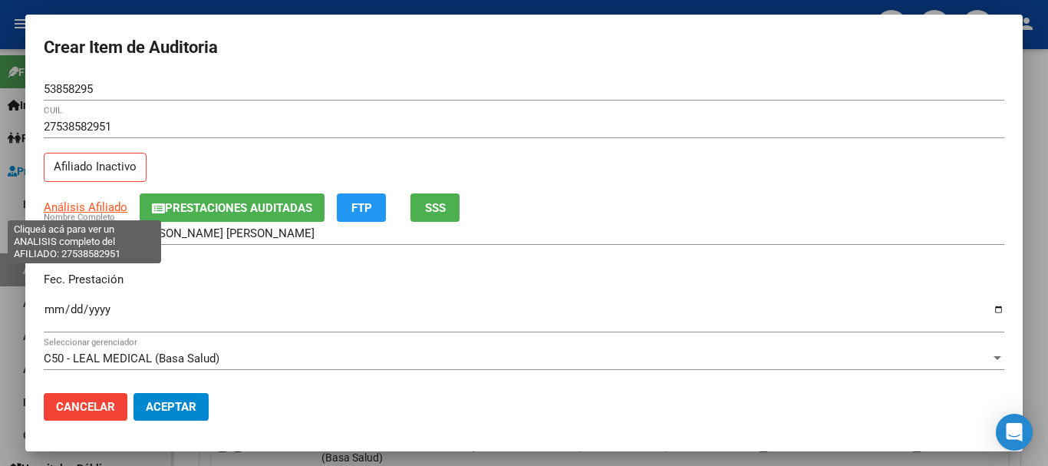
click at [111, 206] on span "Análisis Afiliado" at bounding box center [86, 207] width 84 height 14
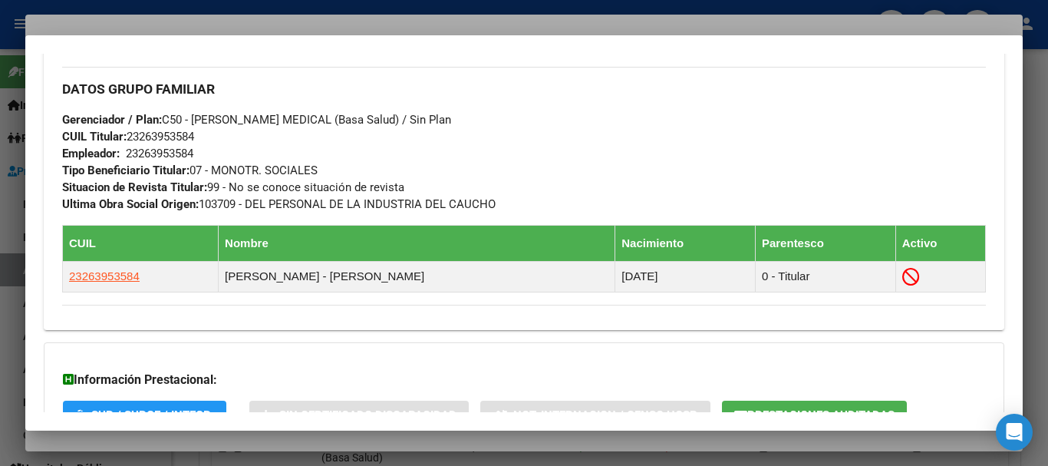
scroll to position [911, 0]
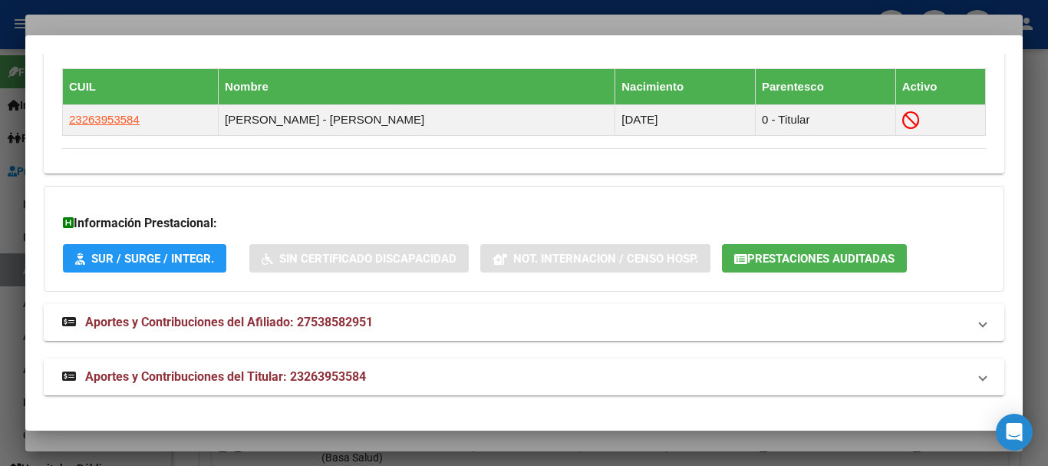
click at [354, 384] on strong "Aportes y Contribuciones del Titular: 23263953584" at bounding box center [214, 376] width 304 height 18
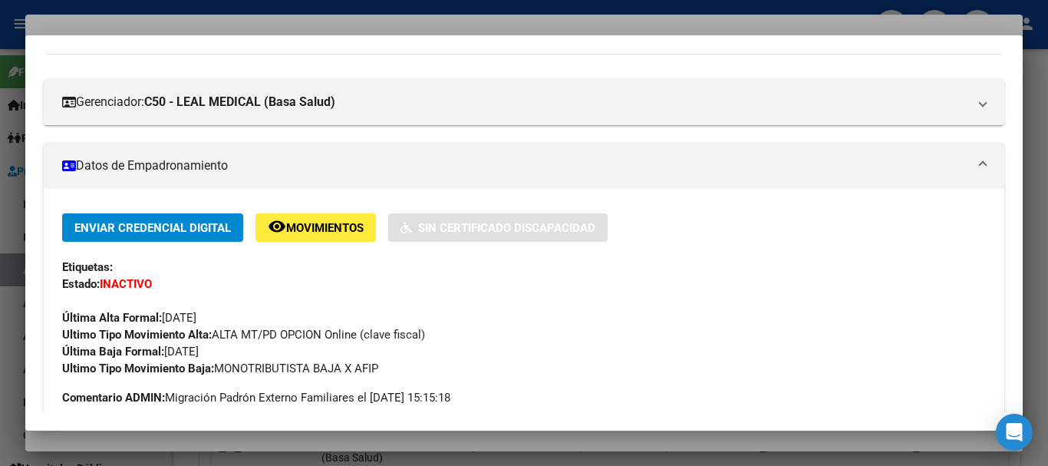
scroll to position [0, 0]
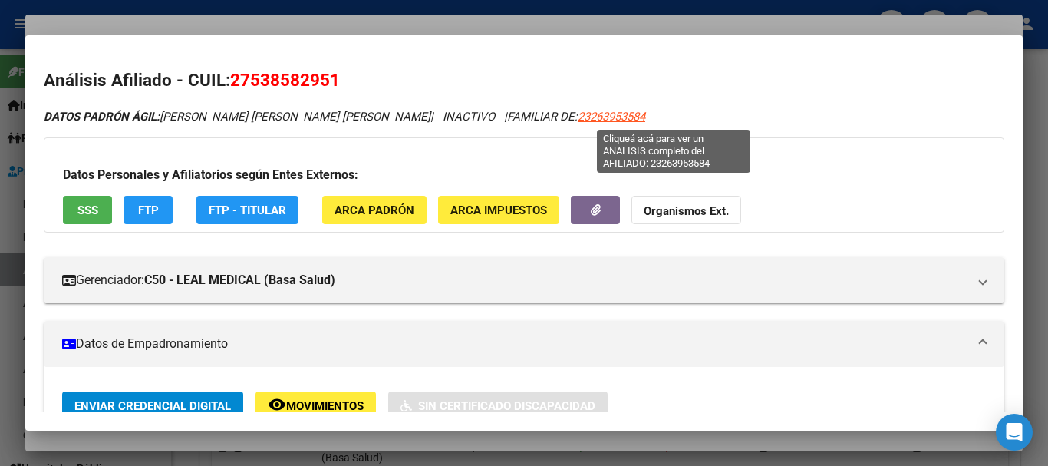
click at [645, 120] on span "23263953584" at bounding box center [611, 117] width 67 height 14
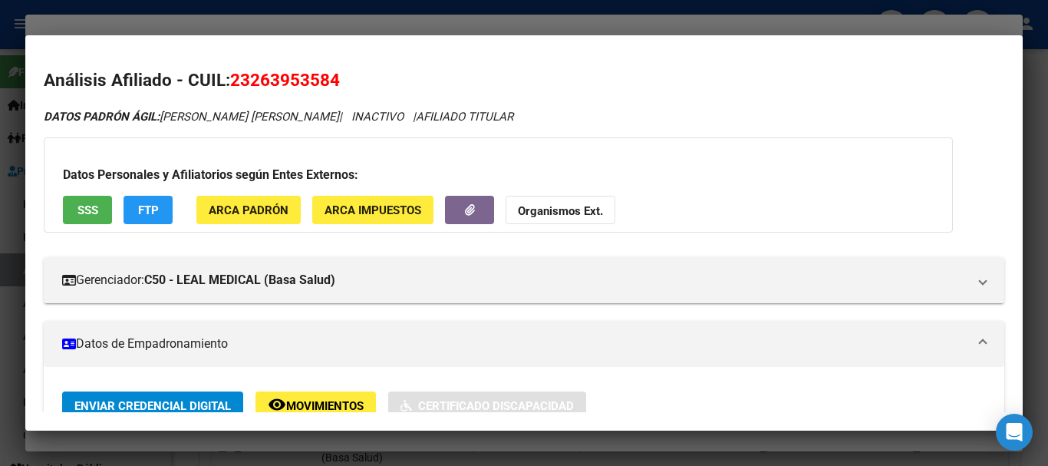
click at [584, 212] on strong "Organismos Ext." at bounding box center [560, 211] width 85 height 14
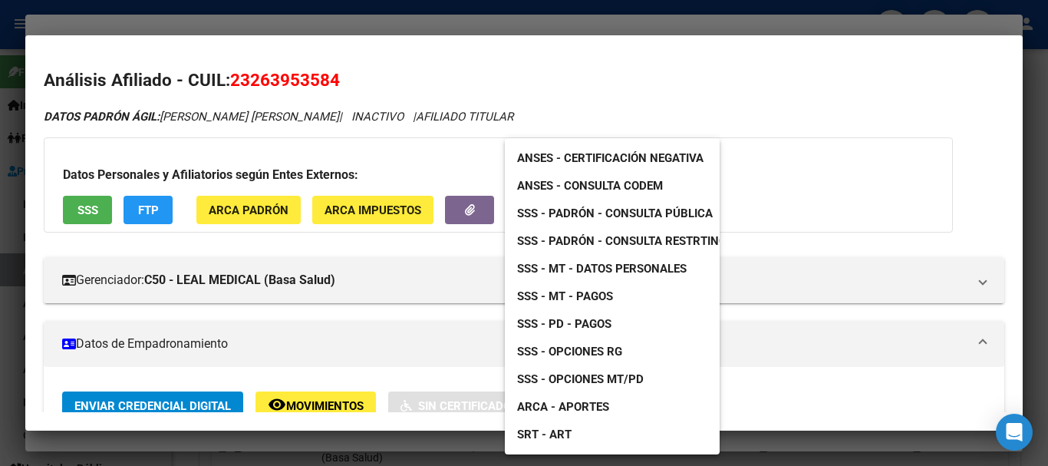
click at [609, 271] on span "SSS - MT - Datos Personales" at bounding box center [602, 269] width 170 height 14
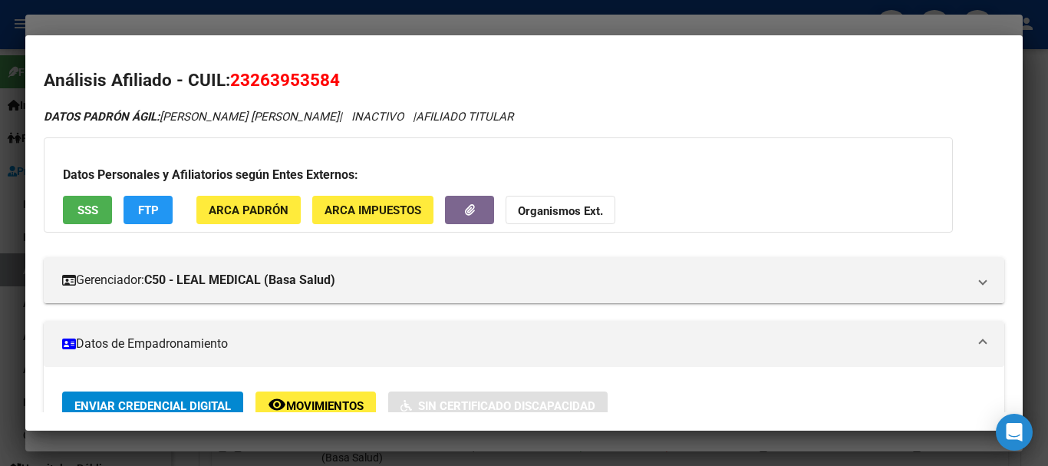
click at [433, 17] on div at bounding box center [524, 233] width 1048 height 466
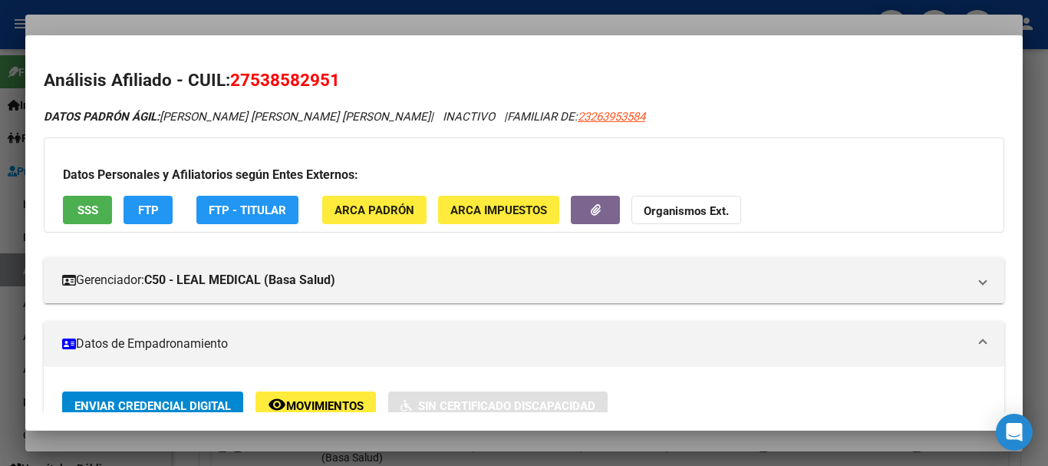
drag, startPoint x: 673, startPoint y: 149, endPoint x: 687, endPoint y: 160, distance: 18.1
click at [673, 150] on div "Datos Personales y Afiliatorios según Entes Externos: SSS FTP FTP - Titular ARC…" at bounding box center [524, 184] width 960 height 95
click at [686, 25] on div at bounding box center [524, 233] width 1048 height 466
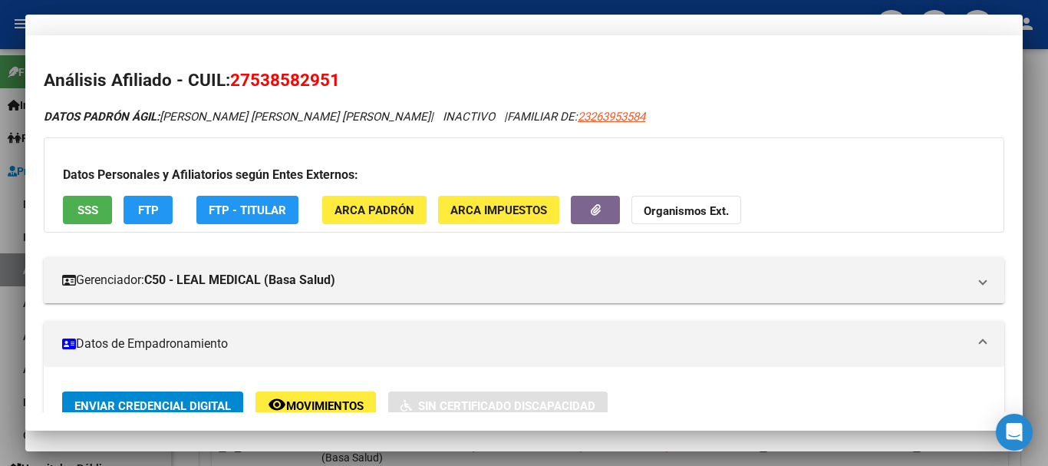
click at [893, 176] on div "27538582951 CUIL Afiliado Inactivo" at bounding box center [524, 154] width 960 height 78
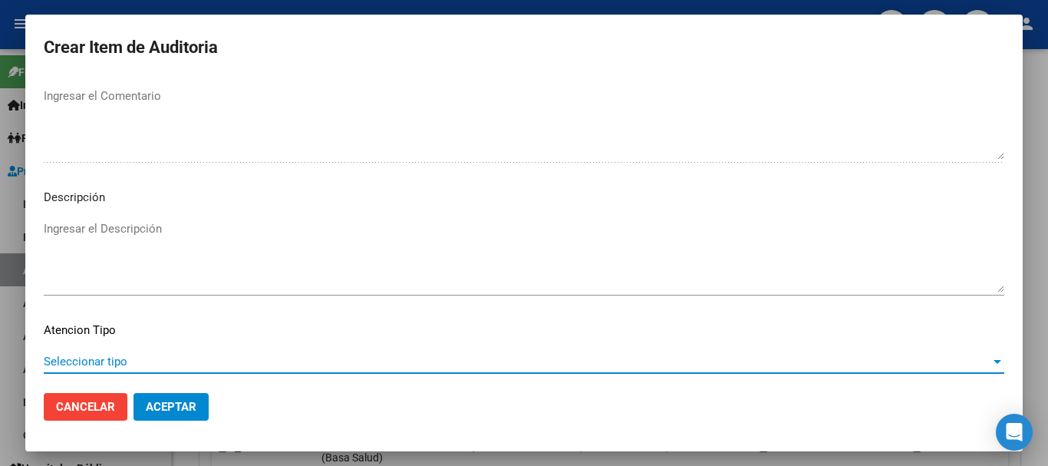
scroll to position [1078, 0]
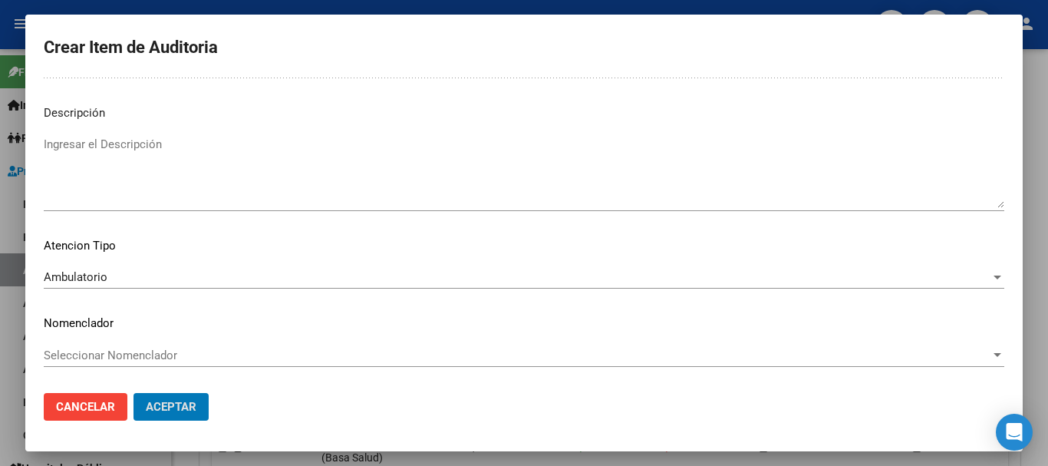
click at [133, 393] on button "Aceptar" at bounding box center [170, 407] width 75 height 28
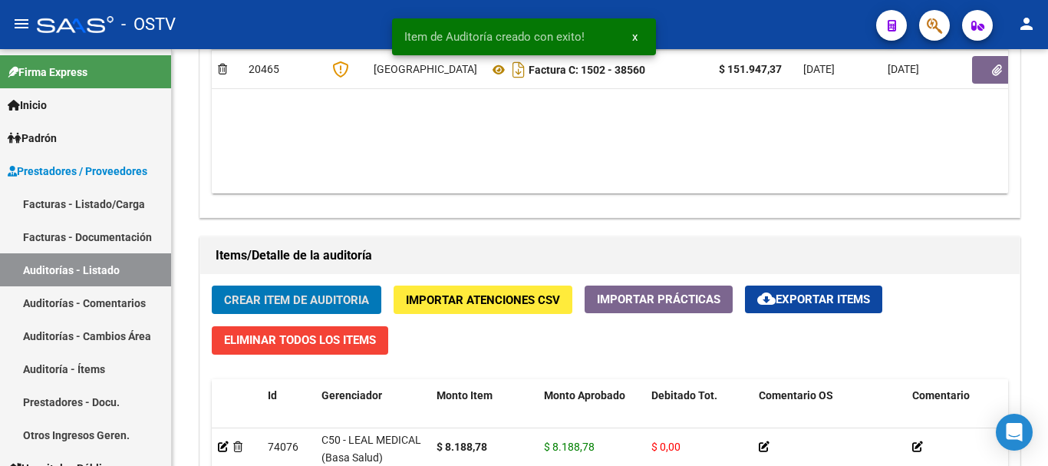
click at [212, 285] on button "Crear Item de Auditoria" at bounding box center [297, 299] width 170 height 28
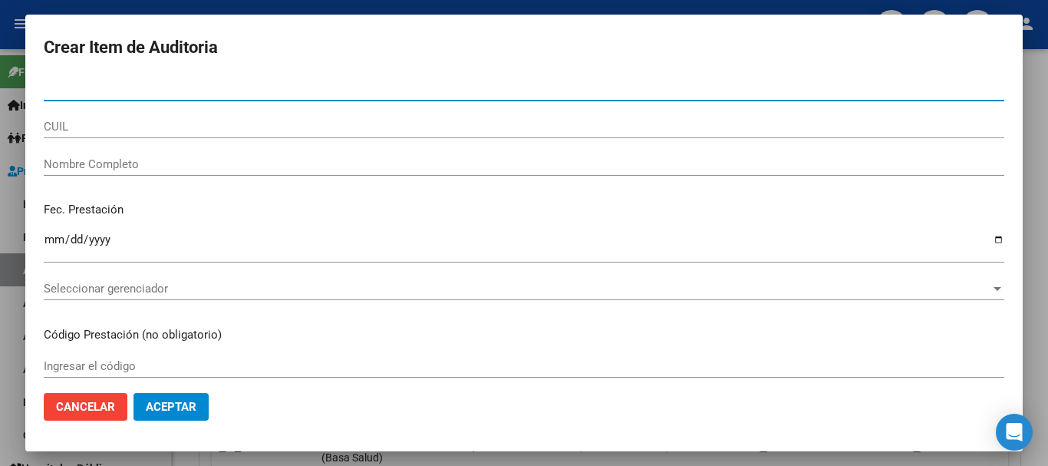
paste input "29332139"
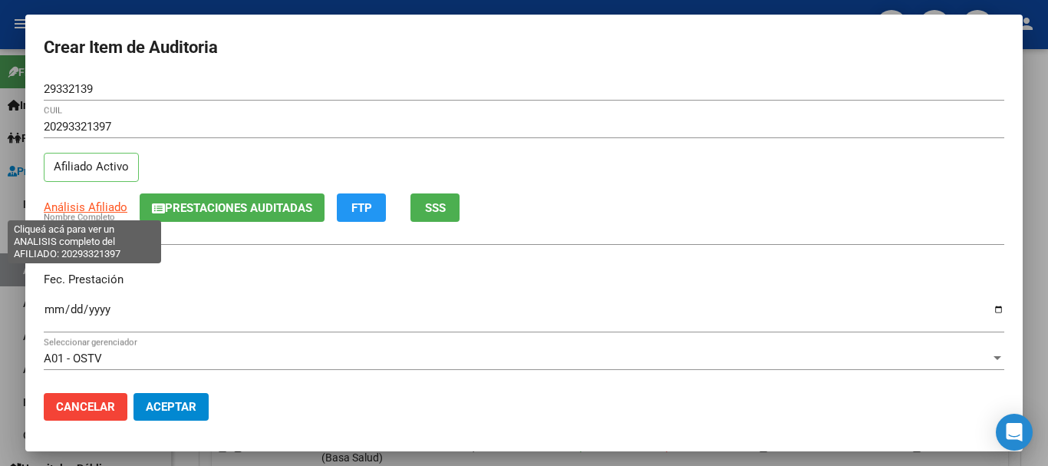
click at [91, 208] on span "Análisis Afiliado" at bounding box center [86, 207] width 84 height 14
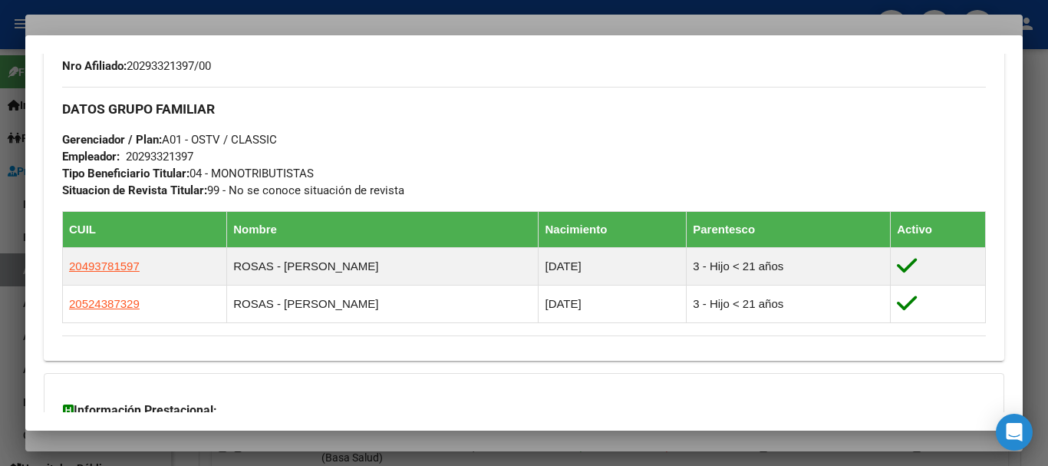
scroll to position [851, 0]
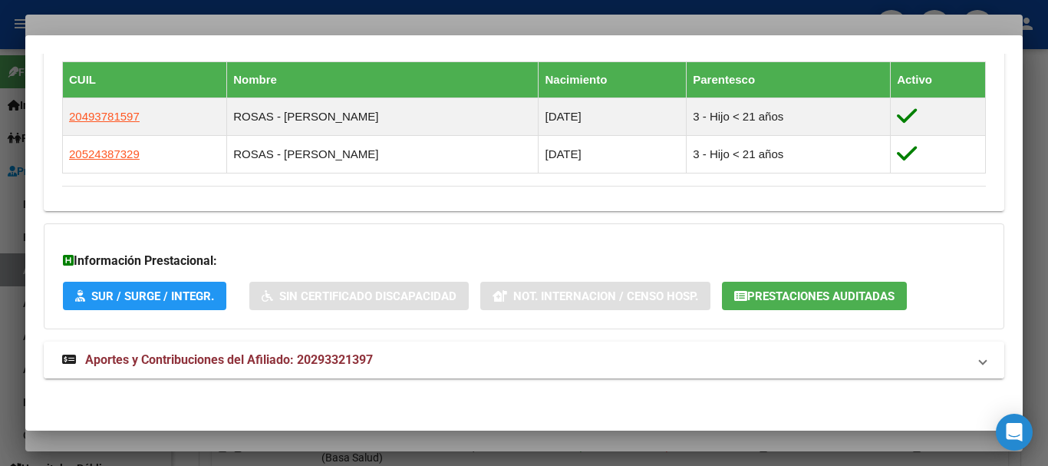
click at [322, 355] on span "Aportes y Contribuciones del Afiliado: 20293321397" at bounding box center [229, 359] width 288 height 15
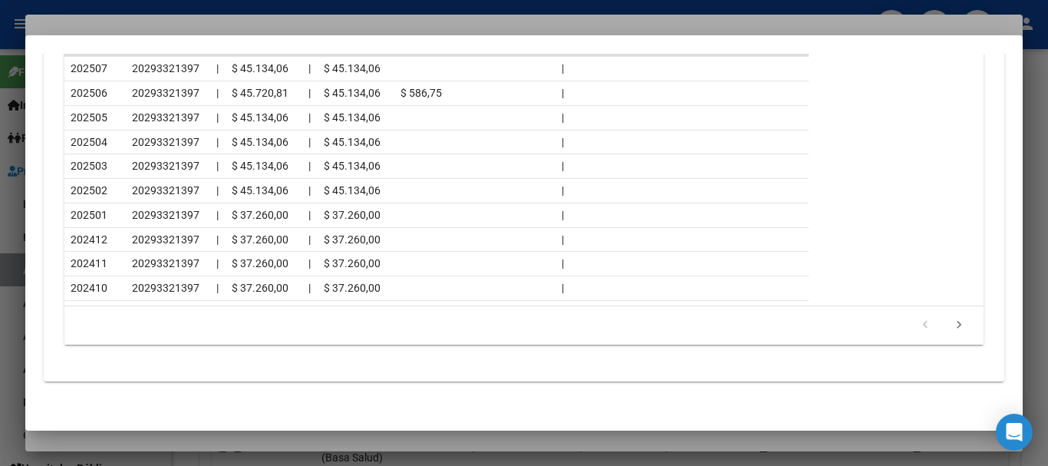
scroll to position [1539, 0]
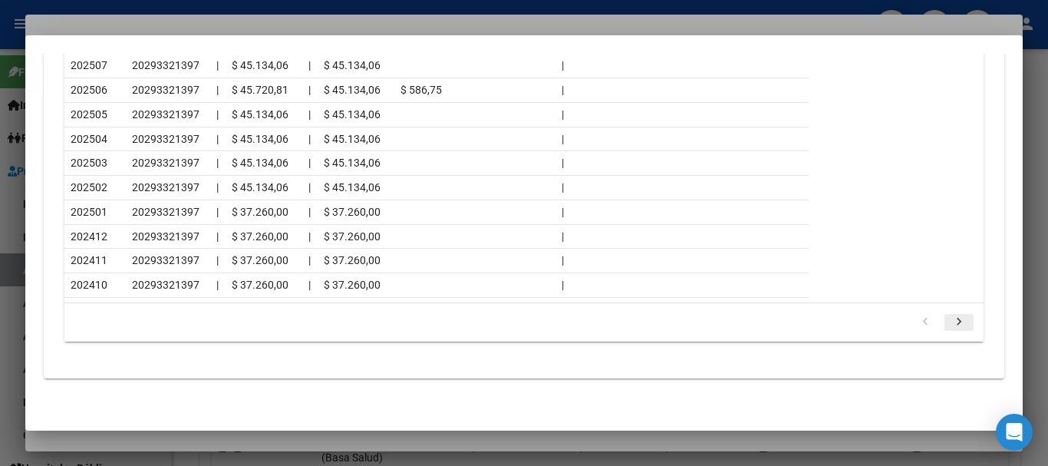
click at [949, 321] on icon "go to next page" at bounding box center [959, 323] width 20 height 18
click at [219, 27] on div at bounding box center [524, 233] width 1048 height 466
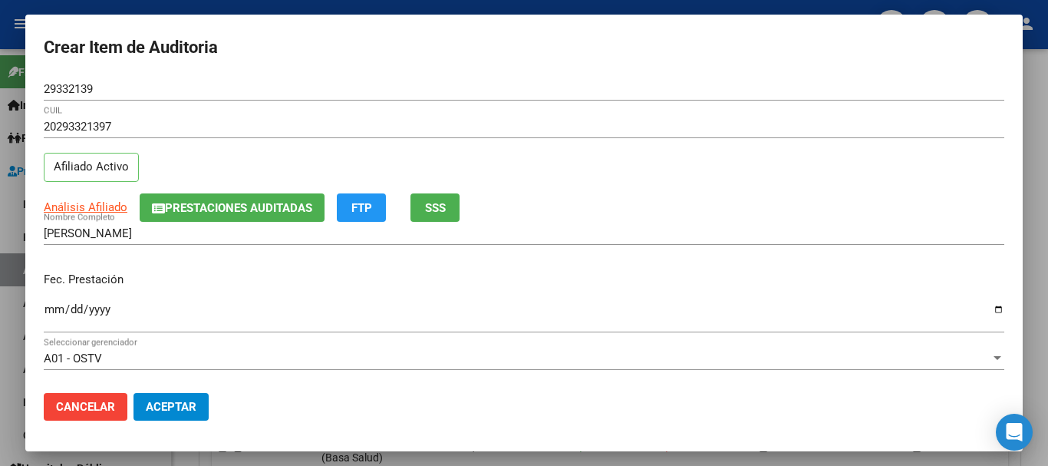
click at [638, 143] on div "20293321397 CUIL" at bounding box center [524, 134] width 960 height 38
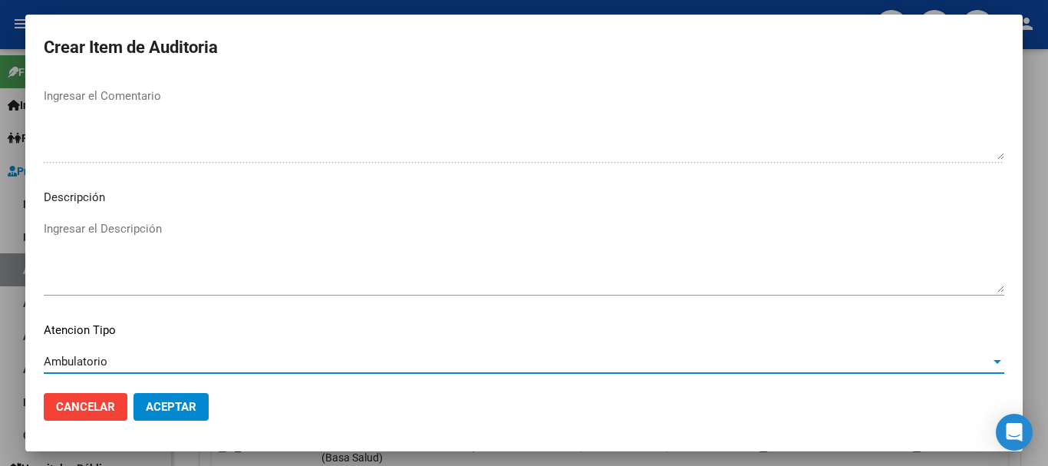
scroll to position [1078, 0]
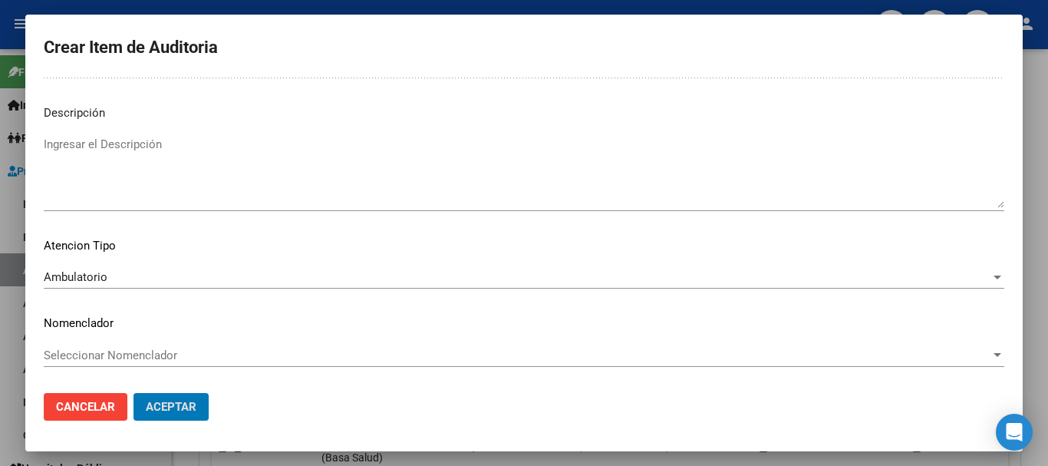
click at [133, 393] on button "Aceptar" at bounding box center [170, 407] width 75 height 28
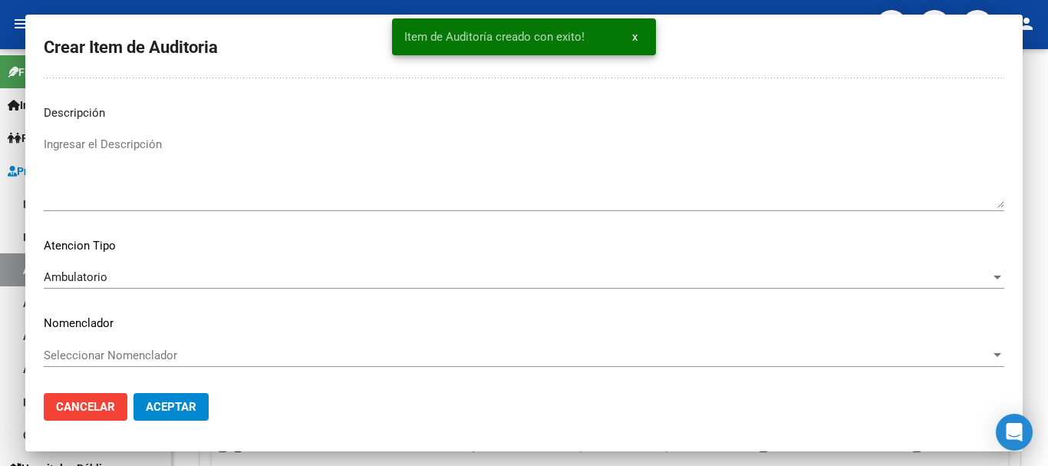
click at [212, 285] on button "Crear Item de Auditoria" at bounding box center [297, 299] width 170 height 28
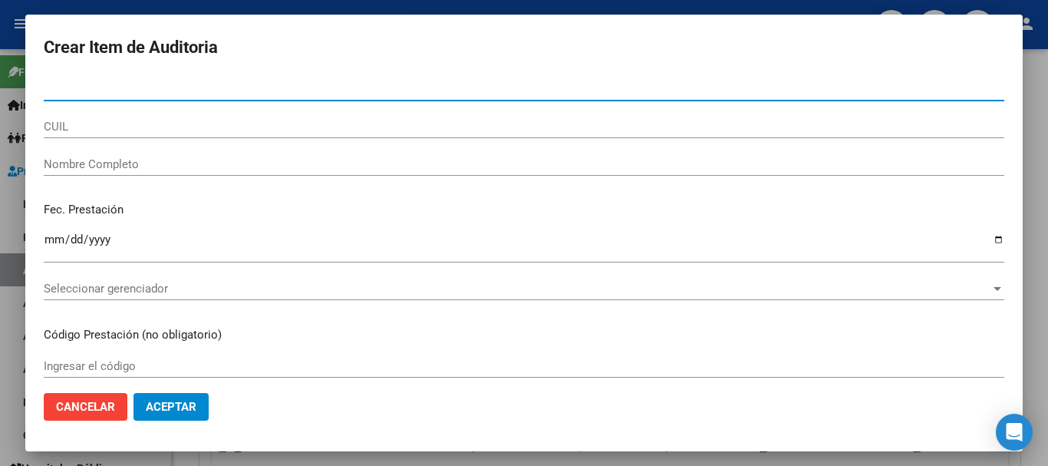
paste input "52825850"
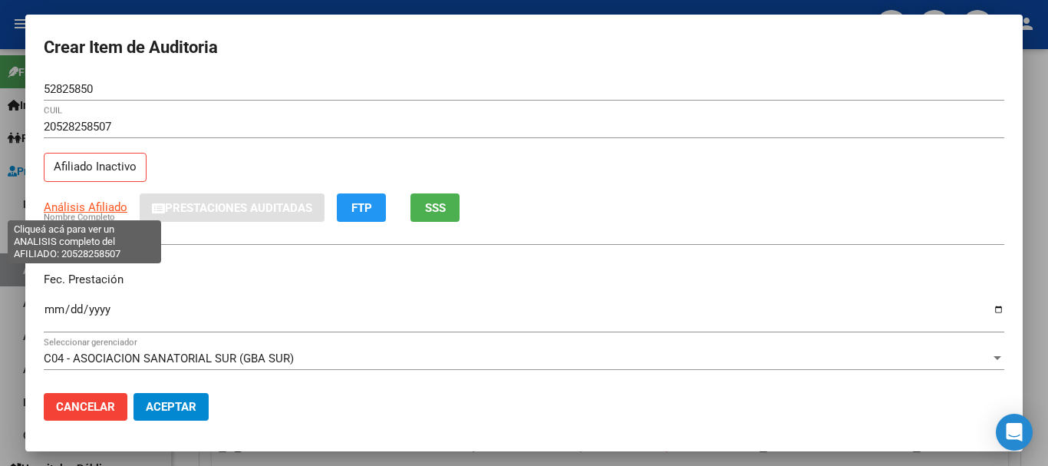
click at [97, 206] on span "Análisis Afiliado" at bounding box center [86, 207] width 84 height 14
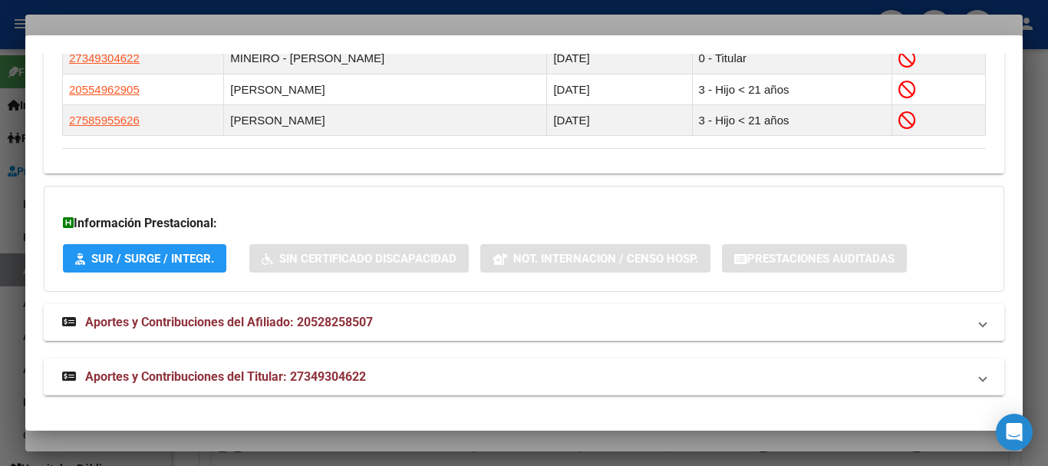
click at [370, 371] on mat-panel-title "Aportes y Contribuciones del Titular: 27349304622" at bounding box center [514, 376] width 905 height 18
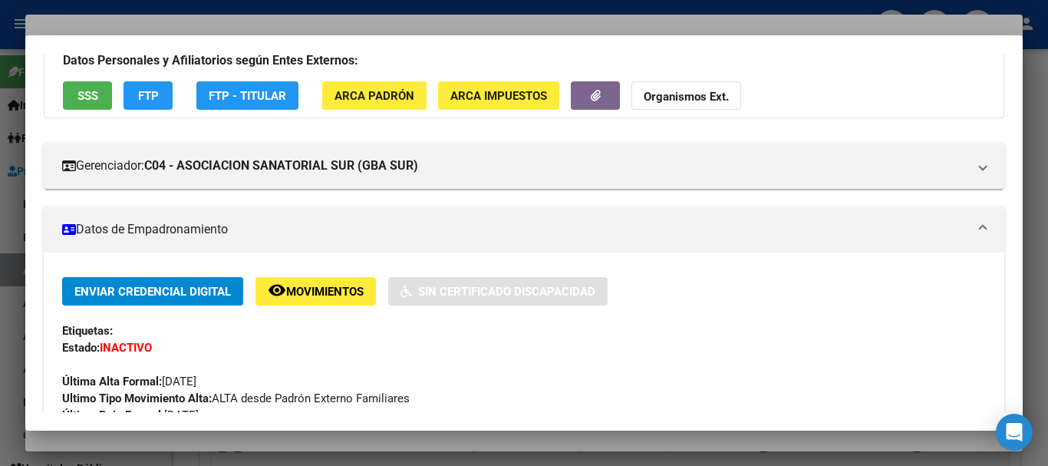
scroll to position [0, 0]
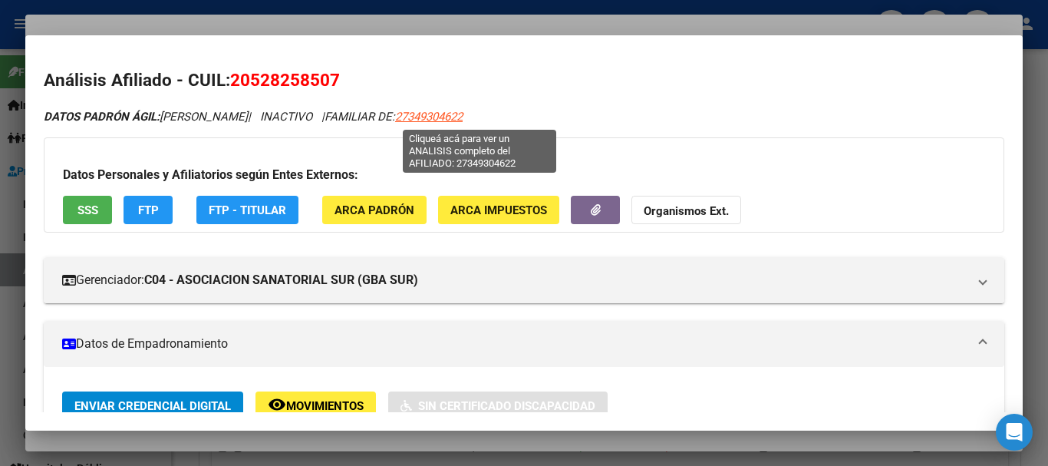
click at [463, 110] on span "27349304622" at bounding box center [428, 117] width 67 height 14
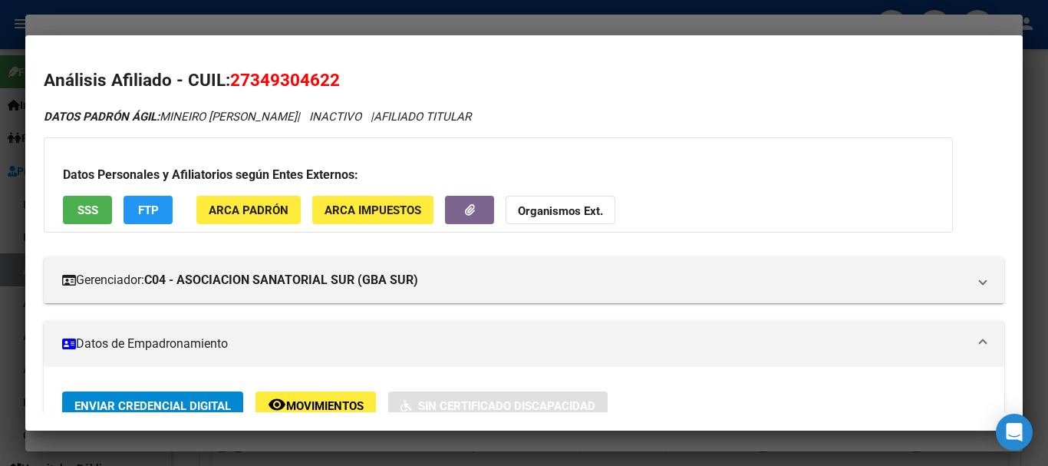
click at [541, 205] on strong "Organismos Ext." at bounding box center [560, 211] width 85 height 14
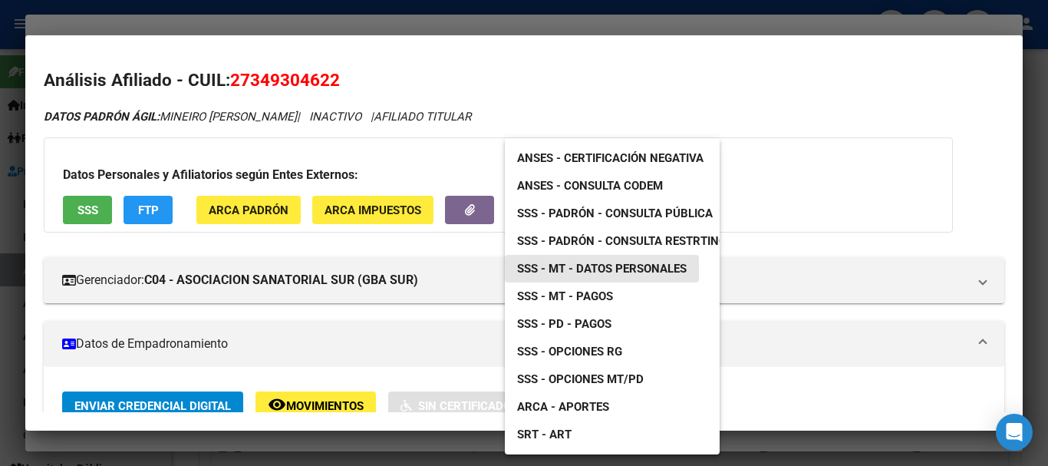
click at [640, 262] on span "SSS - MT - Datos Personales" at bounding box center [602, 269] width 170 height 14
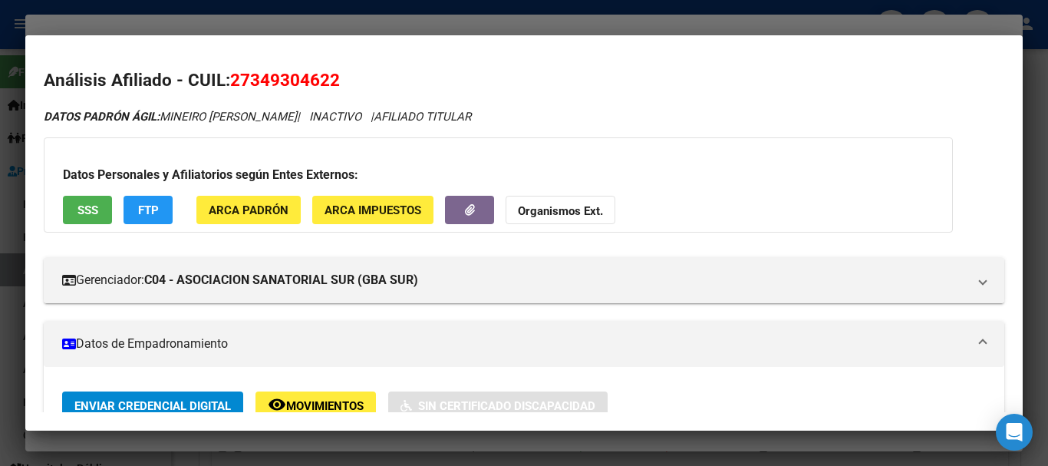
click at [375, 31] on div at bounding box center [524, 233] width 1048 height 466
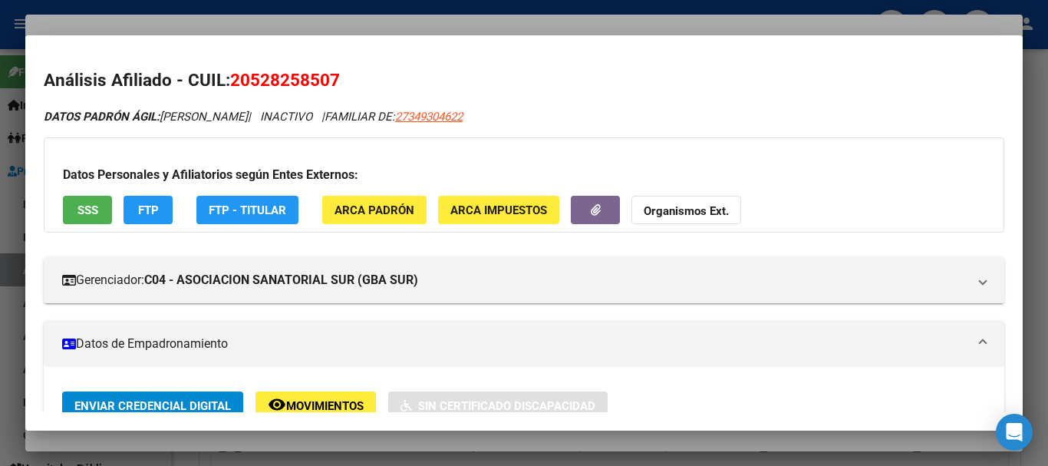
click at [393, 27] on div at bounding box center [524, 233] width 1048 height 466
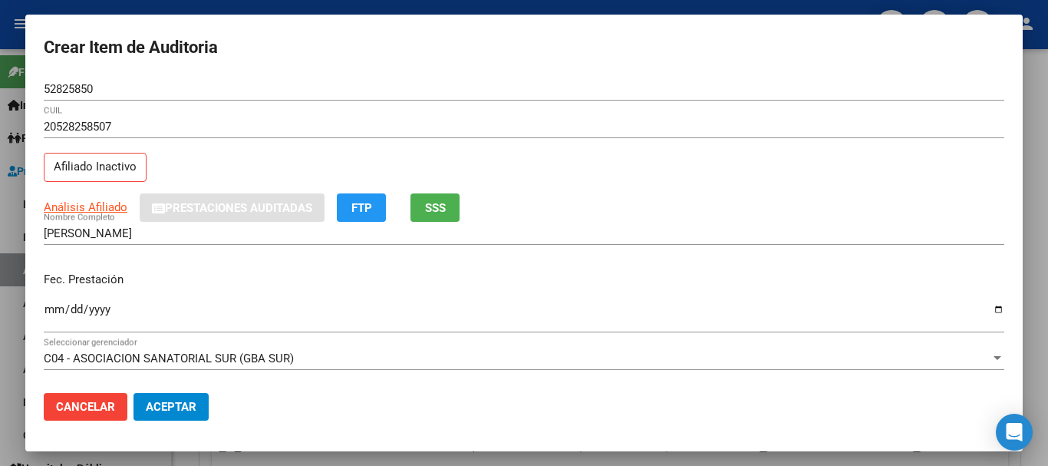
click at [486, 270] on div "Fec. Prestación [DATE] Ingresar la fecha" at bounding box center [524, 302] width 960 height 87
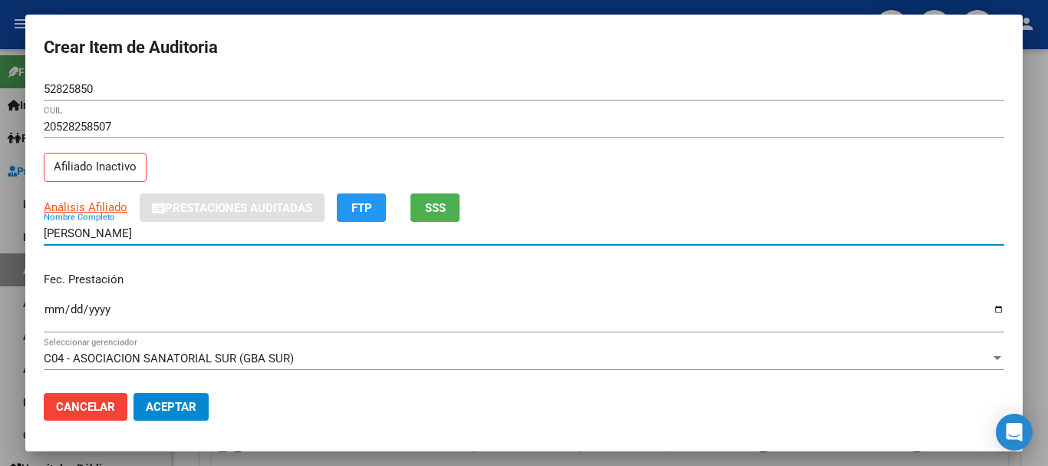
drag, startPoint x: 294, startPoint y: 74, endPoint x: 328, endPoint y: 90, distance: 37.4
click at [294, 73] on form "Crear Item de Auditoria 52825850 Nro Documento 20528258507 CUIL Afiliado Inacti…" at bounding box center [524, 233] width 960 height 400
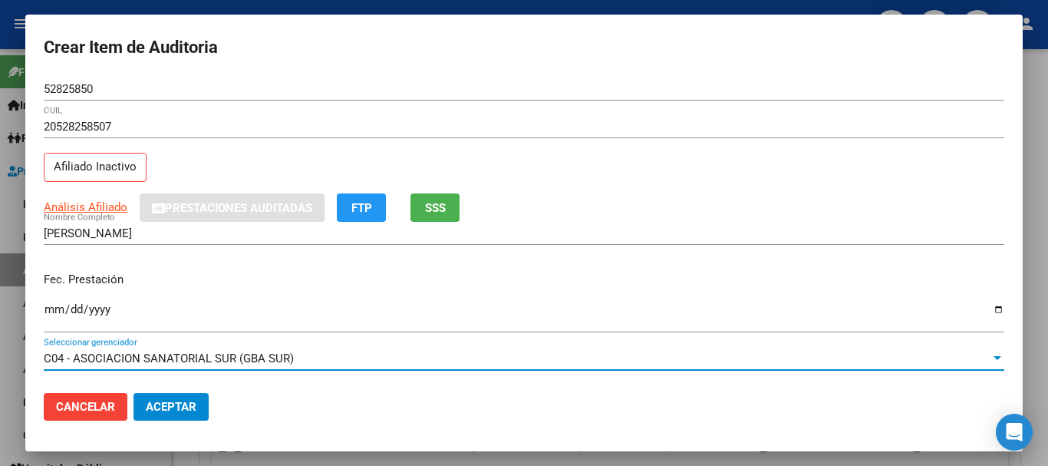
scroll to position [207, 0]
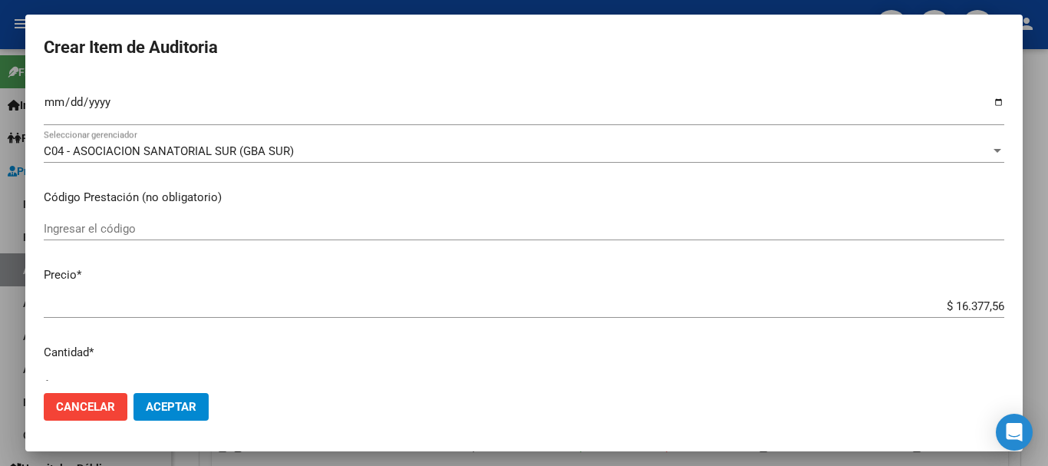
click at [678, 262] on mat-dialog-content "52825850 Nro Documento 20528258507 CUIL Afiliado Inactivo Análisis Afiliado Pre…" at bounding box center [523, 228] width 997 height 303
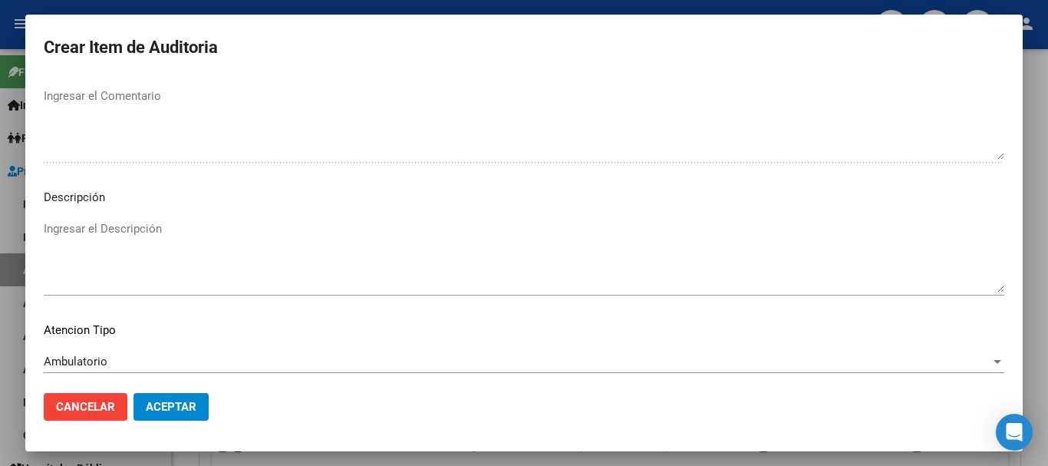
scroll to position [1078, 0]
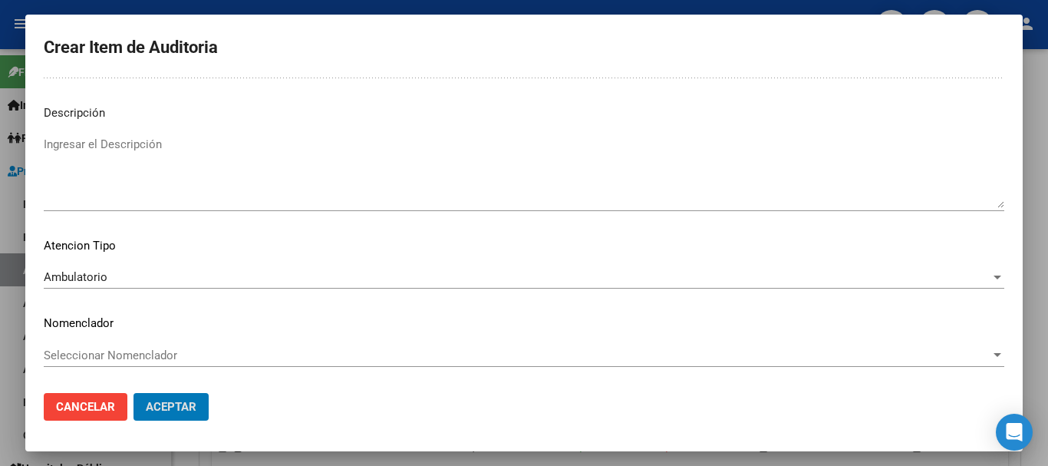
click at [133, 393] on button "Aceptar" at bounding box center [170, 407] width 75 height 28
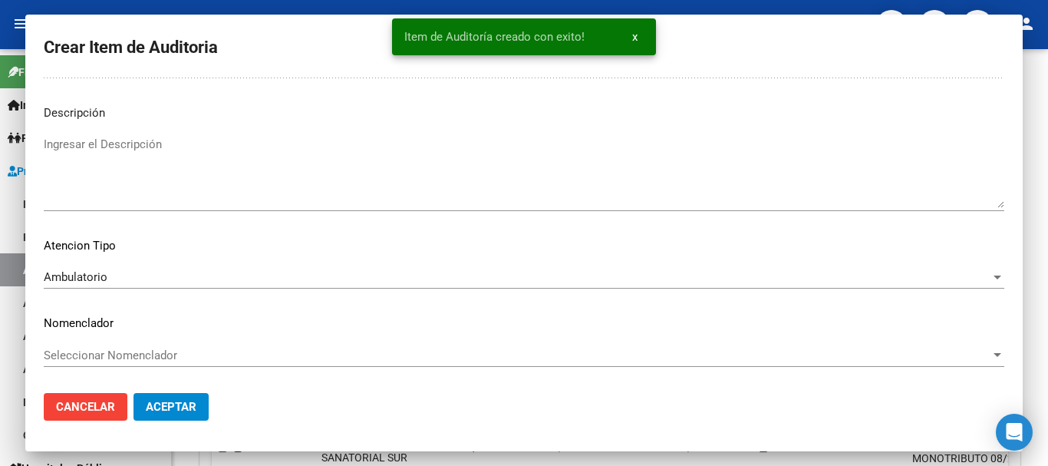
click at [212, 285] on button "Crear Item de Auditoria" at bounding box center [297, 299] width 170 height 28
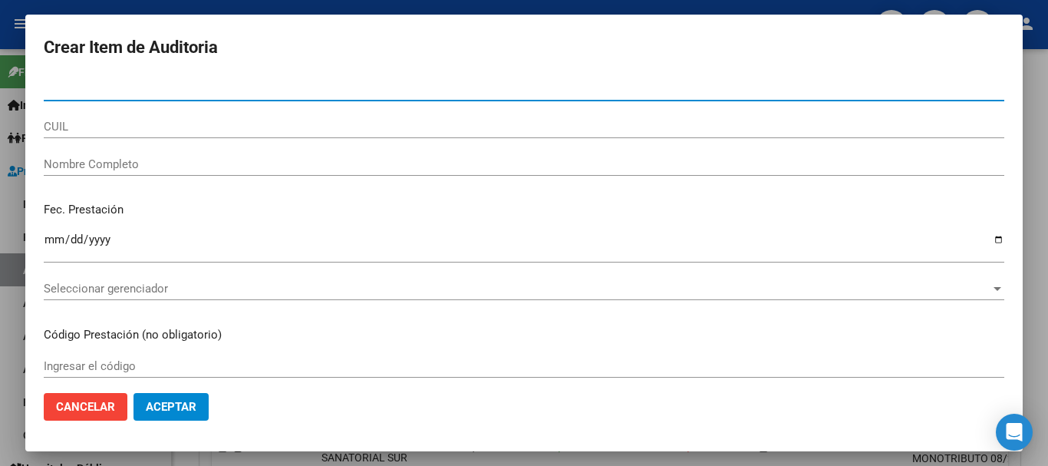
paste input "48714814"
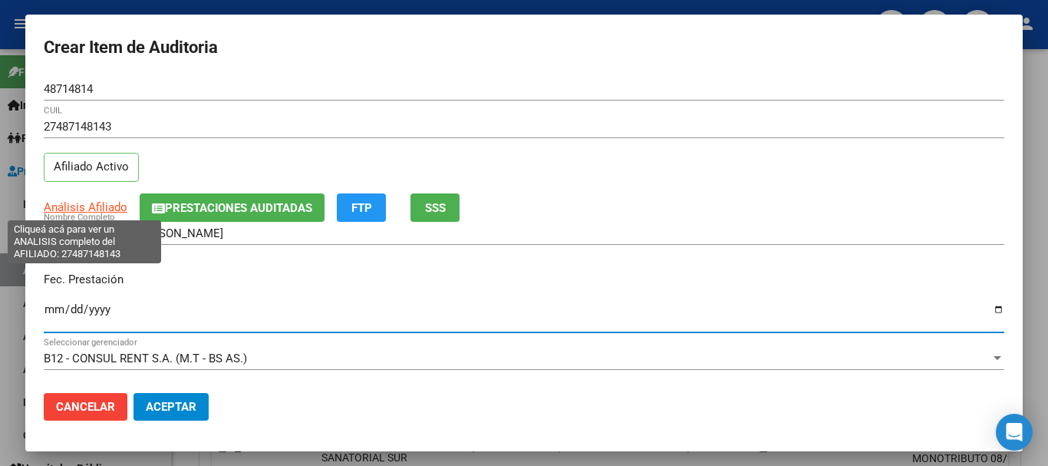
click at [93, 214] on span "Análisis Afiliado" at bounding box center [86, 207] width 84 height 14
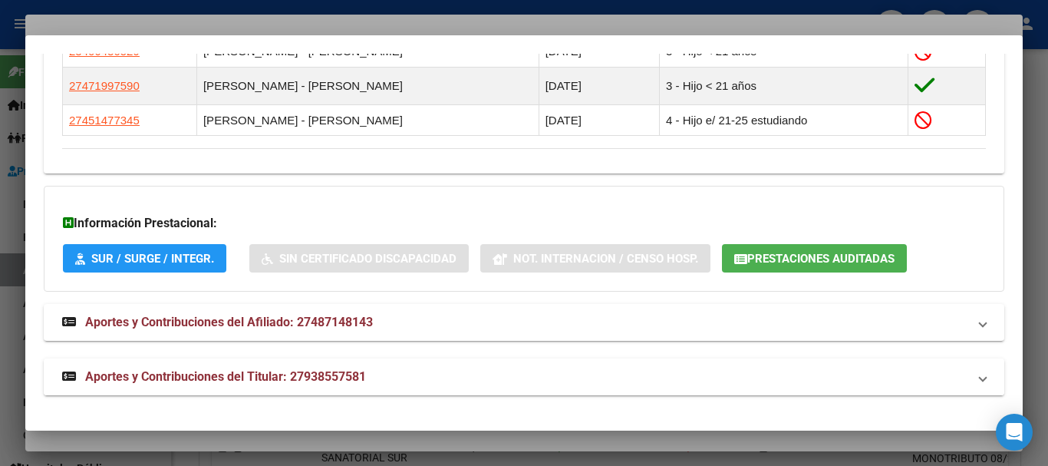
click at [343, 371] on span "Aportes y Contribuciones del Titular: 27938557581" at bounding box center [225, 376] width 281 height 15
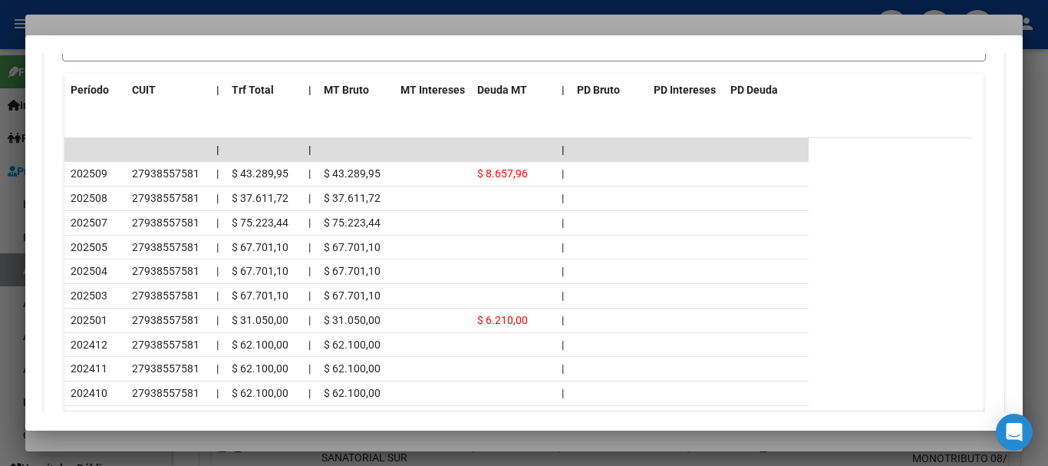
scroll to position [1672, 0]
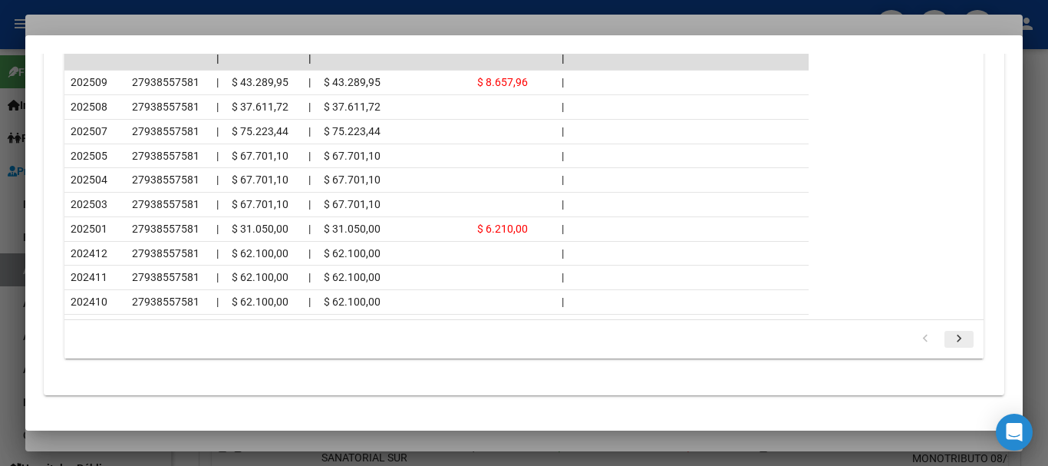
click at [949, 334] on icon "go to next page" at bounding box center [959, 340] width 20 height 18
click at [248, 17] on div at bounding box center [524, 233] width 1048 height 466
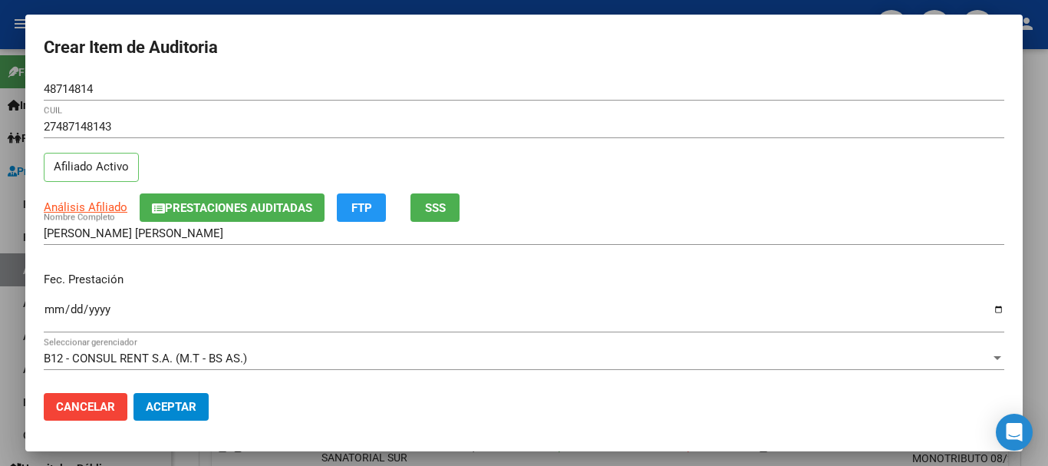
drag, startPoint x: 537, startPoint y: 99, endPoint x: 548, endPoint y: 116, distance: 20.4
click at [542, 107] on div "48714814 Nro Documento" at bounding box center [524, 96] width 960 height 38
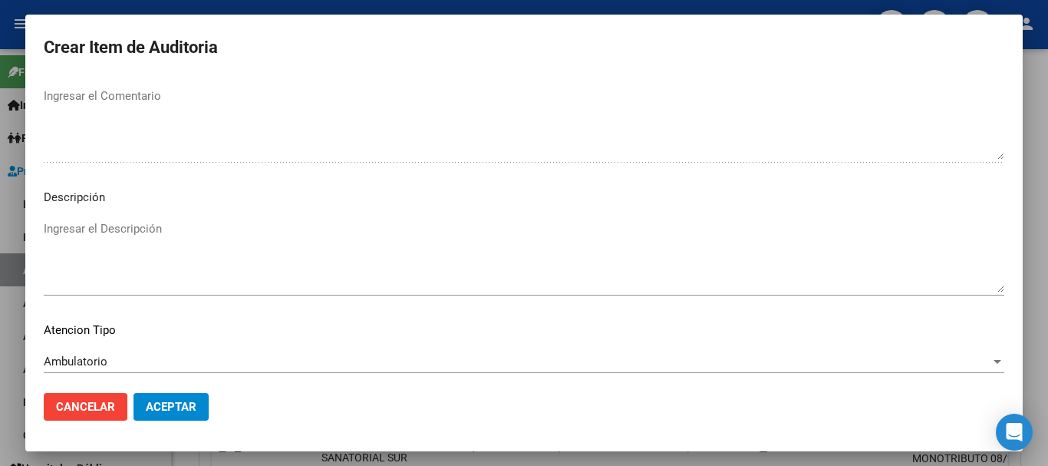
scroll to position [1078, 0]
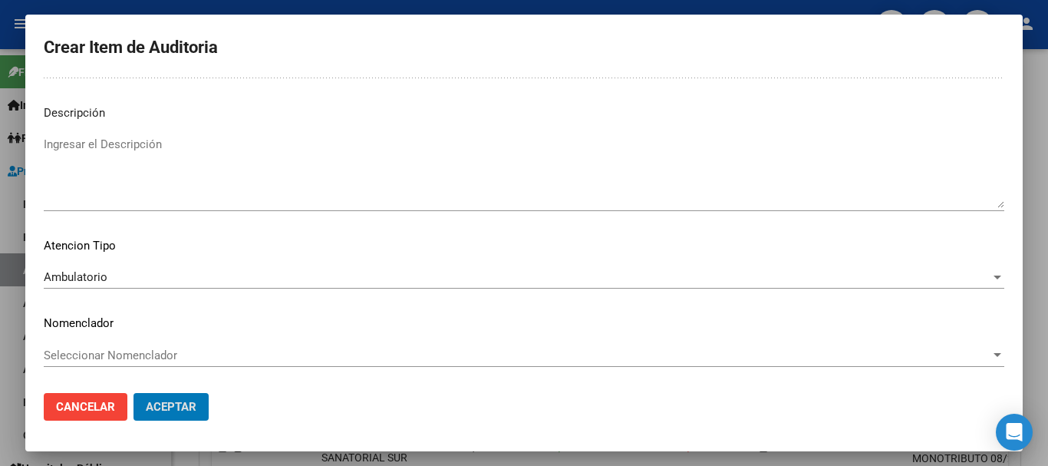
click at [133, 393] on button "Aceptar" at bounding box center [170, 407] width 75 height 28
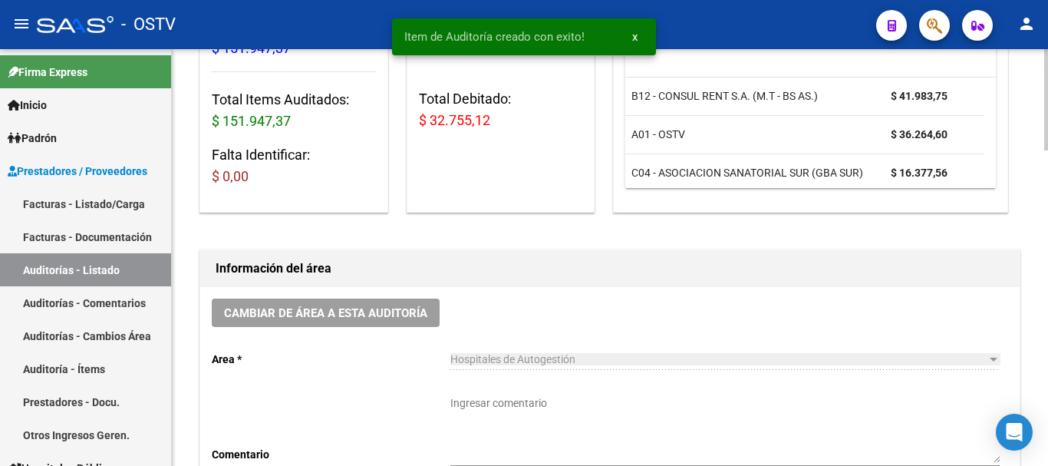
scroll to position [77, 0]
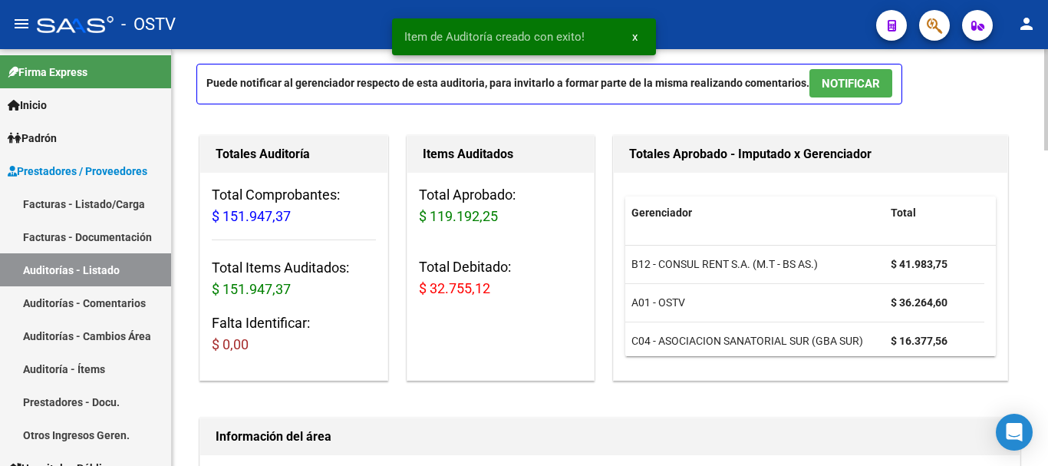
click at [878, 85] on button "NOTIFICAR" at bounding box center [850, 83] width 83 height 28
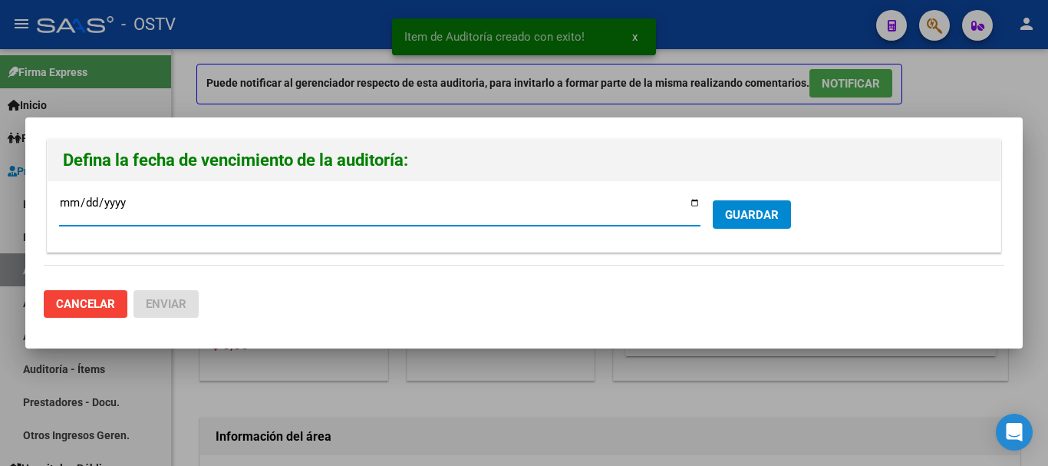
click at [956, 102] on div at bounding box center [524, 233] width 1048 height 466
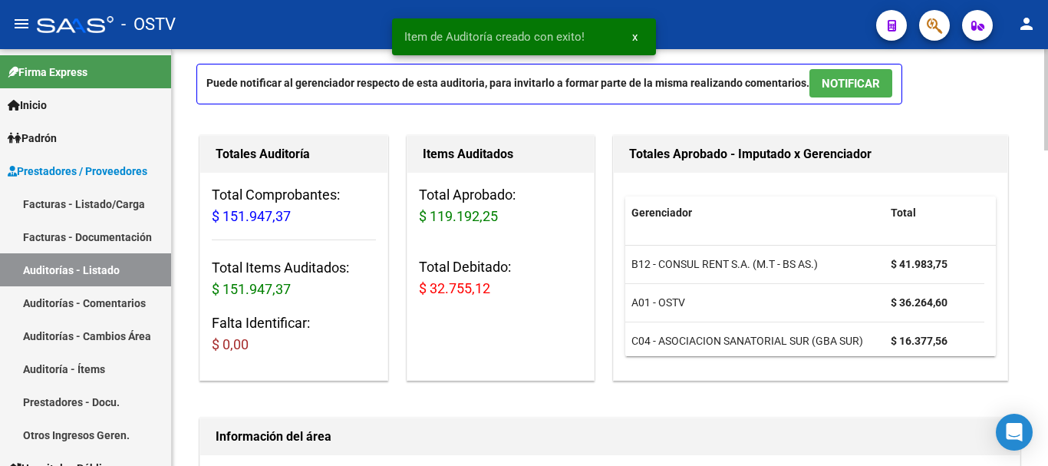
scroll to position [0, 0]
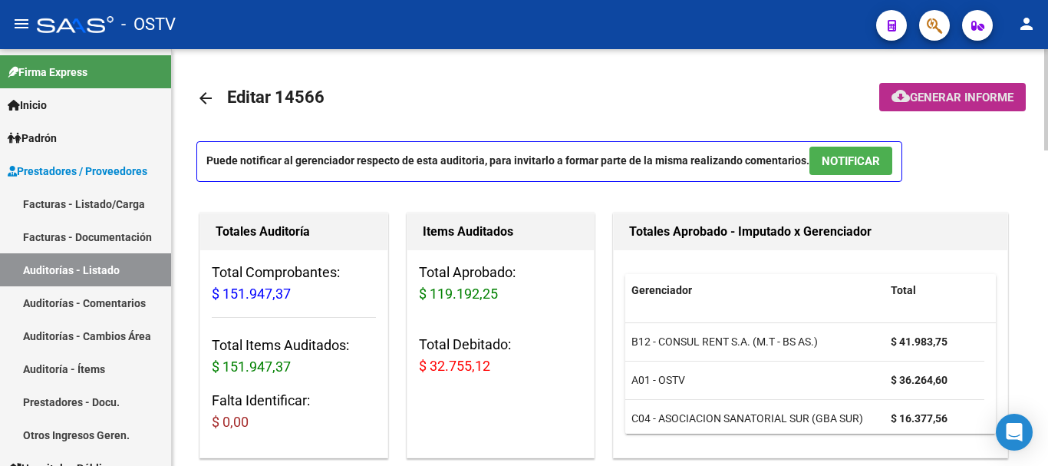
click at [961, 100] on span "Generar informe" at bounding box center [962, 98] width 104 height 14
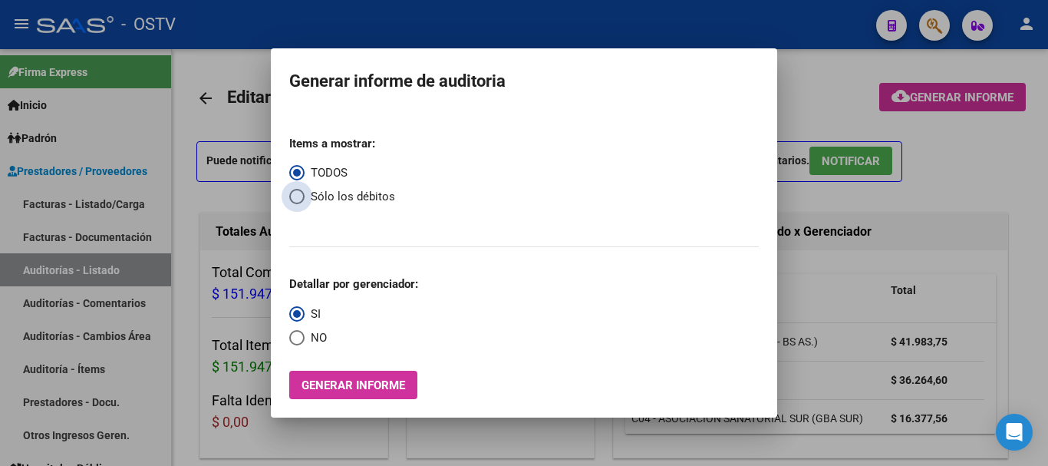
click at [291, 190] on span "Select an option" at bounding box center [296, 196] width 15 height 15
click at [291, 190] on input "Sólo los débitos" at bounding box center [296, 196] width 15 height 15
click at [296, 335] on span "Select an option" at bounding box center [296, 337] width 15 height 15
click at [296, 335] on input "NO" at bounding box center [296, 337] width 15 height 15
click at [356, 382] on span "Generar informe" at bounding box center [353, 385] width 104 height 14
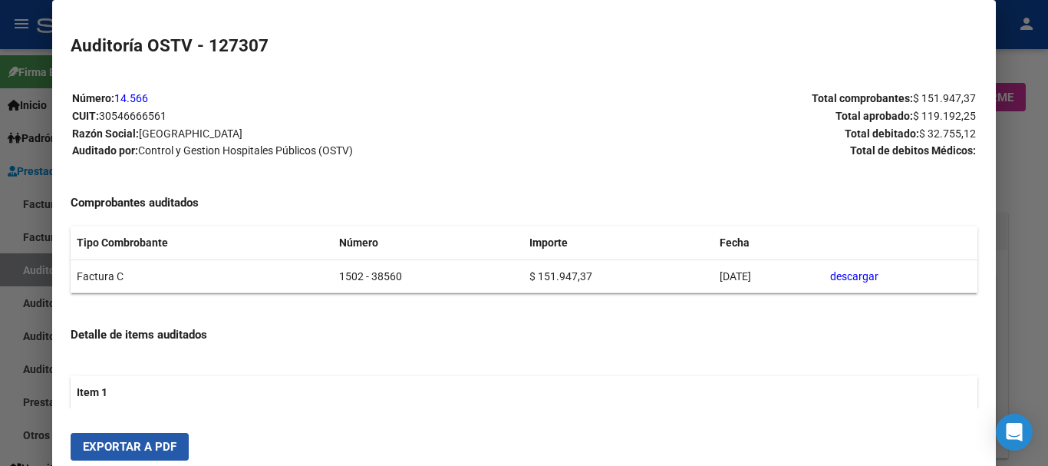
click at [144, 442] on span "Exportar a PDF" at bounding box center [130, 447] width 94 height 14
click at [1047, 333] on div at bounding box center [524, 233] width 1048 height 466
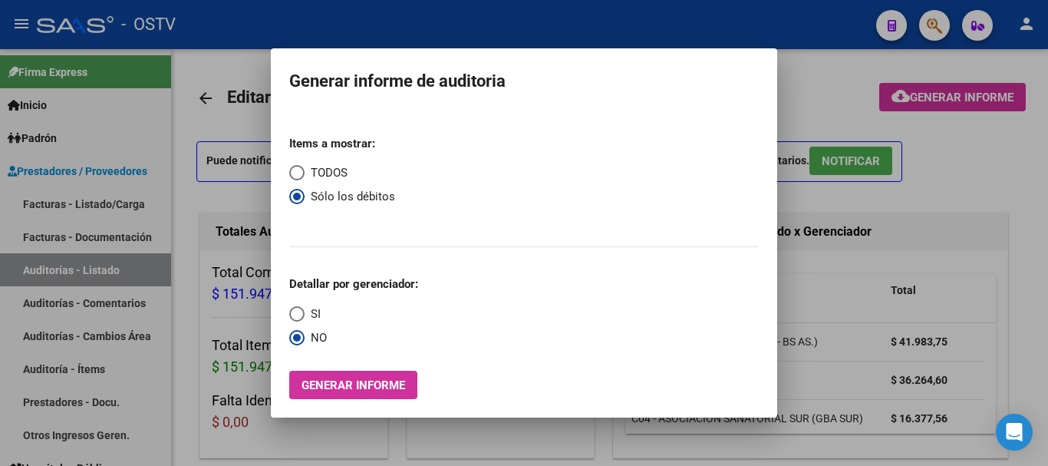
click at [1047, 331] on div at bounding box center [524, 233] width 1048 height 466
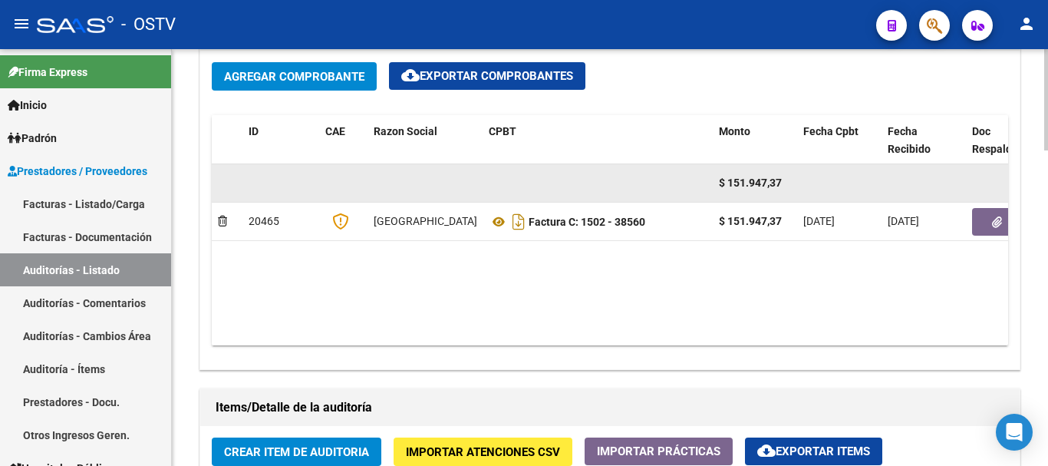
scroll to position [767, 0]
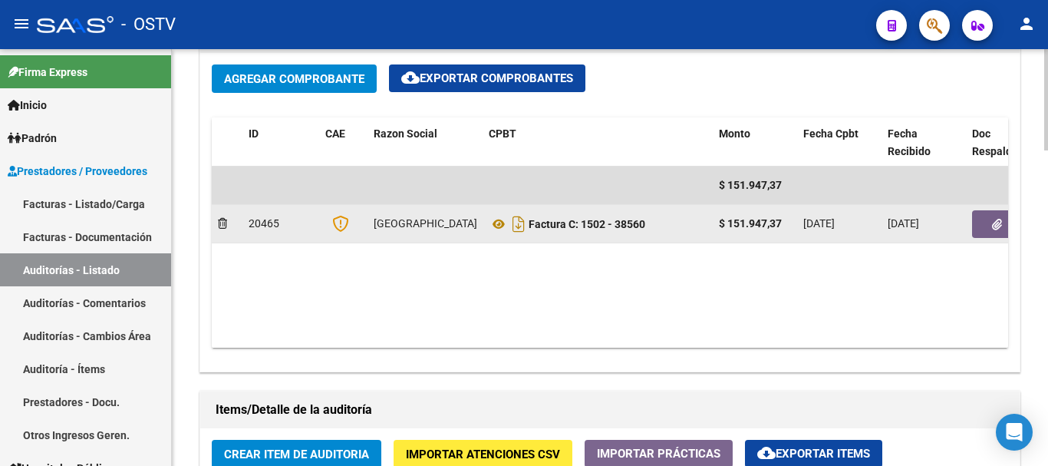
click at [1003, 219] on button "button" at bounding box center [996, 224] width 49 height 28
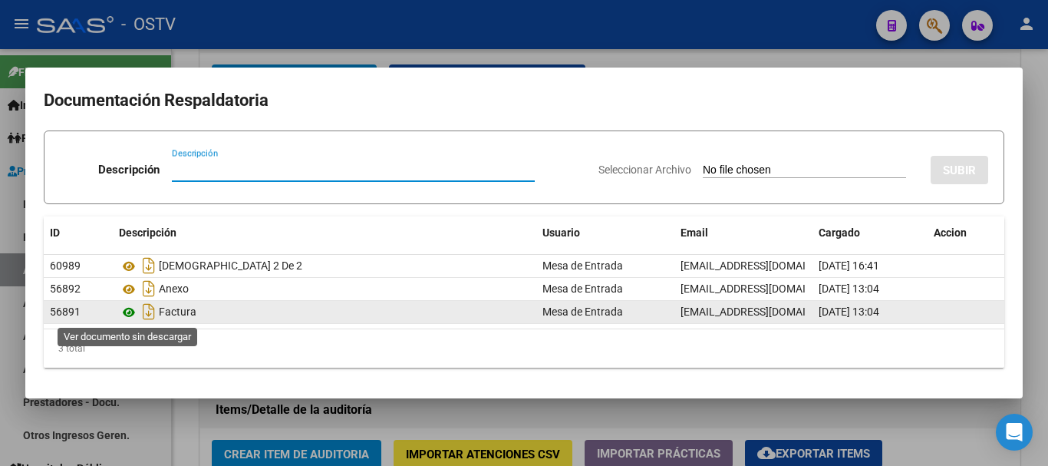
click at [125, 309] on icon at bounding box center [129, 312] width 20 height 18
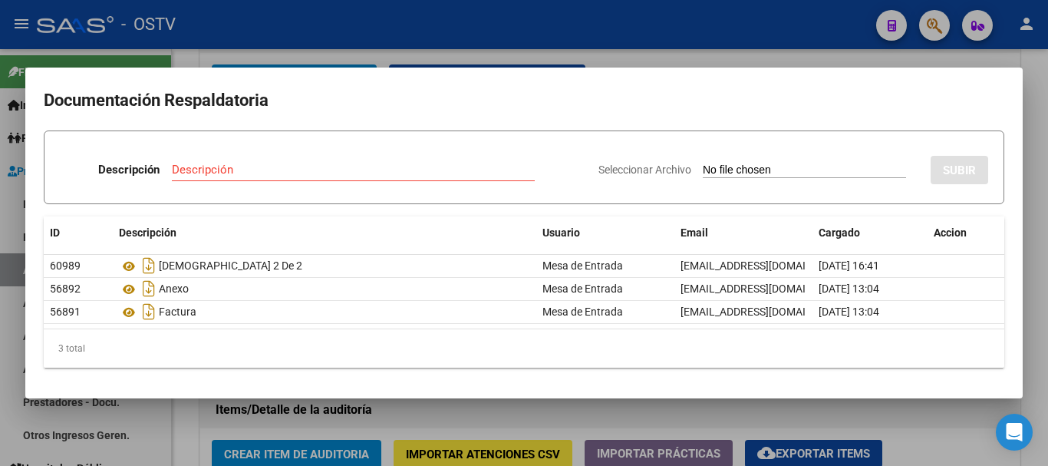
click at [252, 173] on input "Descripción" at bounding box center [353, 170] width 363 height 14
click at [703, 163] on input "Seleccionar Archivo" at bounding box center [804, 170] width 203 height 15
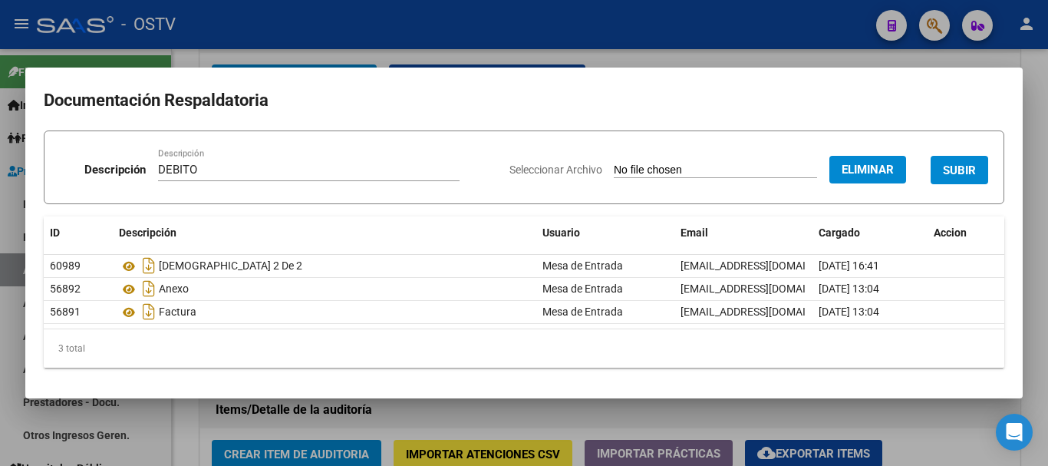
click at [941, 173] on button "SUBIR" at bounding box center [959, 170] width 58 height 28
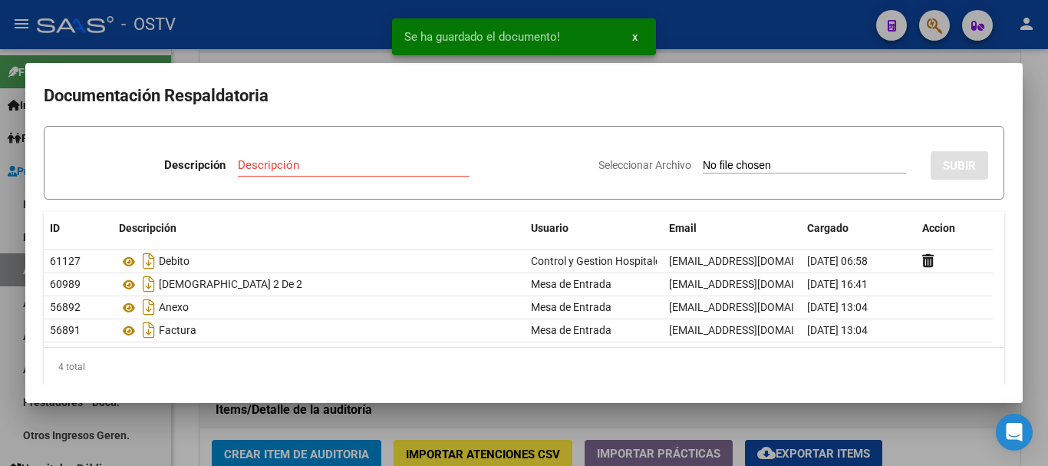
click at [1047, 182] on div at bounding box center [524, 233] width 1048 height 466
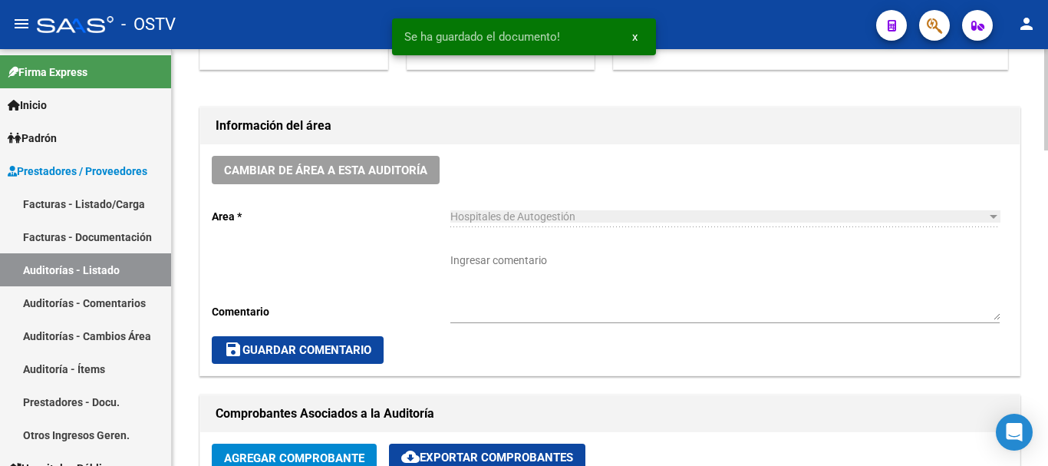
scroll to position [384, 0]
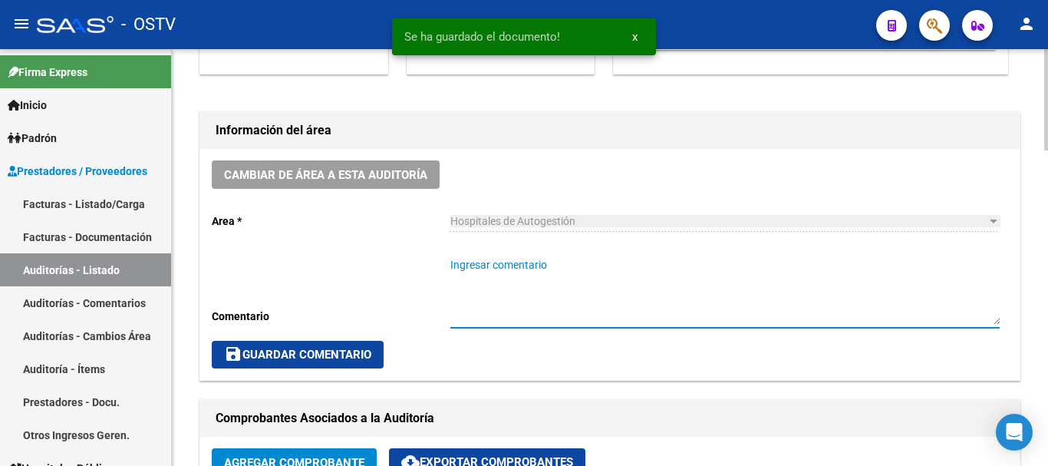
click at [633, 281] on textarea "Ingresar comentario" at bounding box center [724, 290] width 549 height 67
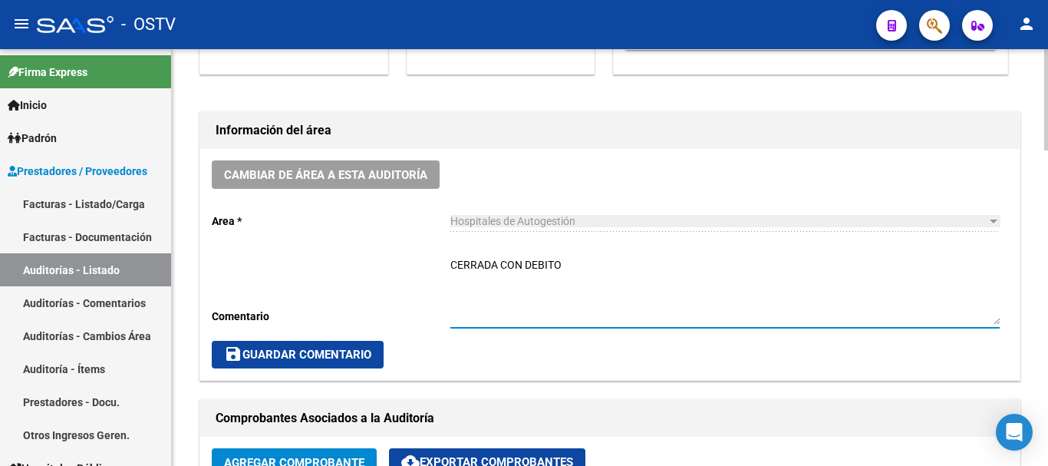
click at [318, 357] on span "save Guardar Comentario" at bounding box center [297, 354] width 147 height 14
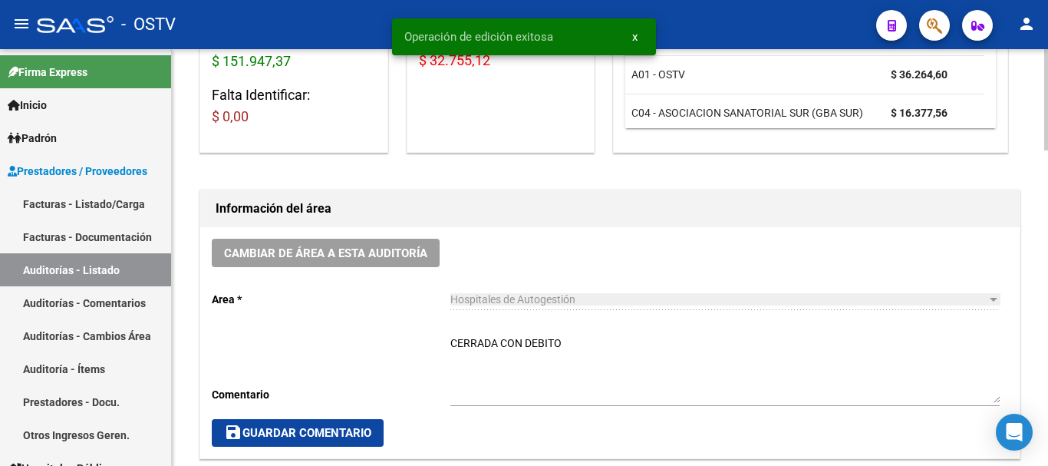
scroll to position [0, 0]
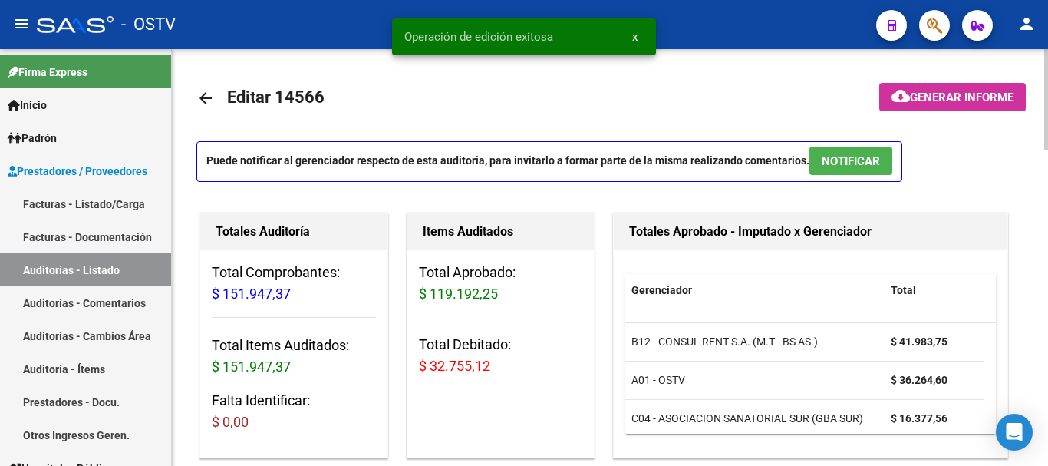
click at [206, 91] on mat-icon "arrow_back" at bounding box center [205, 98] width 18 height 18
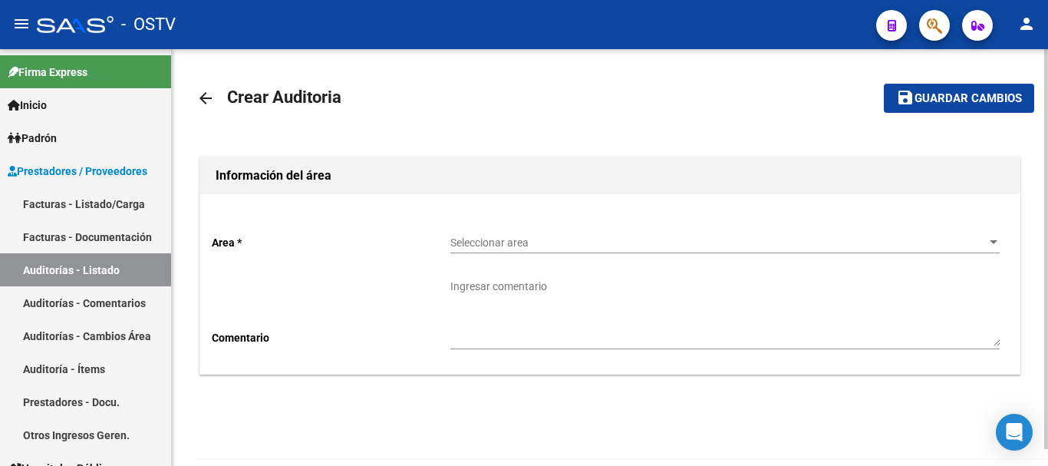
click at [556, 238] on span "Seleccionar area" at bounding box center [717, 242] width 535 height 13
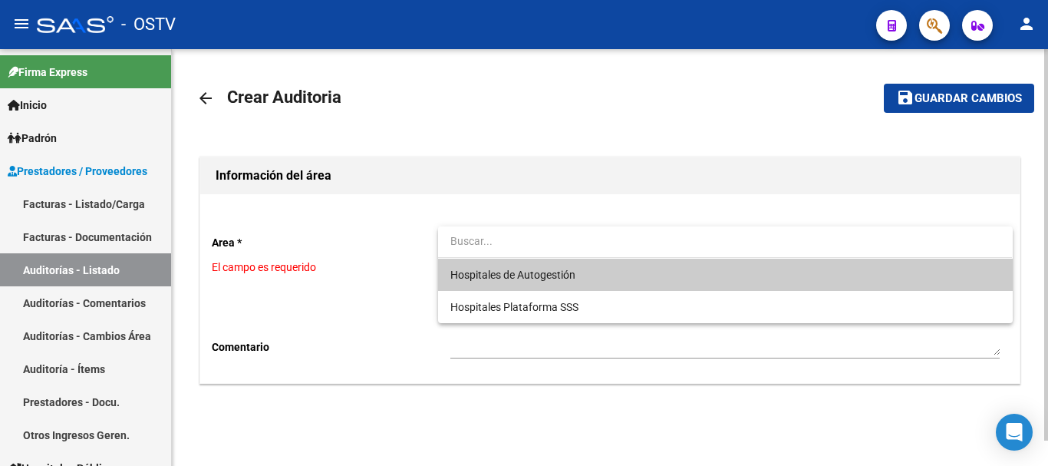
click at [471, 269] on span "Hospitales de Autogestión" at bounding box center [512, 274] width 125 height 12
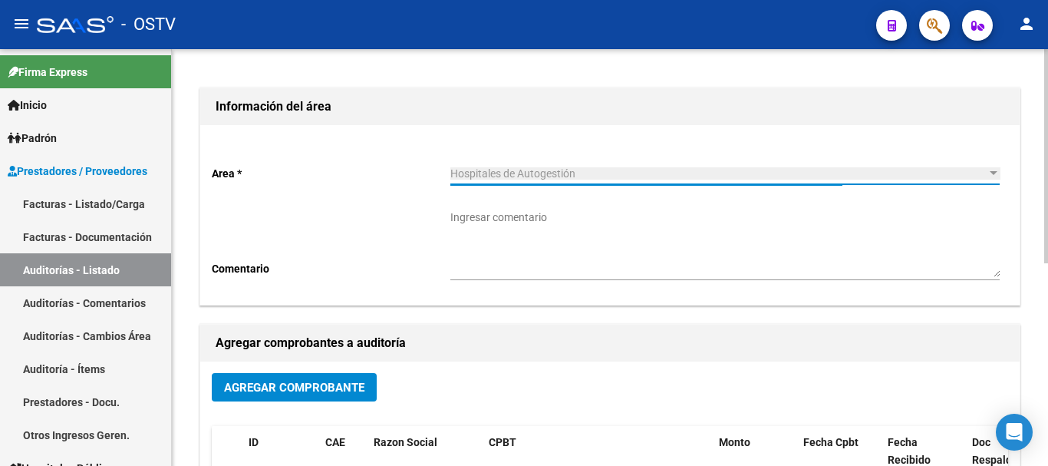
scroll to position [153, 0]
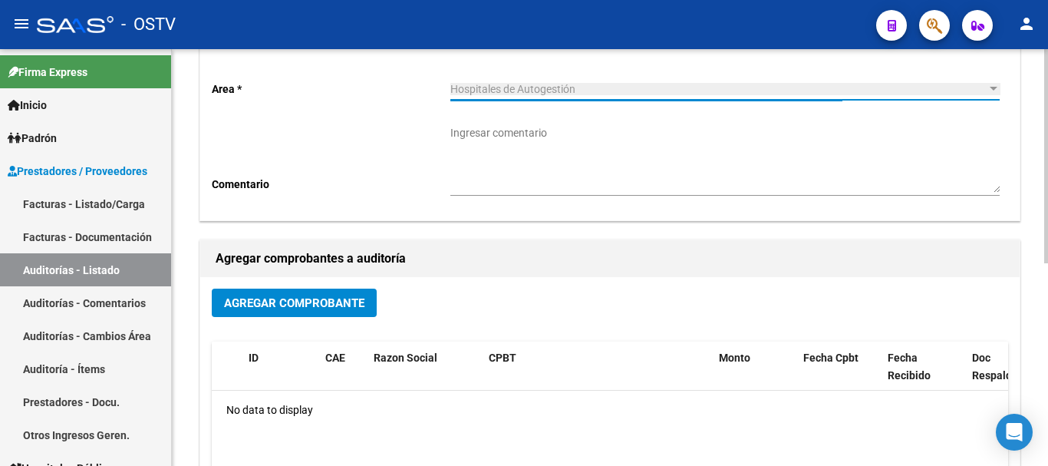
click at [285, 304] on span "Agregar Comprobante" at bounding box center [294, 303] width 140 height 14
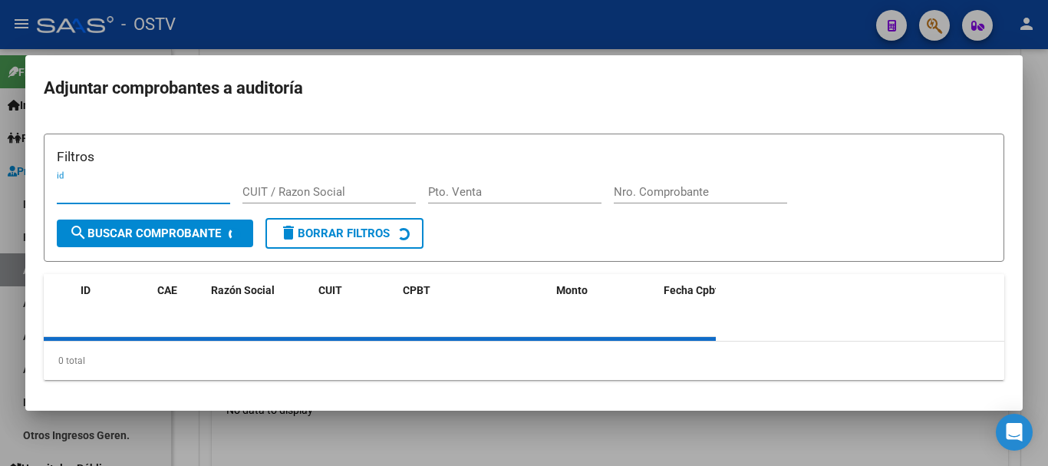
click at [717, 192] on div "Nro. Comprobante" at bounding box center [700, 199] width 173 height 38
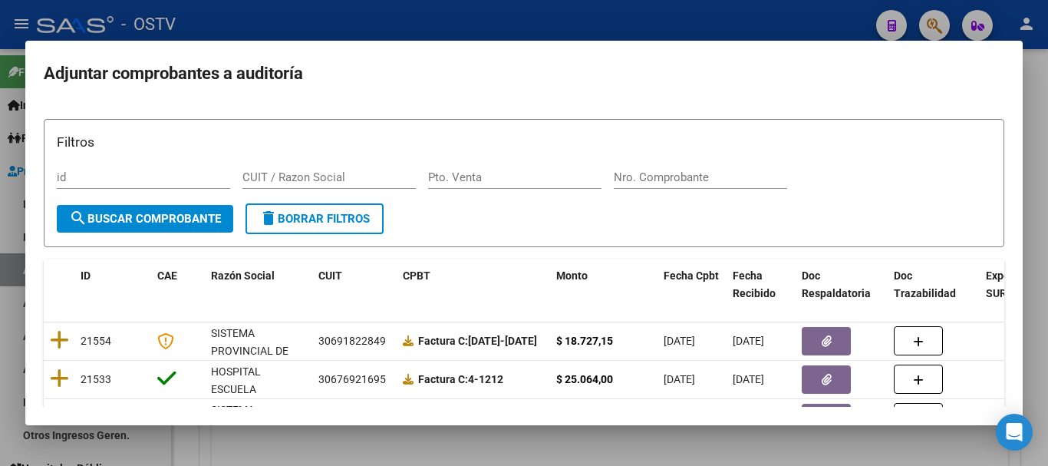
click at [722, 180] on input "Nro. Comprobante" at bounding box center [700, 177] width 173 height 14
paste input "19397"
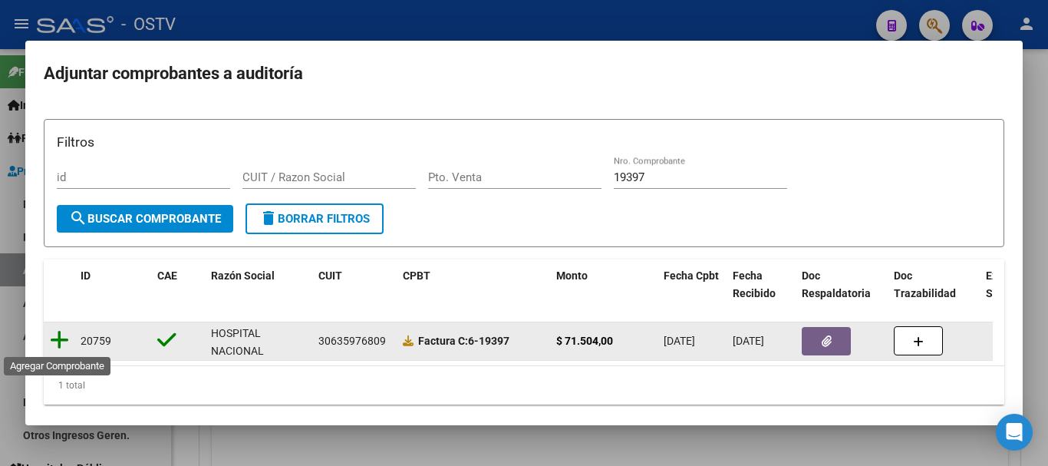
click at [56, 339] on icon at bounding box center [59, 339] width 19 height 21
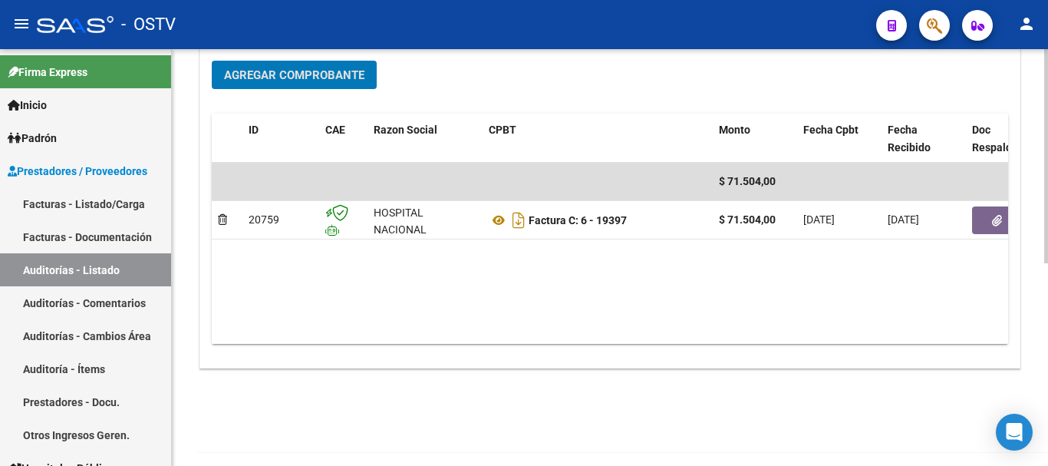
scroll to position [393, 0]
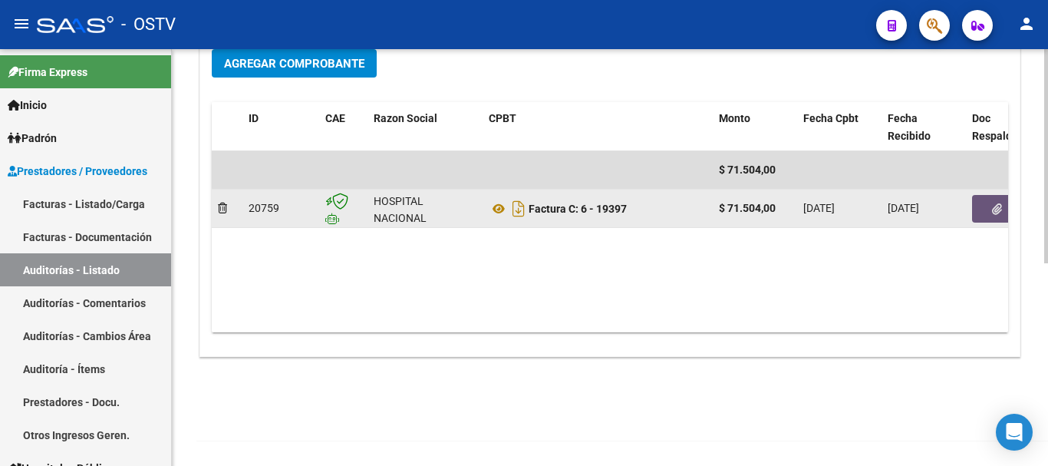
click at [992, 210] on icon "button" at bounding box center [997, 209] width 10 height 12
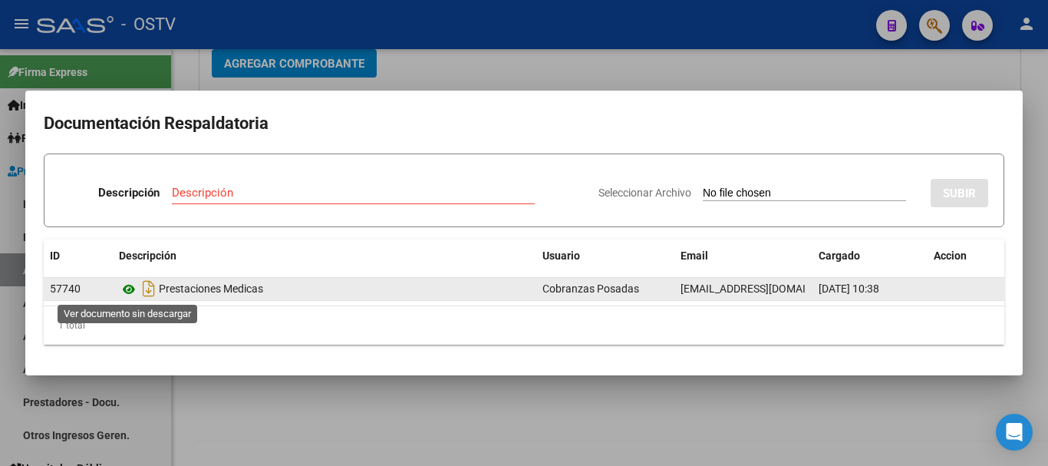
click at [130, 291] on icon at bounding box center [129, 289] width 20 height 18
click at [130, 289] on icon at bounding box center [129, 289] width 20 height 18
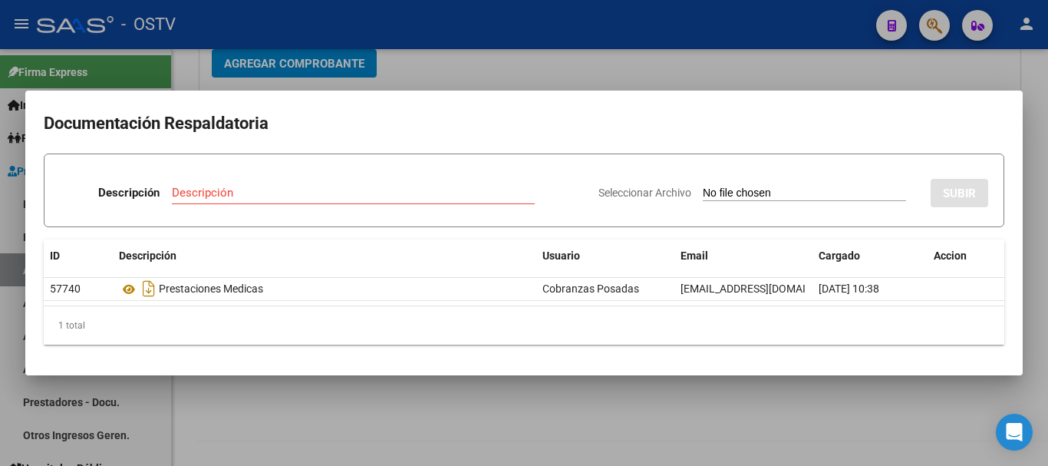
click at [453, 69] on div at bounding box center [524, 233] width 1048 height 466
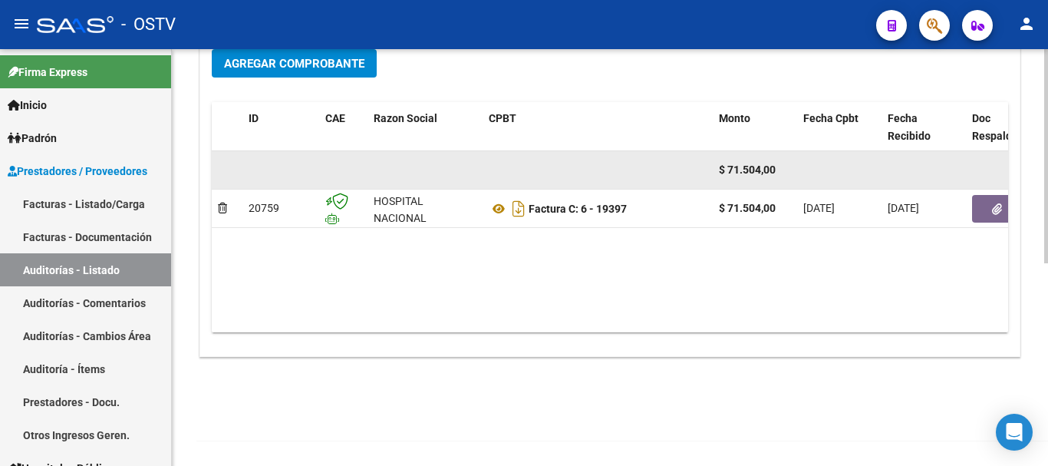
scroll to position [9, 0]
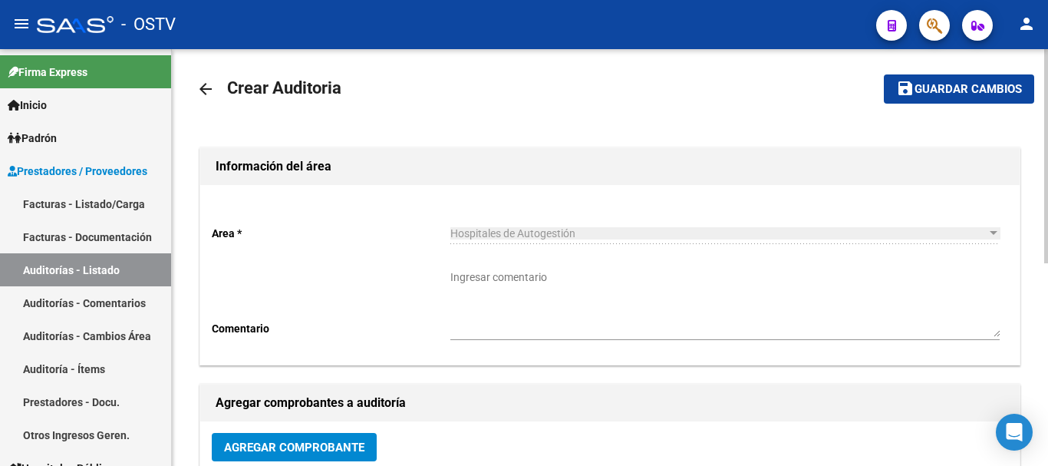
click at [964, 100] on button "save Guardar cambios" at bounding box center [959, 88] width 150 height 28
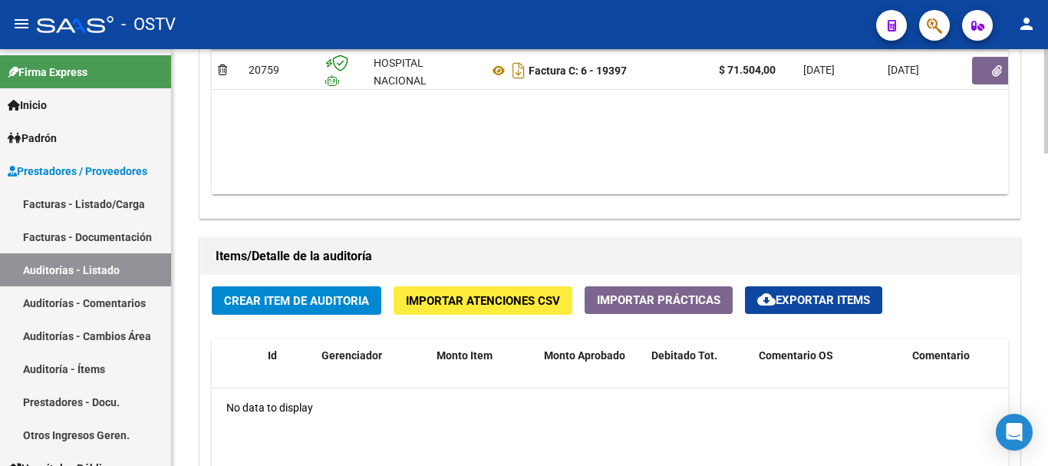
scroll to position [920, 0]
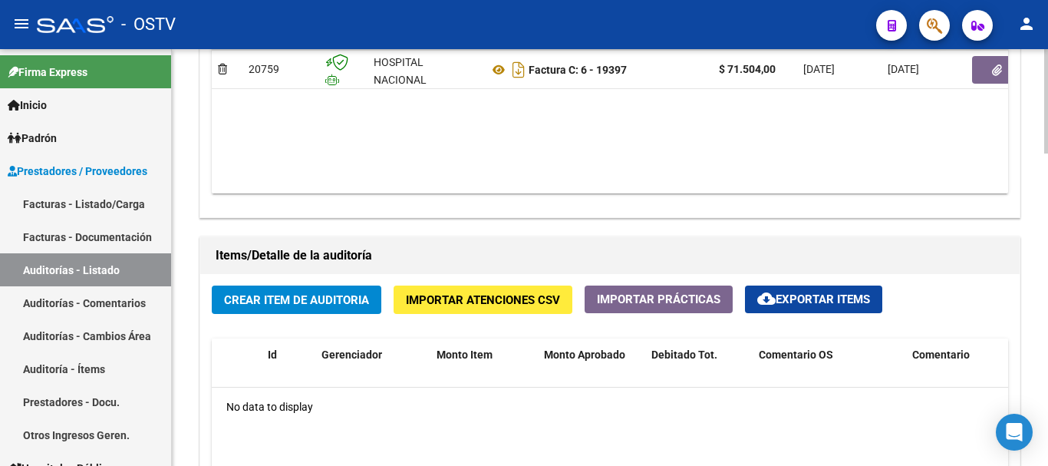
click at [324, 292] on button "Crear Item de Auditoria" at bounding box center [297, 299] width 170 height 28
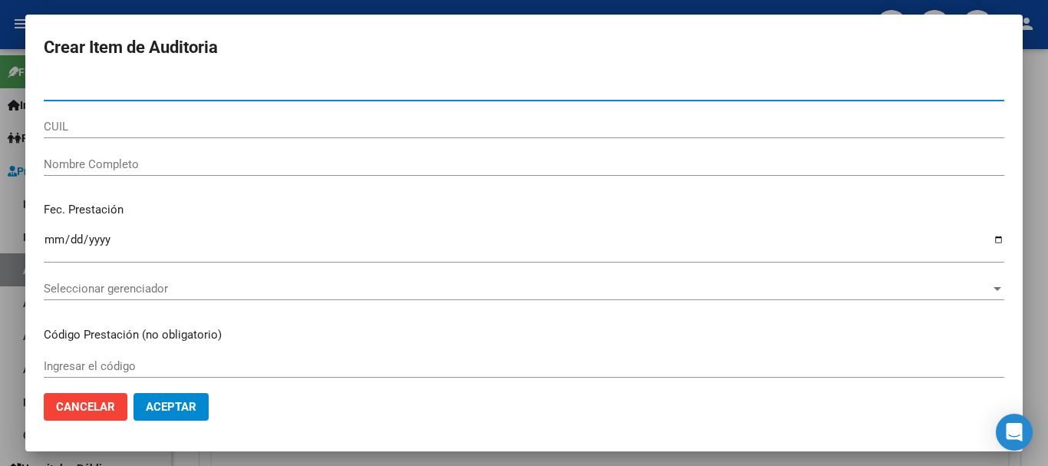
paste input "49421263"
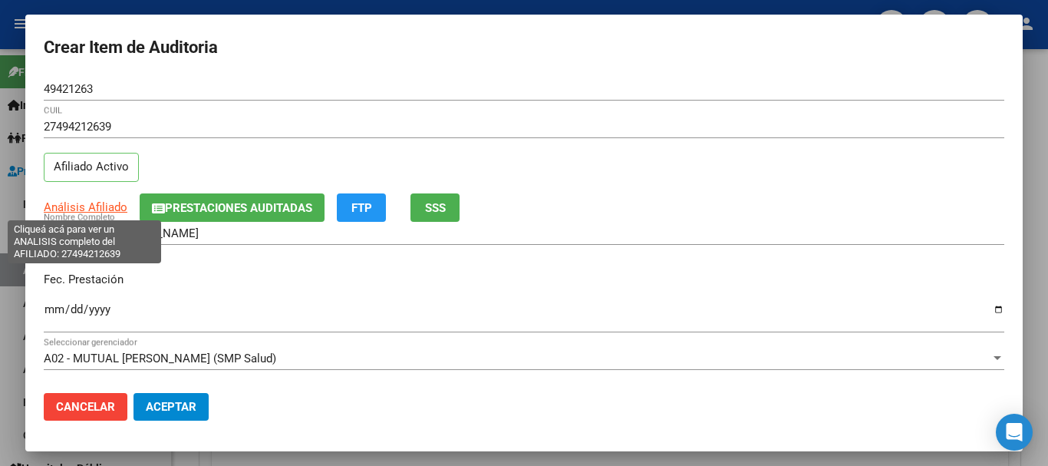
click at [100, 200] on span "Análisis Afiliado" at bounding box center [86, 207] width 84 height 14
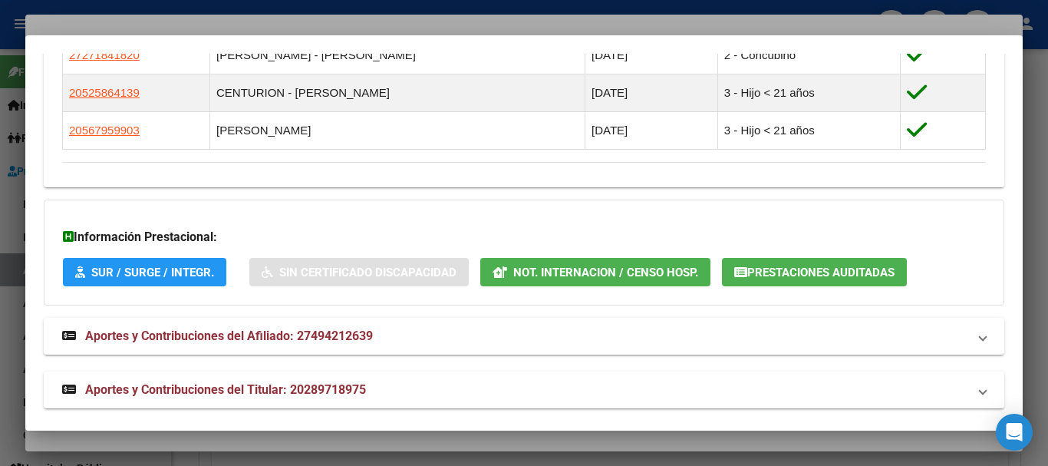
scroll to position [1001, 0]
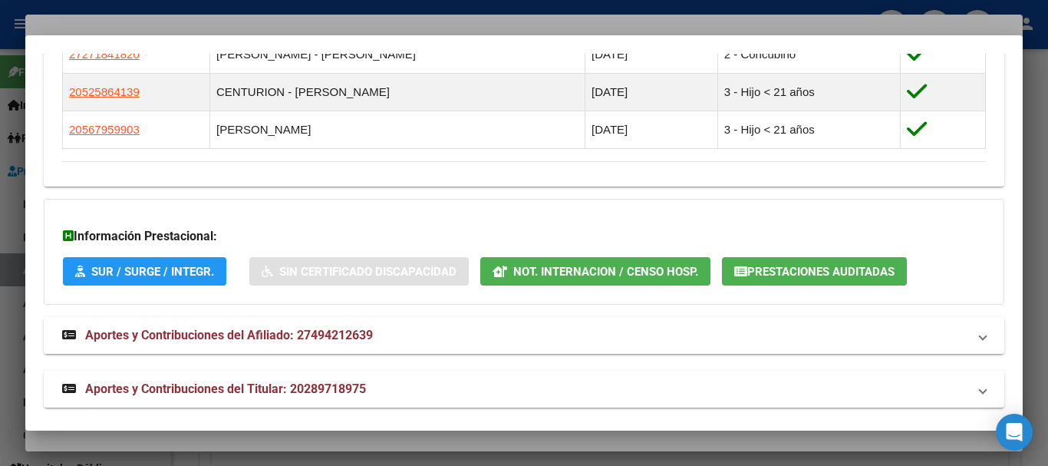
click at [337, 393] on span "Aportes y Contribuciones del Titular: 20289718975" at bounding box center [225, 388] width 281 height 15
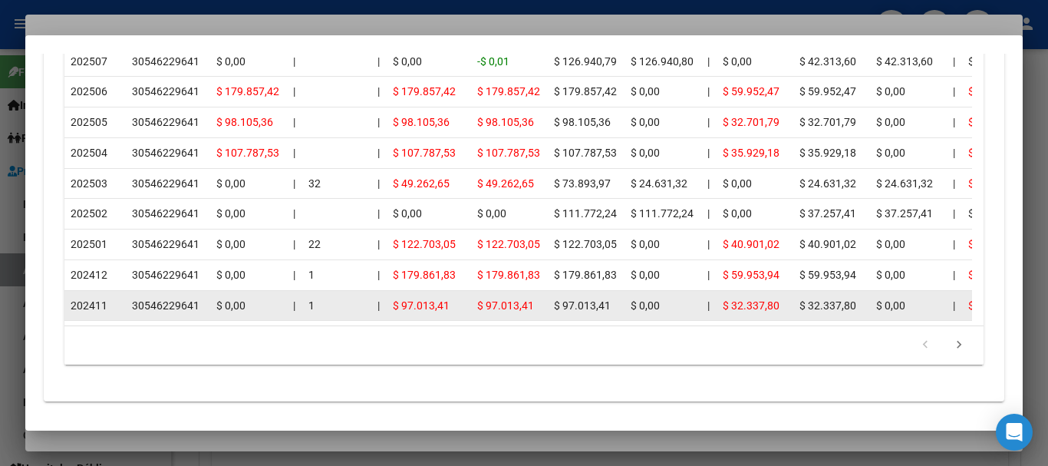
scroll to position [1755, 0]
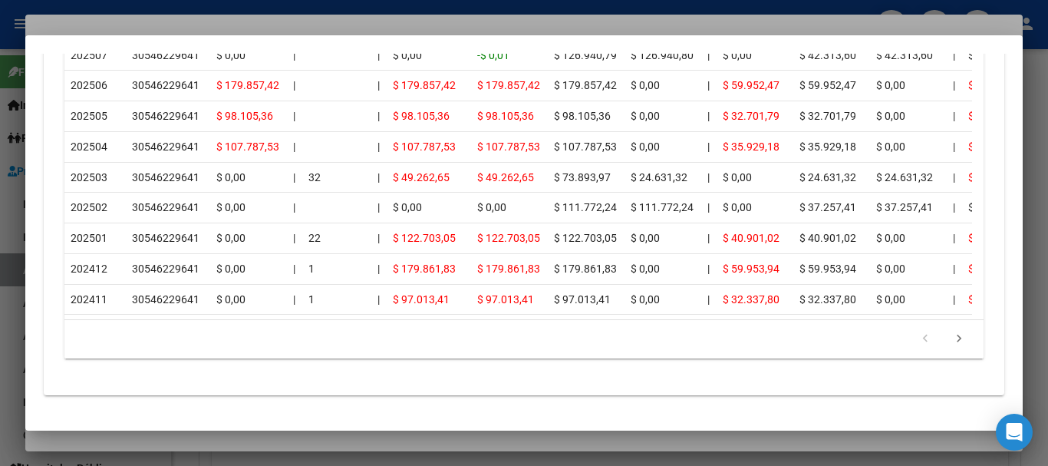
click at [280, 19] on div at bounding box center [524, 233] width 1048 height 466
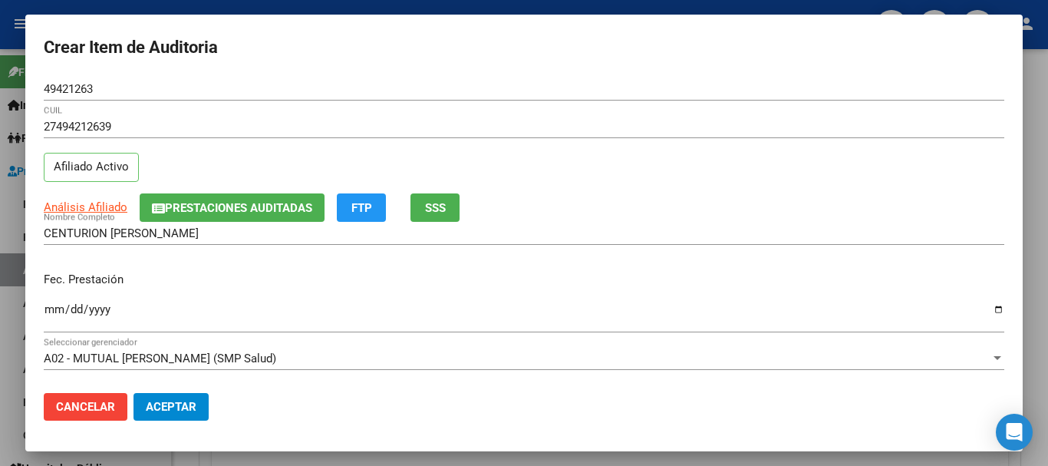
click at [611, 169] on div "27494212639 CUIL Afiliado Activo" at bounding box center [524, 154] width 960 height 78
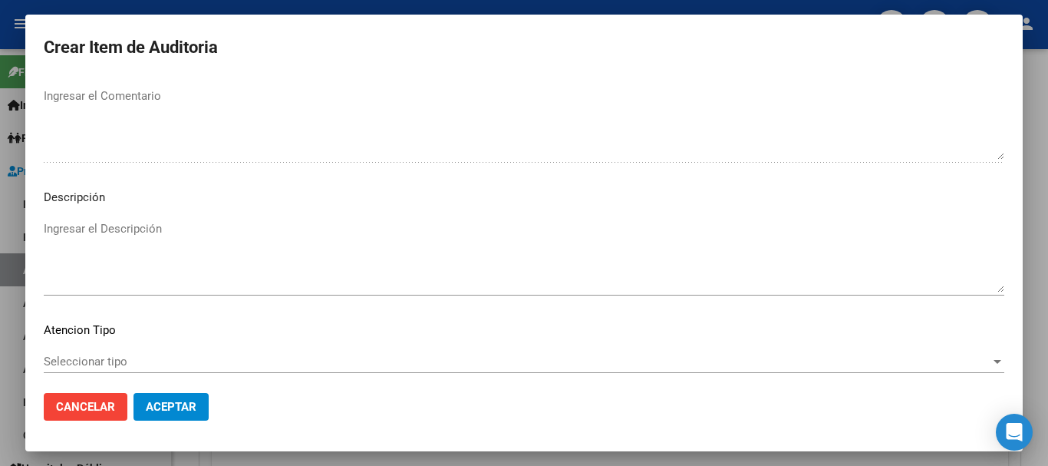
scroll to position [1078, 0]
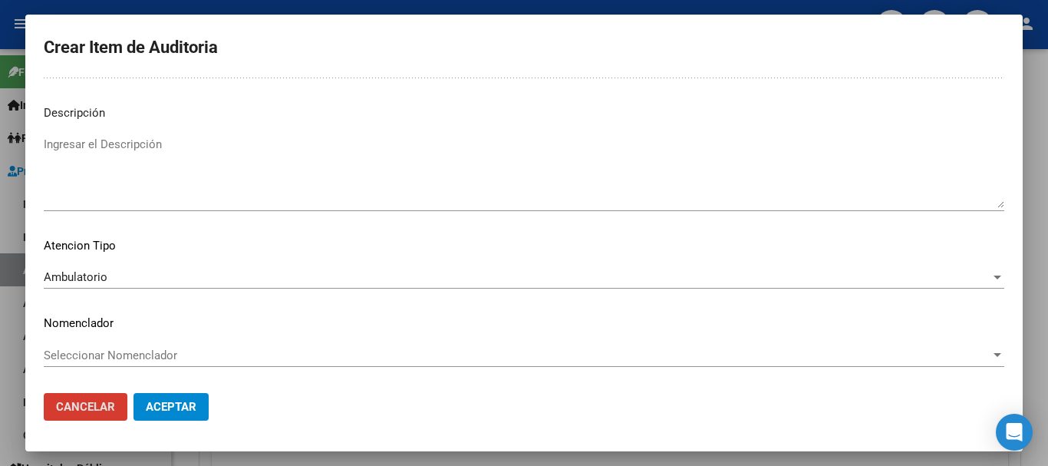
click at [133, 393] on button "Aceptar" at bounding box center [170, 407] width 75 height 28
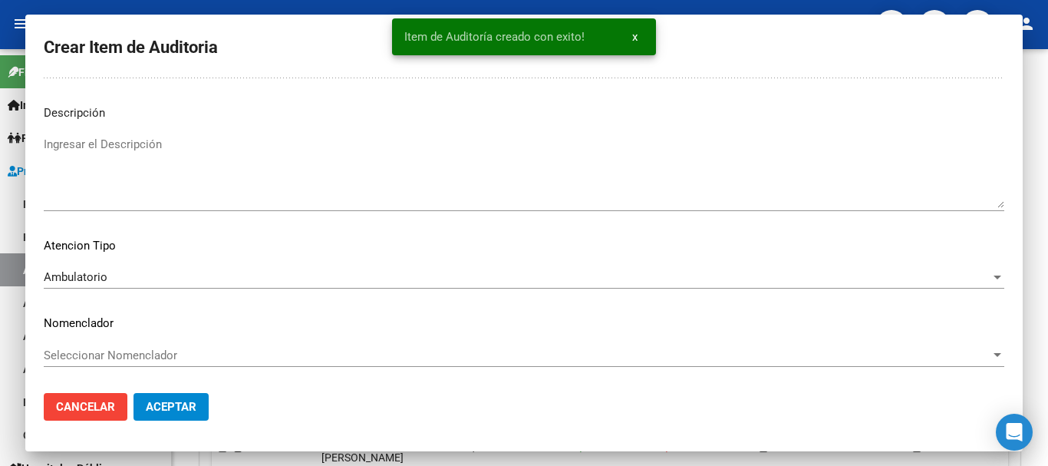
click at [212, 285] on button "Crear Item de Auditoria" at bounding box center [297, 299] width 170 height 28
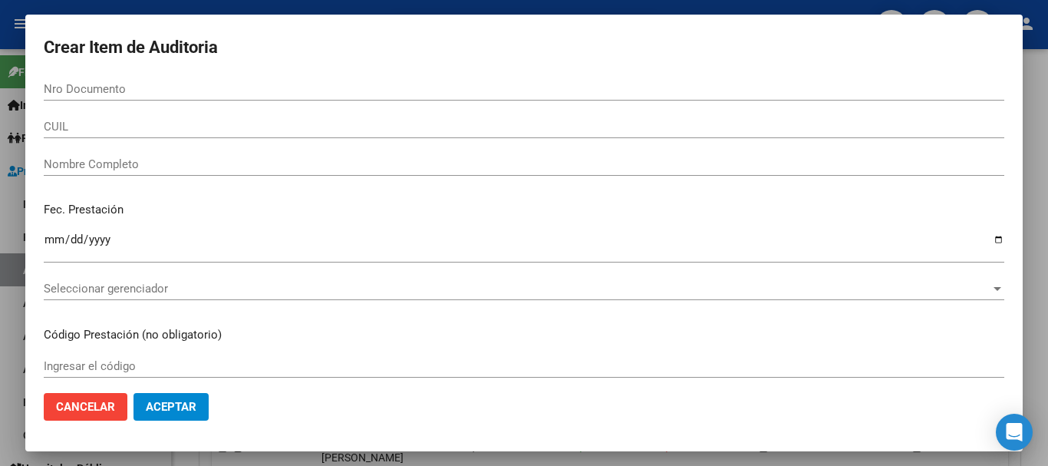
scroll to position [921, 0]
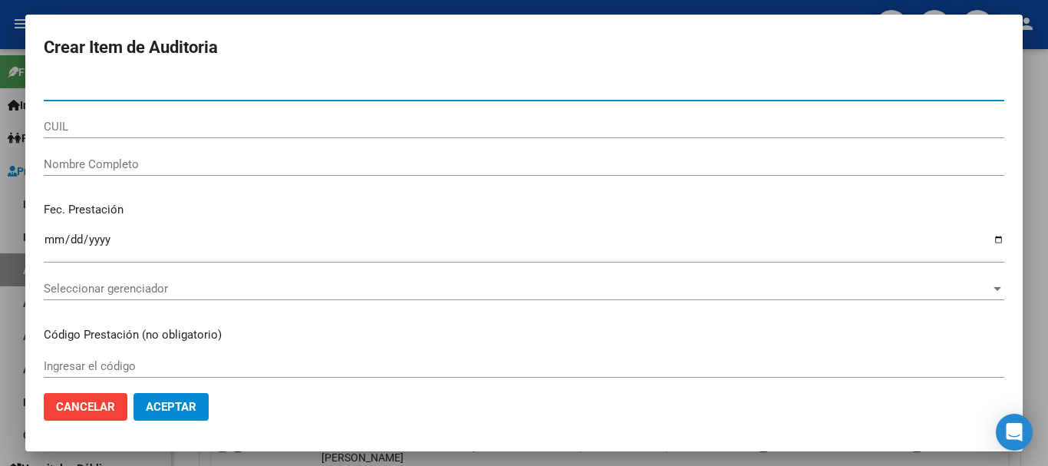
paste input "94524077"
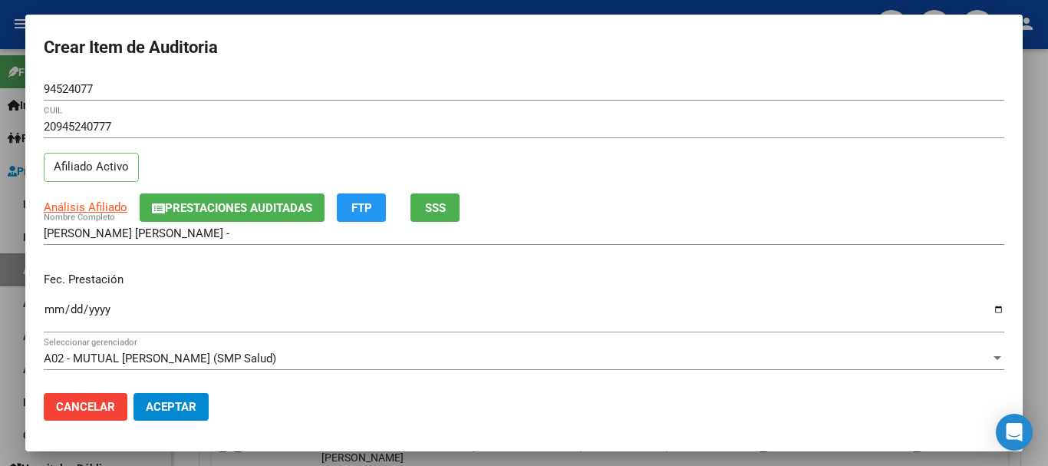
click at [942, 210] on div "Análisis Afiliado Prestaciones Auditadas FTP SSS" at bounding box center [524, 207] width 960 height 28
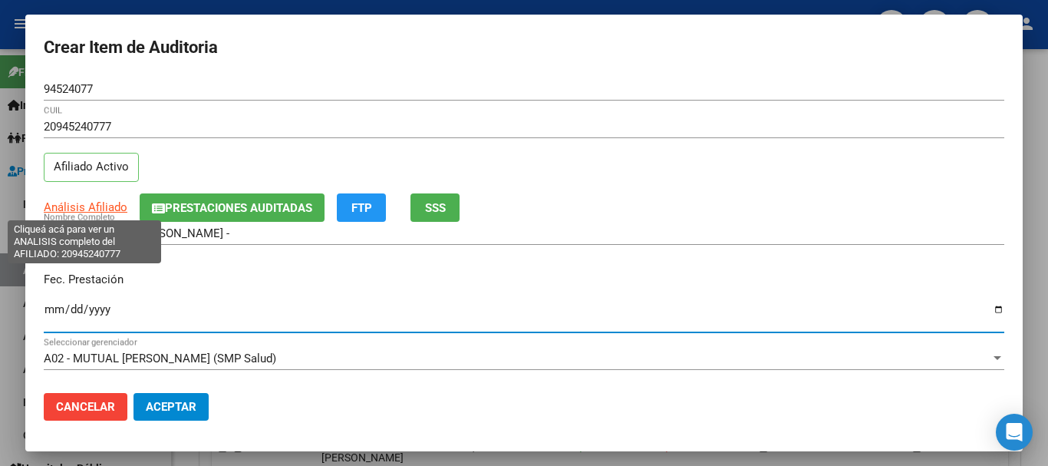
click at [75, 204] on span "Análisis Afiliado" at bounding box center [86, 207] width 84 height 14
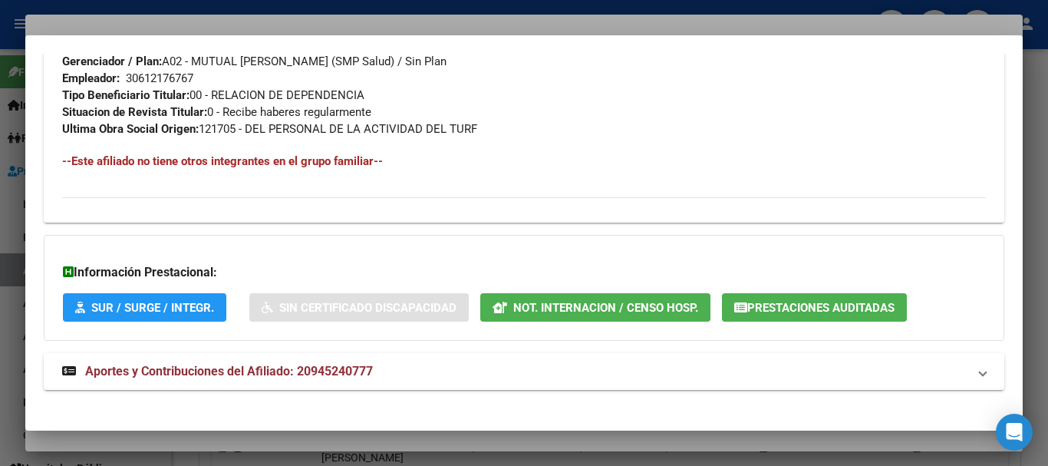
scroll to position [791, 0]
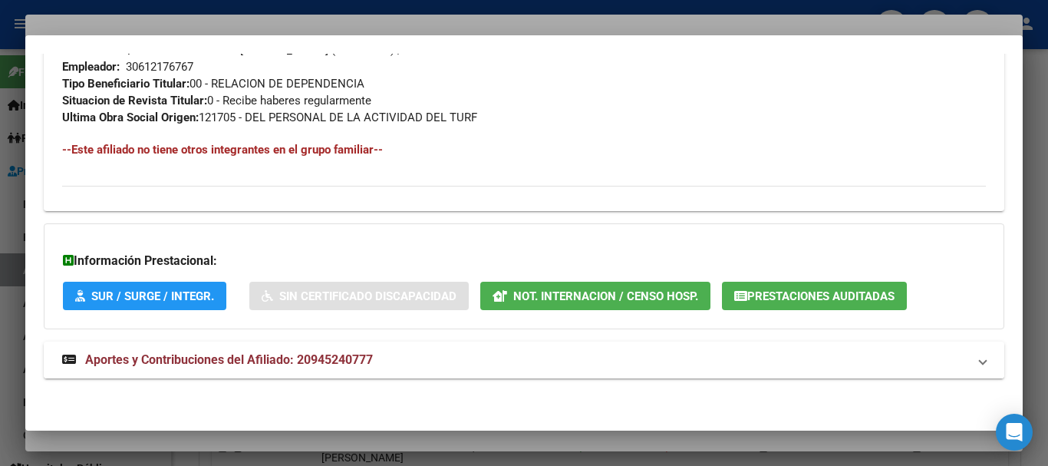
click at [298, 352] on span "Aportes y Contribuciones del Afiliado: 20945240777" at bounding box center [229, 359] width 288 height 15
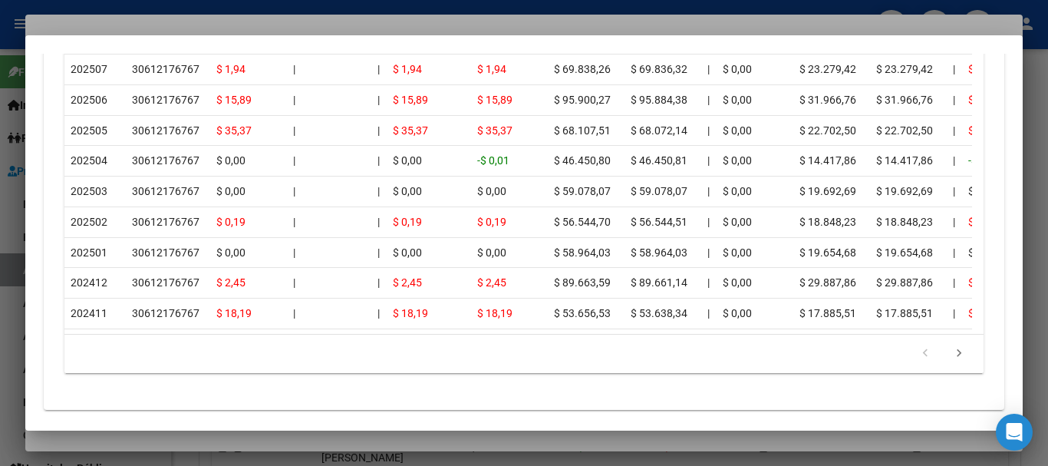
scroll to position [1507, 0]
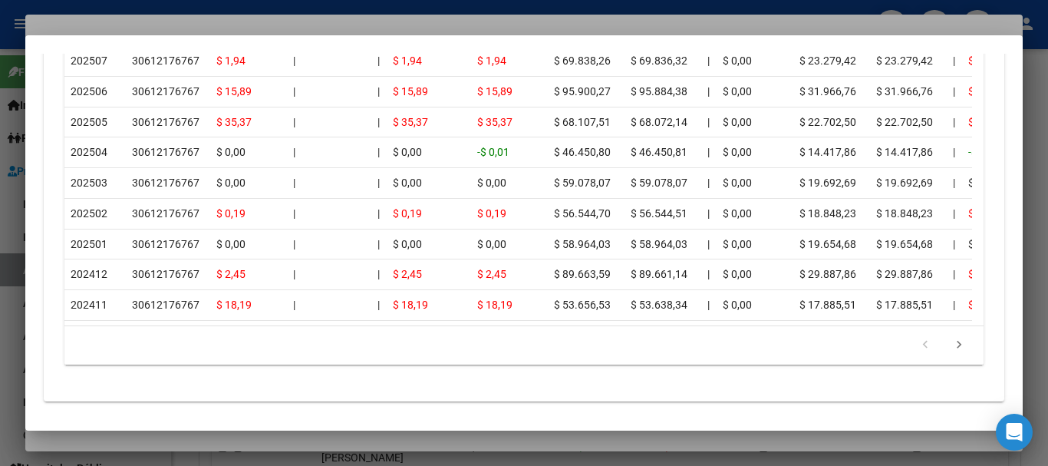
click at [222, 28] on div at bounding box center [524, 233] width 1048 height 466
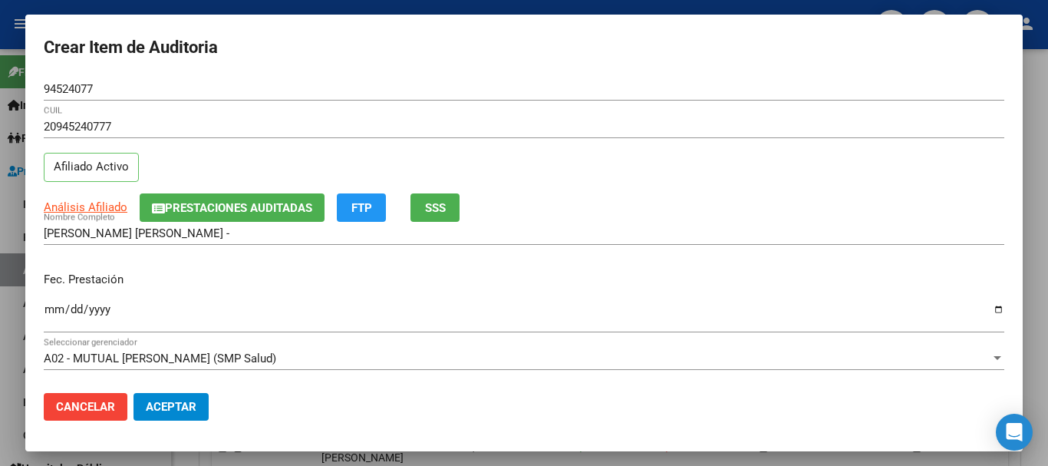
click at [579, 179] on div "20945240777 CUIL Afiliado Activo" at bounding box center [524, 154] width 960 height 78
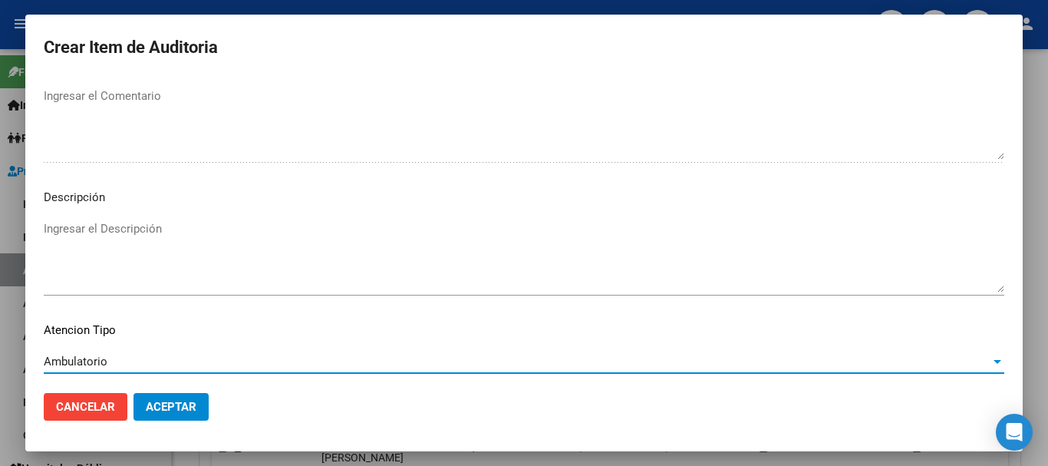
scroll to position [1078, 0]
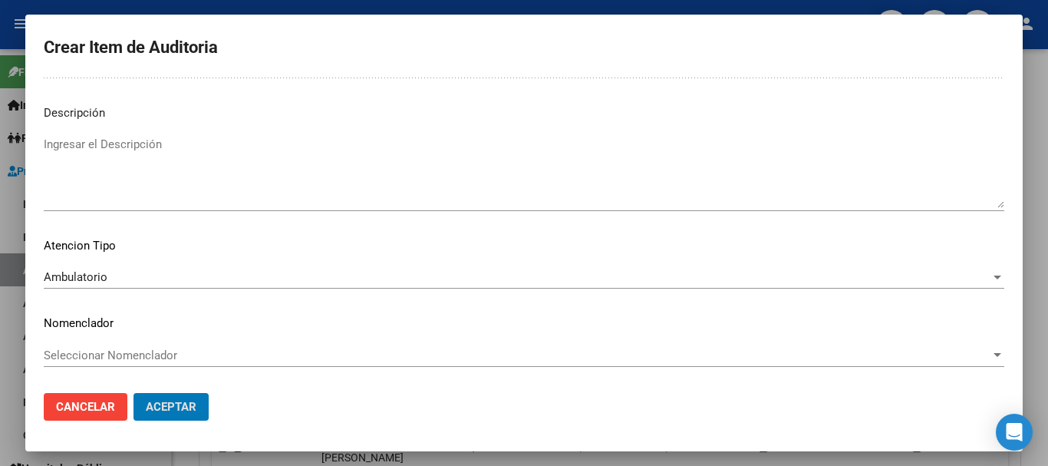
click at [133, 393] on button "Aceptar" at bounding box center [170, 407] width 75 height 28
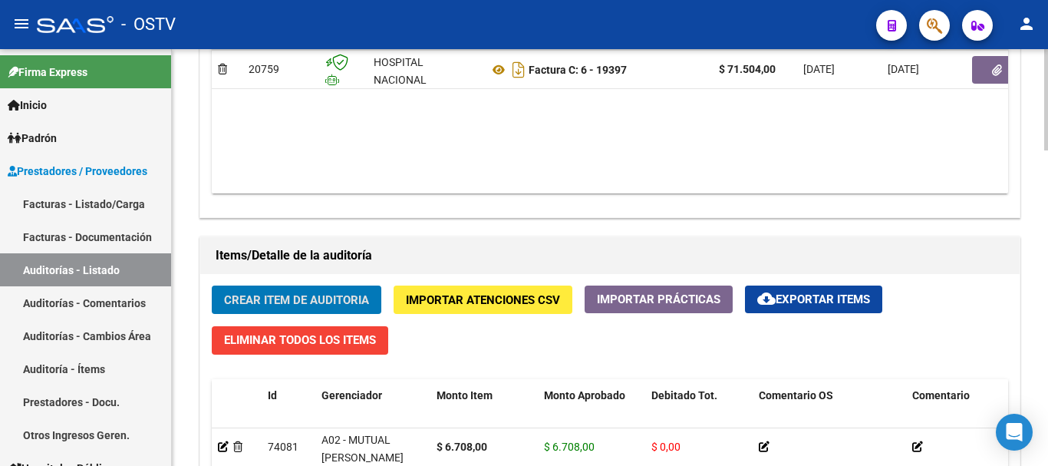
click at [269, 293] on span "Crear Item de Auditoria" at bounding box center [296, 299] width 145 height 14
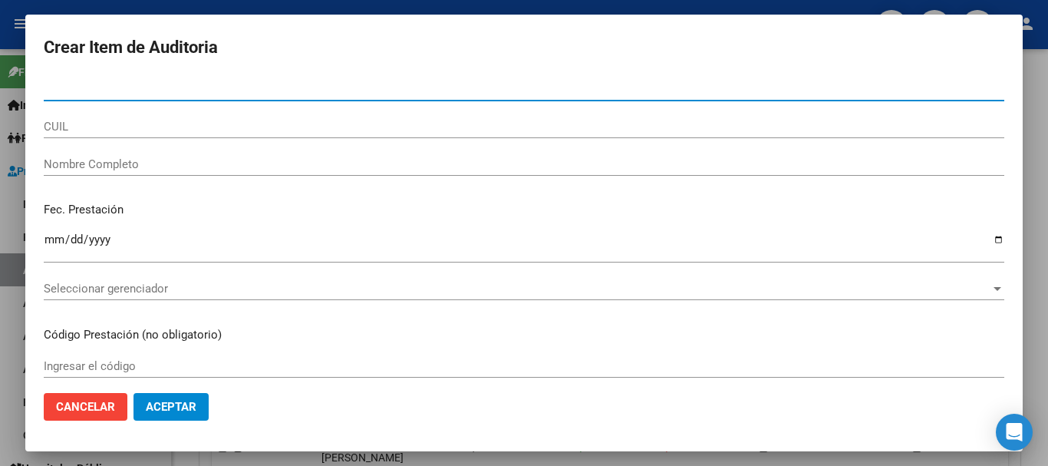
paste input "50980411"
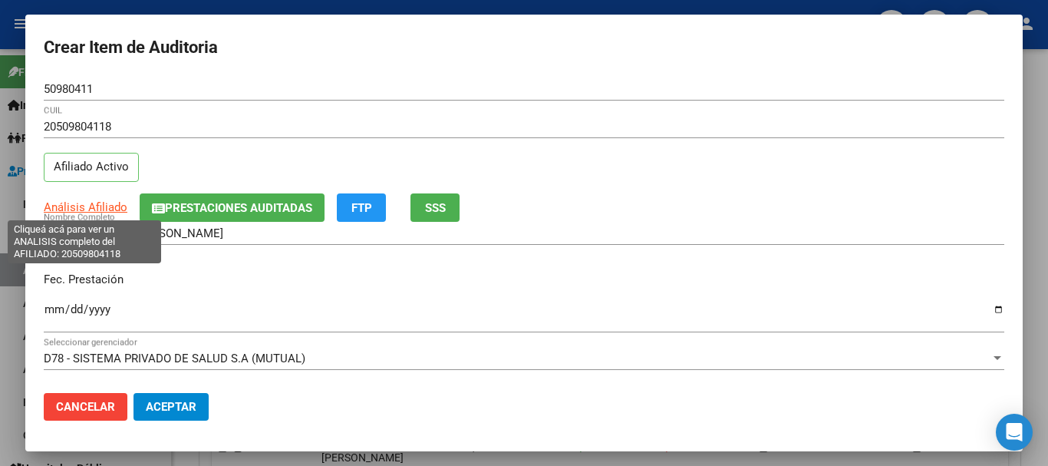
click at [97, 200] on span "Análisis Afiliado" at bounding box center [86, 207] width 84 height 14
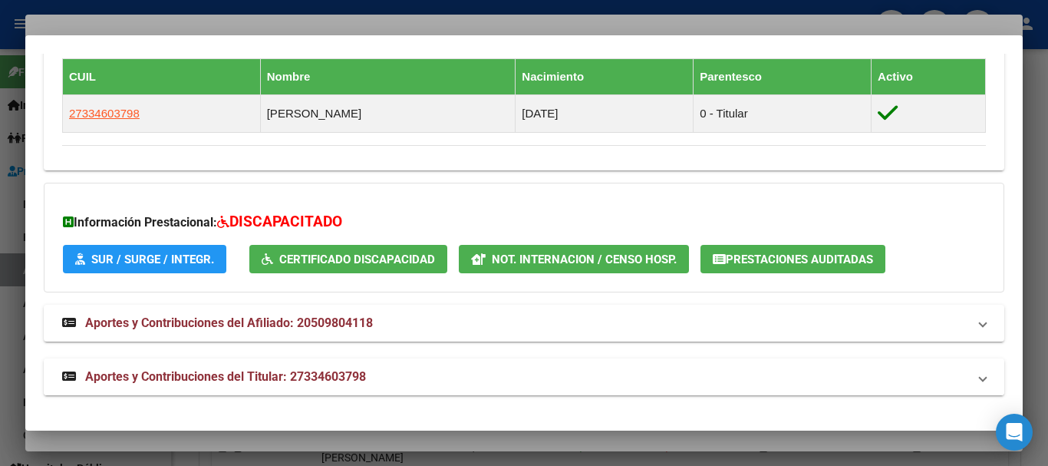
click at [344, 362] on mat-expansion-panel-header "Aportes y Contribuciones del Titular: 27334603798" at bounding box center [524, 376] width 960 height 37
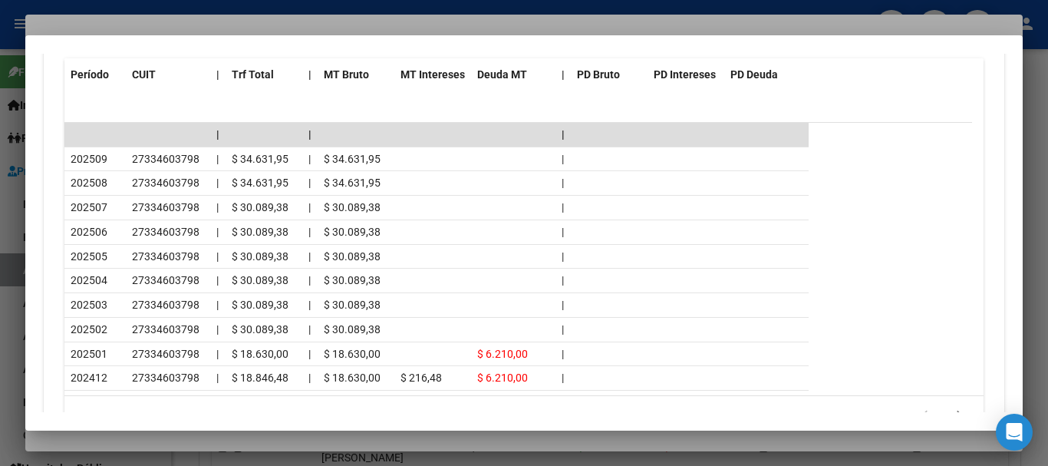
scroll to position [1530, 0]
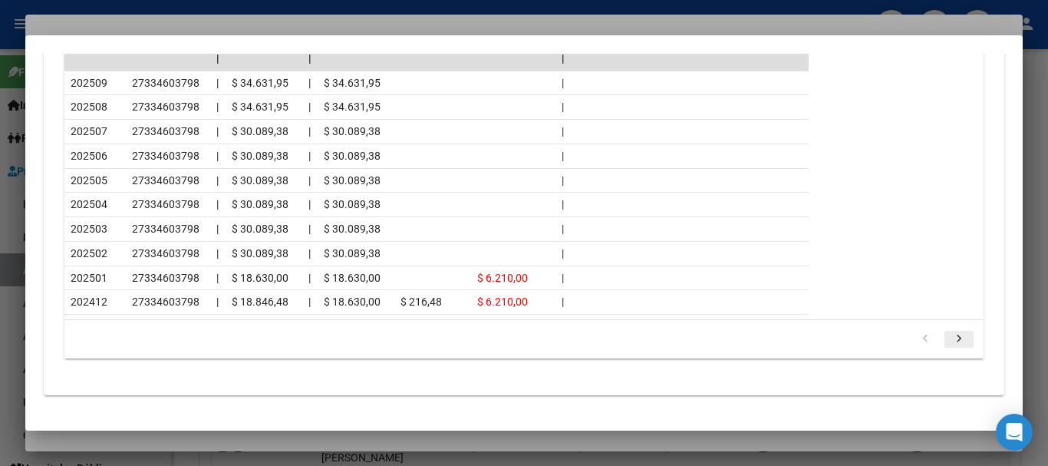
click at [956, 338] on icon "go to next page" at bounding box center [959, 340] width 20 height 18
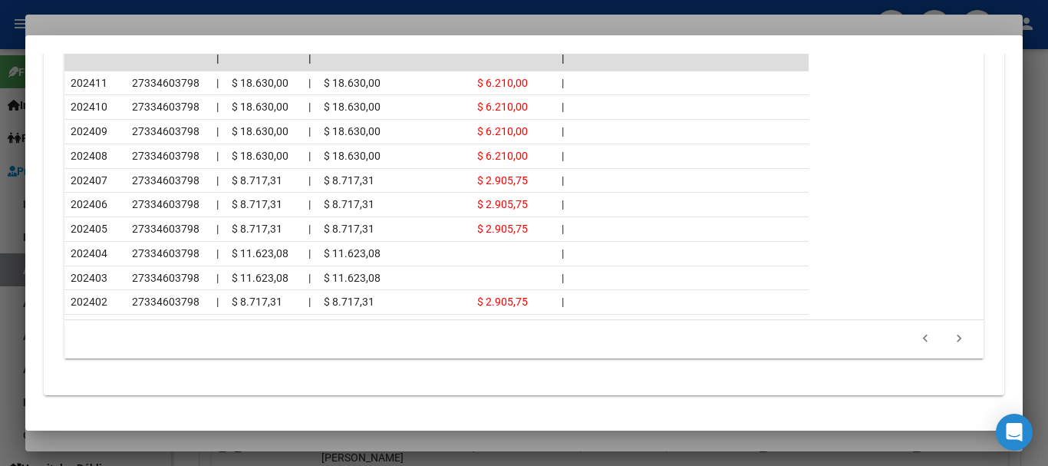
drag, startPoint x: 211, startPoint y: 26, endPoint x: 228, endPoint y: 26, distance: 16.9
click at [211, 25] on div at bounding box center [524, 233] width 1048 height 466
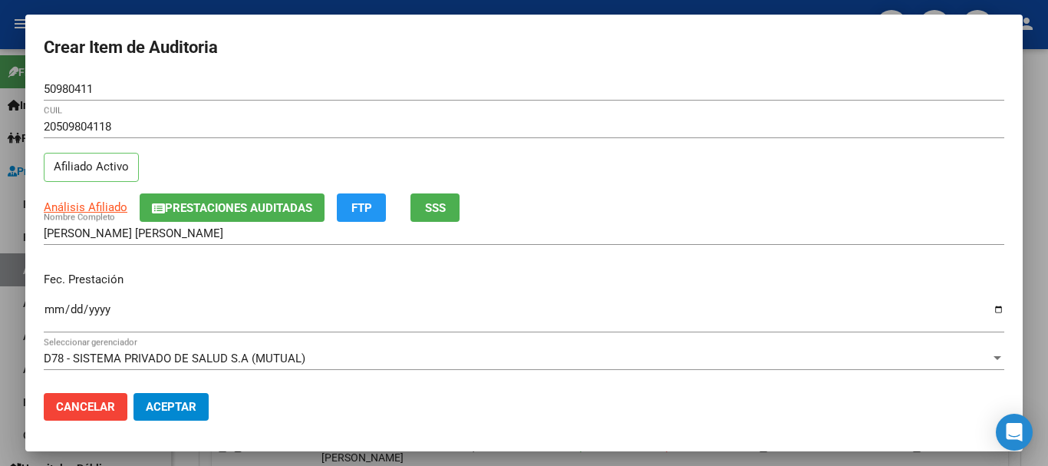
click at [429, 100] on div "50980411 Nro Documento" at bounding box center [524, 88] width 960 height 23
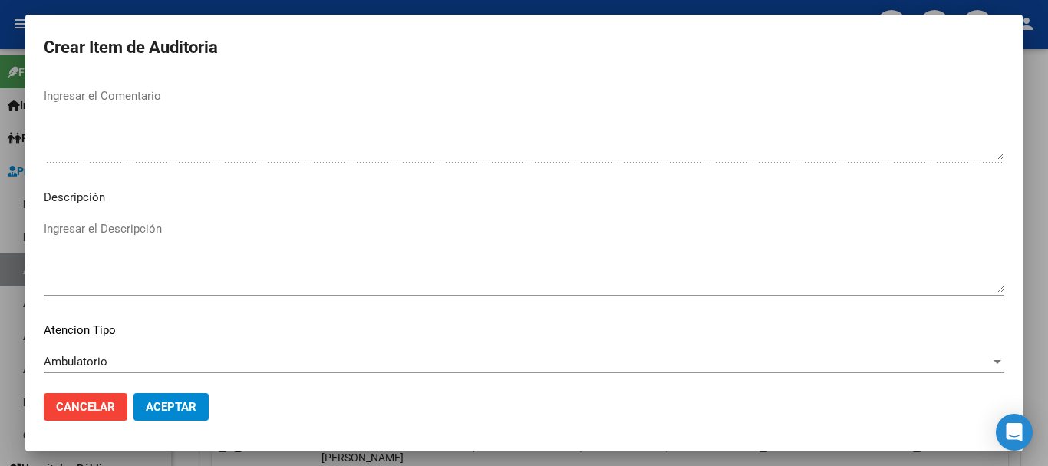
scroll to position [1078, 0]
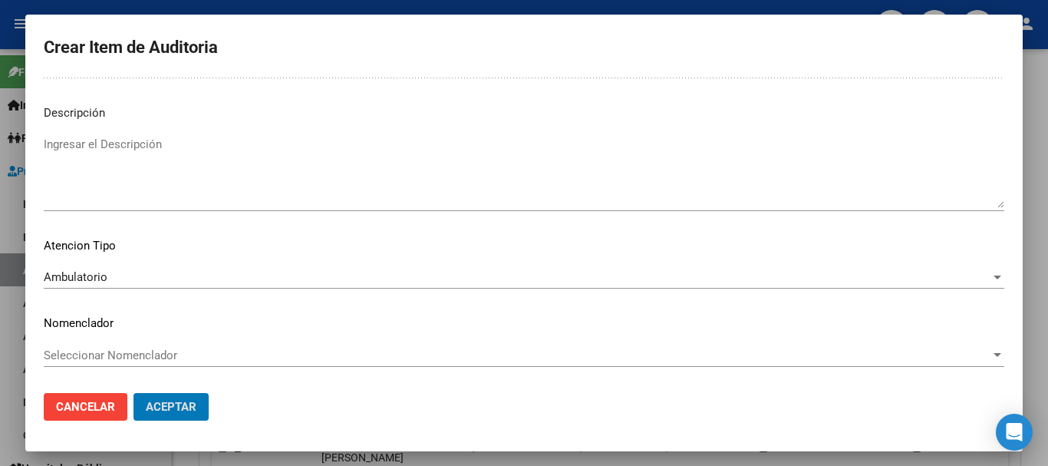
click at [133, 393] on button "Aceptar" at bounding box center [170, 407] width 75 height 28
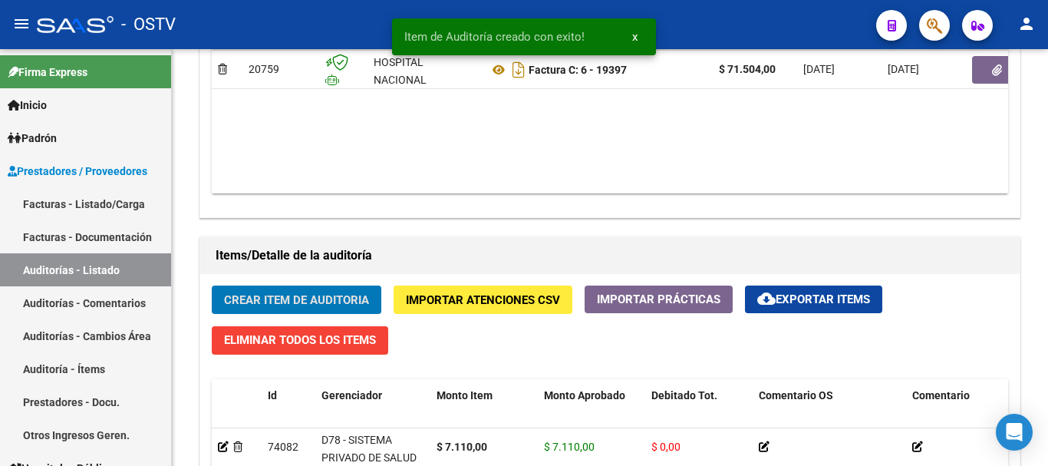
click at [212, 285] on button "Crear Item de Auditoria" at bounding box center [297, 299] width 170 height 28
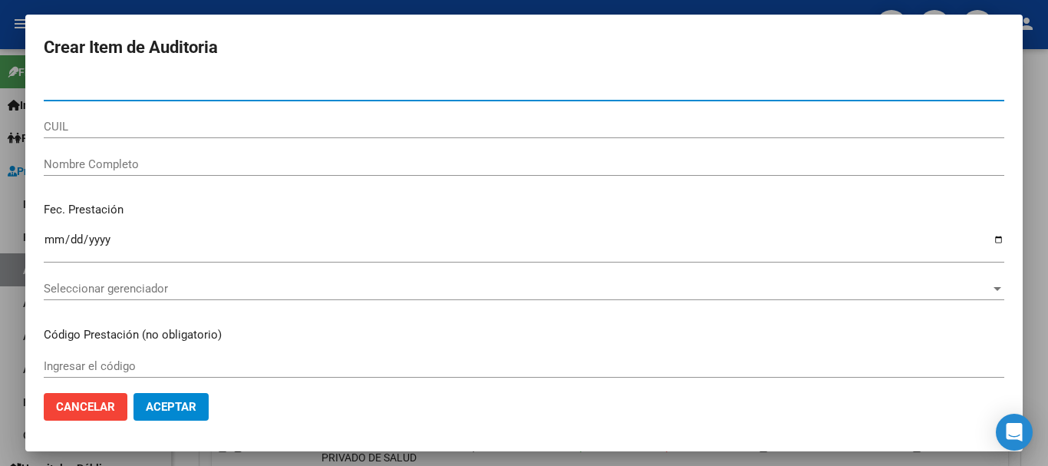
paste input "27184182"
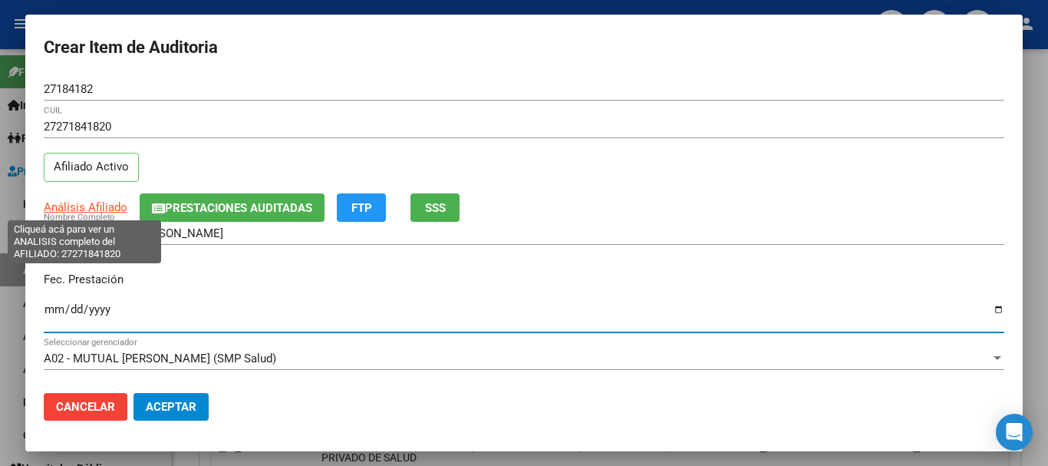
click at [73, 205] on span "Análisis Afiliado" at bounding box center [86, 207] width 84 height 14
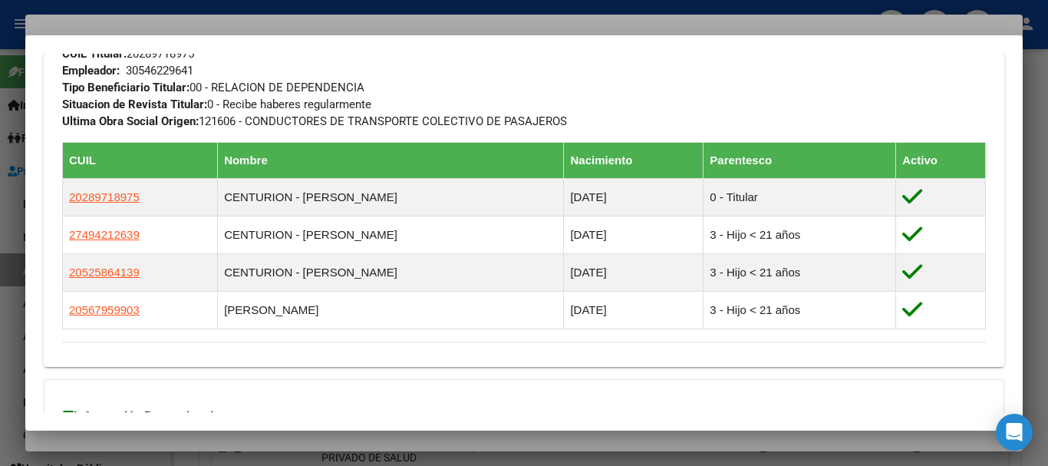
scroll to position [1013, 0]
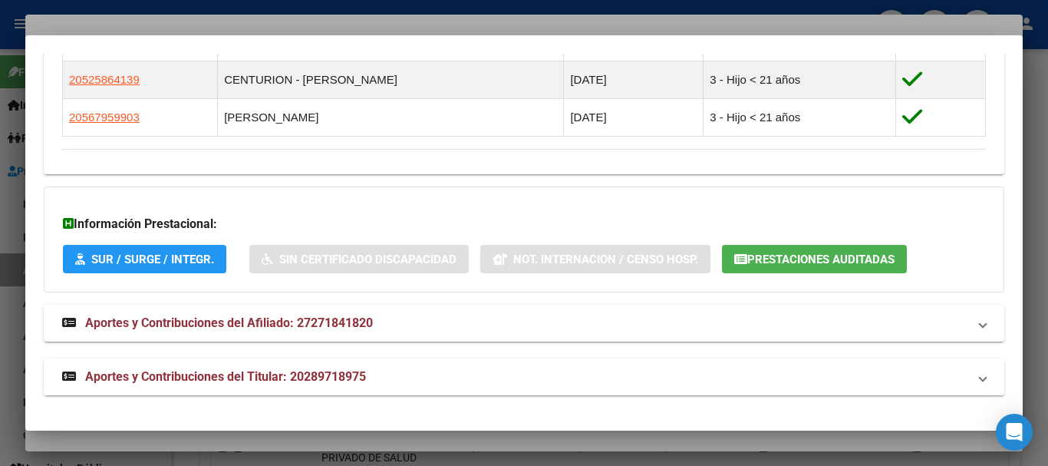
click at [417, 375] on mat-panel-title "Aportes y Contribuciones del Titular: 20289718975" at bounding box center [514, 376] width 905 height 18
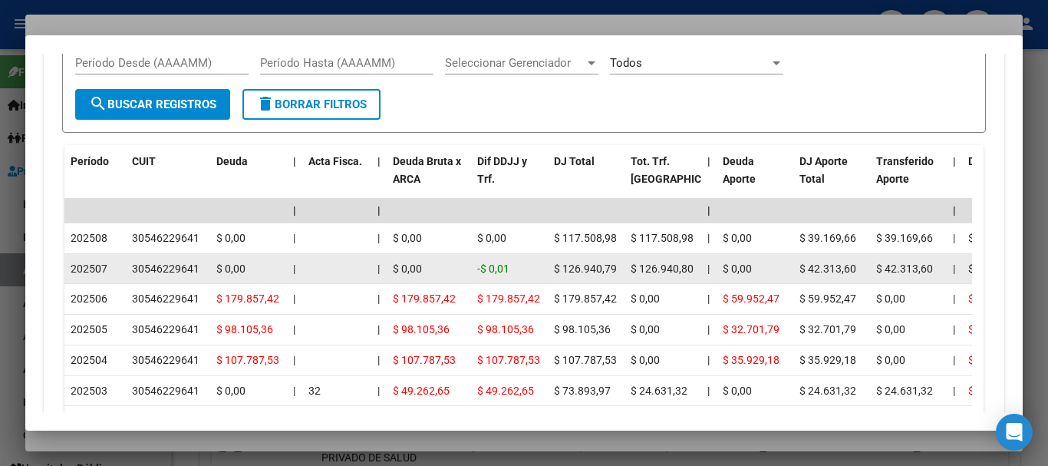
scroll to position [1706, 0]
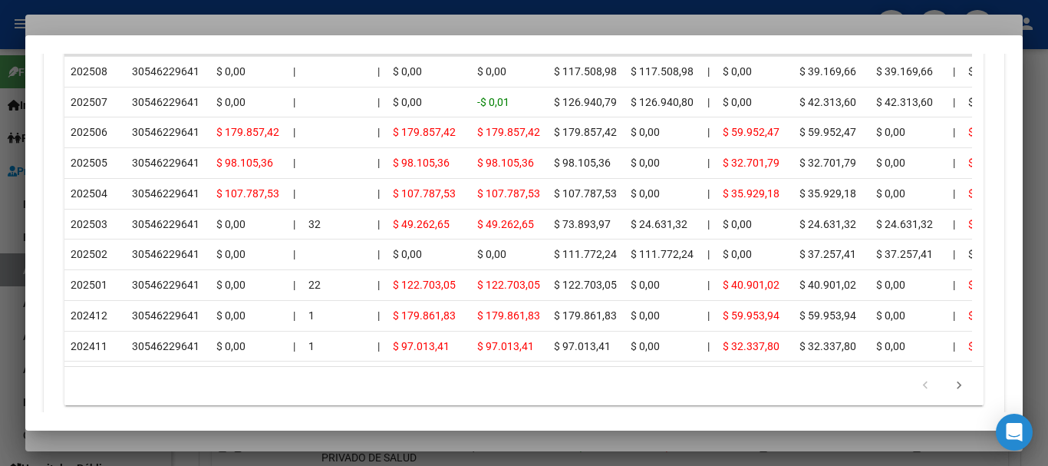
click at [581, 18] on div at bounding box center [524, 233] width 1048 height 466
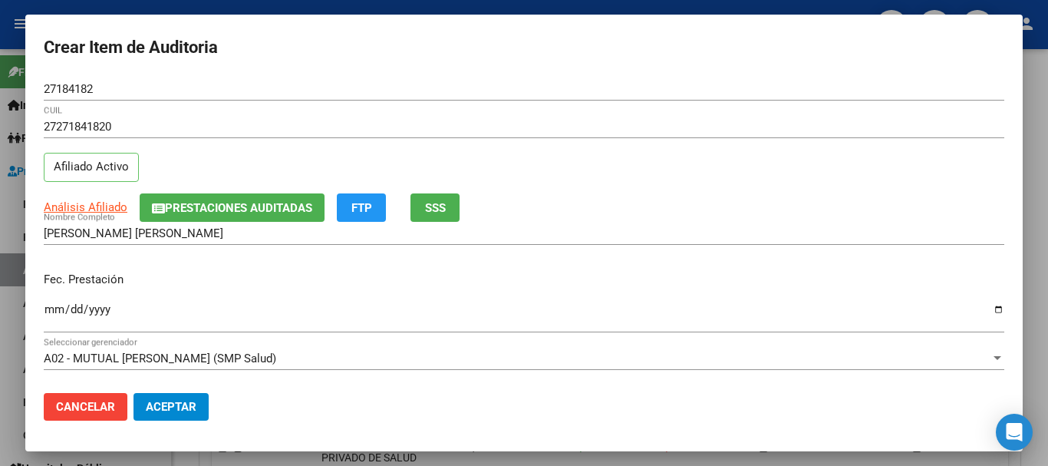
click at [884, 140] on div "27271841820 CUIL" at bounding box center [524, 134] width 960 height 38
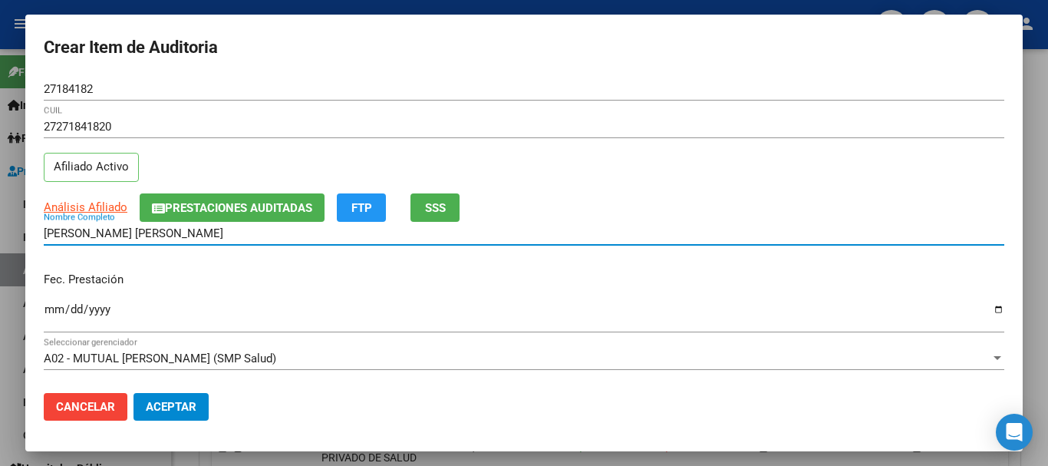
click at [750, 235] on input "[PERSON_NAME] [PERSON_NAME]" at bounding box center [524, 233] width 960 height 14
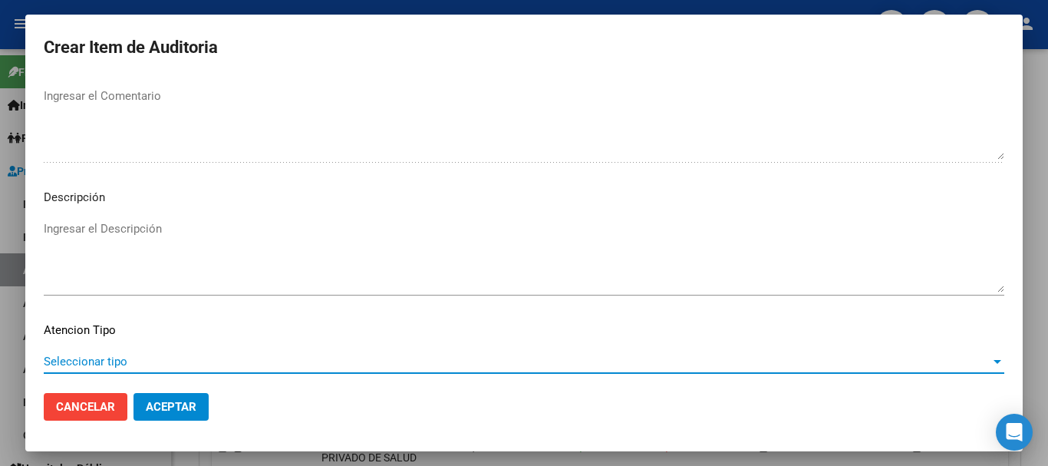
scroll to position [1078, 0]
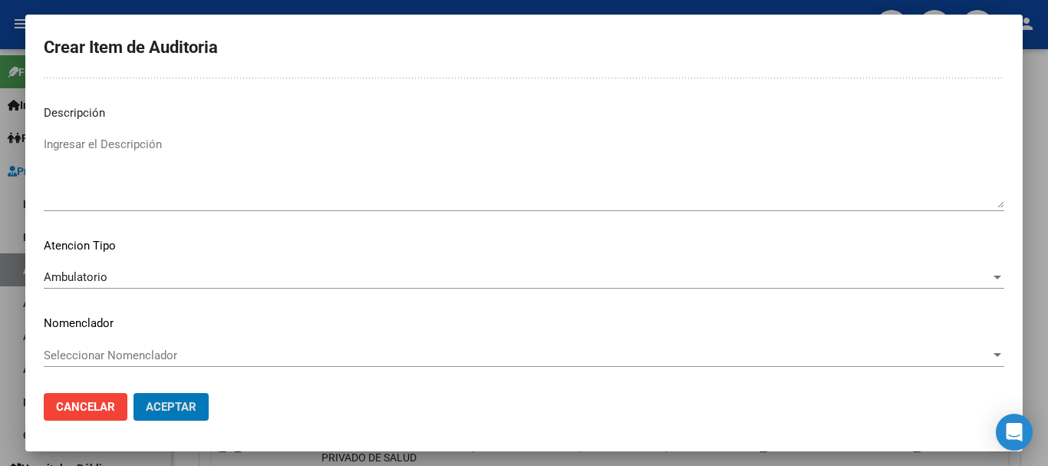
click at [133, 393] on button "Aceptar" at bounding box center [170, 407] width 75 height 28
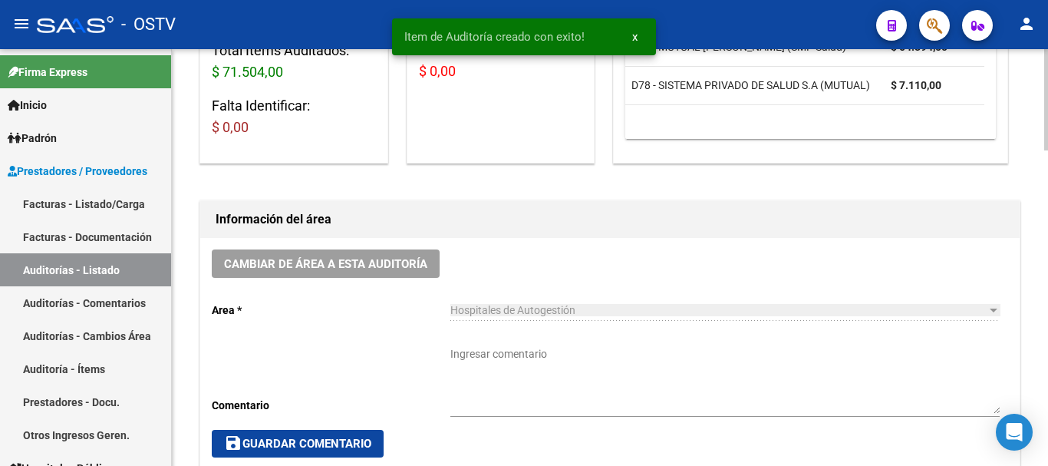
scroll to position [308, 0]
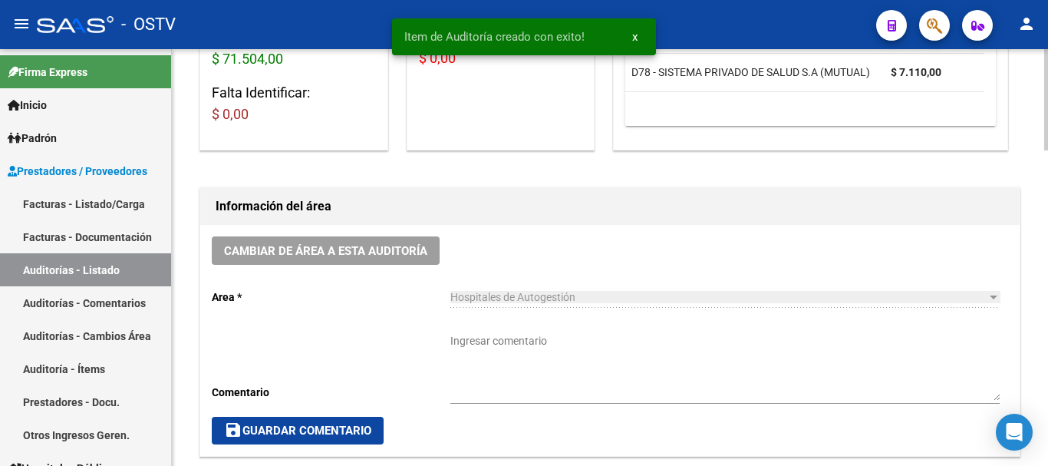
click at [568, 330] on div "Ingresar comentario" at bounding box center [724, 362] width 549 height 82
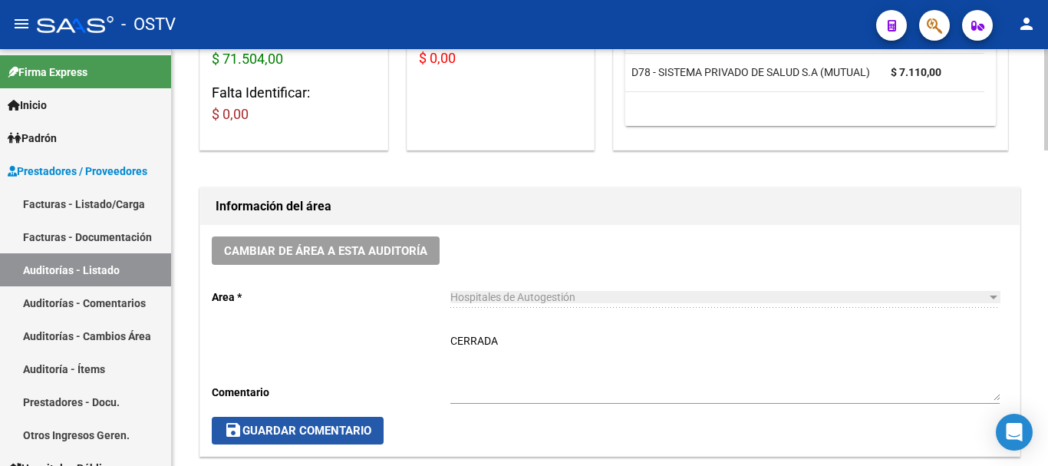
click at [345, 443] on button "save Guardar Comentario" at bounding box center [298, 430] width 172 height 28
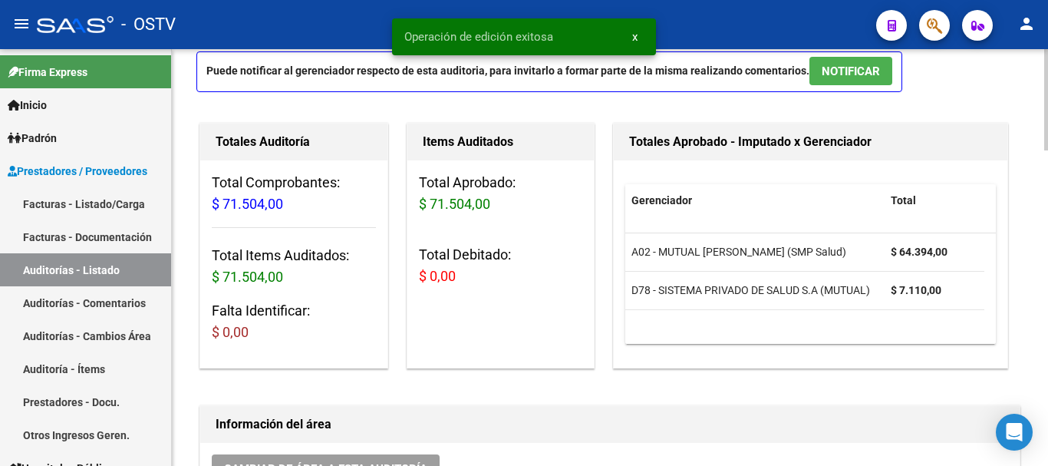
scroll to position [0, 0]
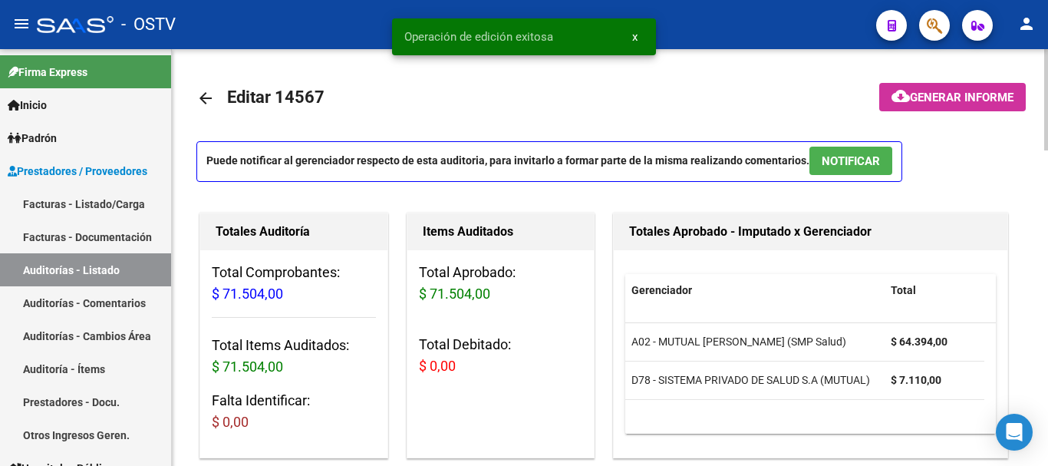
click at [209, 94] on mat-icon "arrow_back" at bounding box center [205, 98] width 18 height 18
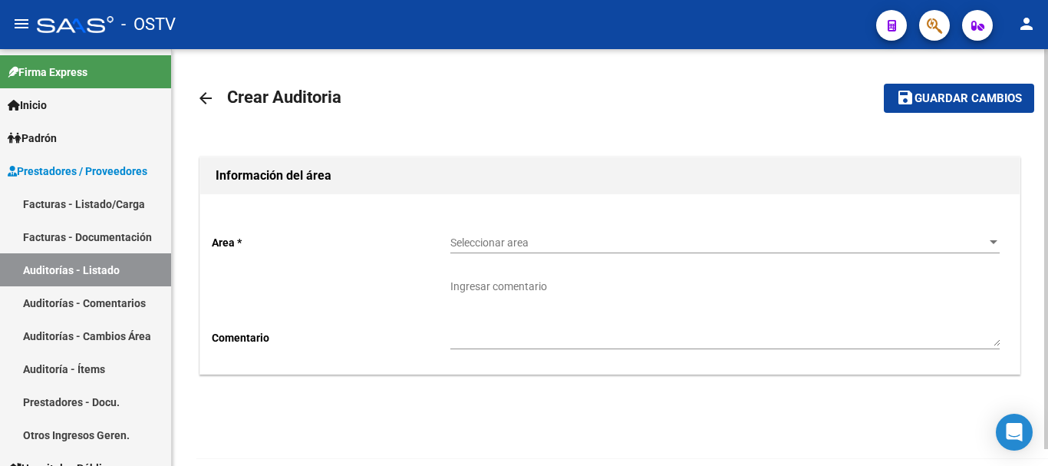
click at [486, 236] on span "Seleccionar area" at bounding box center [717, 242] width 535 height 13
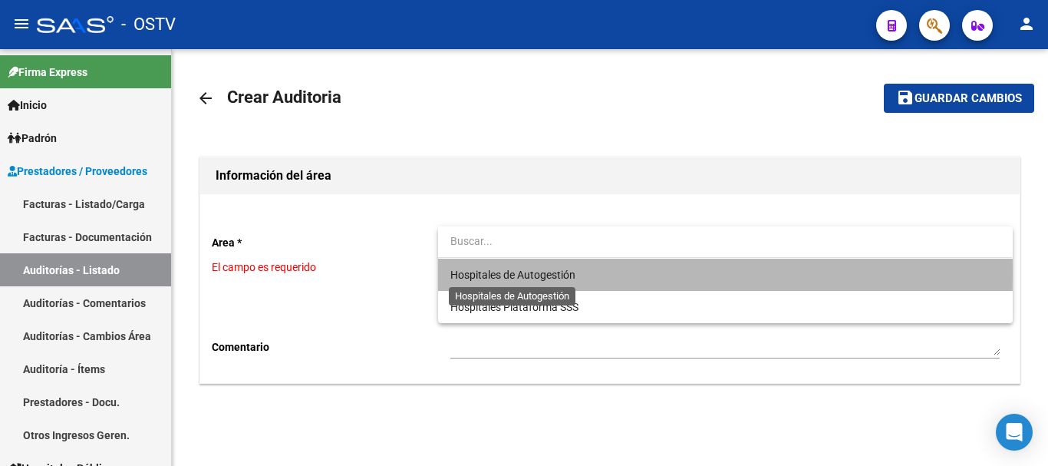
click at [487, 272] on span "Hospitales de Autogestión" at bounding box center [512, 274] width 125 height 12
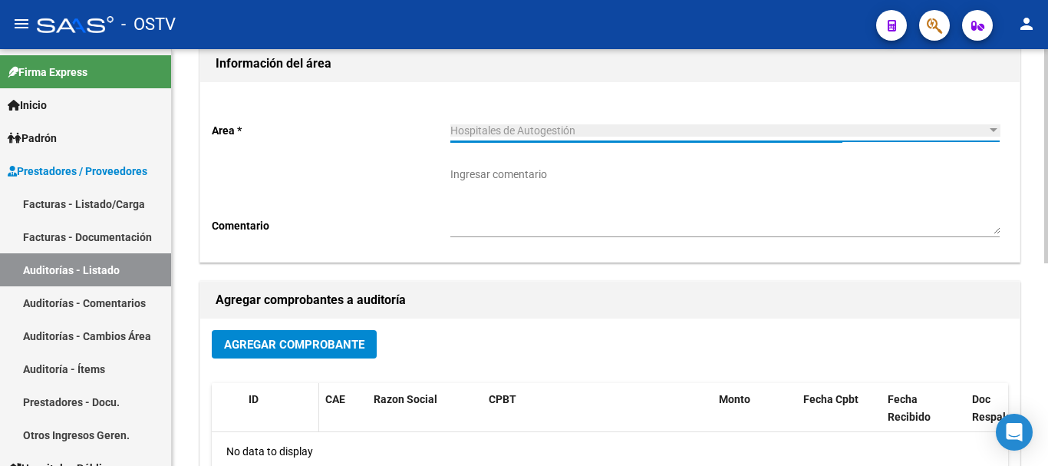
scroll to position [153, 0]
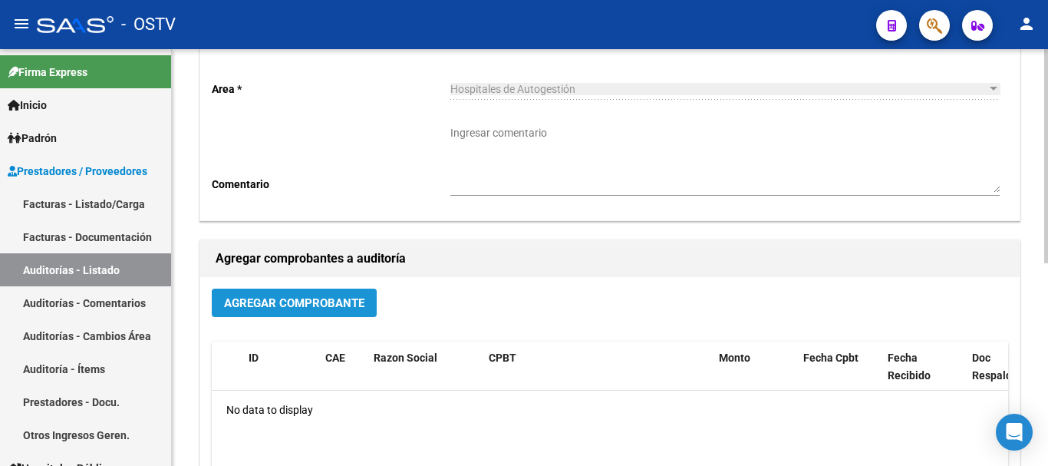
click at [331, 305] on span "Agregar Comprobante" at bounding box center [294, 303] width 140 height 14
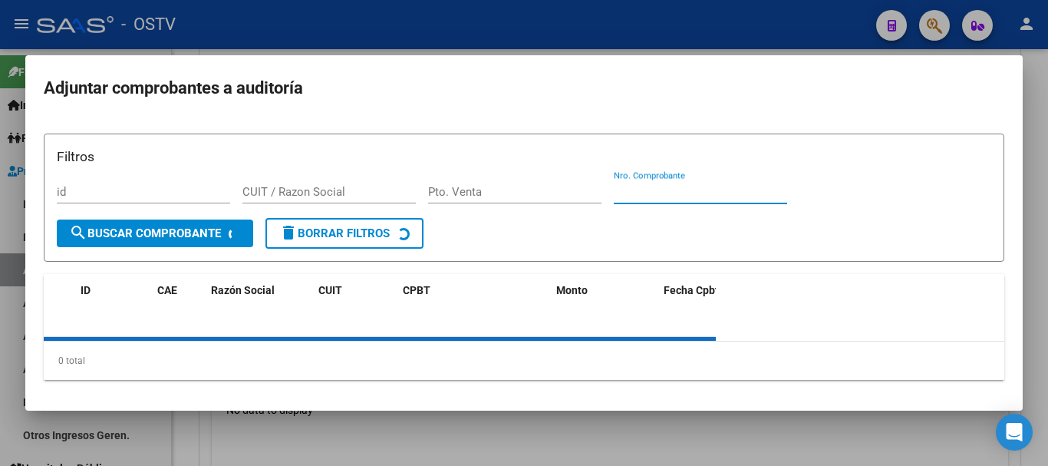
click at [706, 191] on input "Nro. Comprobante" at bounding box center [700, 192] width 173 height 14
paste input "19878"
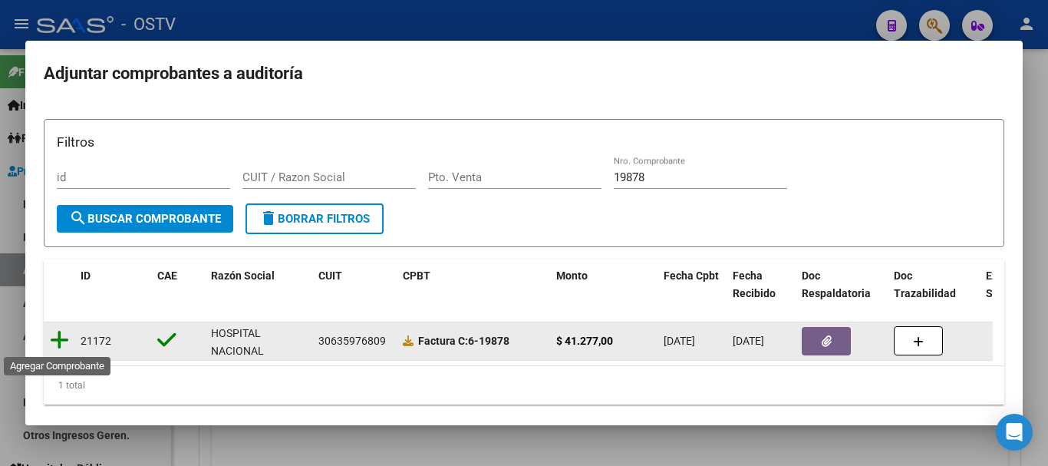
click at [54, 347] on icon at bounding box center [59, 339] width 19 height 21
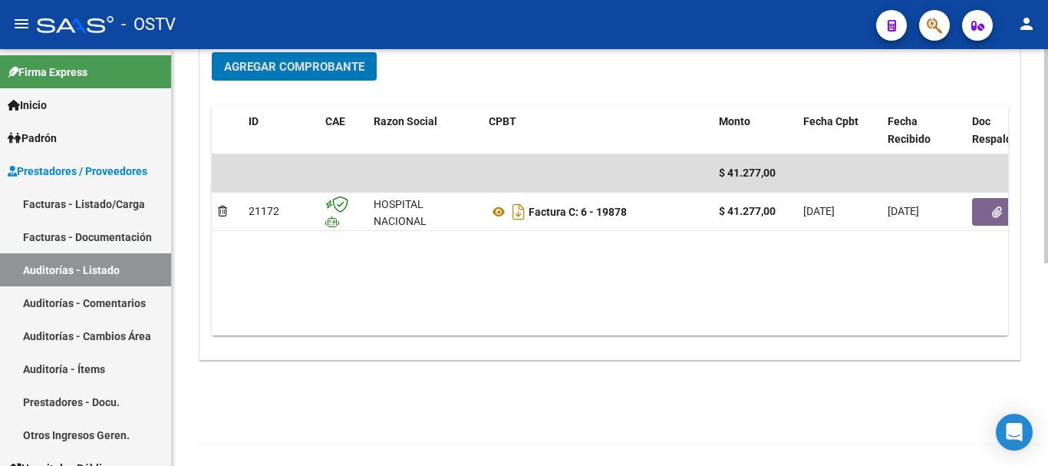
scroll to position [393, 0]
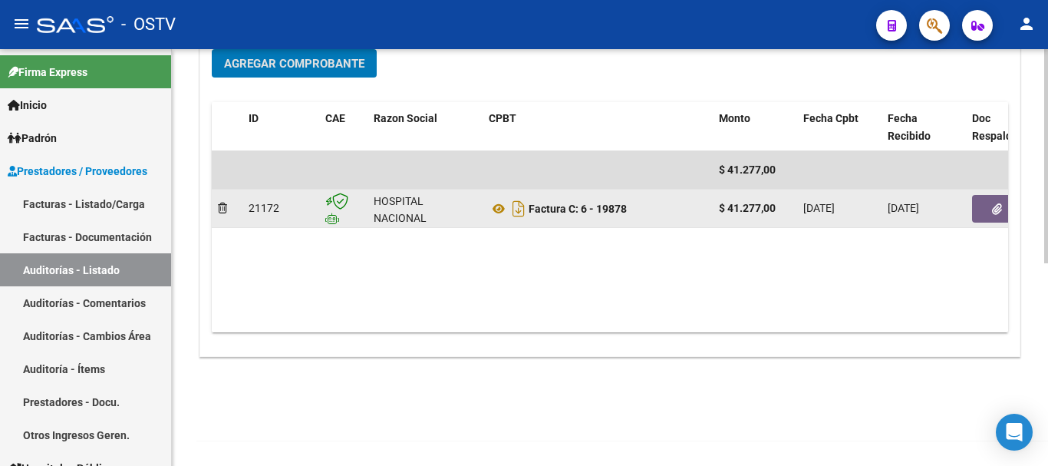
click at [994, 205] on icon "button" at bounding box center [997, 209] width 10 height 12
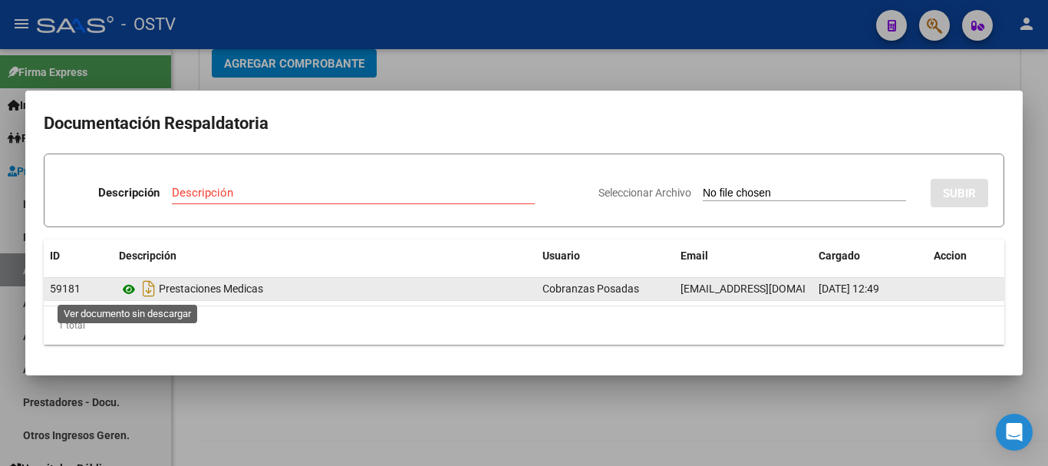
click at [133, 289] on icon at bounding box center [129, 289] width 20 height 18
click at [126, 288] on icon at bounding box center [129, 289] width 20 height 18
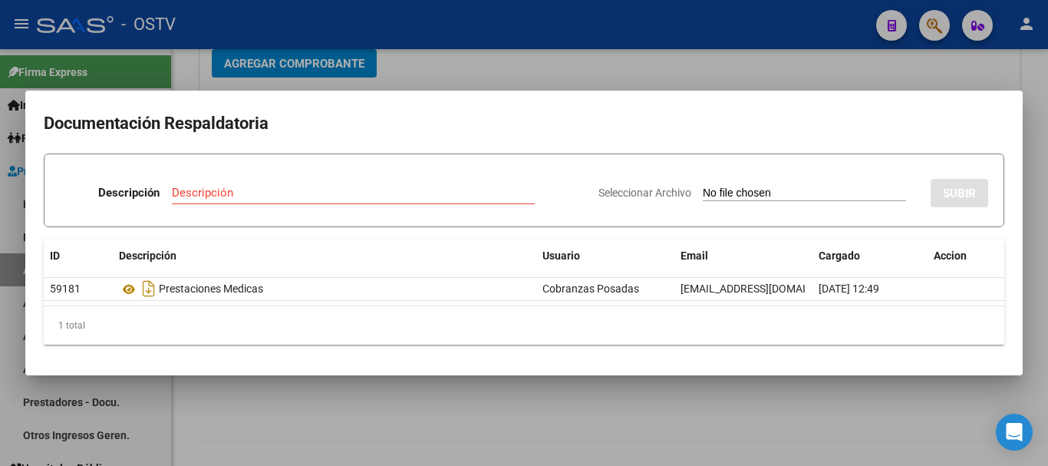
click at [738, 71] on div at bounding box center [524, 233] width 1048 height 466
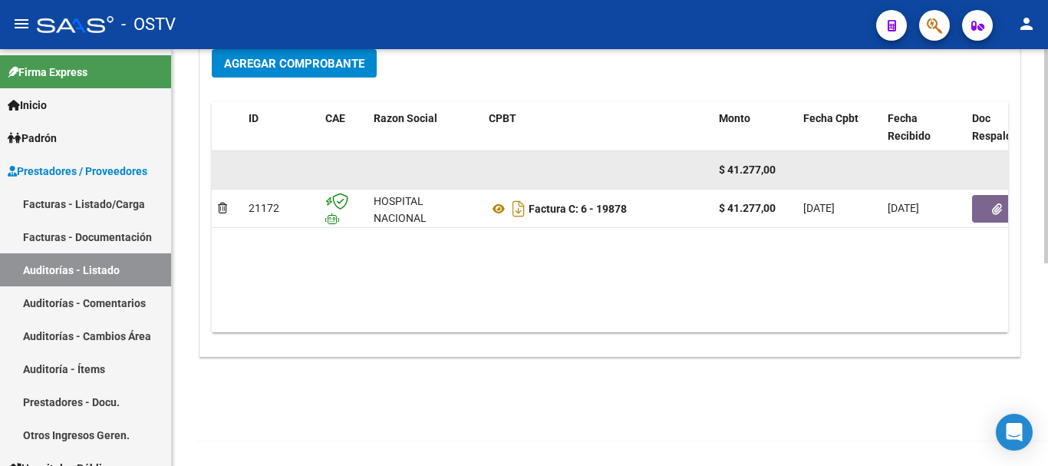
scroll to position [9, 0]
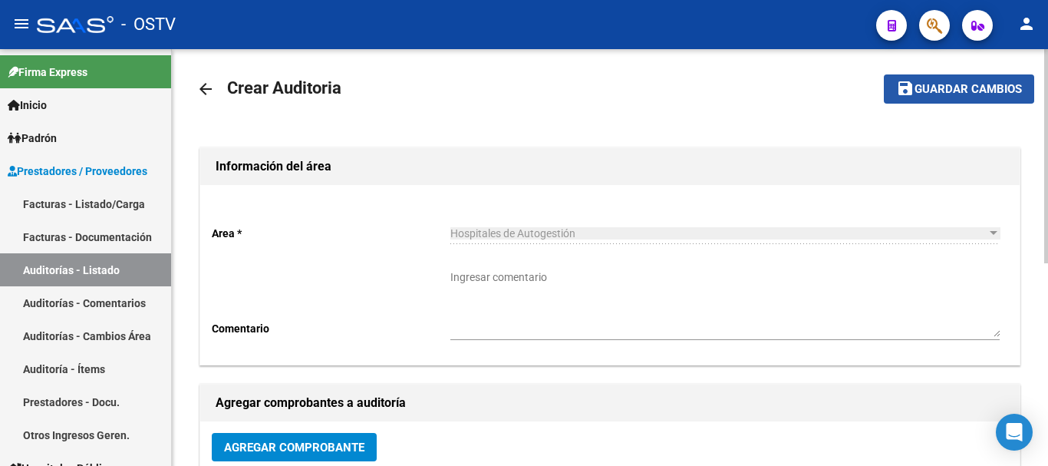
drag, startPoint x: 956, startPoint y: 81, endPoint x: 953, endPoint y: 100, distance: 18.8
click at [957, 81] on span "save Guardar cambios" at bounding box center [959, 88] width 126 height 14
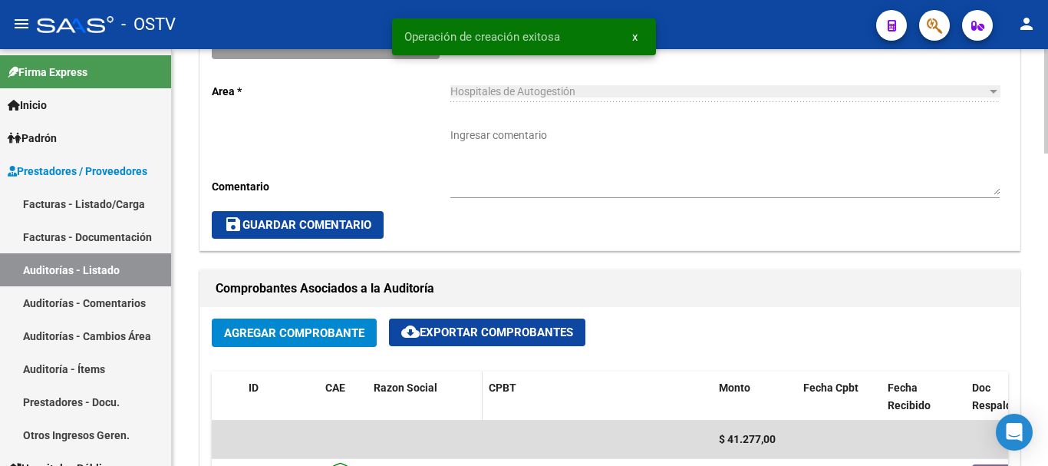
scroll to position [844, 0]
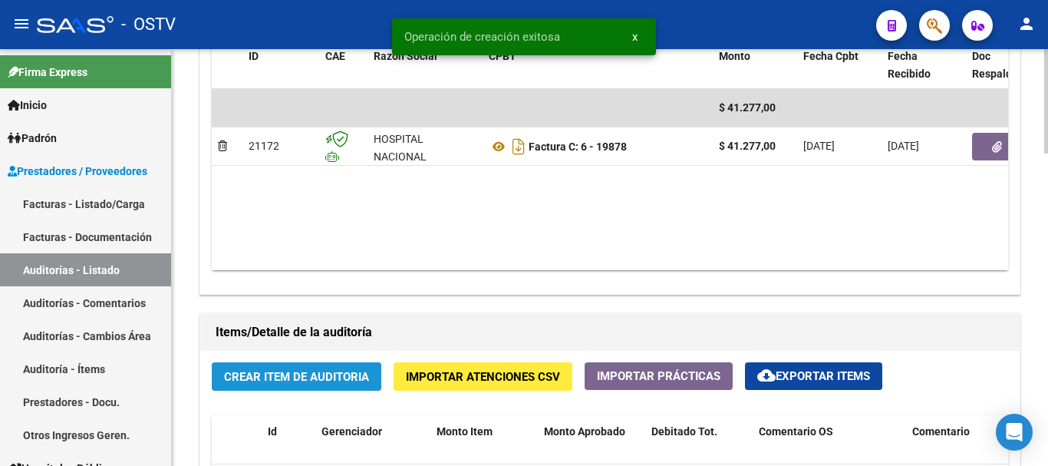
click at [354, 372] on span "Crear Item de Auditoria" at bounding box center [296, 377] width 145 height 14
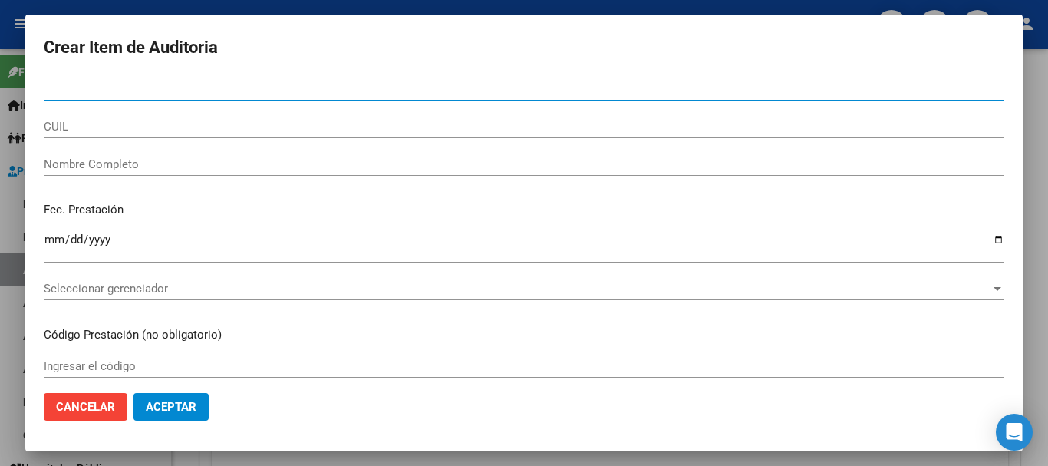
paste input "32883839"
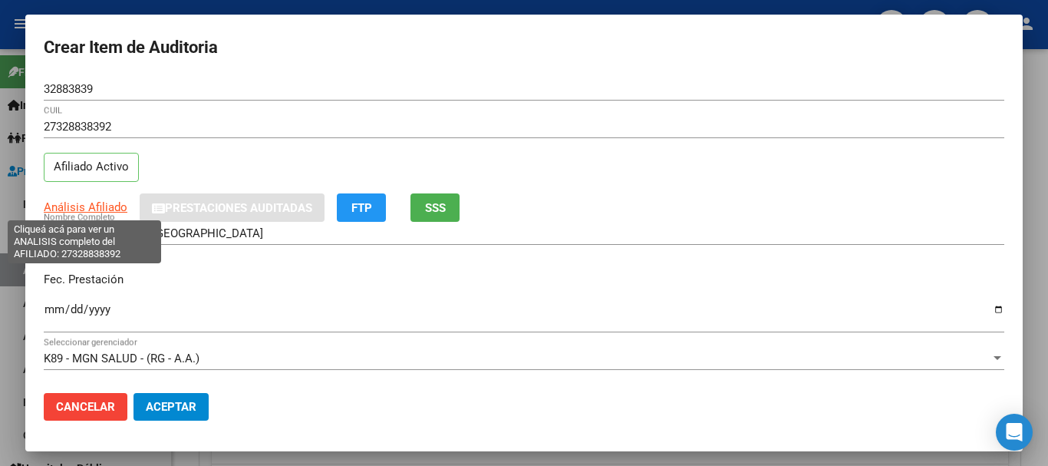
click at [93, 209] on span "Análisis Afiliado" at bounding box center [86, 207] width 84 height 14
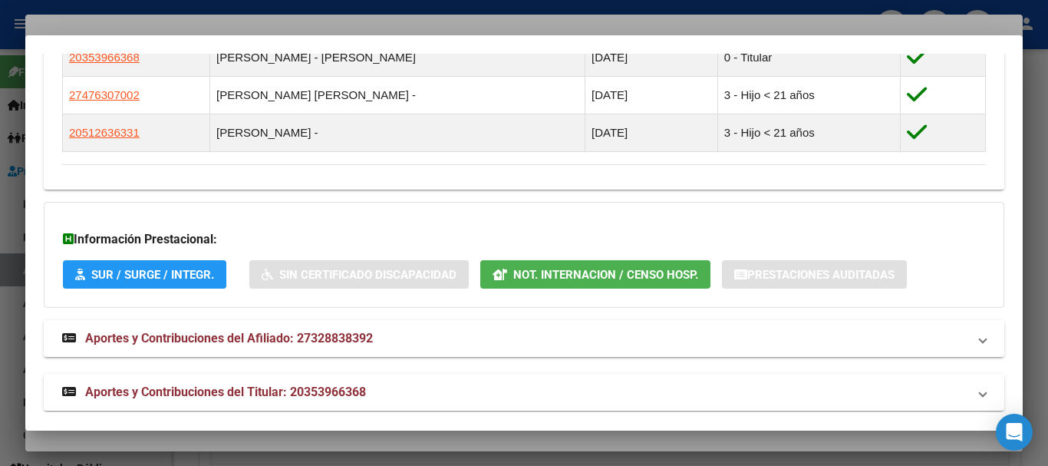
scroll to position [930, 0]
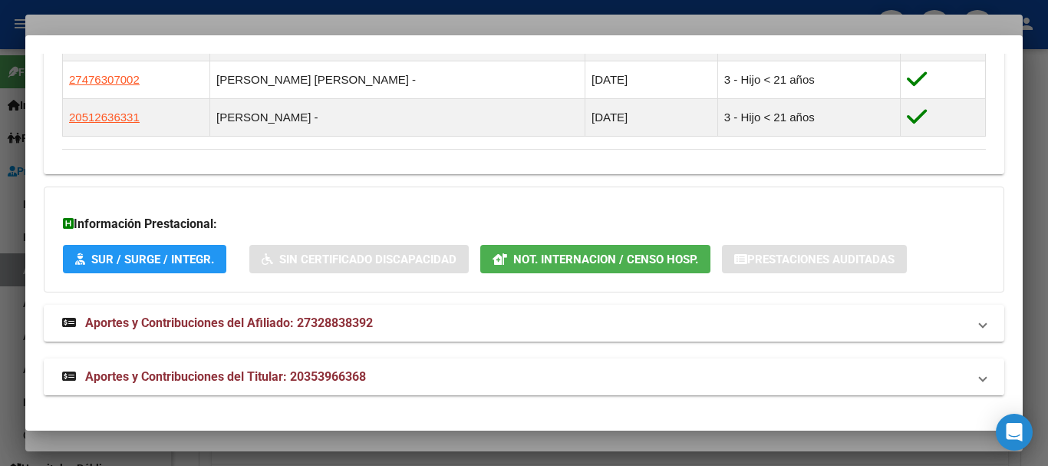
click at [344, 384] on span "Aportes y Contribuciones del Titular: 20353966368" at bounding box center [225, 376] width 281 height 15
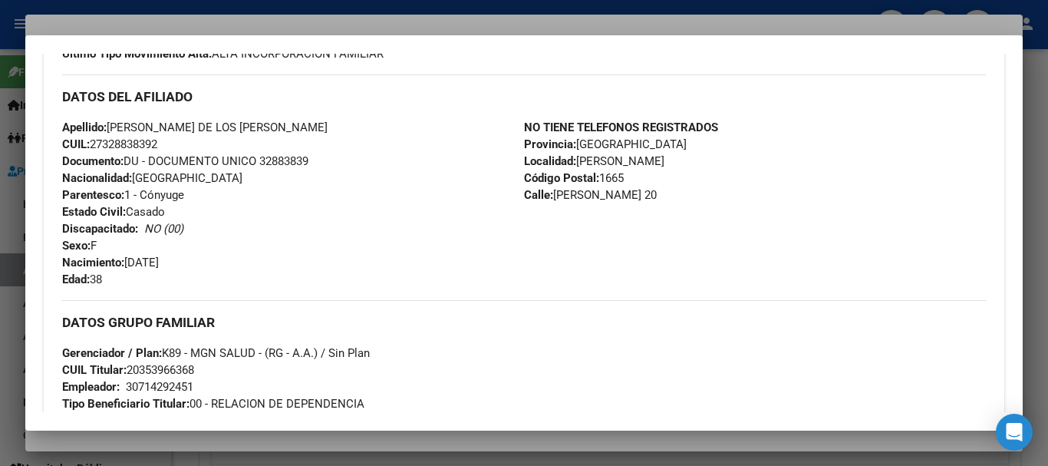
scroll to position [0, 0]
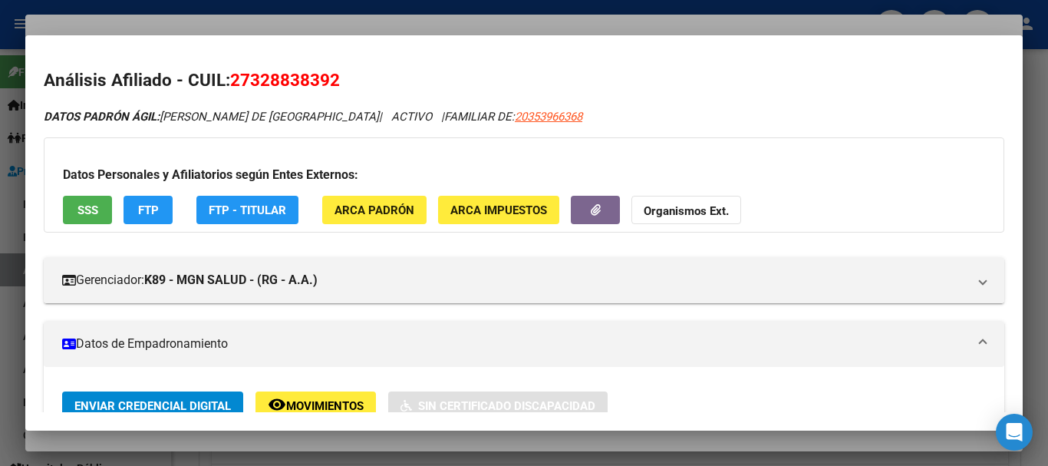
click at [640, 212] on button "Organismos Ext." at bounding box center [686, 210] width 110 height 28
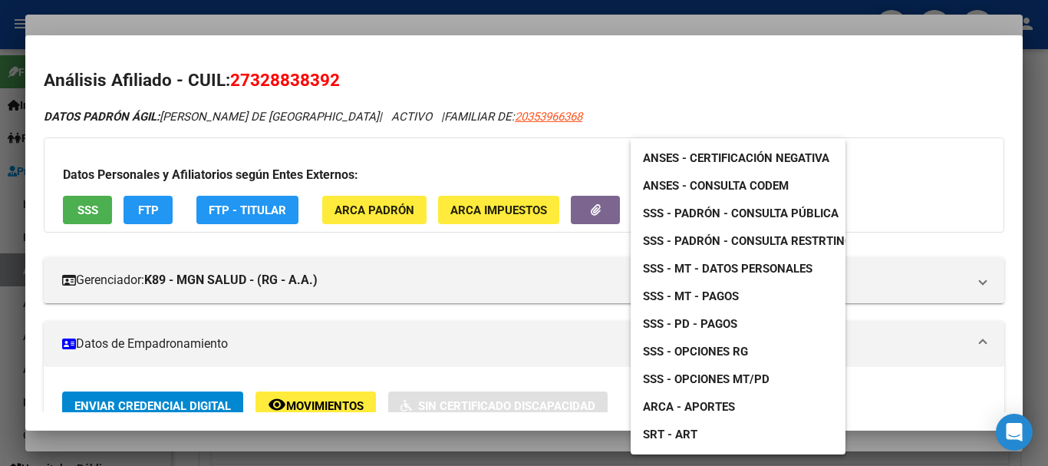
click at [813, 217] on span "SSS - Padrón - Consulta Pública" at bounding box center [741, 213] width 196 height 14
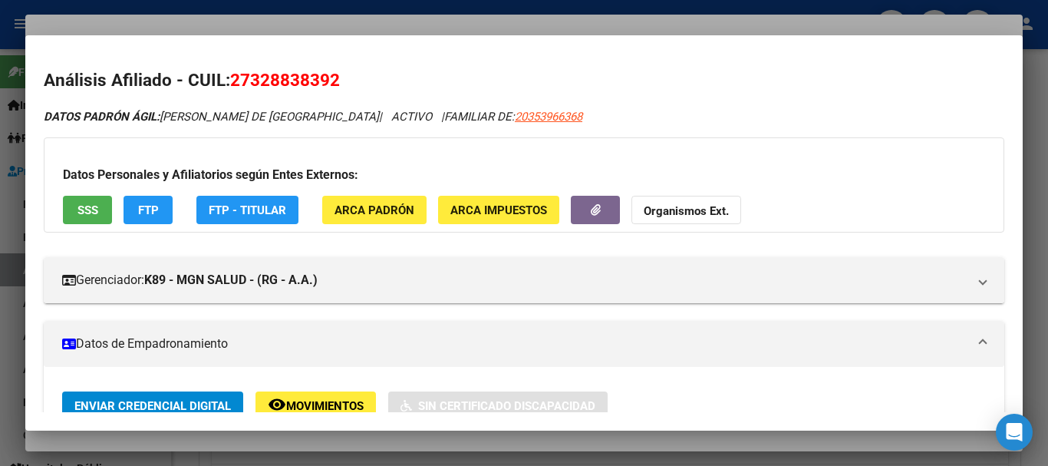
click at [554, 19] on div at bounding box center [524, 233] width 1048 height 466
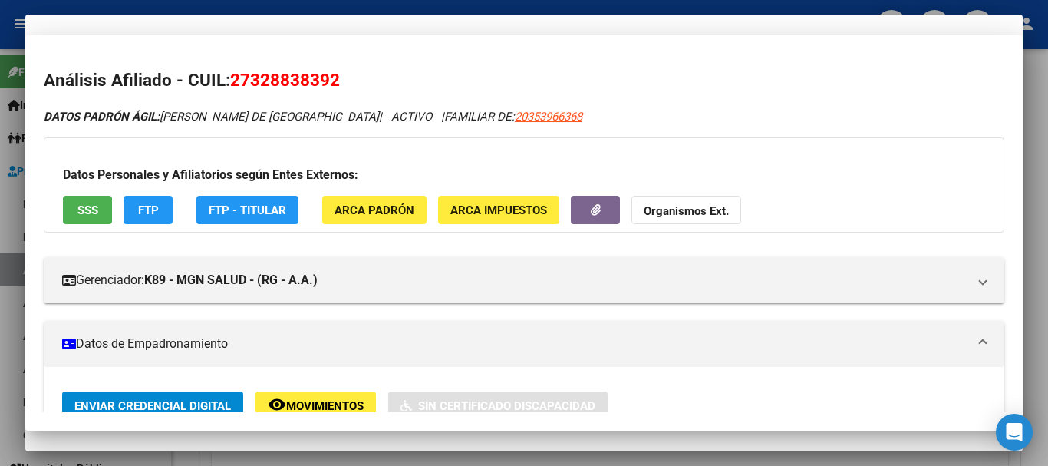
click at [897, 148] on div "27328838392 CUIL" at bounding box center [524, 134] width 960 height 38
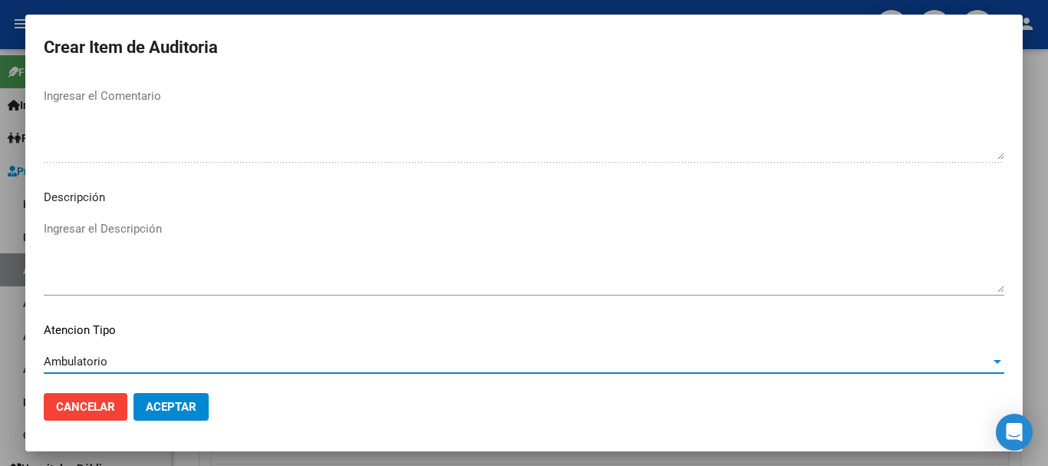
scroll to position [1078, 0]
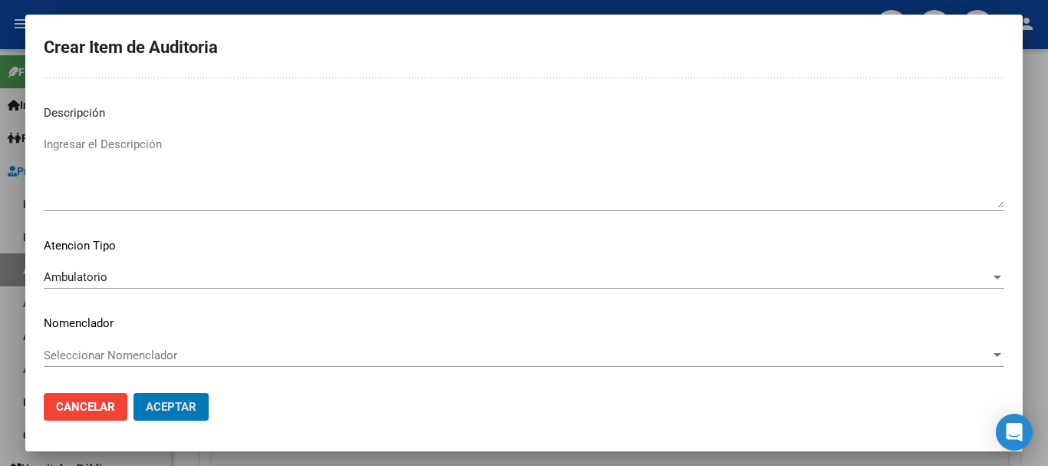
click at [133, 393] on button "Aceptar" at bounding box center [170, 407] width 75 height 28
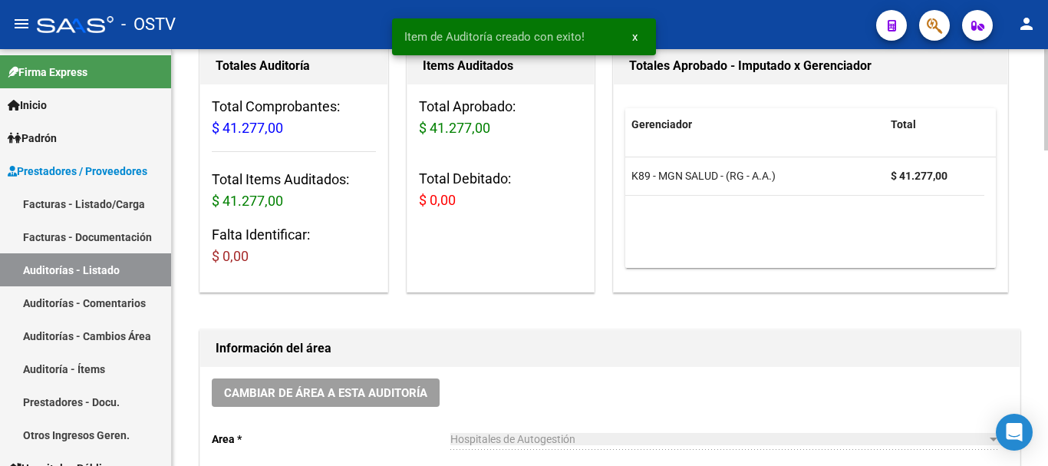
scroll to position [384, 0]
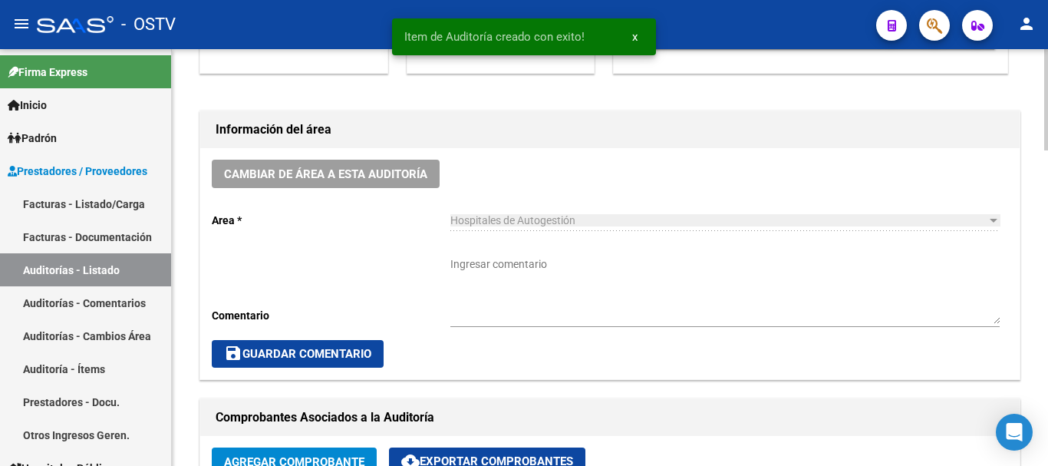
click at [566, 293] on textarea "Ingresar comentario" at bounding box center [724, 289] width 549 height 67
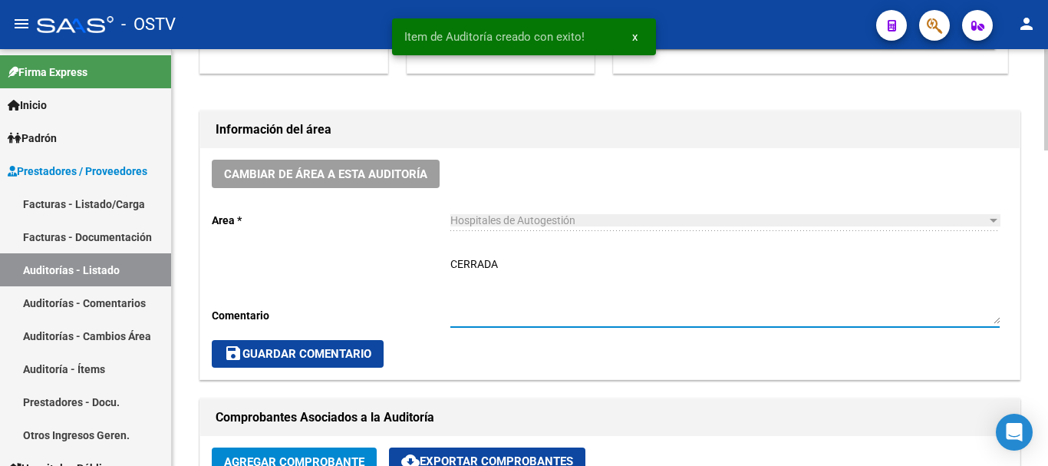
click at [357, 348] on span "save Guardar Comentario" at bounding box center [297, 354] width 147 height 14
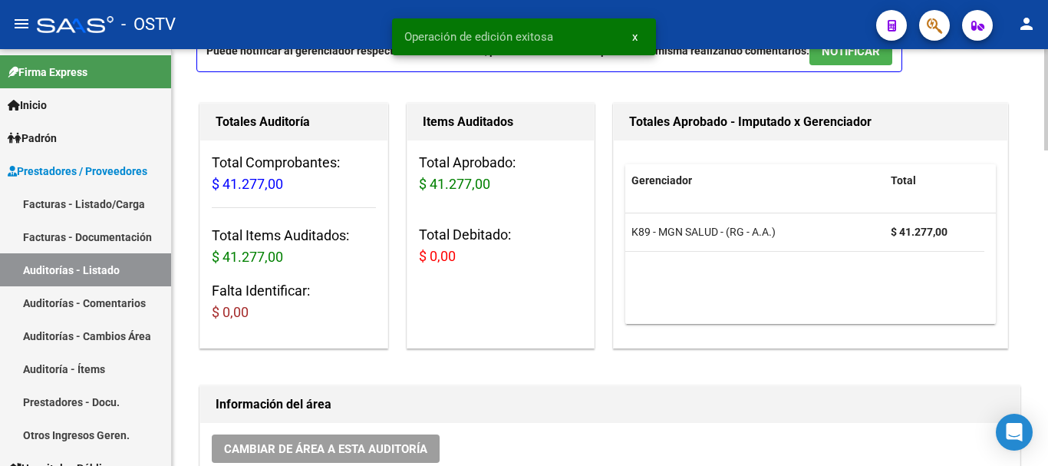
scroll to position [0, 0]
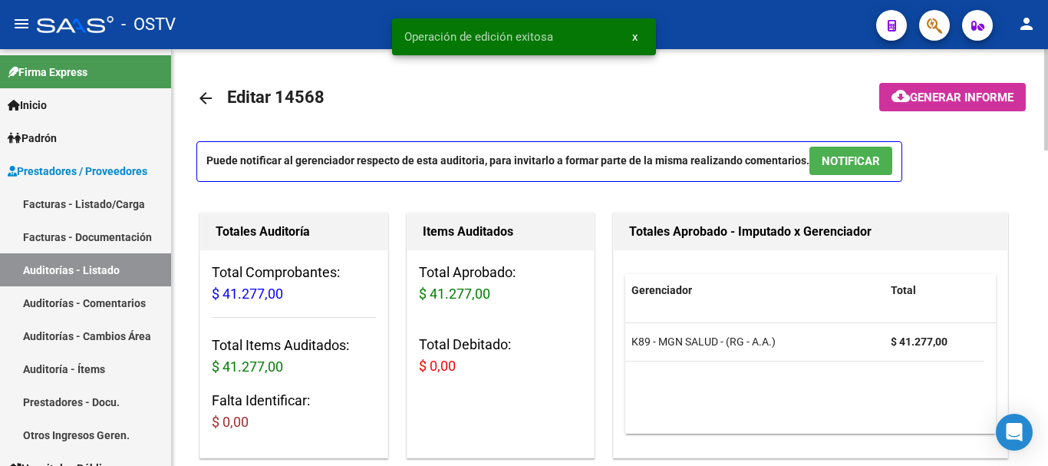
click at [209, 97] on mat-icon "arrow_back" at bounding box center [205, 98] width 18 height 18
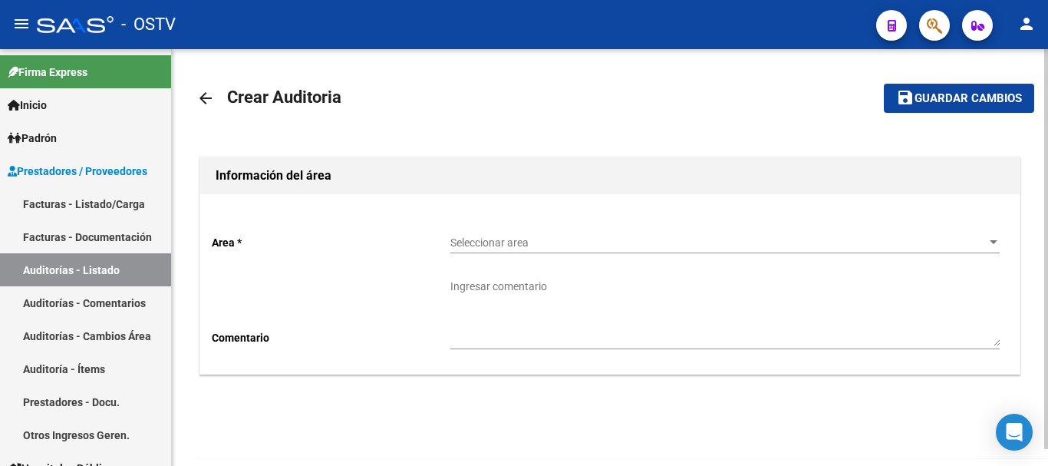
click at [502, 233] on div "Seleccionar area Seleccionar area" at bounding box center [724, 237] width 549 height 31
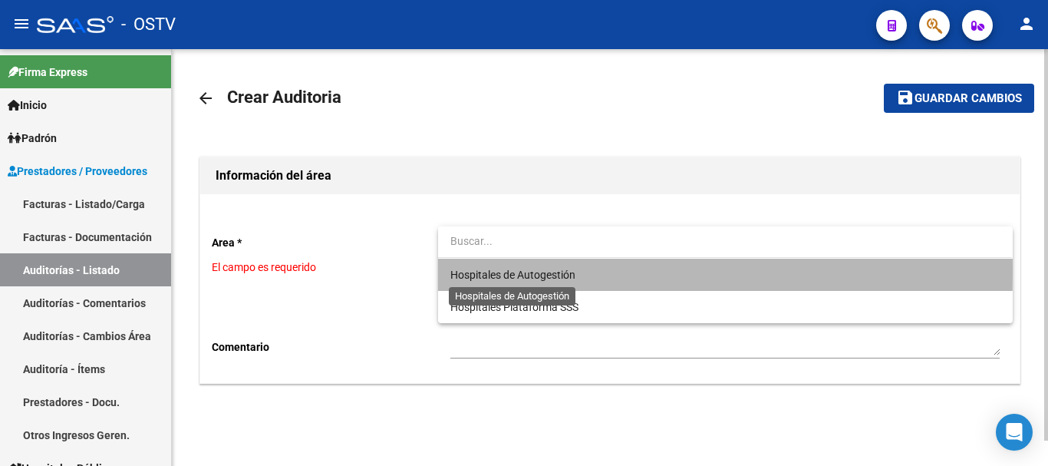
click at [494, 271] on span "Hospitales de Autogestión" at bounding box center [512, 274] width 125 height 12
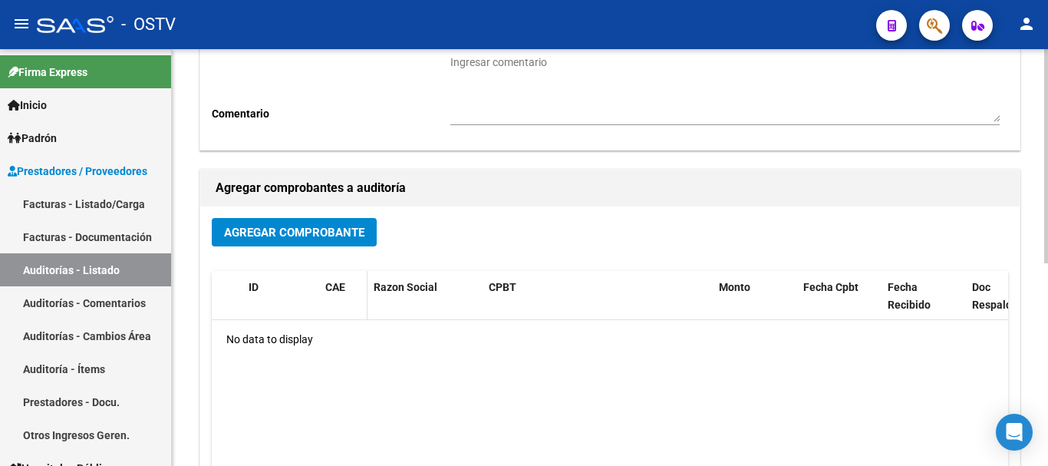
scroll to position [230, 0]
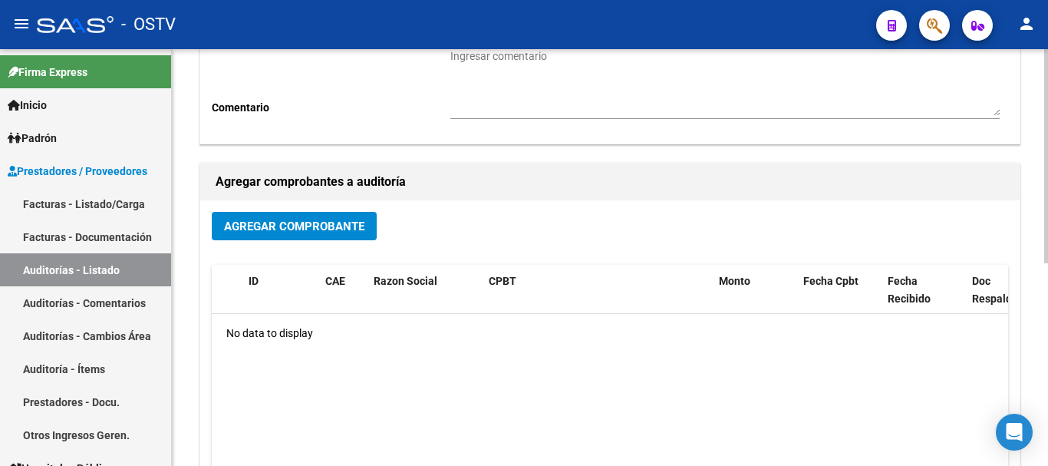
click at [328, 226] on span "Agregar Comprobante" at bounding box center [294, 226] width 140 height 14
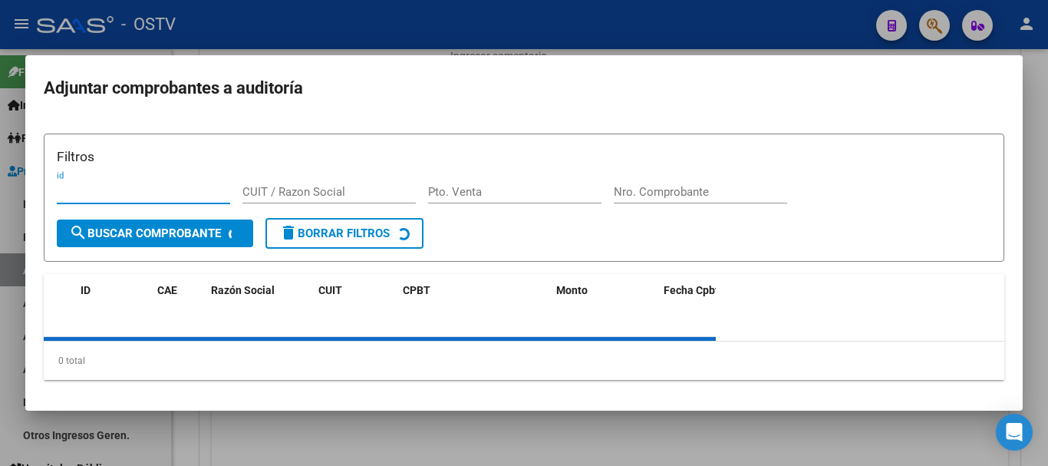
click at [678, 181] on div "Nro. Comprobante" at bounding box center [700, 191] width 173 height 23
paste input "19883"
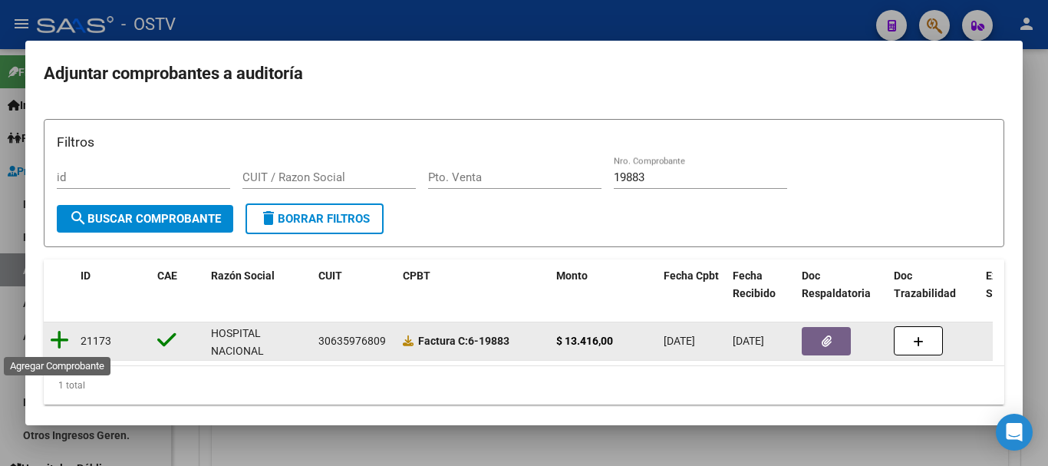
click at [56, 344] on icon at bounding box center [59, 339] width 19 height 21
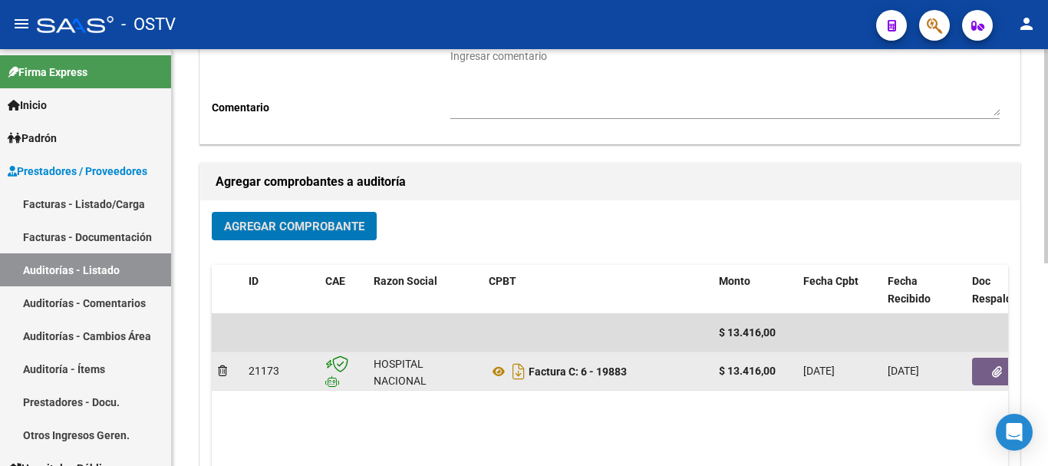
click at [988, 365] on button "button" at bounding box center [996, 371] width 49 height 28
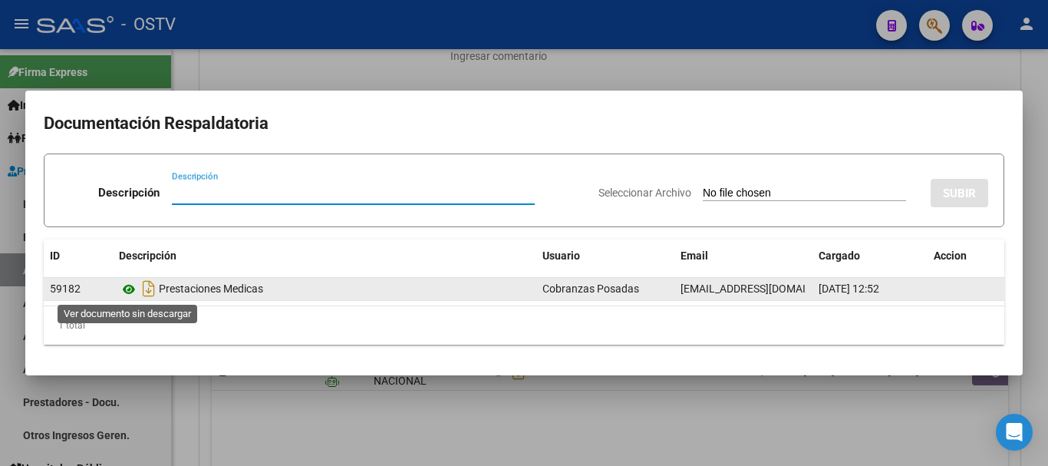
click at [132, 291] on icon at bounding box center [129, 289] width 20 height 18
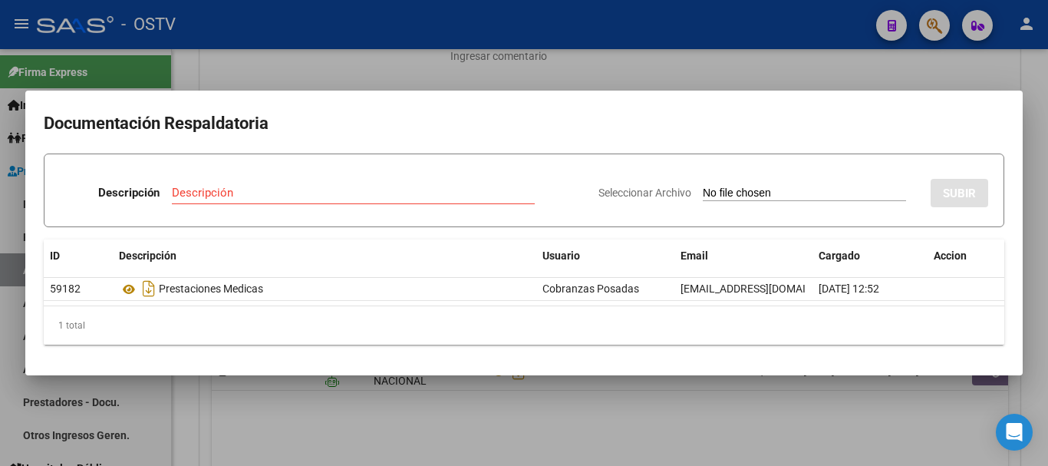
click at [587, 81] on div at bounding box center [524, 233] width 1048 height 466
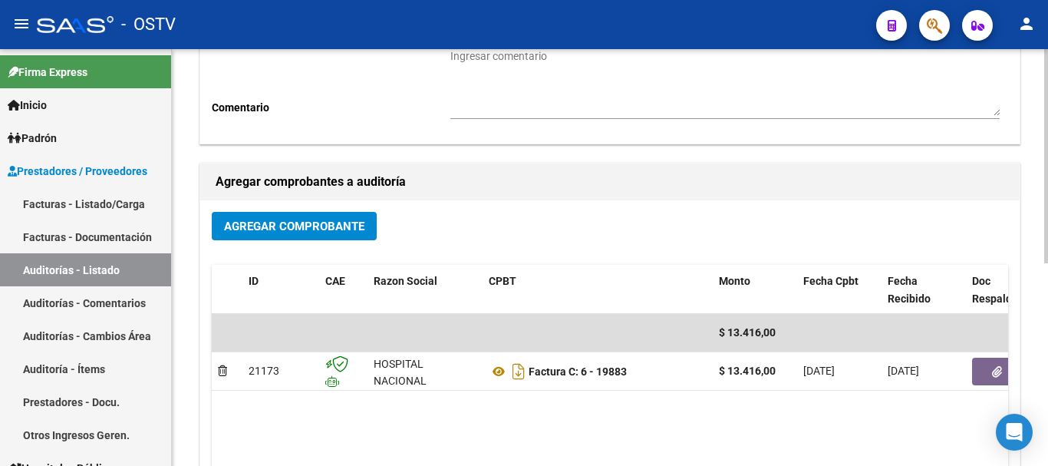
scroll to position [0, 0]
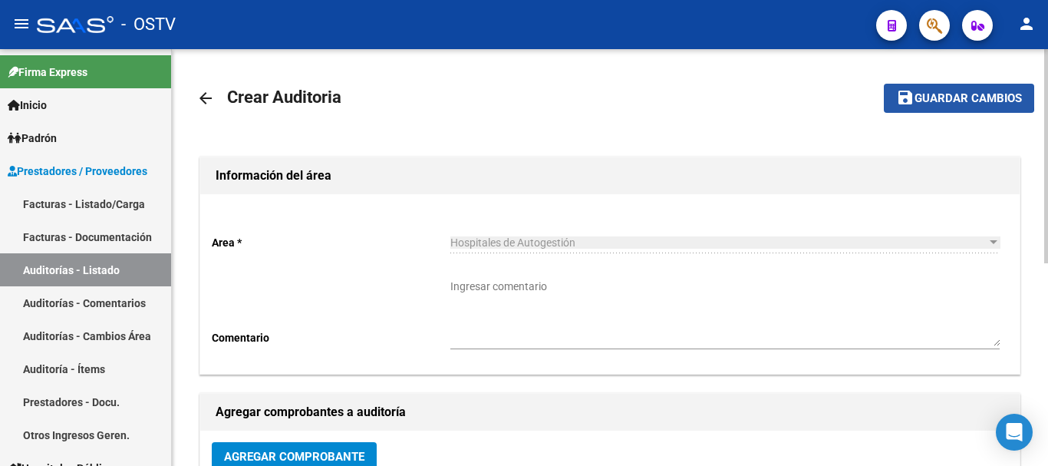
click at [944, 95] on span "Guardar cambios" at bounding box center [967, 99] width 107 height 14
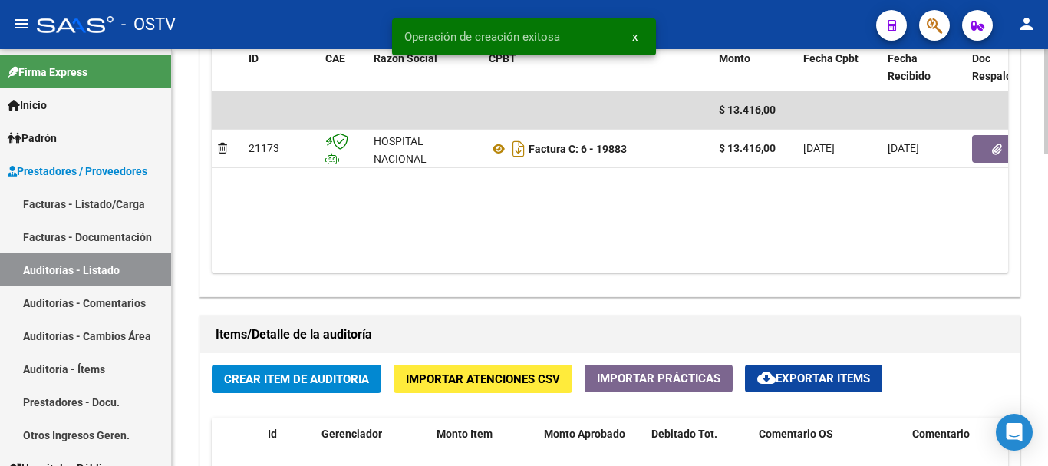
scroll to position [920, 0]
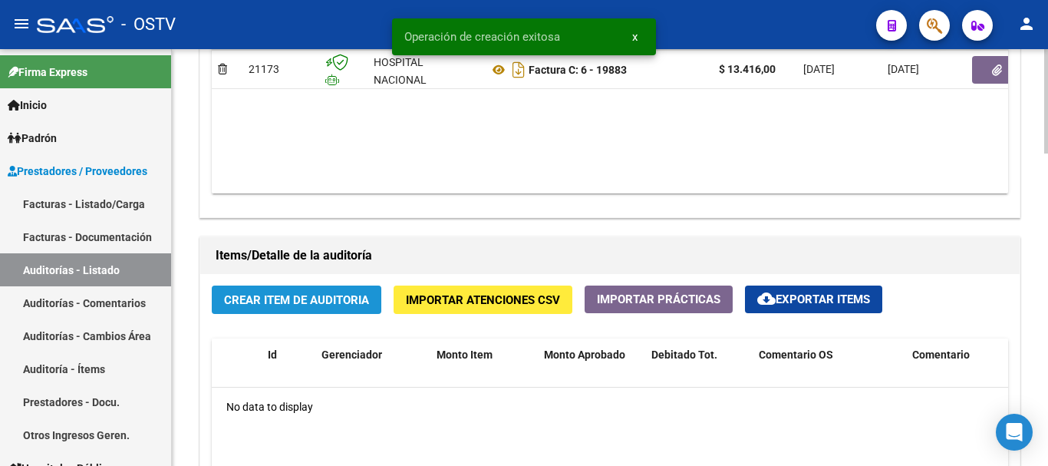
click at [304, 297] on span "Crear Item de Auditoria" at bounding box center [296, 300] width 145 height 14
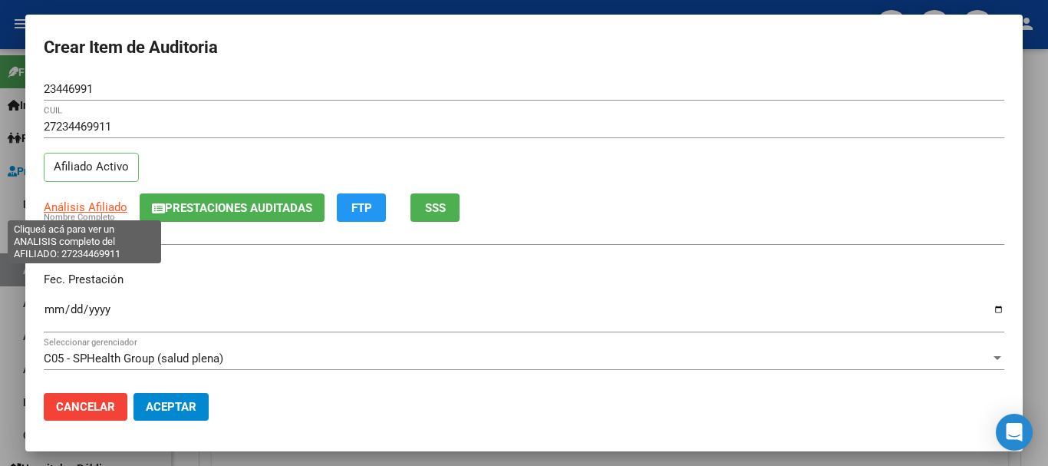
click at [95, 205] on span "Análisis Afiliado" at bounding box center [86, 207] width 84 height 14
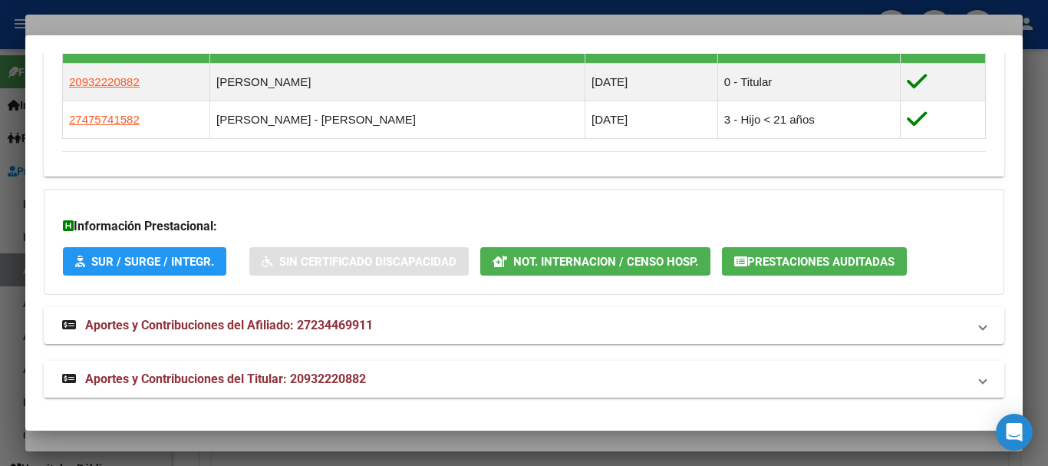
scroll to position [921, 0]
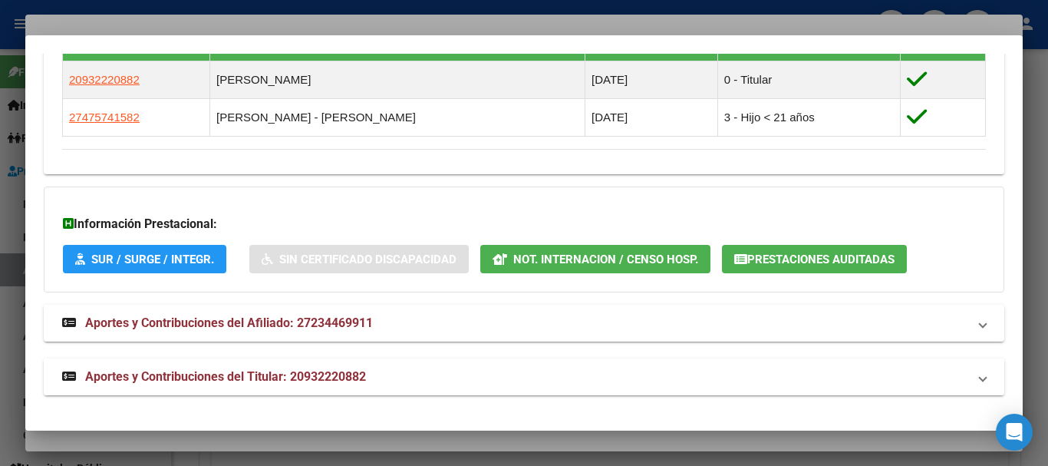
click at [326, 366] on mat-expansion-panel-header "Aportes y Contribuciones del Titular: 20932220882" at bounding box center [524, 376] width 960 height 37
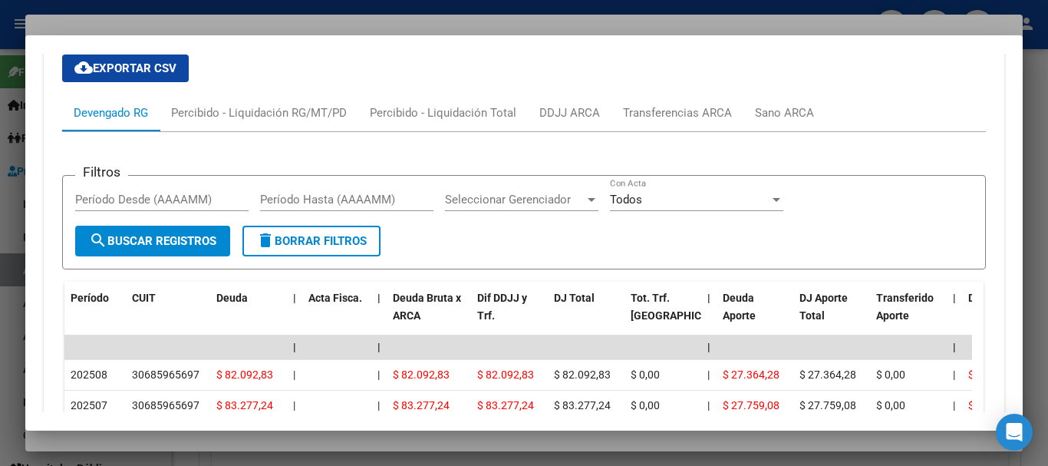
scroll to position [1612, 0]
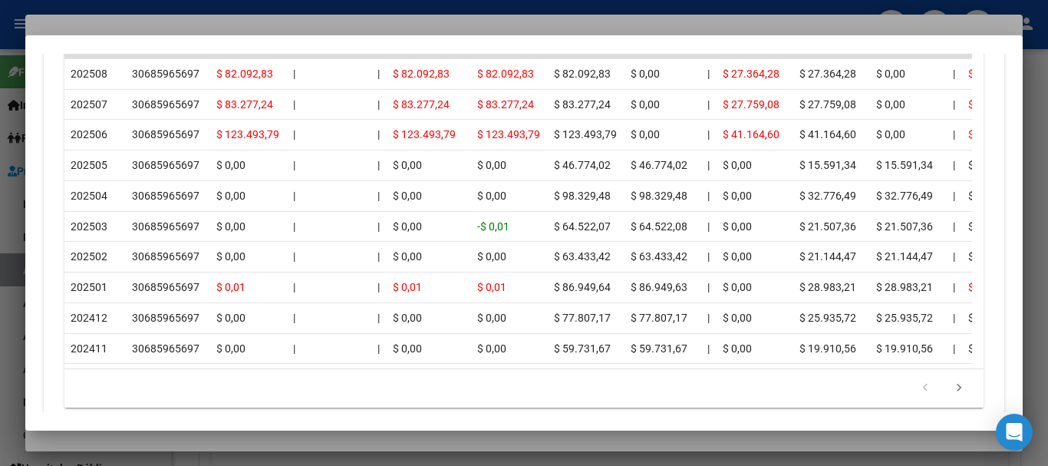
click at [193, 25] on div at bounding box center [524, 233] width 1048 height 466
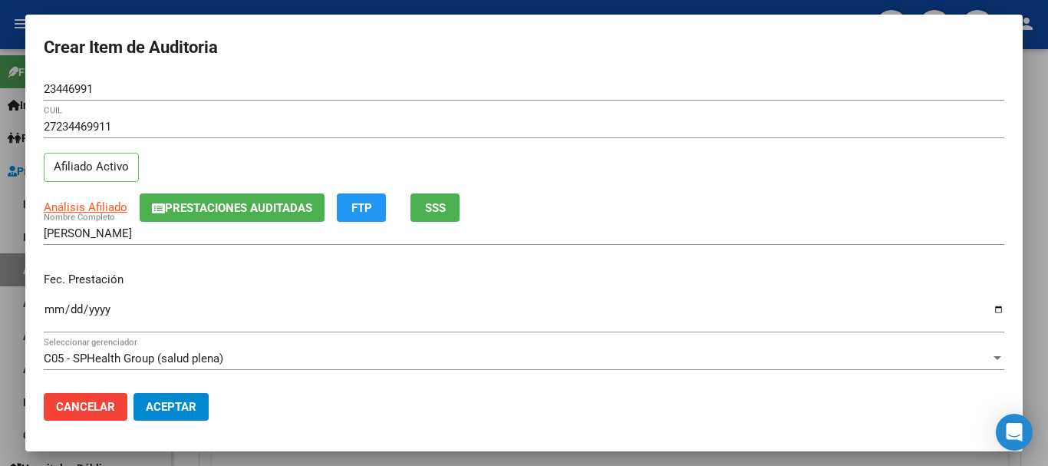
click at [712, 193] on mat-dialog-content "23446991 Nro Documento 27234469911 CUIL Afiliado Activo Análisis Afiliado Prest…" at bounding box center [523, 228] width 997 height 303
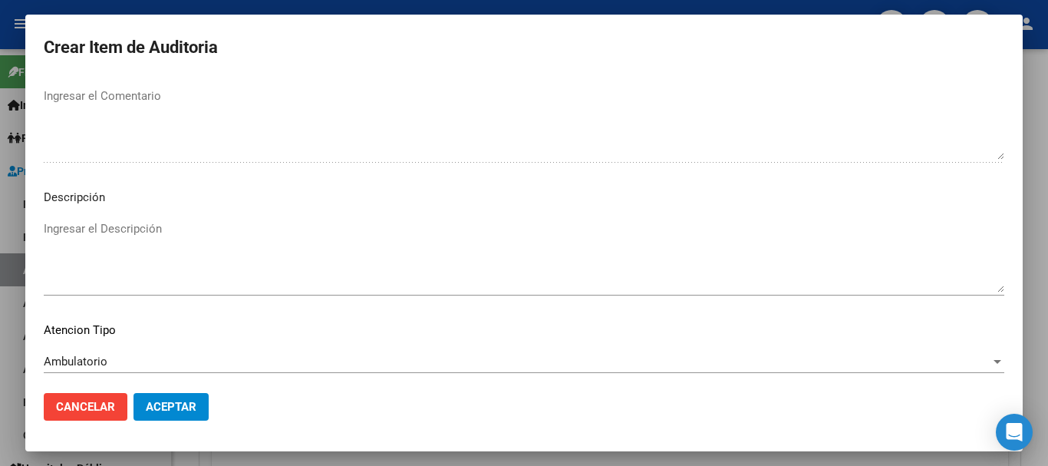
scroll to position [1078, 0]
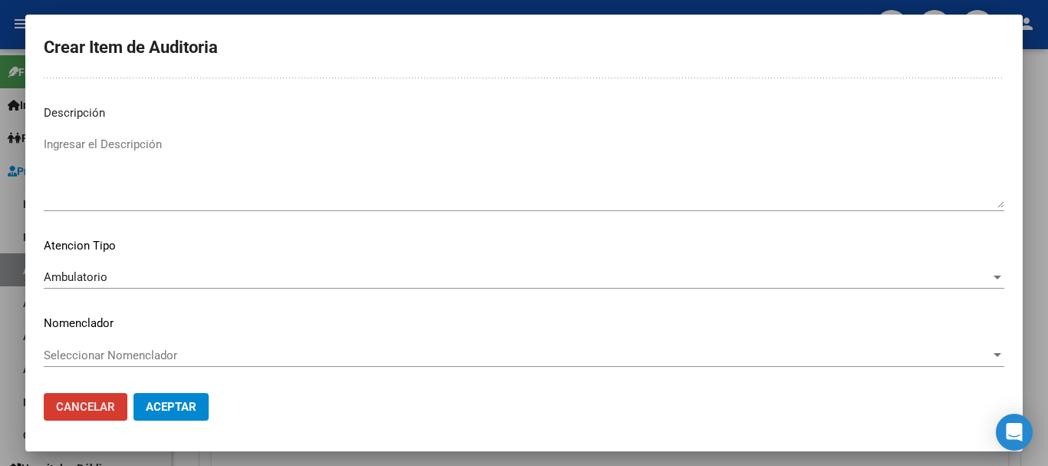
click at [133, 393] on button "Aceptar" at bounding box center [170, 407] width 75 height 28
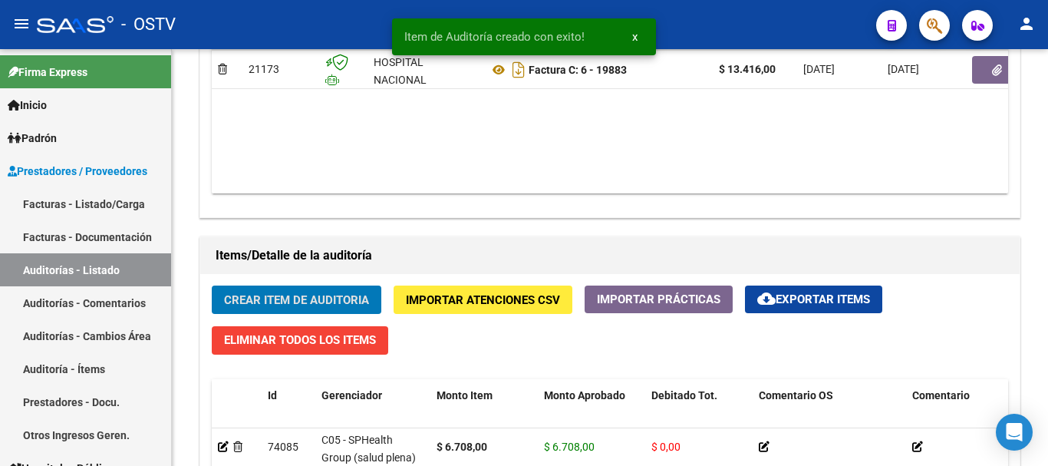
click at [212, 285] on button "Crear Item de Auditoria" at bounding box center [297, 299] width 170 height 28
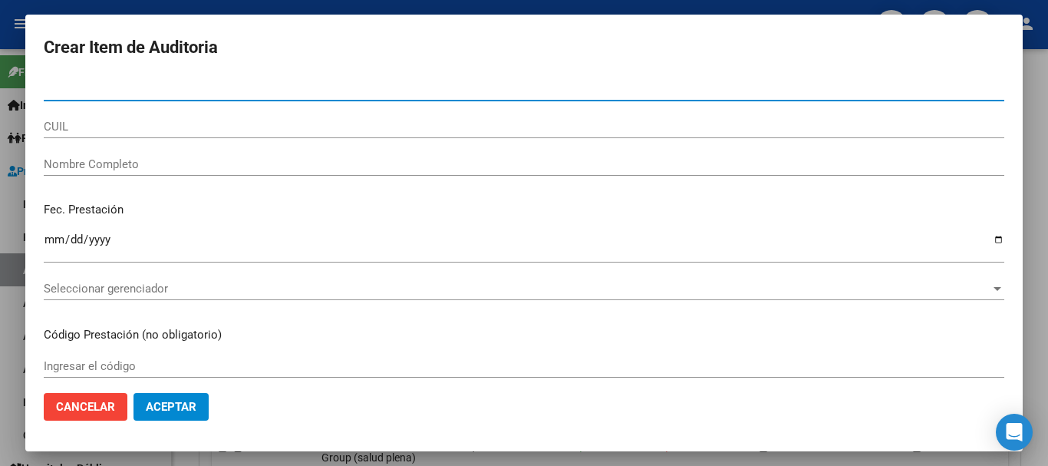
paste input "32883839"
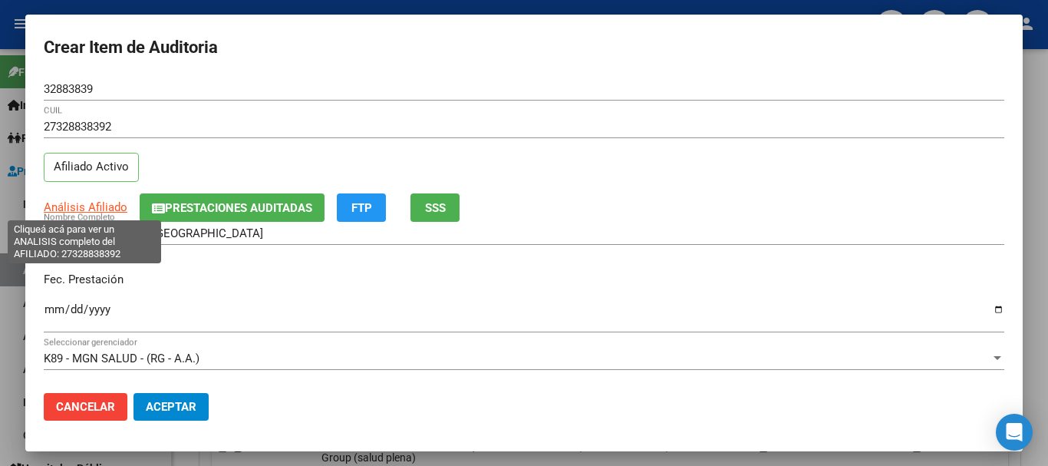
click at [91, 207] on span "Análisis Afiliado" at bounding box center [86, 207] width 84 height 14
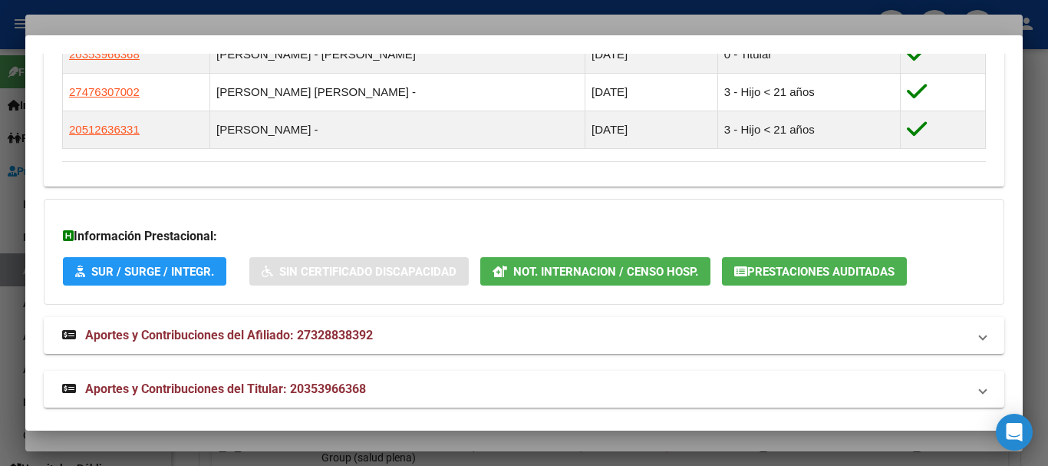
scroll to position [930, 0]
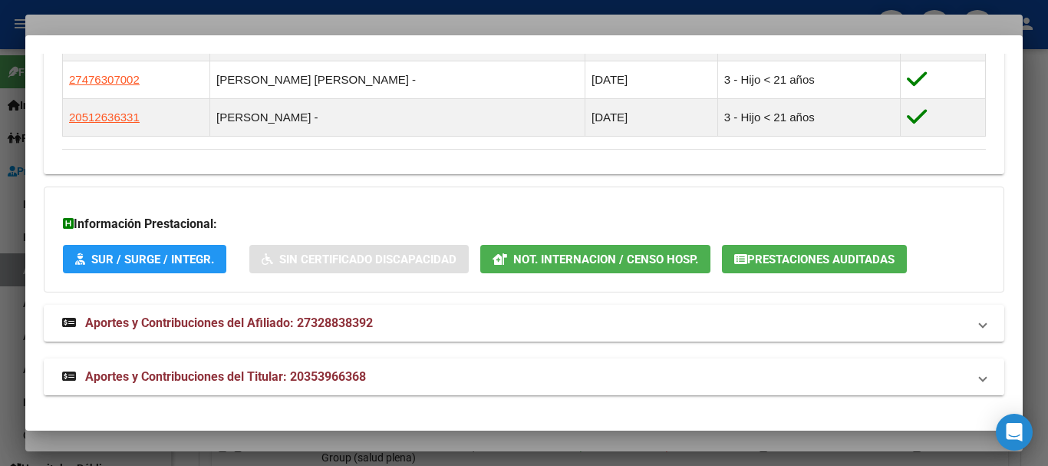
click at [354, 377] on span "Aportes y Contribuciones del Titular: 20353966368" at bounding box center [225, 376] width 281 height 15
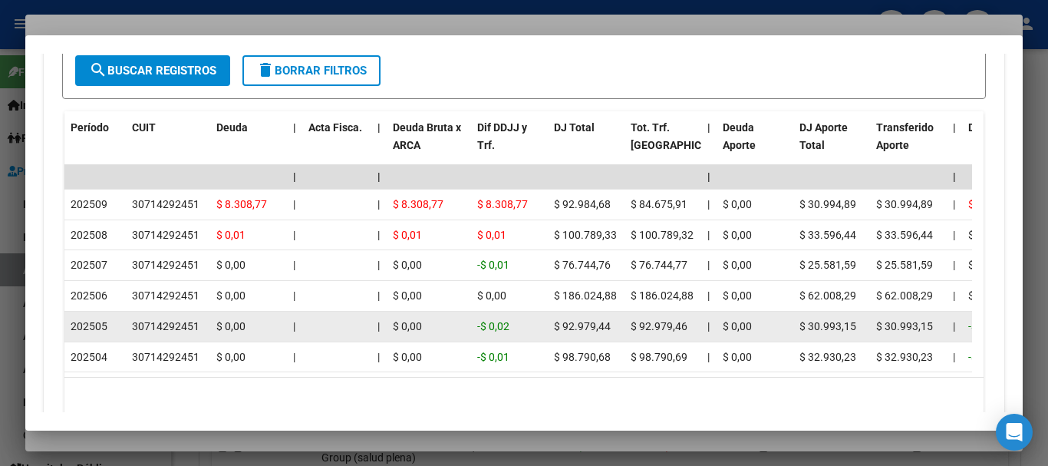
scroll to position [1546, 0]
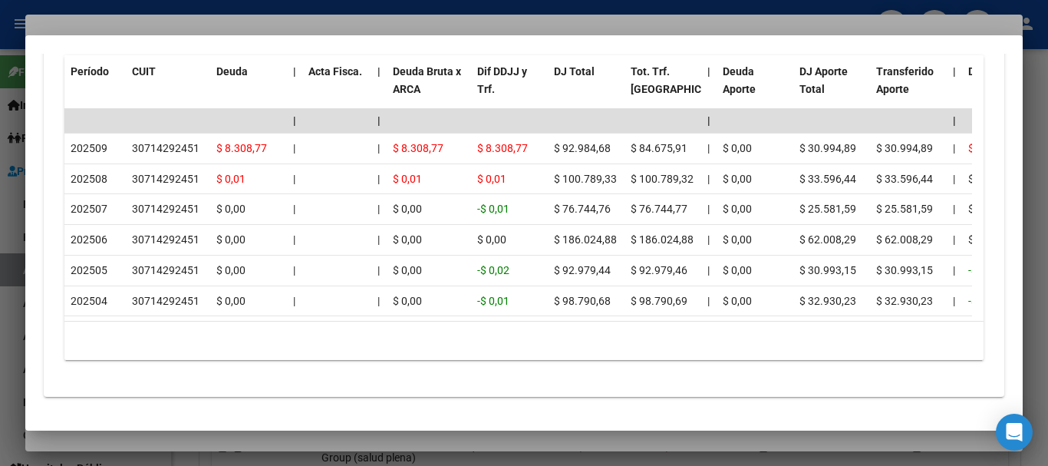
drag, startPoint x: 240, startPoint y: 23, endPoint x: 276, endPoint y: 23, distance: 36.0
click at [240, 22] on div at bounding box center [524, 233] width 1048 height 466
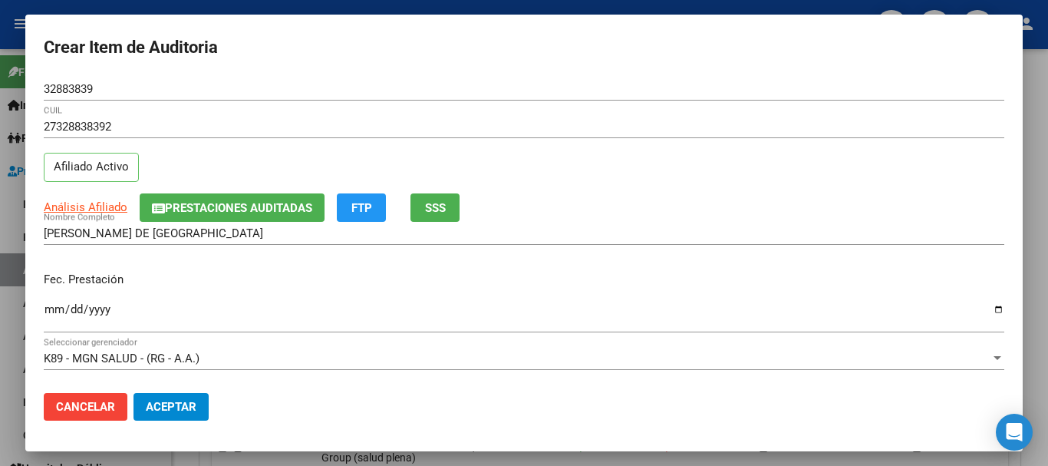
click at [716, 126] on input "27328838392" at bounding box center [524, 127] width 960 height 14
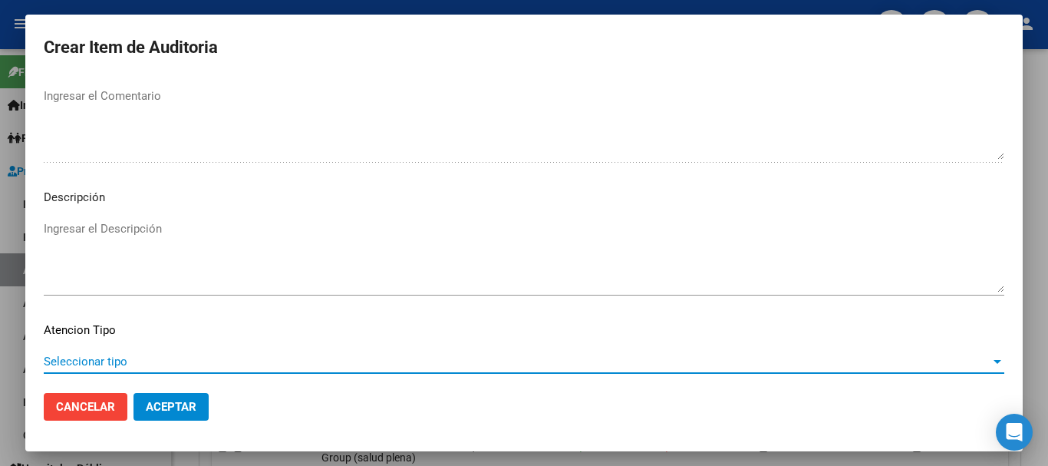
scroll to position [1078, 0]
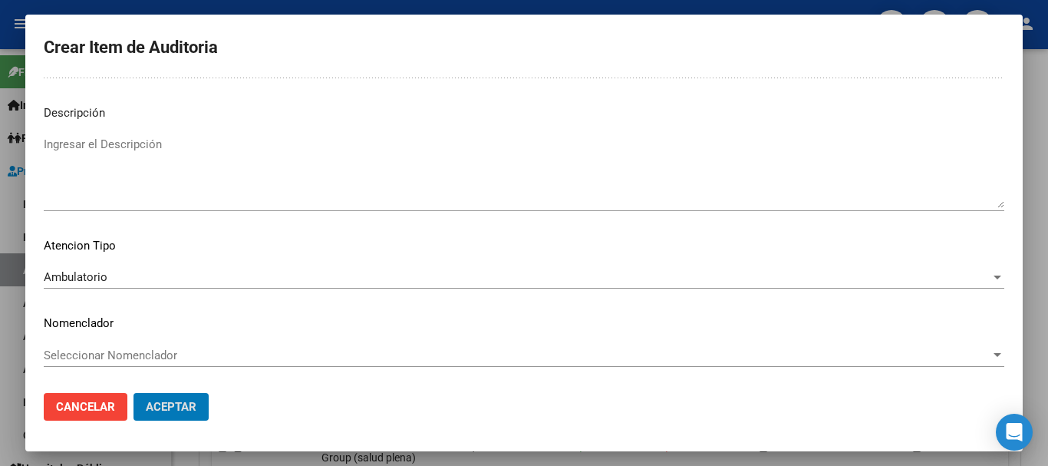
click at [133, 393] on button "Aceptar" at bounding box center [170, 407] width 75 height 28
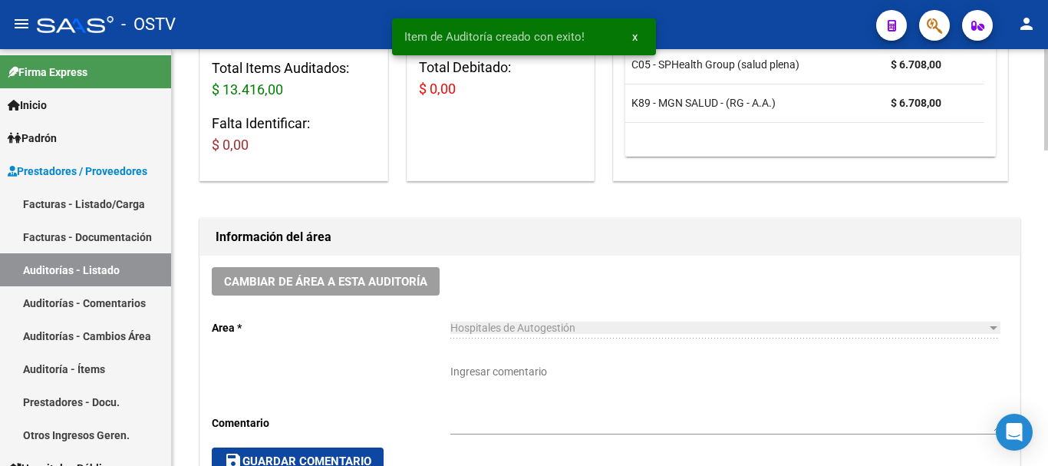
scroll to position [384, 0]
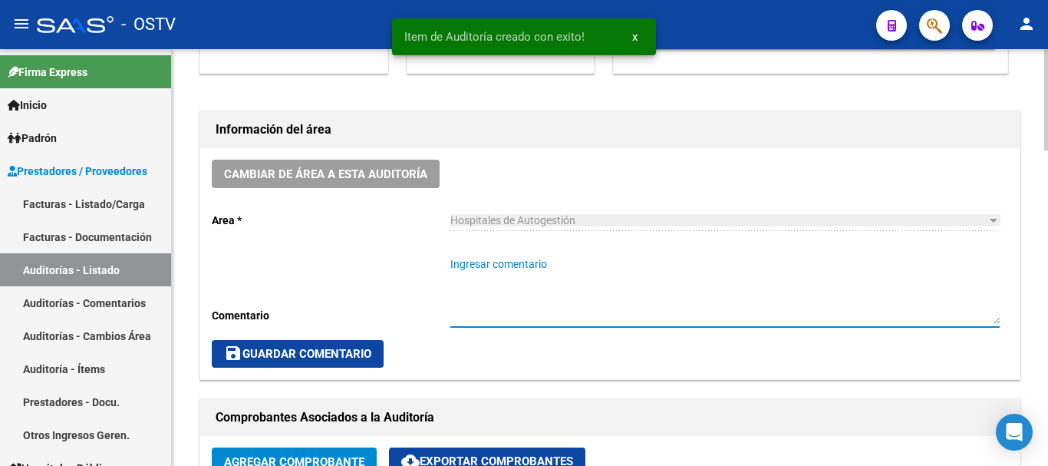
click at [591, 268] on textarea "Ingresar comentario" at bounding box center [724, 289] width 549 height 67
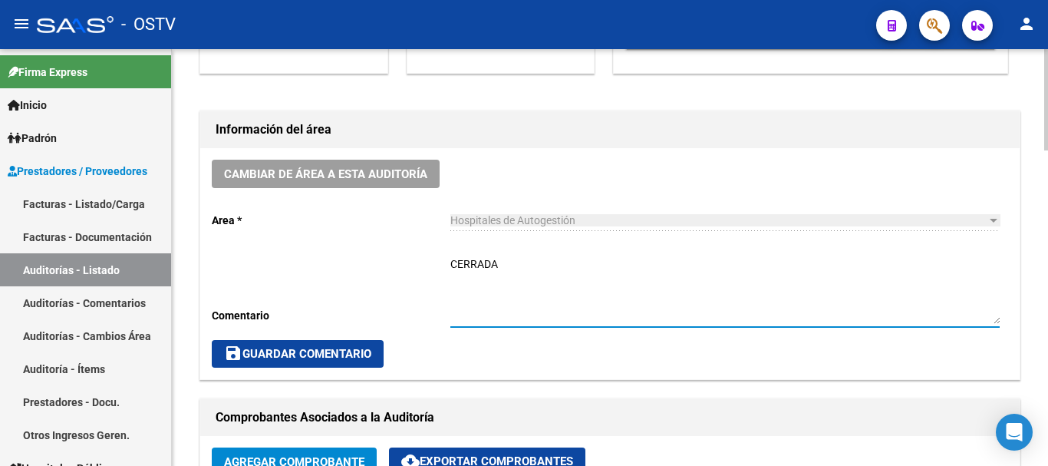
drag, startPoint x: 295, startPoint y: 347, endPoint x: 316, endPoint y: 334, distance: 24.1
click at [296, 345] on button "save Guardar Comentario" at bounding box center [298, 354] width 172 height 28
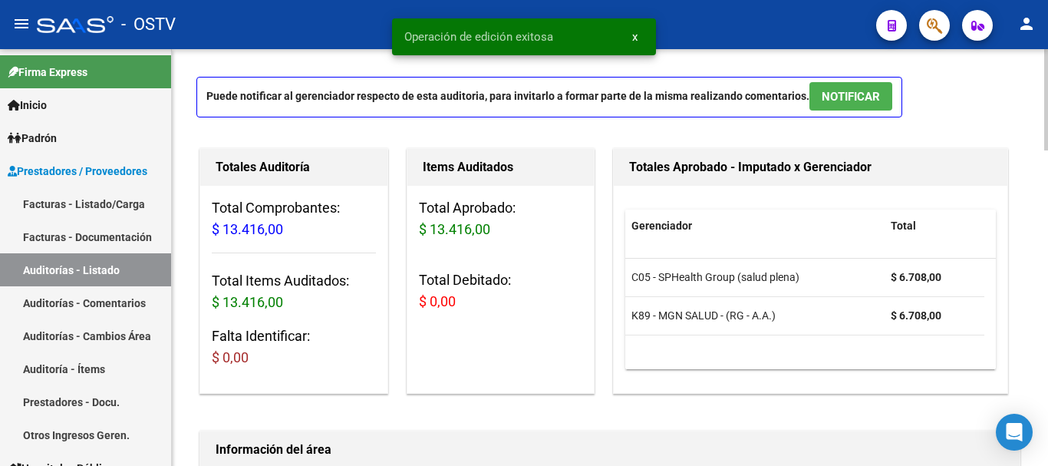
scroll to position [0, 0]
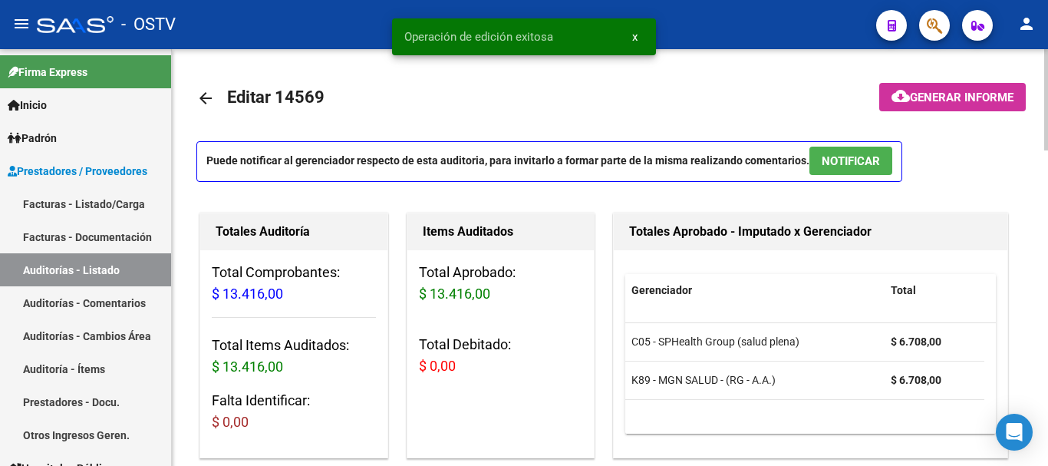
click at [201, 100] on mat-icon "arrow_back" at bounding box center [205, 98] width 18 height 18
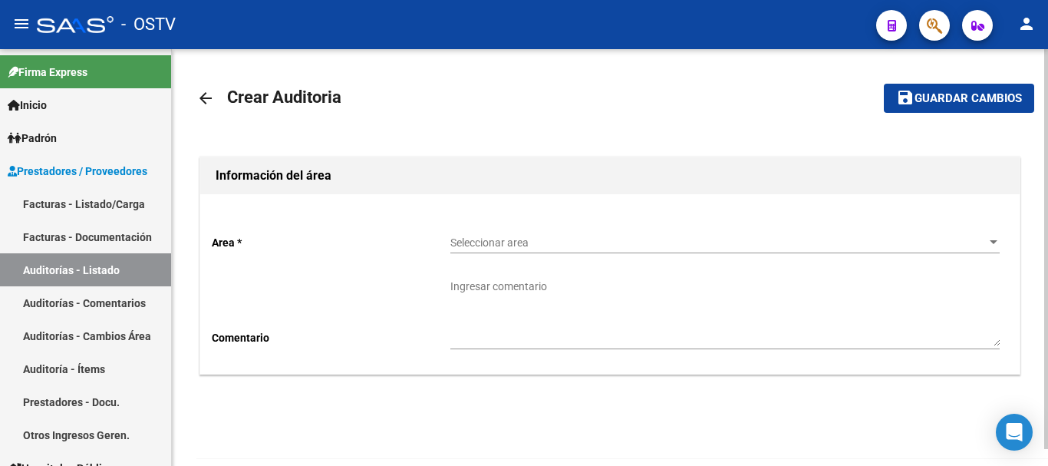
click at [533, 245] on span "Seleccionar area" at bounding box center [717, 242] width 535 height 13
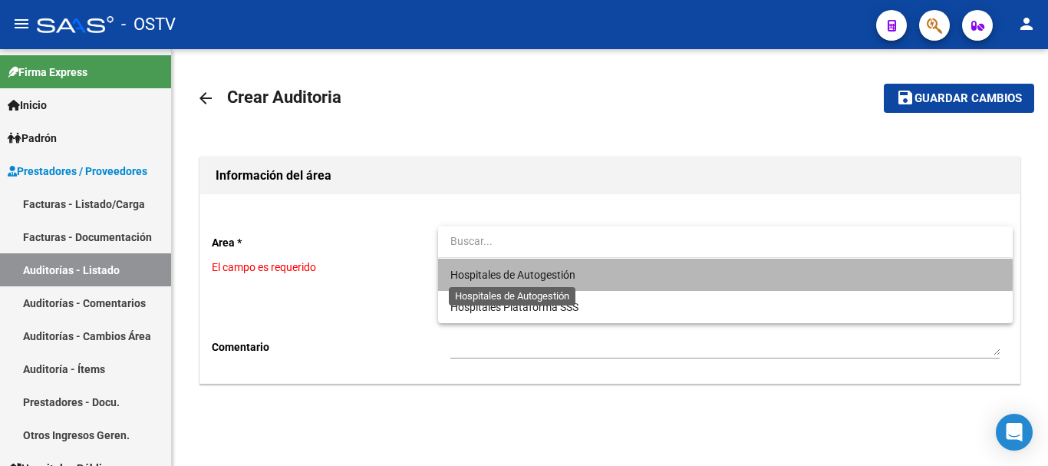
click at [528, 272] on span "Hospitales de Autogestión" at bounding box center [512, 274] width 125 height 12
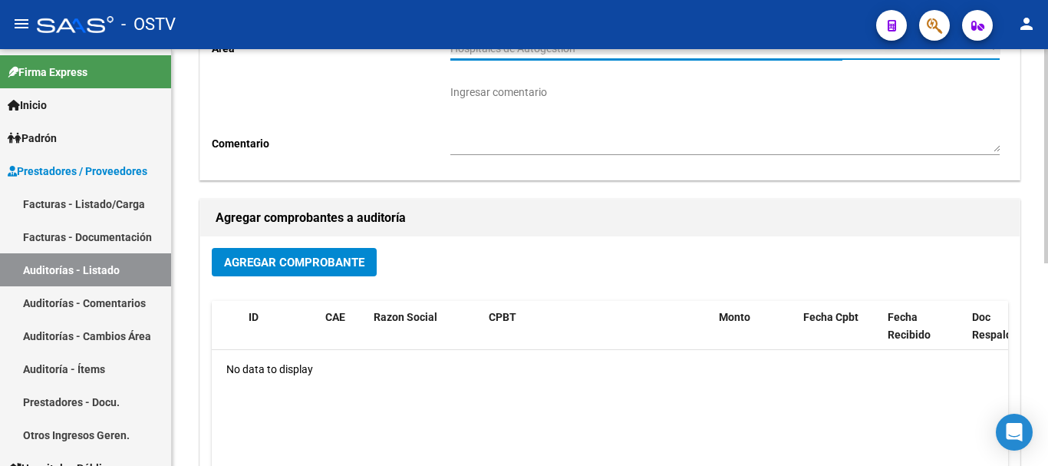
scroll to position [393, 0]
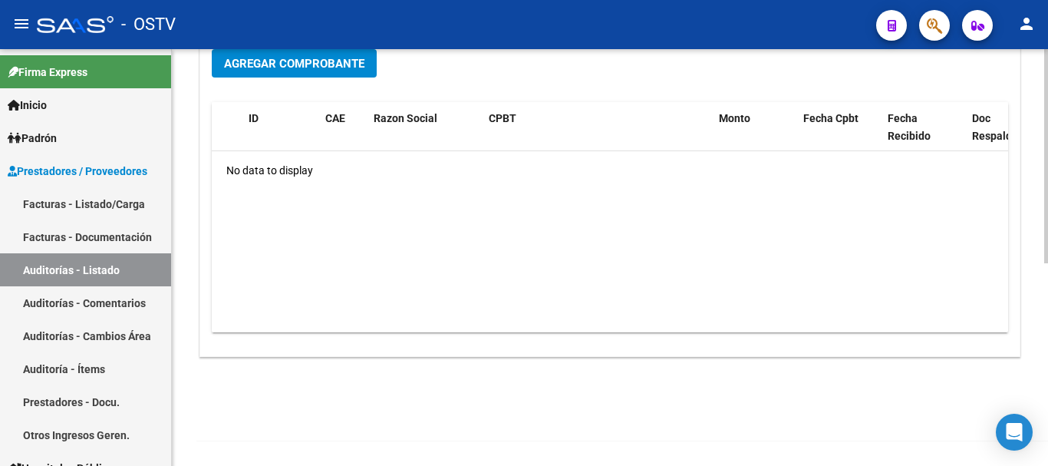
click at [298, 74] on button "Agregar Comprobante" at bounding box center [294, 63] width 165 height 28
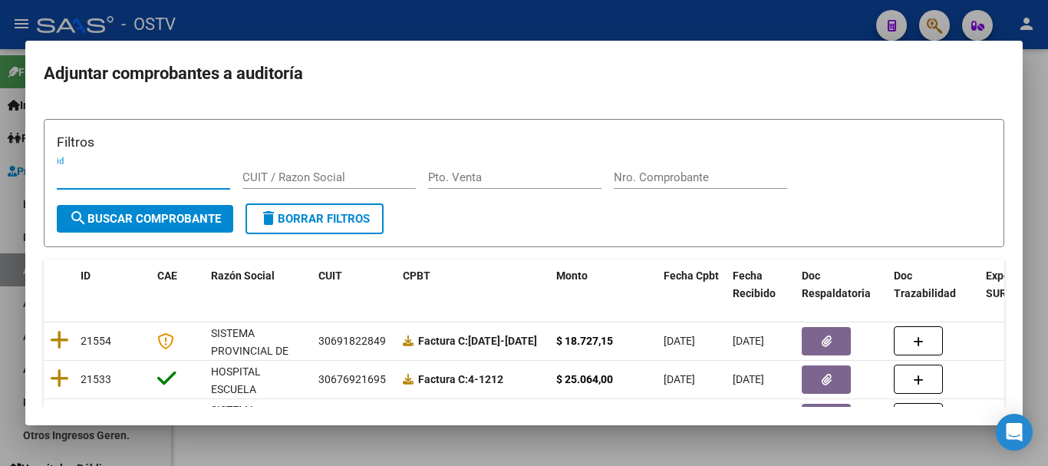
click at [693, 182] on input "Nro. Comprobante" at bounding box center [700, 177] width 173 height 14
paste input "19887"
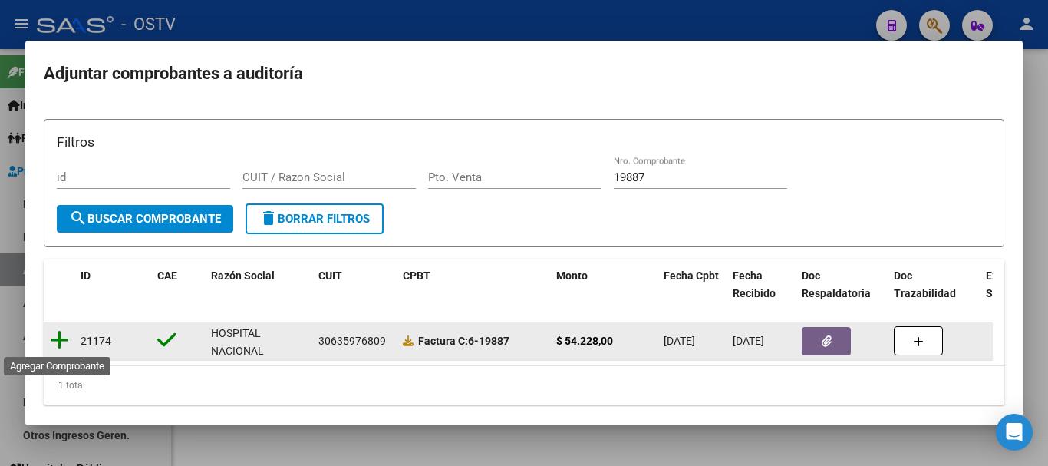
click at [56, 346] on icon at bounding box center [59, 339] width 19 height 21
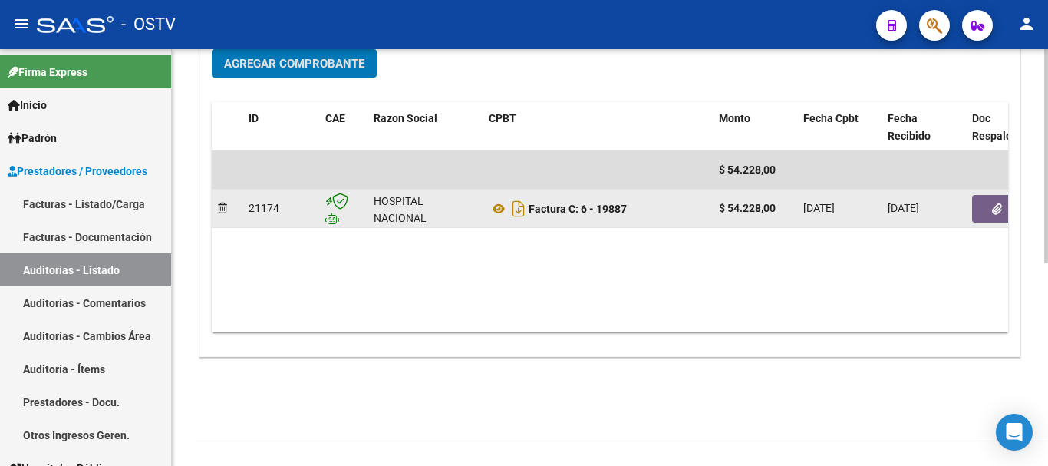
click at [986, 204] on button "button" at bounding box center [996, 209] width 49 height 28
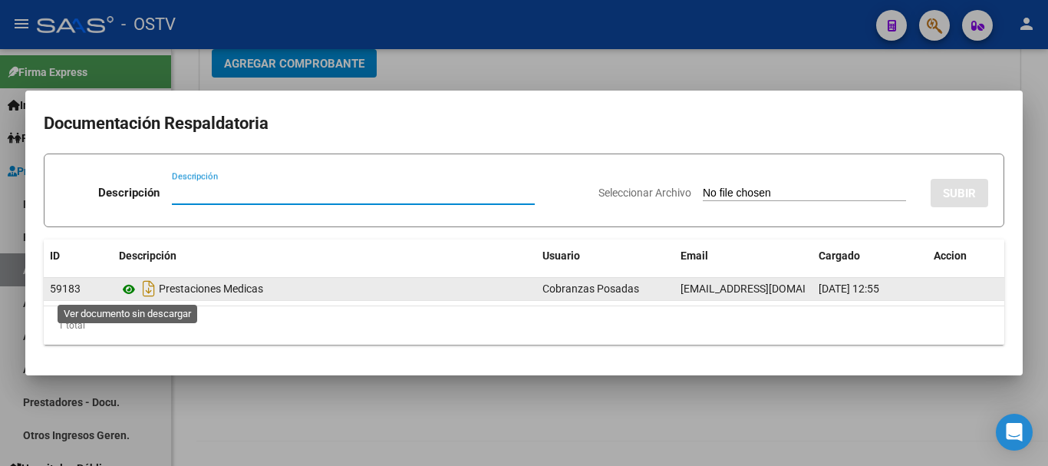
click at [126, 294] on icon at bounding box center [129, 289] width 20 height 18
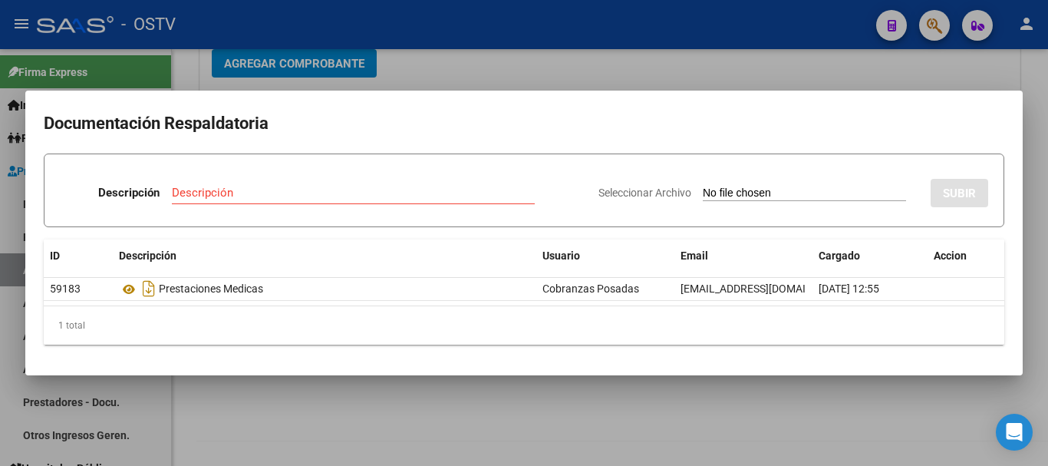
click at [748, 70] on div at bounding box center [524, 233] width 1048 height 466
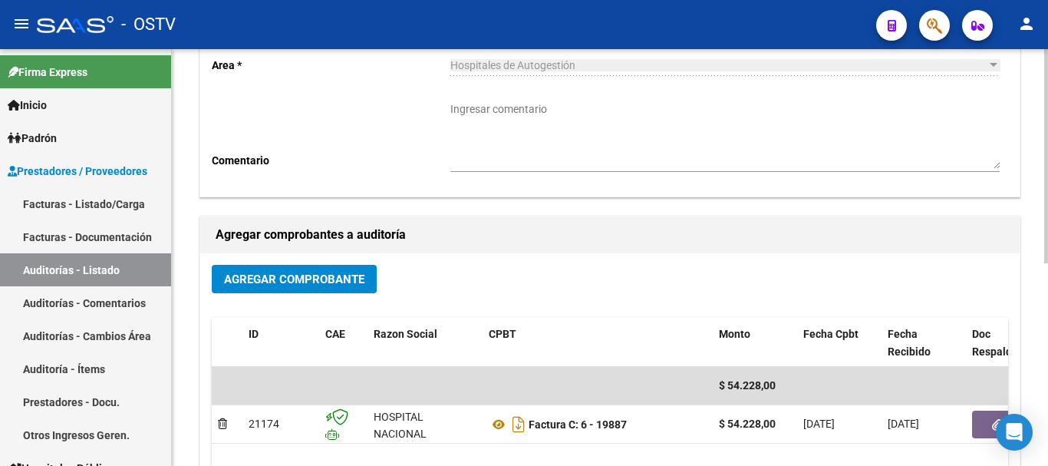
scroll to position [0, 0]
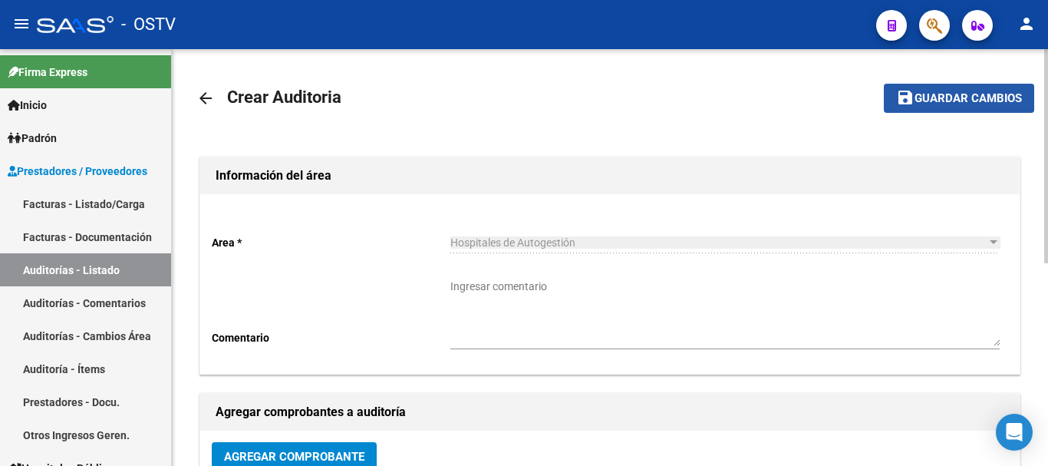
click at [925, 104] on span "Guardar cambios" at bounding box center [967, 99] width 107 height 14
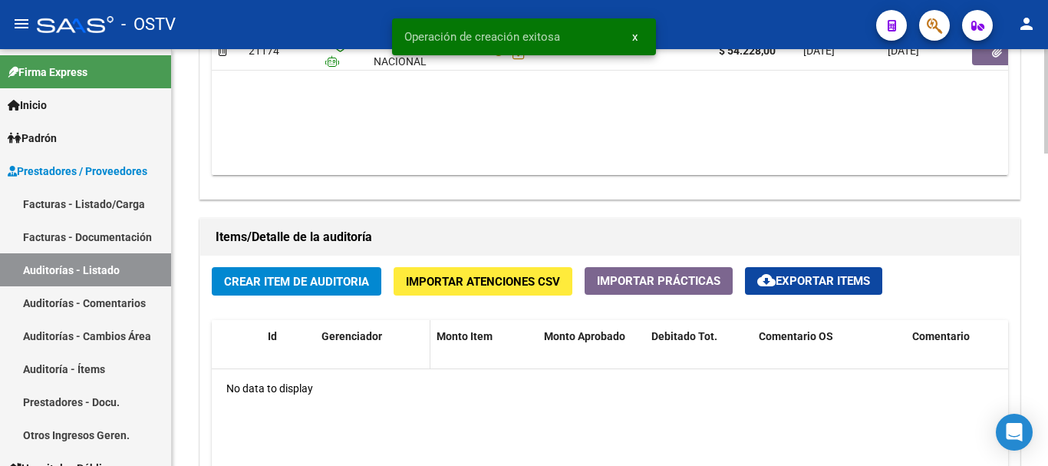
scroll to position [997, 0]
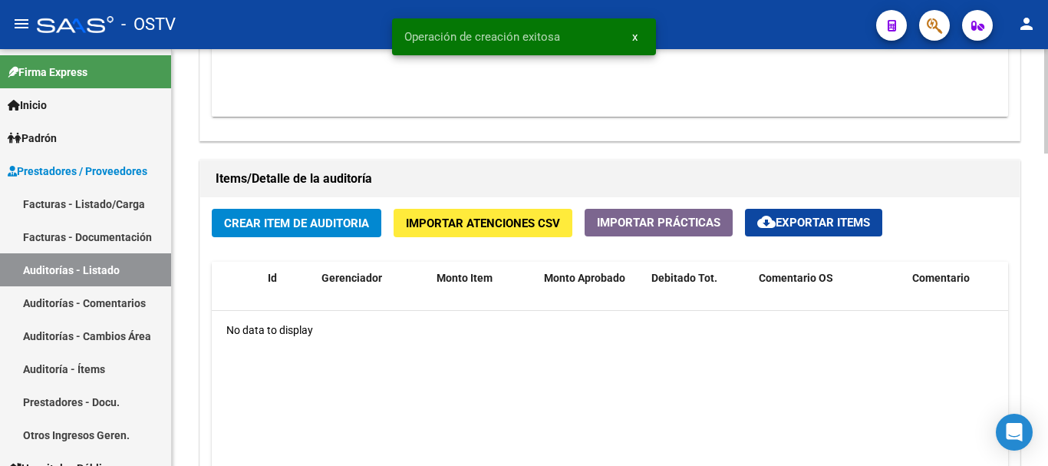
click at [341, 224] on span "Crear Item de Auditoria" at bounding box center [296, 223] width 145 height 14
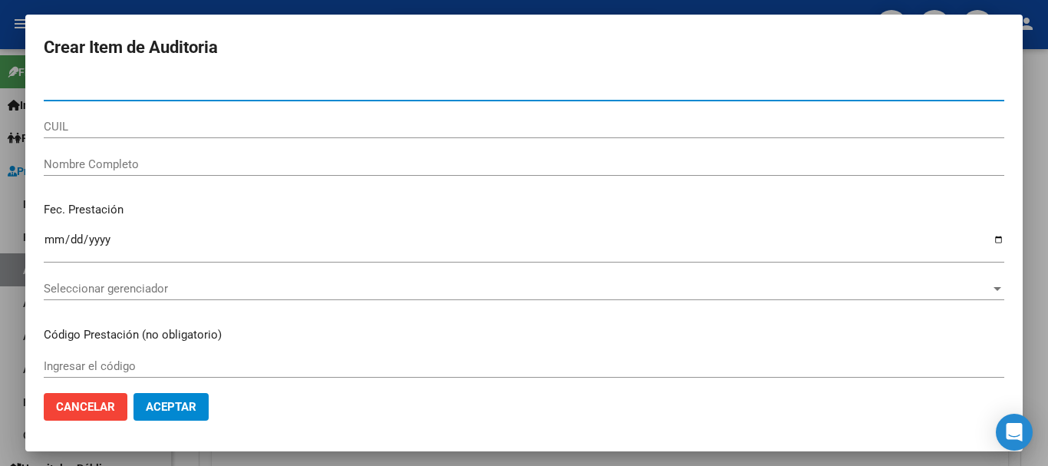
paste input "39428619"
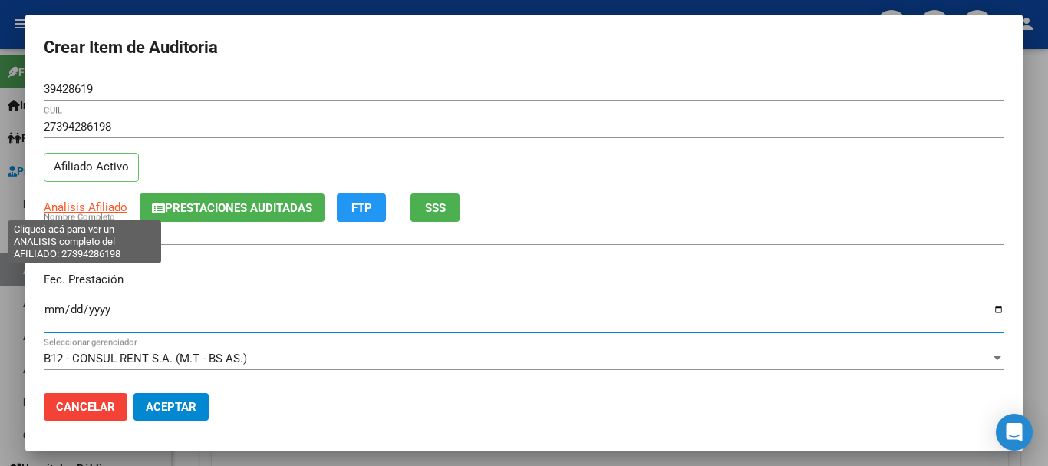
click at [105, 206] on span "Análisis Afiliado" at bounding box center [86, 207] width 84 height 14
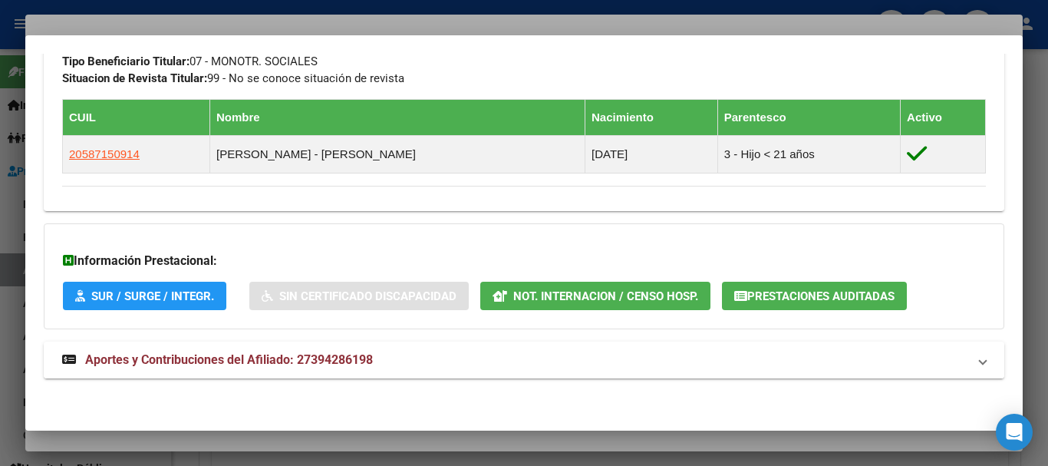
click at [364, 357] on span "Aportes y Contribuciones del Afiliado: 27394286198" at bounding box center [229, 359] width 288 height 15
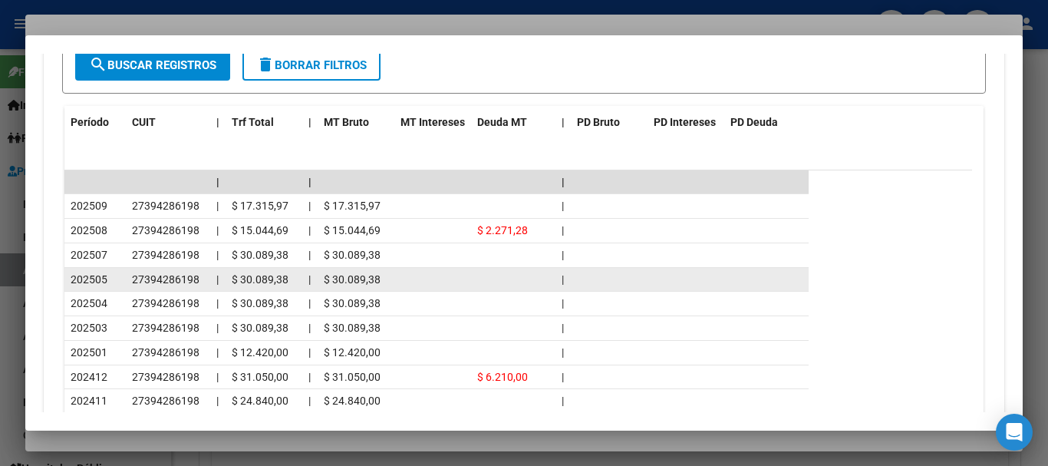
scroll to position [1502, 0]
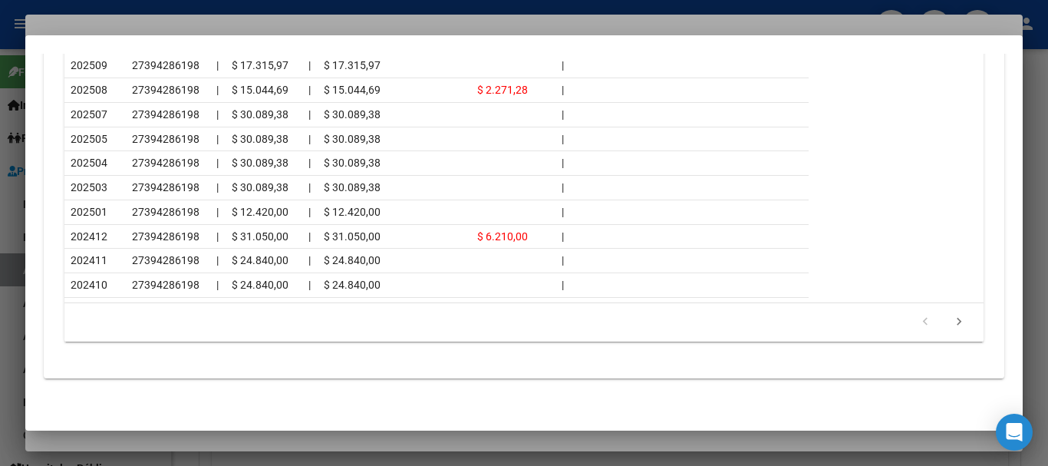
click at [219, 21] on div at bounding box center [524, 233] width 1048 height 466
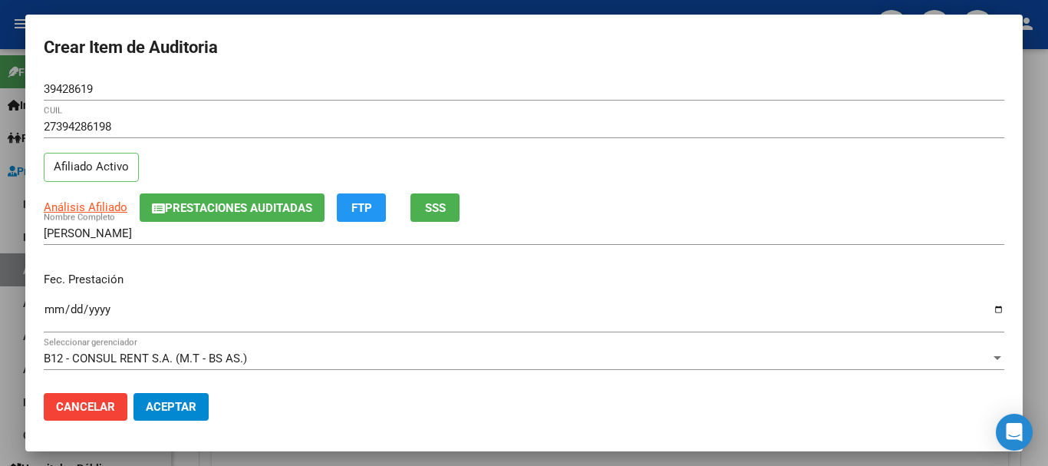
click at [842, 203] on div "Análisis Afiliado Prestaciones Auditadas FTP SSS" at bounding box center [524, 207] width 960 height 28
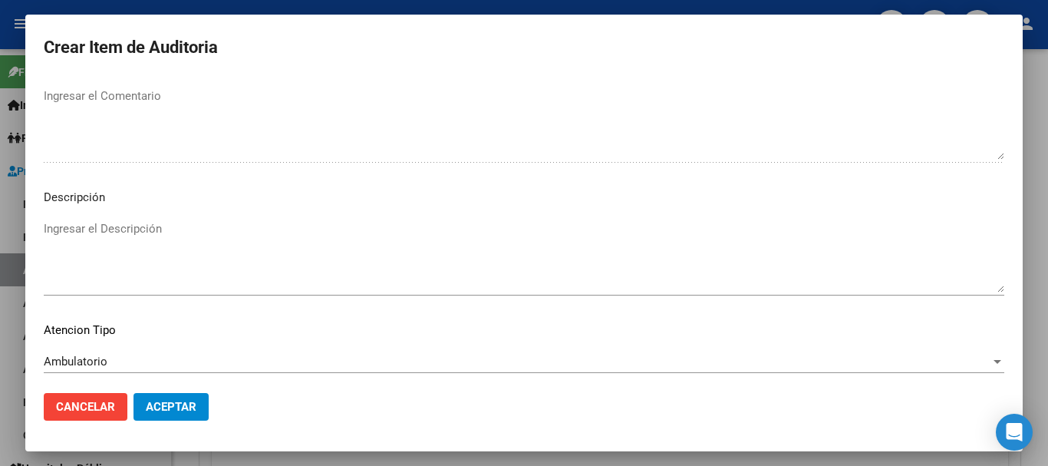
scroll to position [1078, 0]
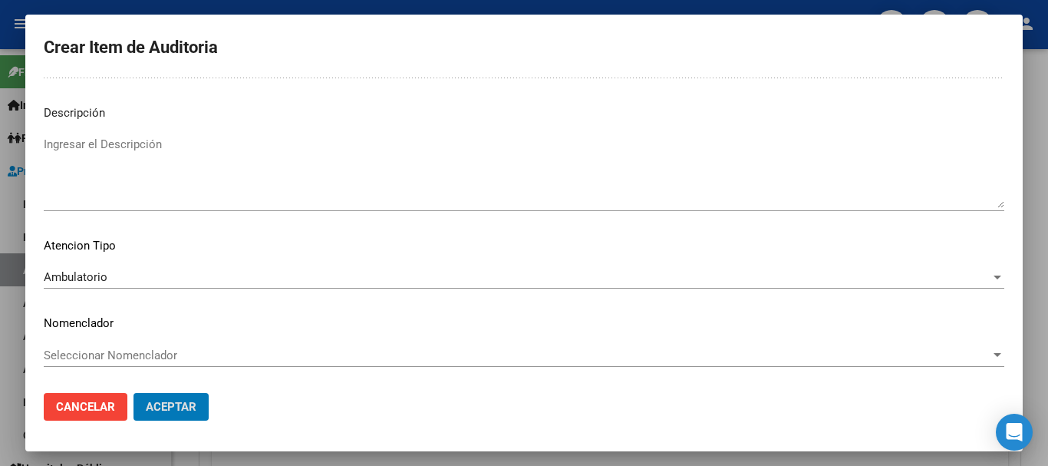
click at [133, 393] on button "Aceptar" at bounding box center [170, 407] width 75 height 28
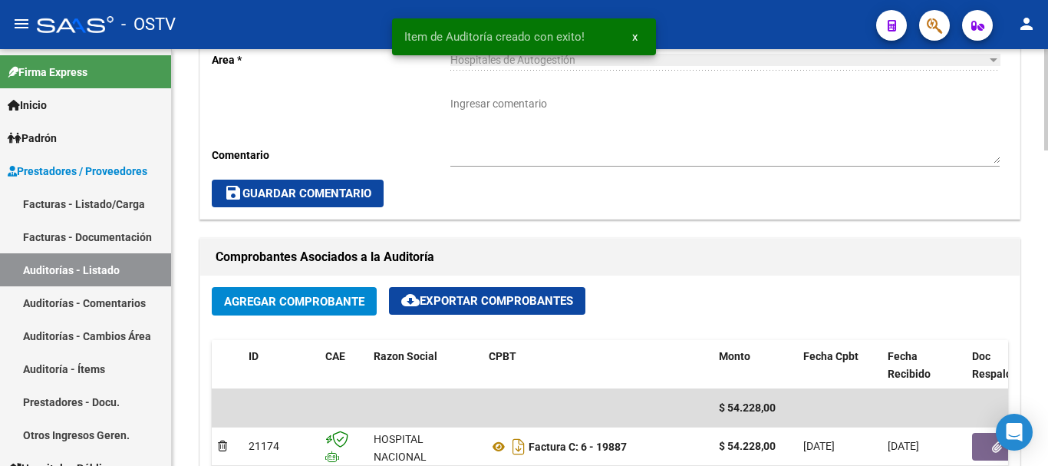
scroll to position [538, 0]
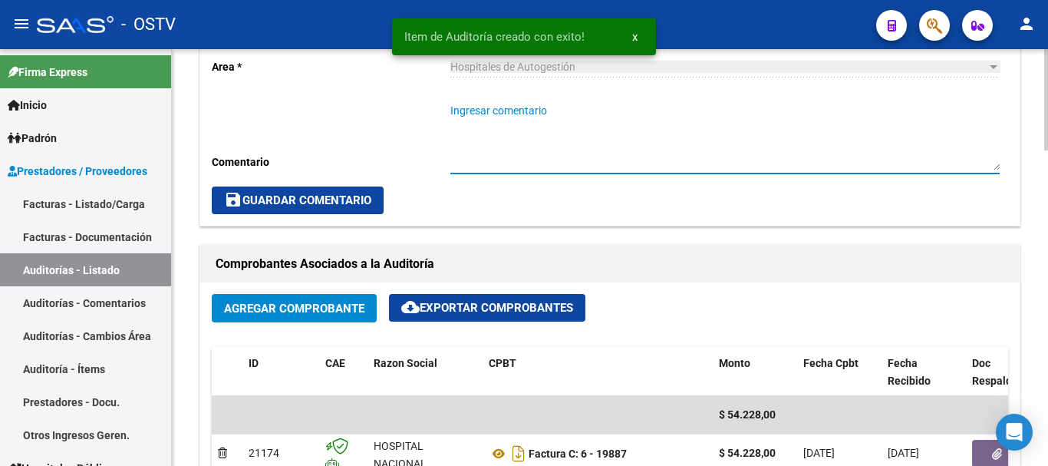
click at [590, 150] on textarea "Ingresar comentario" at bounding box center [724, 136] width 549 height 67
click at [335, 199] on span "save Guardar Comentario" at bounding box center [297, 200] width 147 height 14
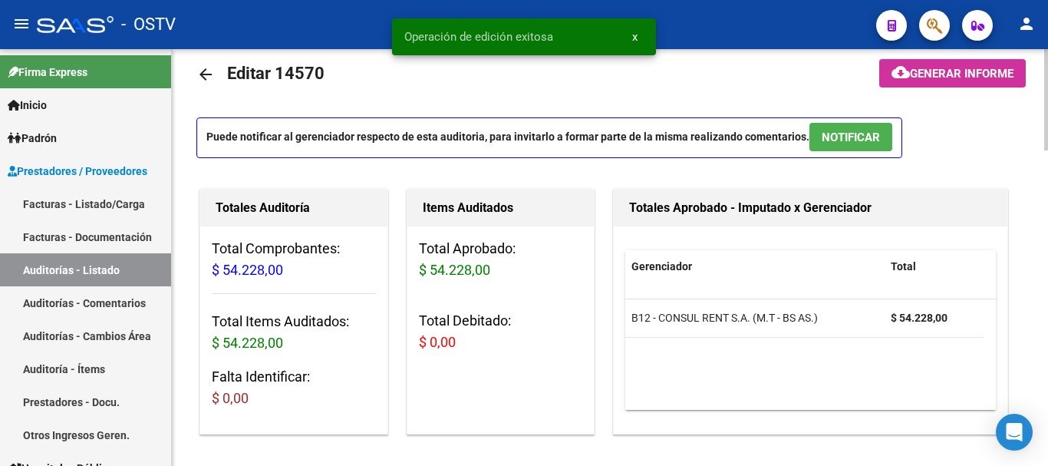
scroll to position [0, 0]
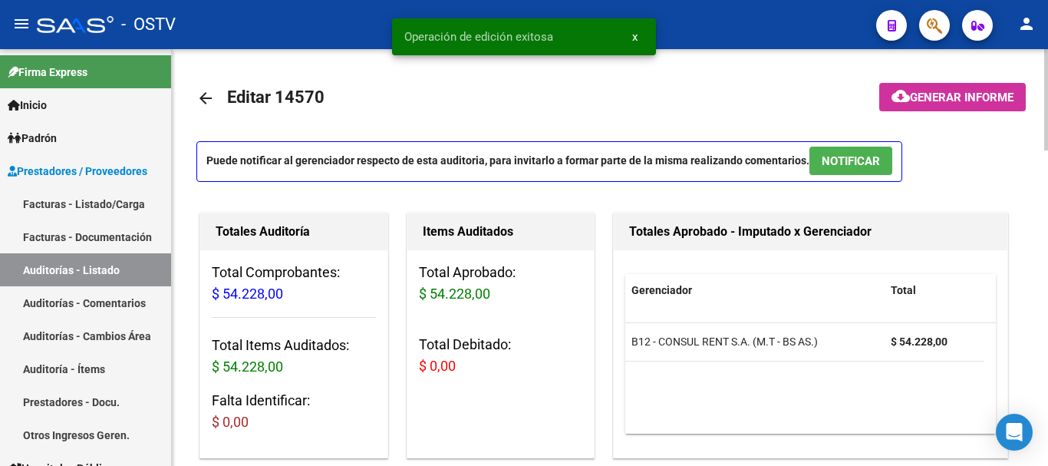
click at [202, 98] on mat-icon "arrow_back" at bounding box center [205, 98] width 18 height 18
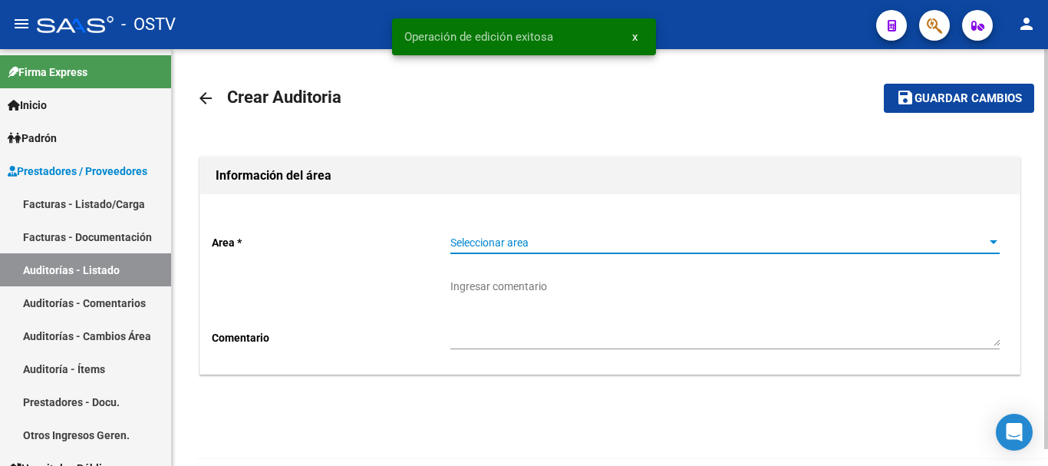
click at [595, 245] on span "Seleccionar area" at bounding box center [717, 242] width 535 height 13
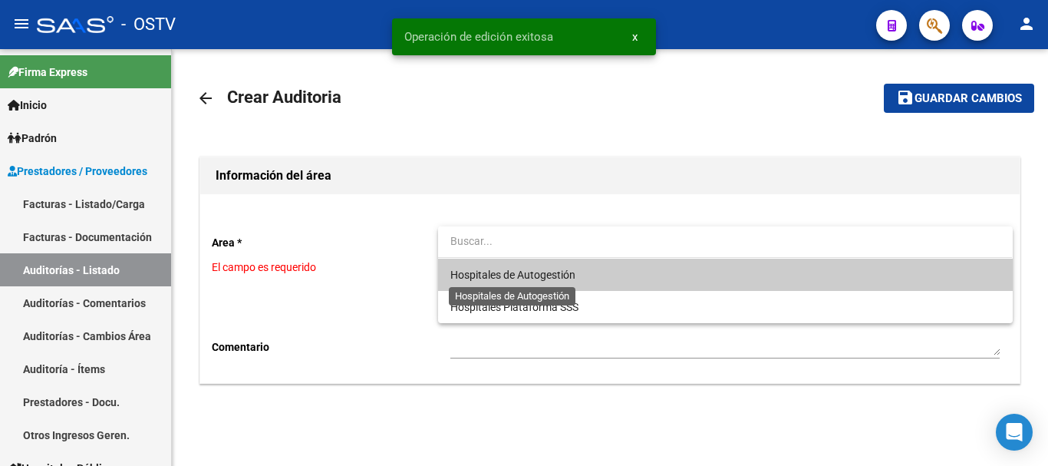
click at [548, 278] on span "Hospitales de Autogestión" at bounding box center [512, 274] width 125 height 12
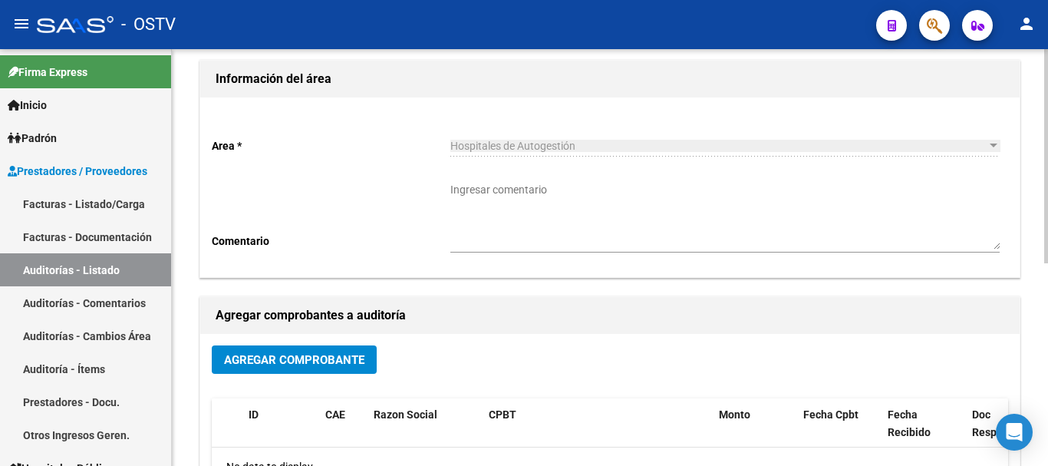
scroll to position [230, 0]
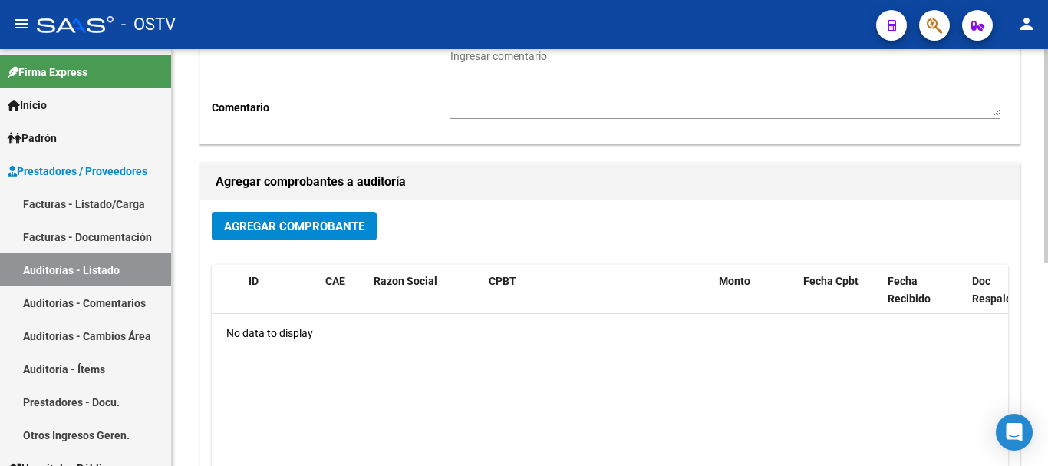
click at [262, 215] on button "Agregar Comprobante" at bounding box center [294, 226] width 165 height 28
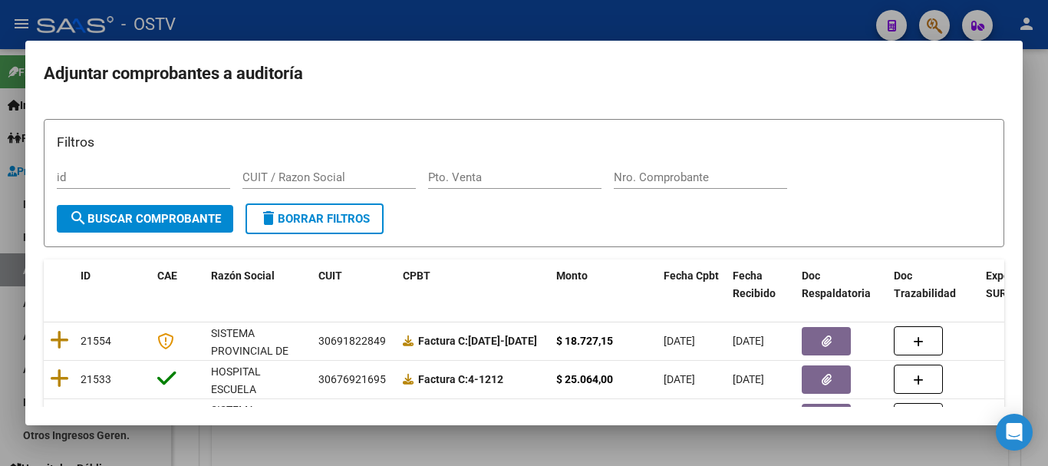
click at [732, 188] on div "Nro. Comprobante" at bounding box center [700, 177] width 173 height 23
paste input "20070"
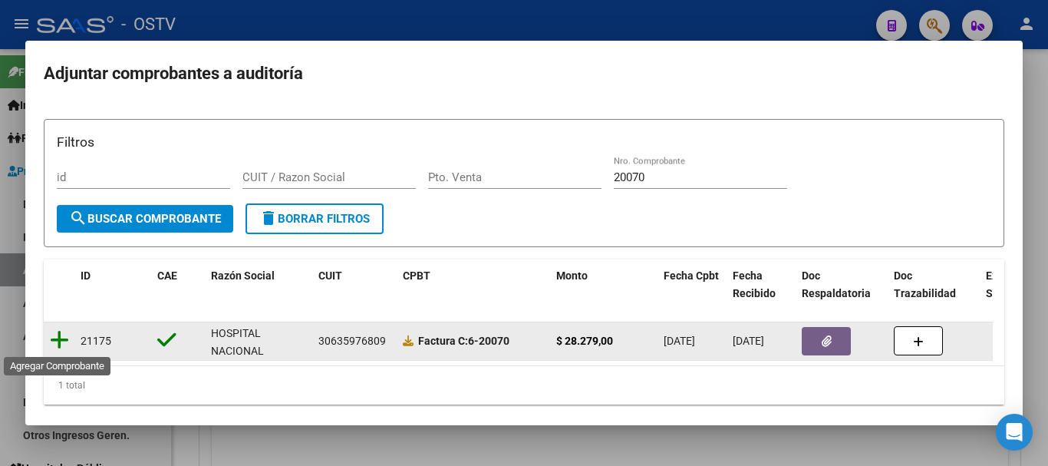
click at [59, 334] on icon at bounding box center [59, 339] width 19 height 21
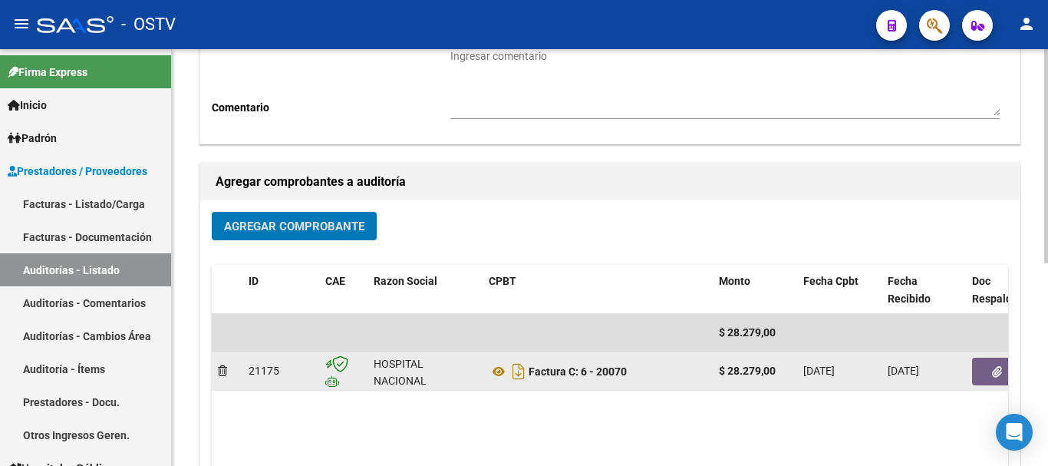
click at [990, 370] on button "button" at bounding box center [996, 371] width 49 height 28
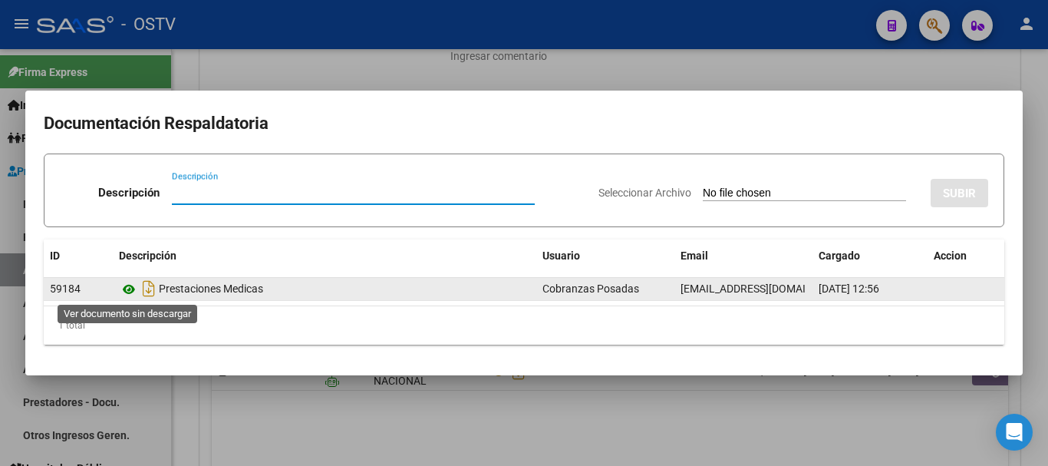
click at [130, 295] on icon at bounding box center [129, 289] width 20 height 18
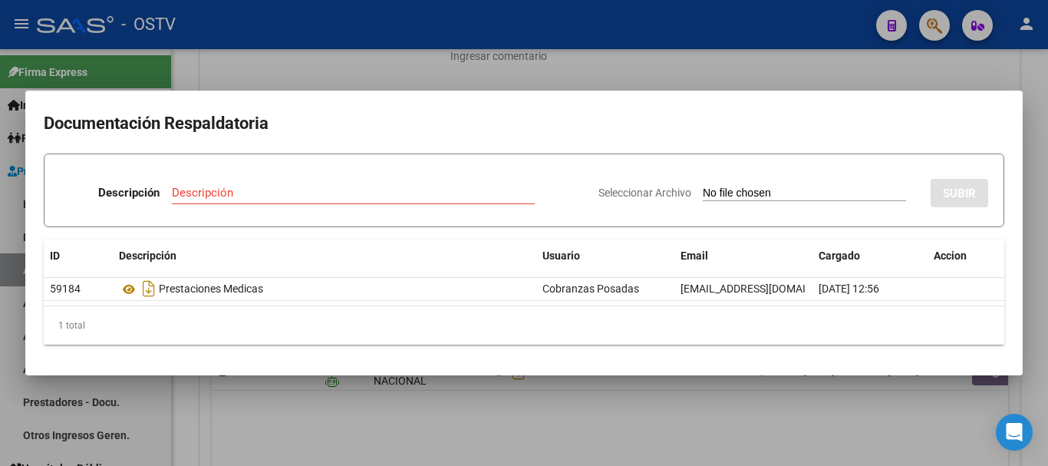
click at [386, 57] on div at bounding box center [524, 233] width 1048 height 466
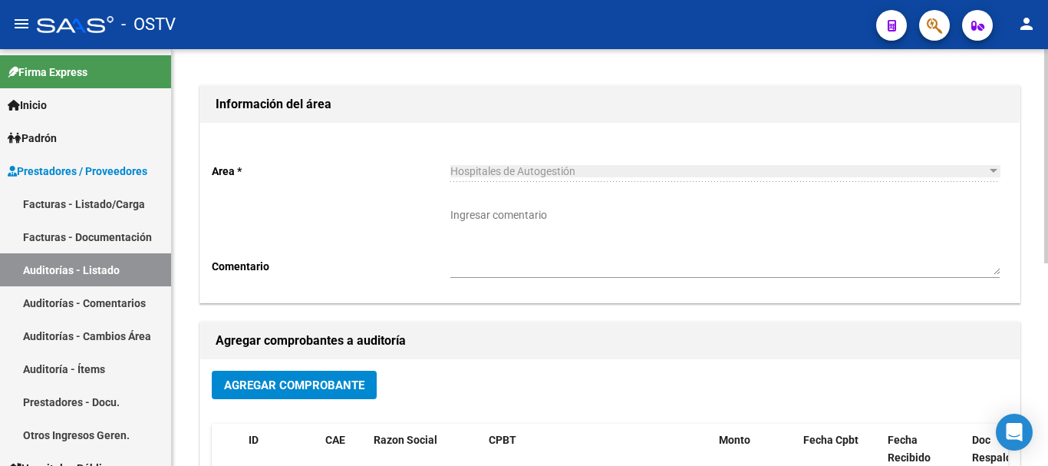
scroll to position [0, 0]
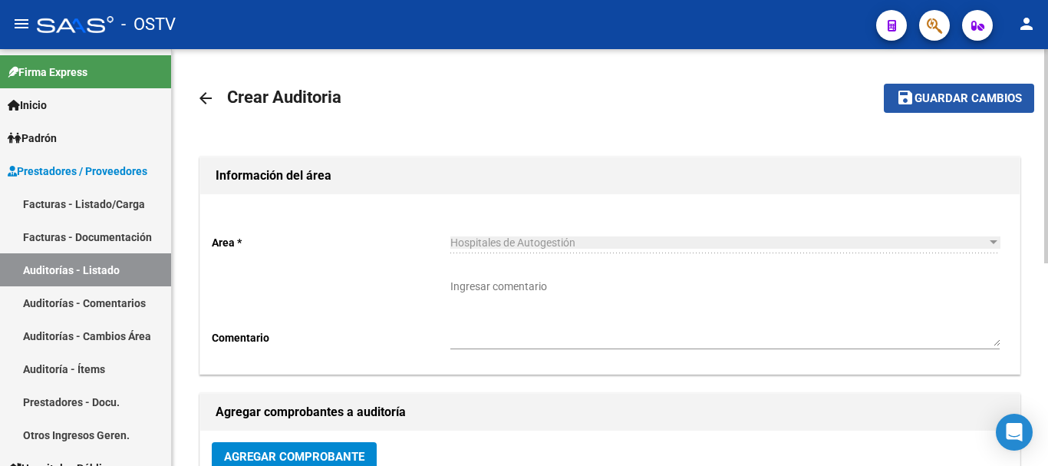
click at [983, 89] on button "save Guardar cambios" at bounding box center [959, 98] width 150 height 28
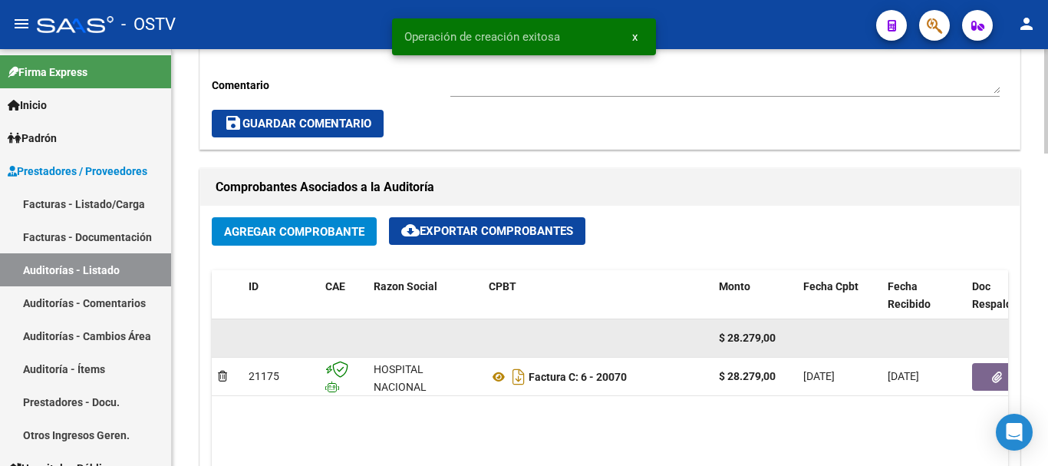
scroll to position [844, 0]
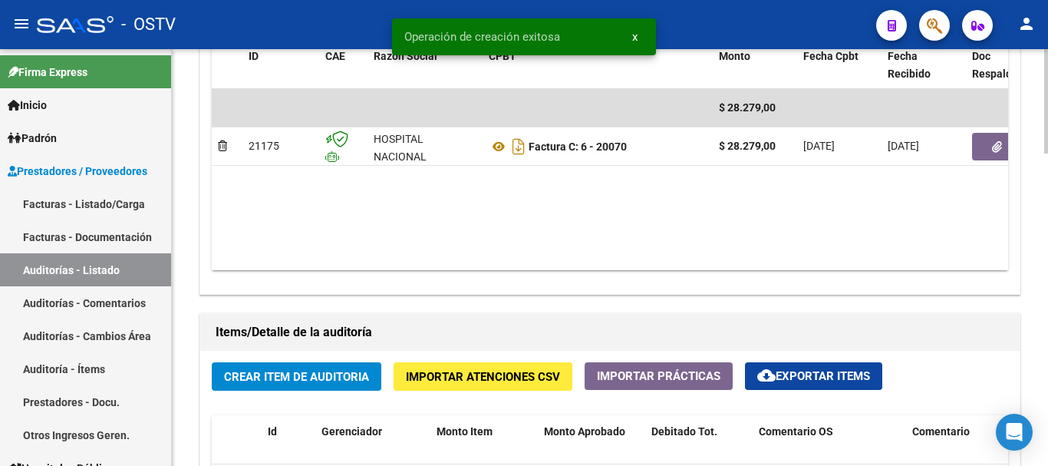
click at [288, 377] on span "Crear Item de Auditoria" at bounding box center [296, 377] width 145 height 14
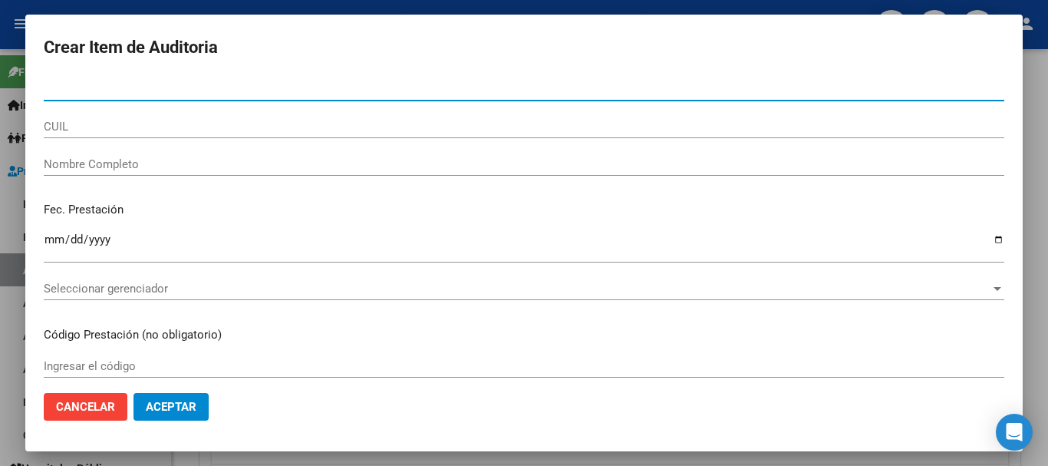
paste input "55810582"
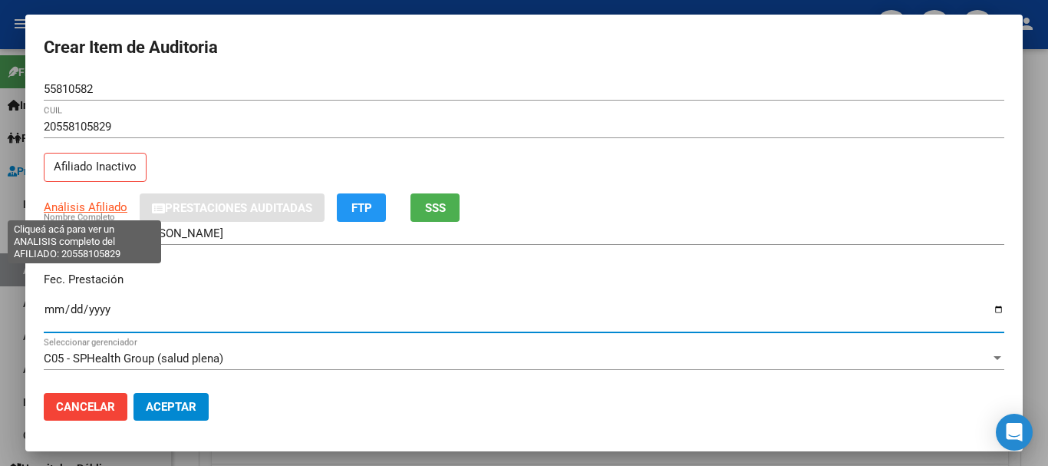
click at [104, 203] on span "Análisis Afiliado" at bounding box center [86, 207] width 84 height 14
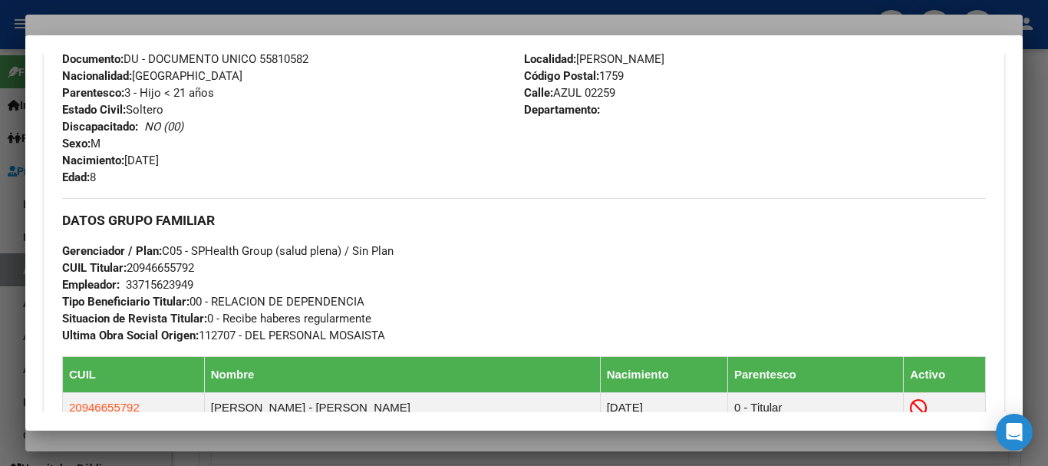
scroll to position [942, 0]
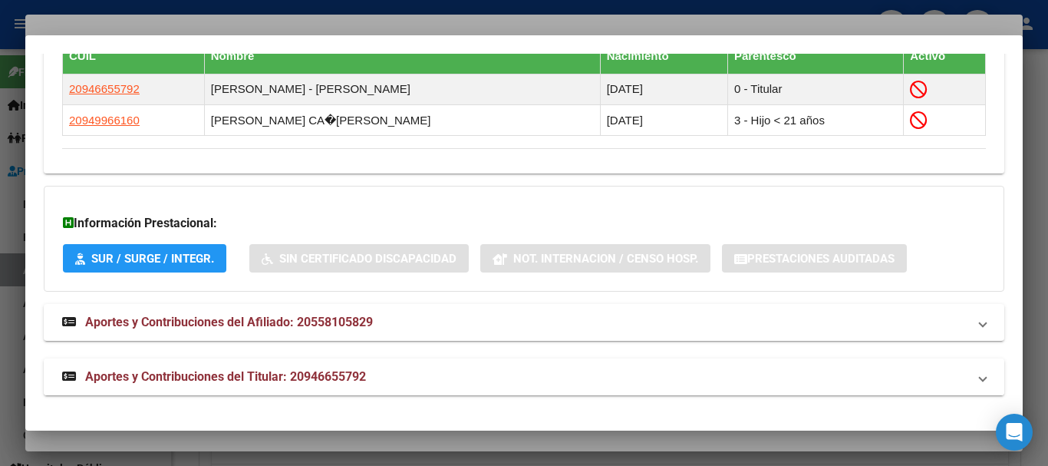
click at [344, 384] on strong "Aportes y Contribuciones del Titular: 20946655792" at bounding box center [214, 376] width 304 height 18
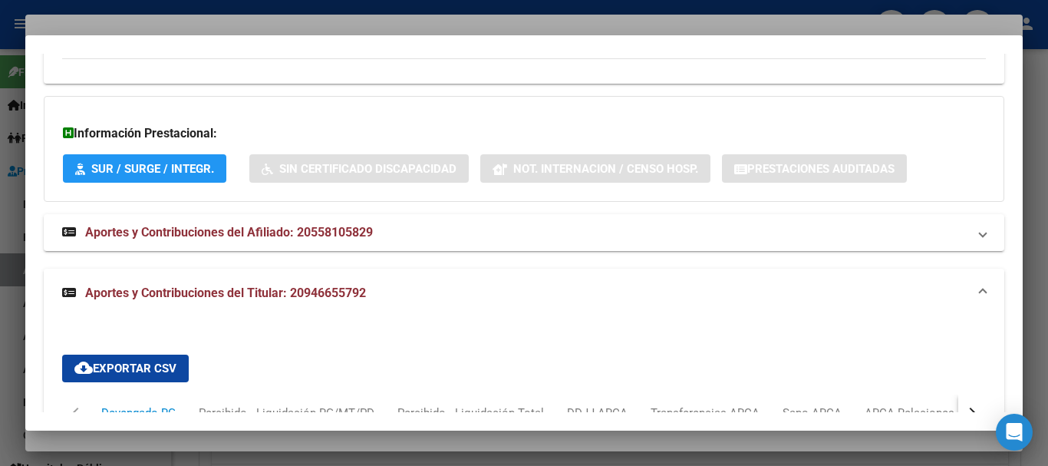
scroll to position [1404, 0]
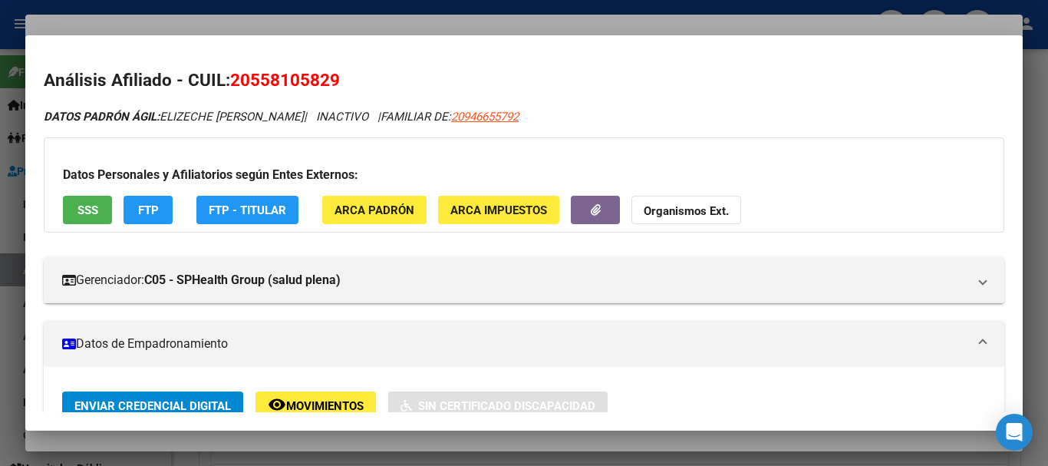
click at [252, 209] on span "FTP - Titular" at bounding box center [247, 210] width 77 height 14
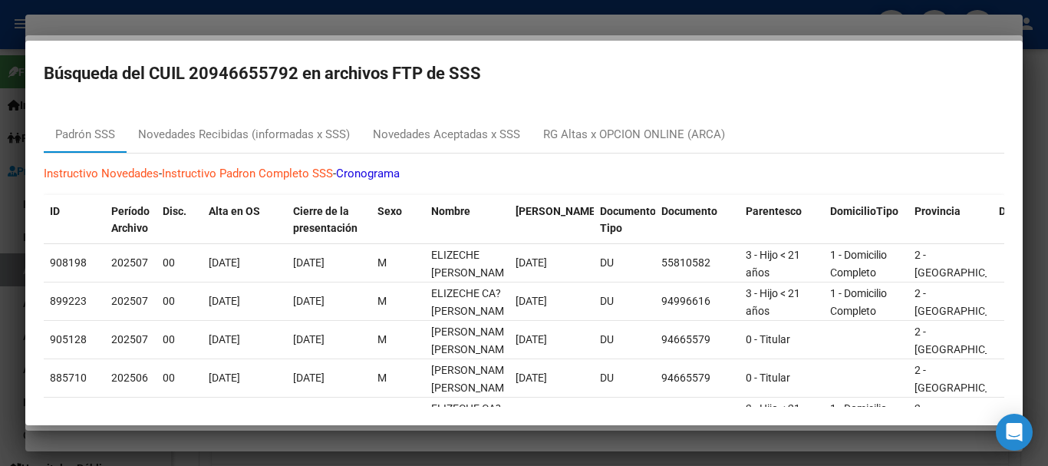
click at [588, 26] on div at bounding box center [524, 233] width 1048 height 466
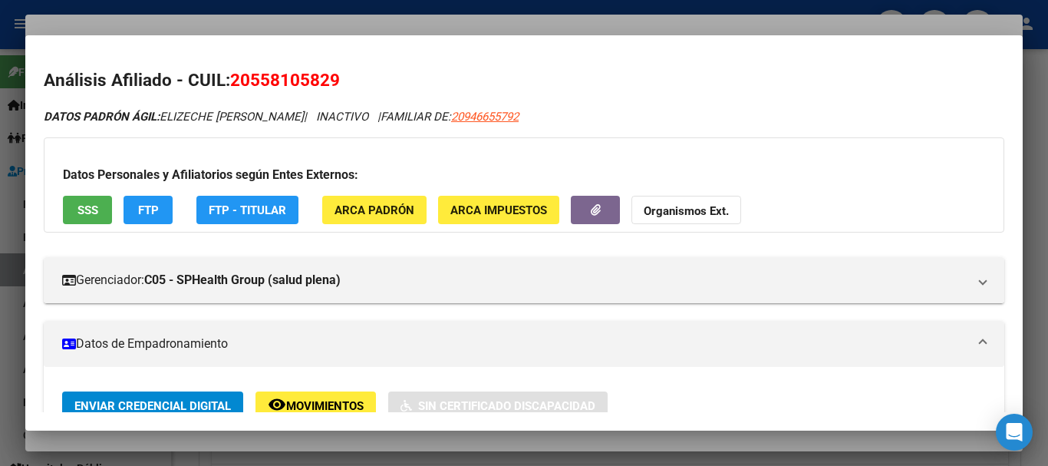
click at [681, 211] on strong "Organismos Ext." at bounding box center [686, 211] width 85 height 14
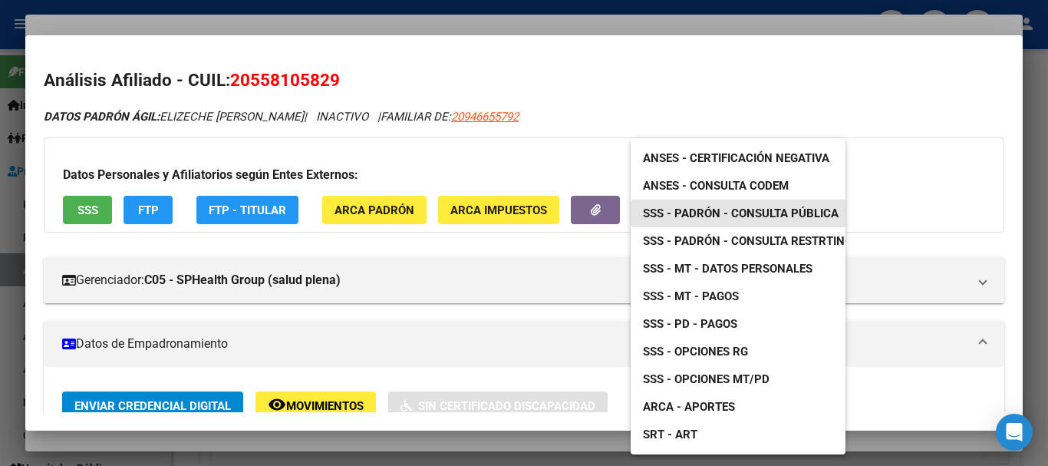
click at [788, 209] on span "SSS - Padrón - Consulta Pública" at bounding box center [741, 213] width 196 height 14
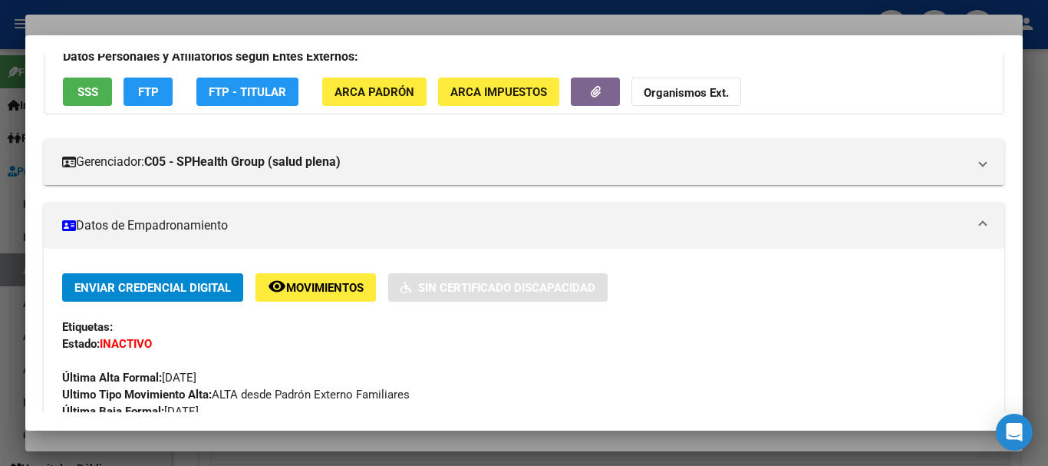
scroll to position [153, 0]
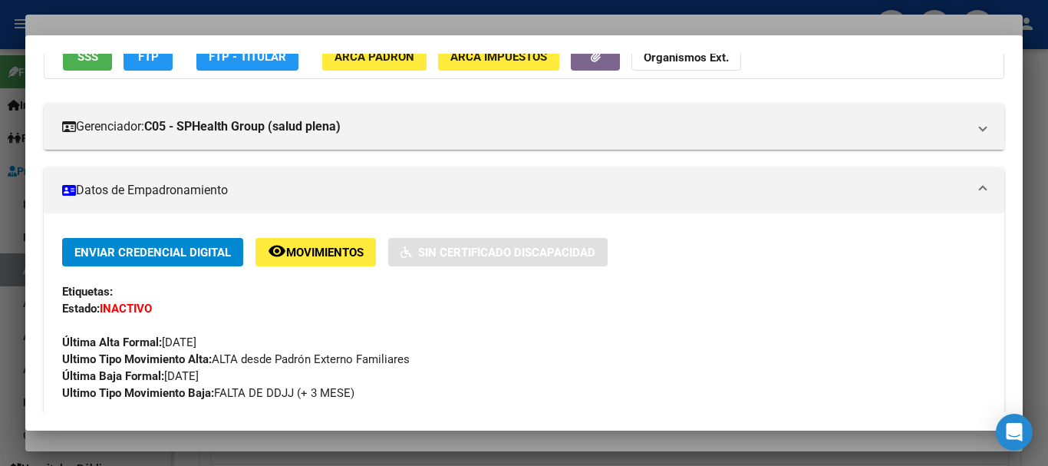
drag, startPoint x: 301, startPoint y: 28, endPoint x: 717, endPoint y: 149, distance: 433.0
click at [302, 31] on div at bounding box center [524, 233] width 1048 height 466
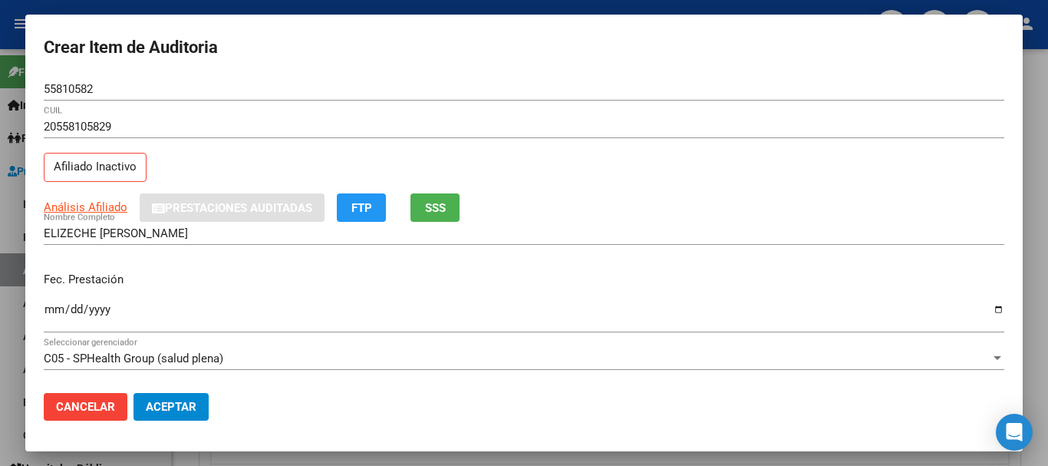
click at [731, 173] on div "20558105829 CUIL Afiliado Inactivo" at bounding box center [524, 154] width 960 height 78
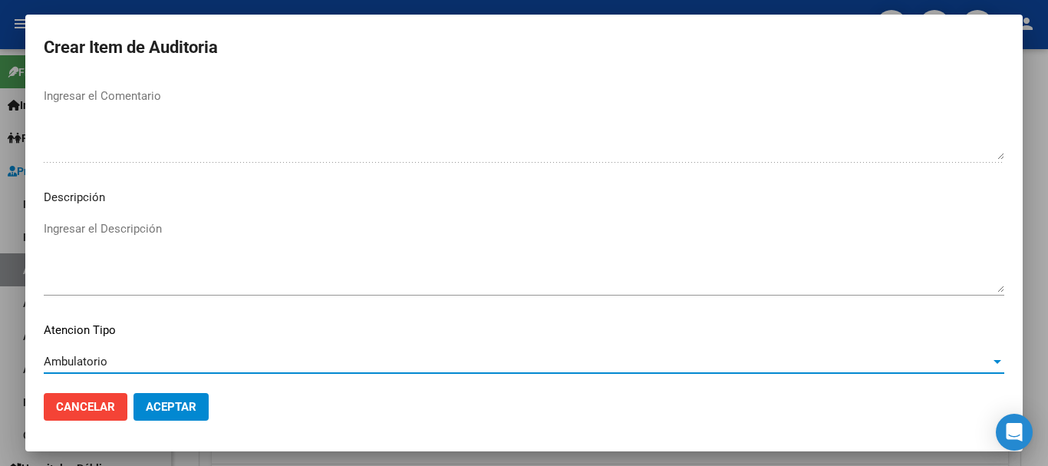
scroll to position [1078, 0]
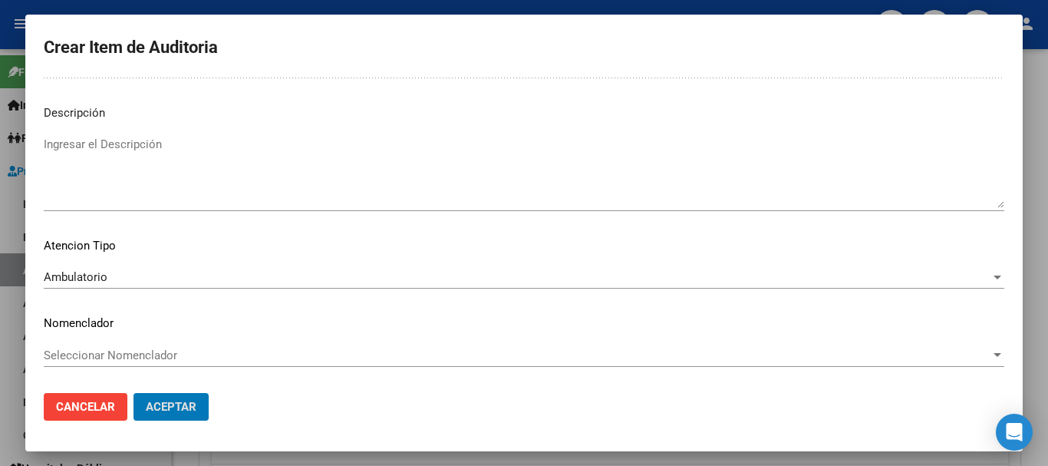
click at [133, 393] on button "Aceptar" at bounding box center [170, 407] width 75 height 28
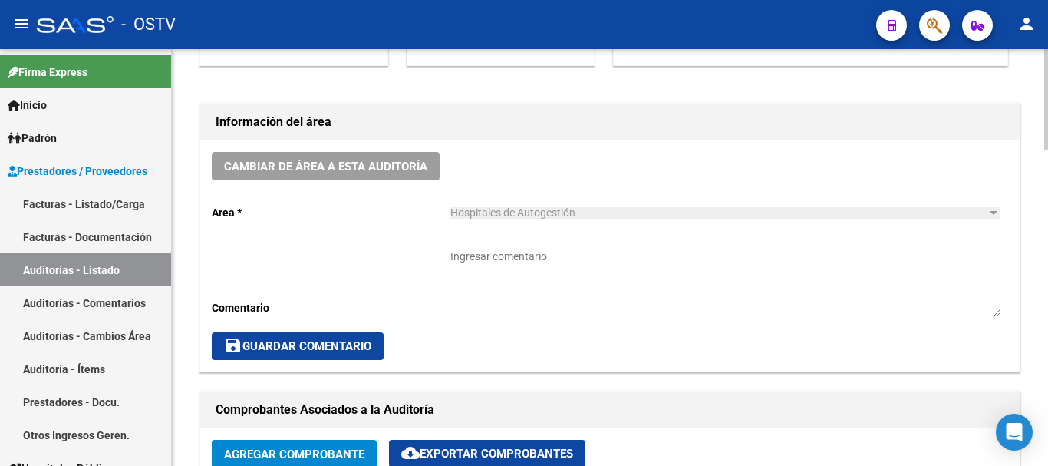
scroll to position [384, 0]
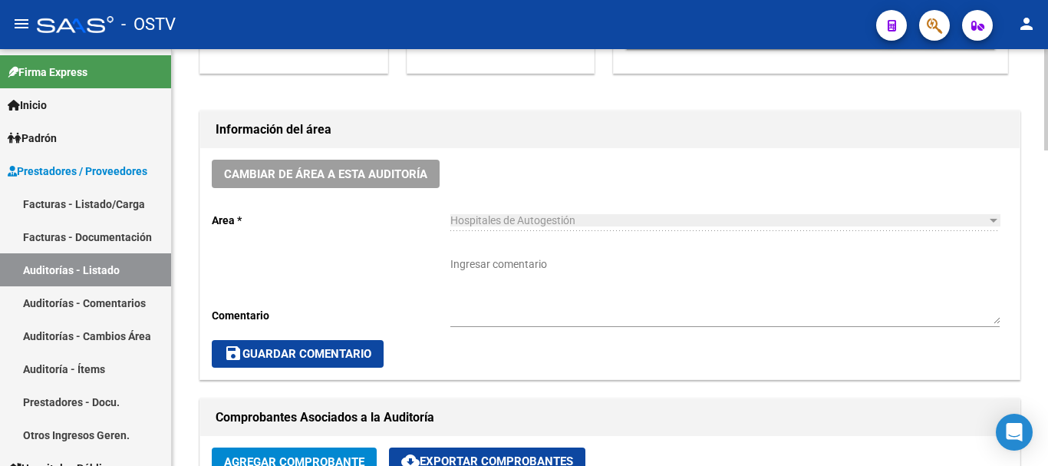
drag, startPoint x: 570, startPoint y: 274, endPoint x: 609, endPoint y: 275, distance: 39.1
click at [569, 274] on textarea "Ingresar comentario" at bounding box center [724, 289] width 549 height 67
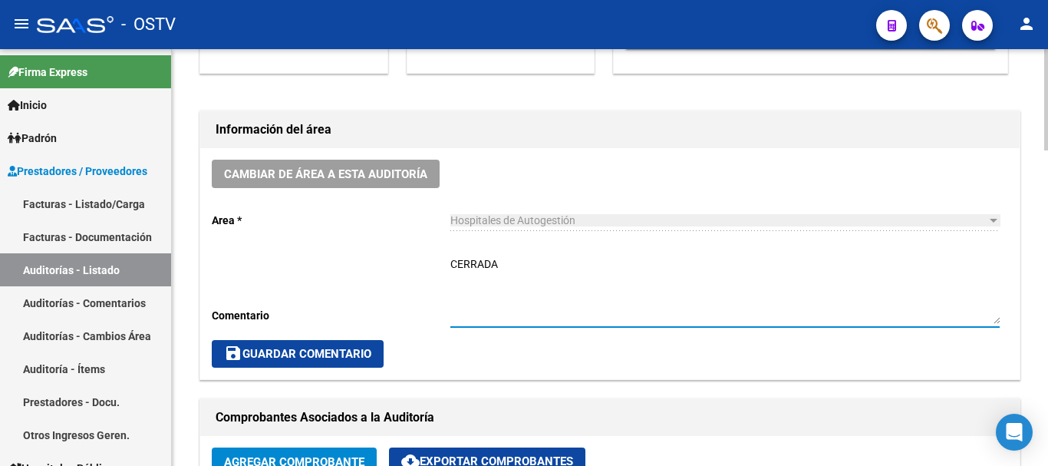
type textarea "CERRADA"
click at [255, 349] on span "save Guardar Comentario" at bounding box center [297, 354] width 147 height 14
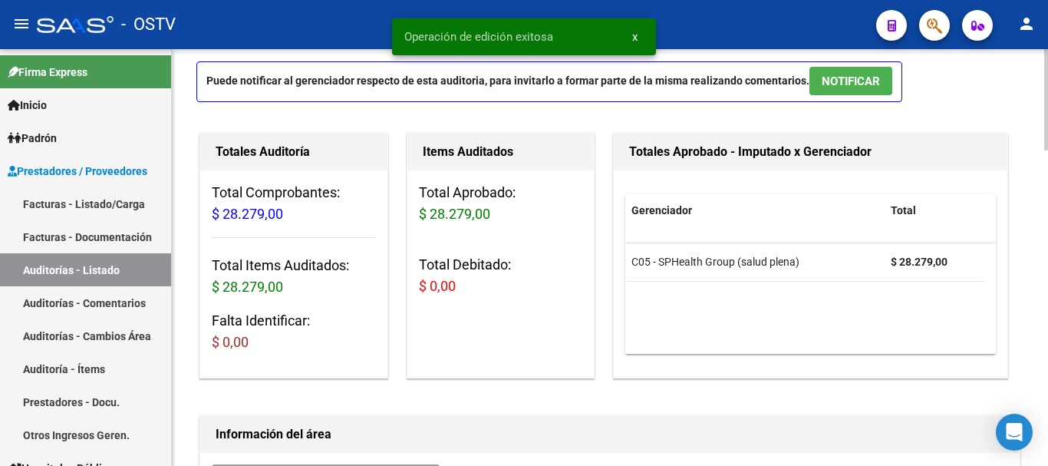
scroll to position [0, 0]
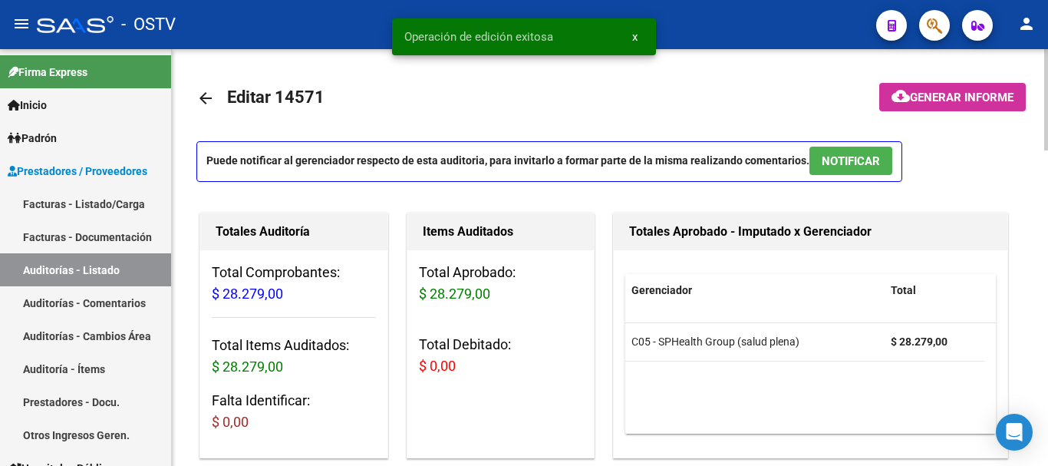
click at [202, 94] on mat-icon "arrow_back" at bounding box center [205, 98] width 18 height 18
